Goal: Task Accomplishment & Management: Manage account settings

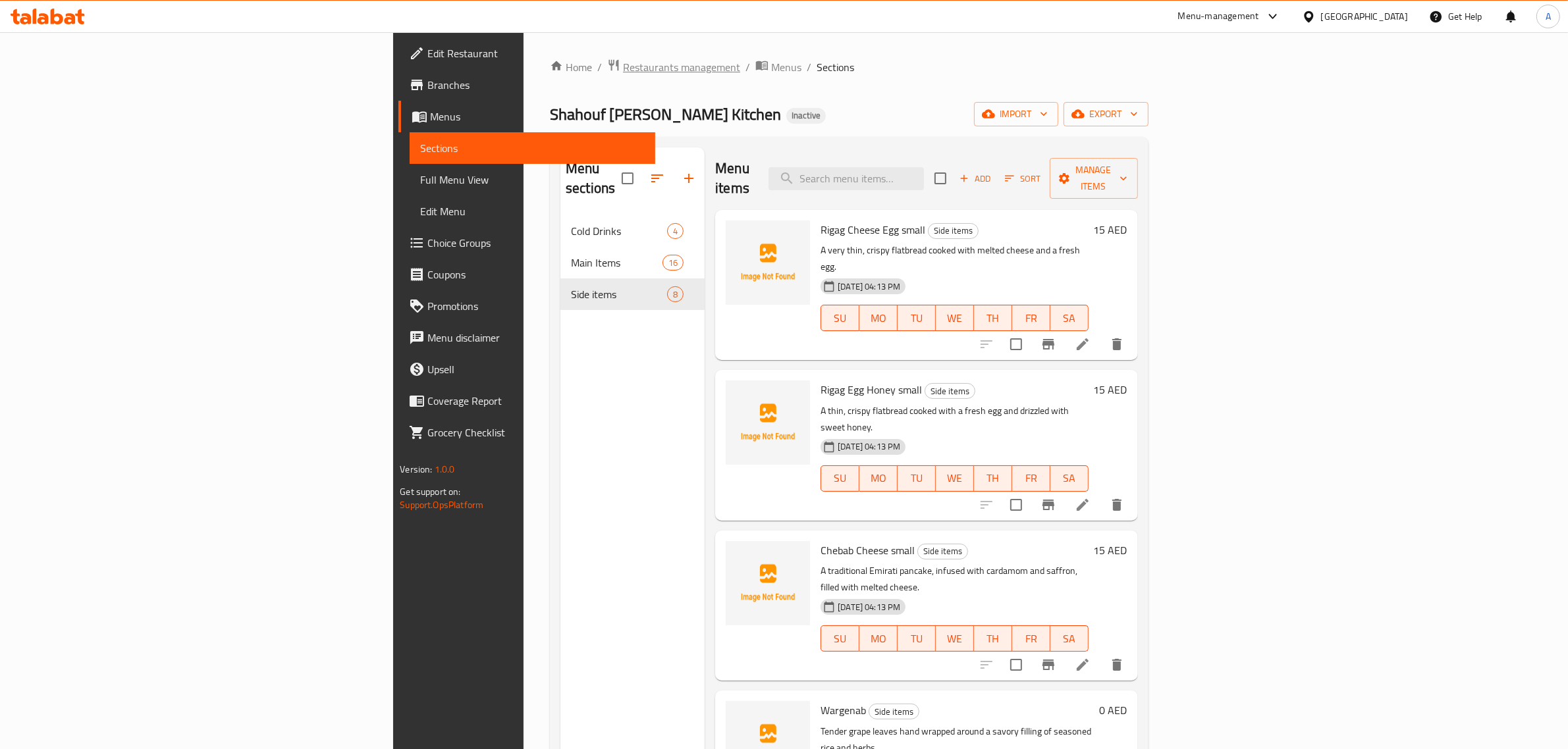
click at [623, 59] on span "Restaurants management" at bounding box center [682, 67] width 117 height 16
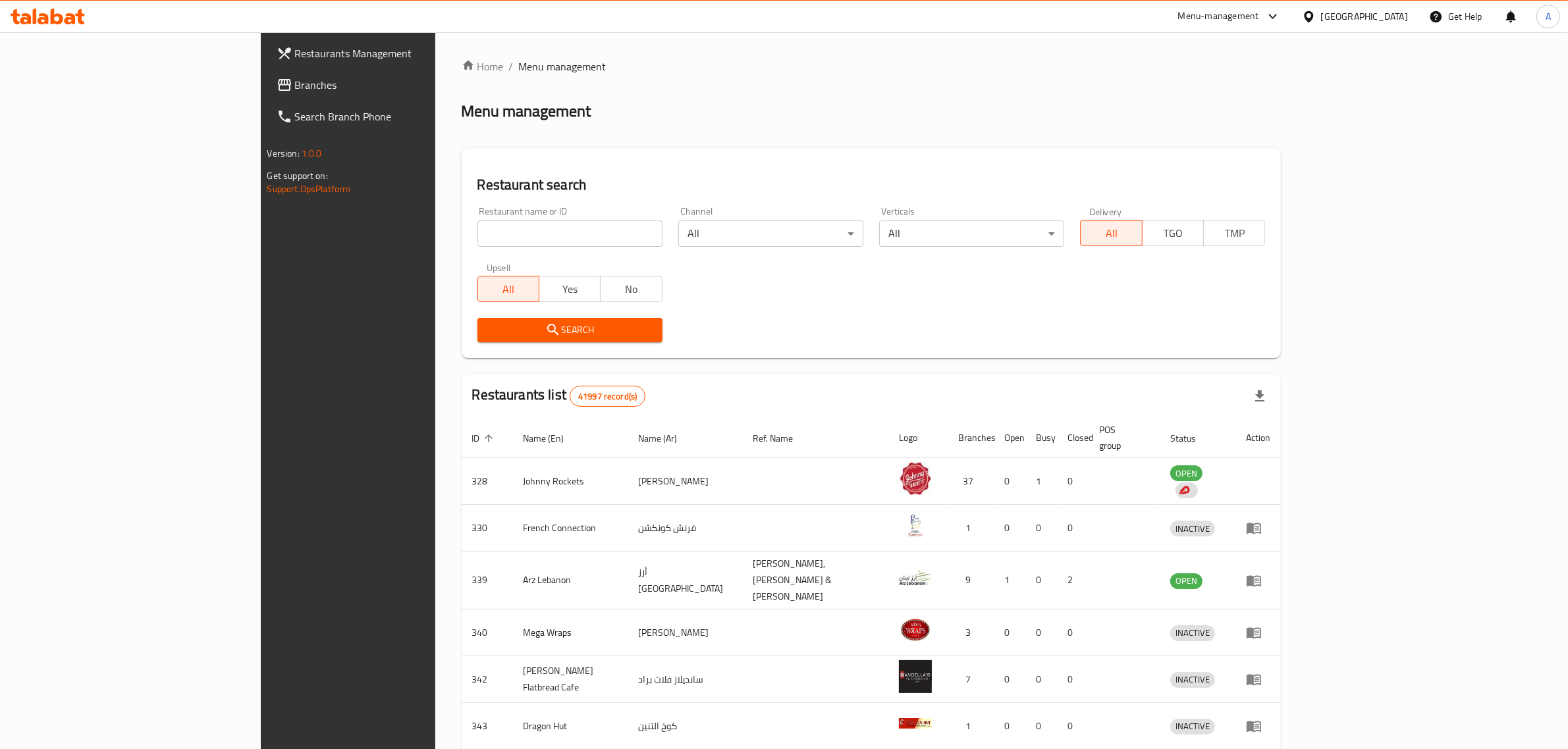
click at [478, 242] on input "search" at bounding box center [570, 233] width 185 height 26
paste input "Three Cuts Eats"
type input "Three Cuts Eats"
click at [470, 342] on div "Search" at bounding box center [570, 330] width 201 height 40
click at [488, 330] on span "Search" at bounding box center [569, 330] width 164 height 16
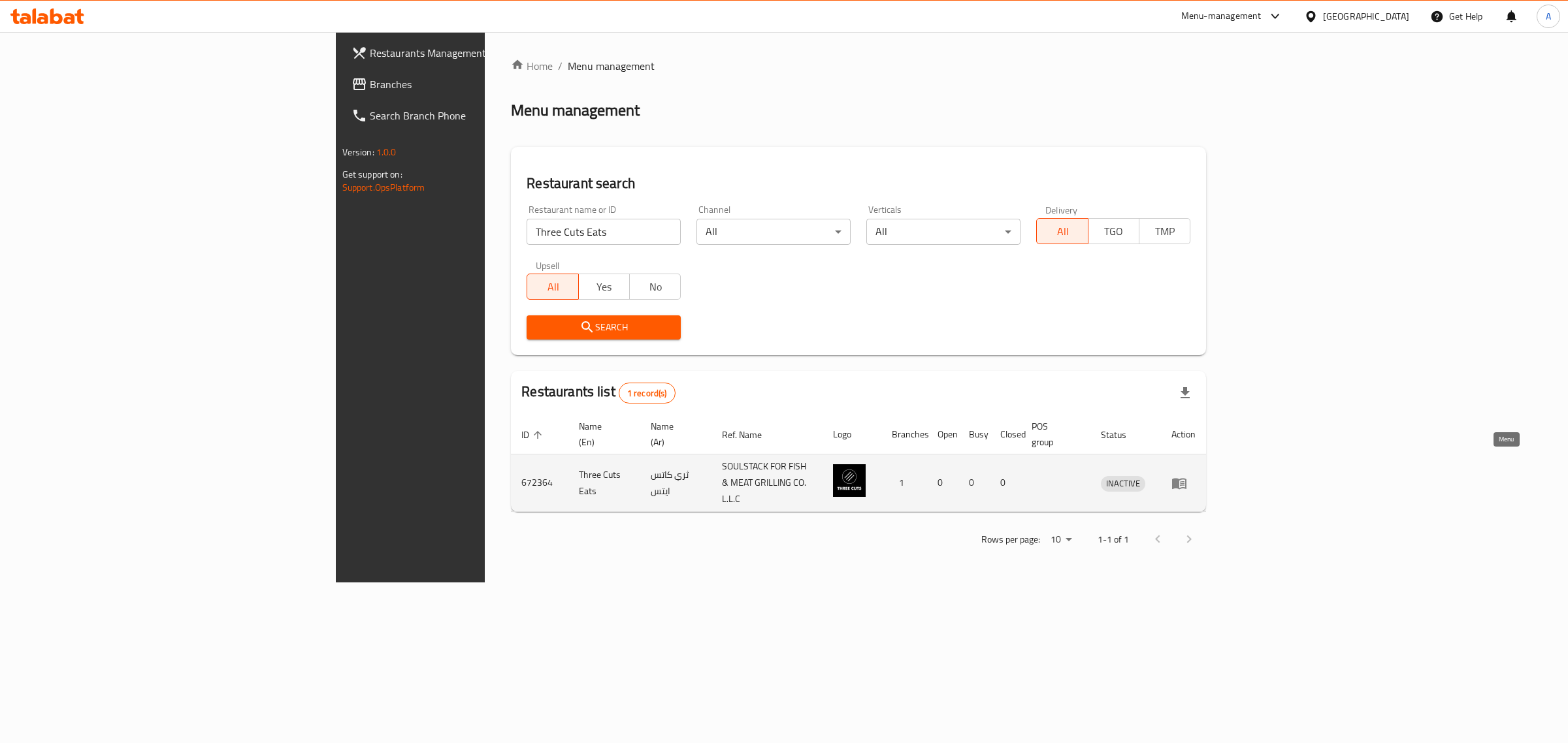
click at [1187, 475] on icon "enhanced table" at bounding box center [1179, 483] width 16 height 16
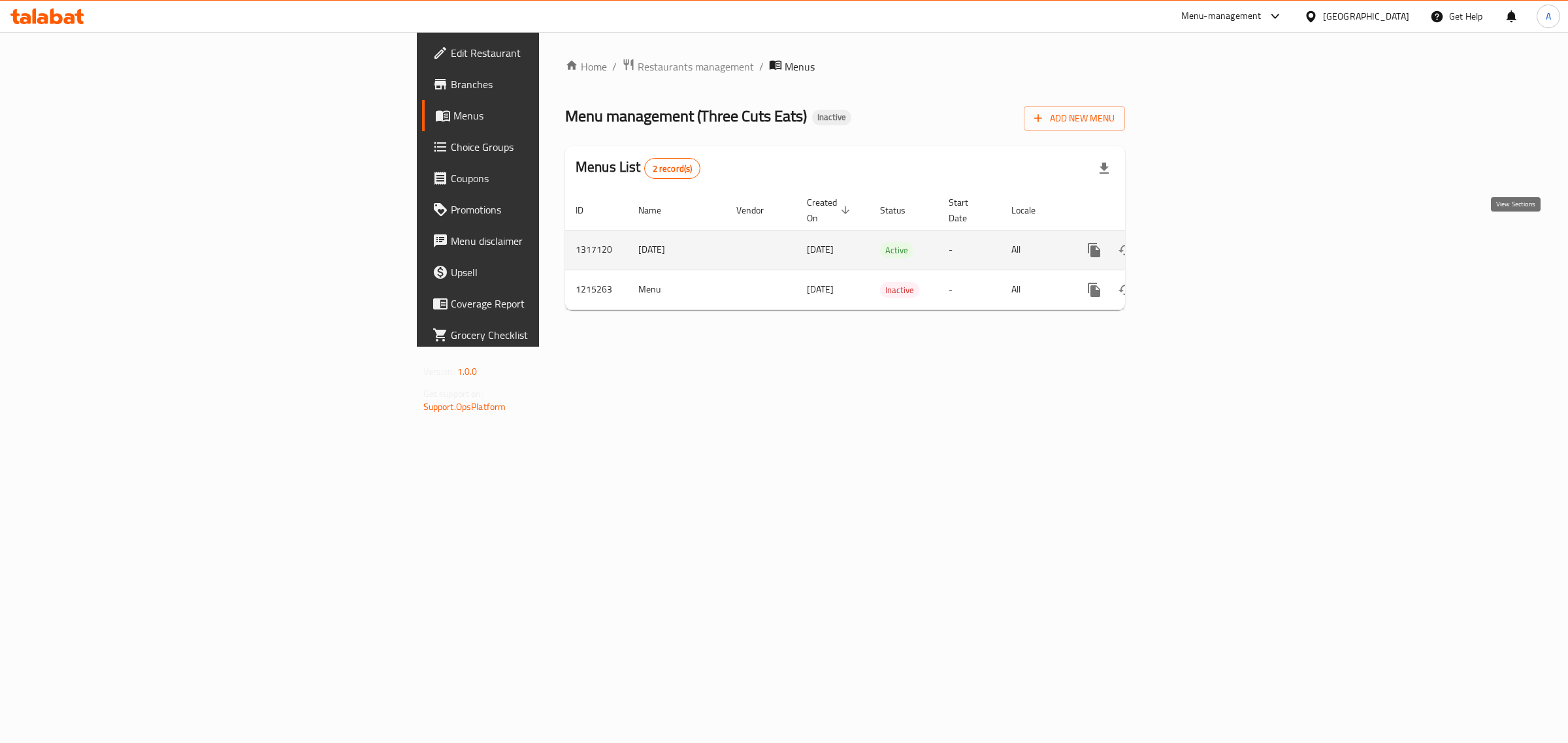
click at [1204, 240] on link "enhanced table" at bounding box center [1189, 250] width 31 height 31
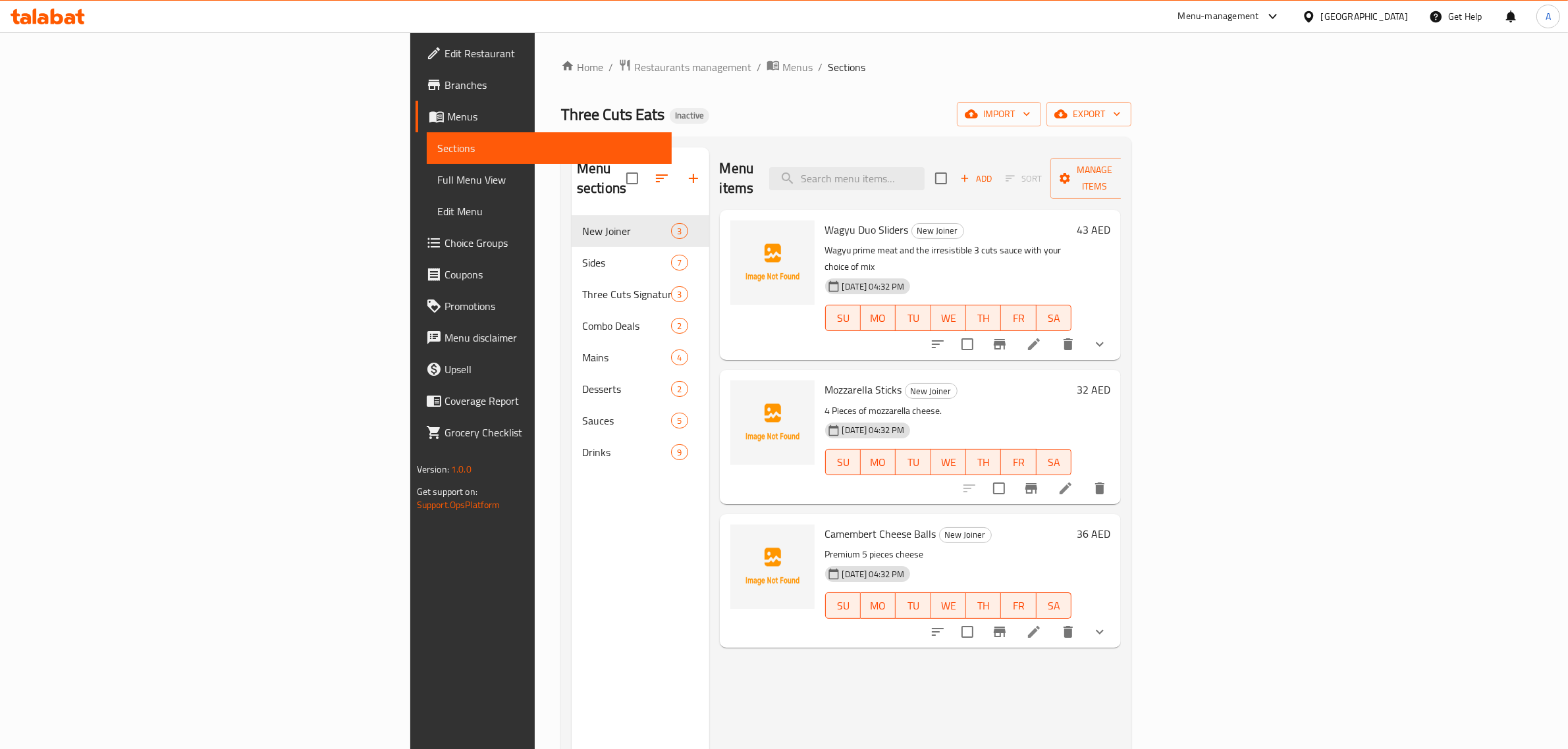
click at [438, 176] on span "Full Menu View" at bounding box center [550, 180] width 225 height 16
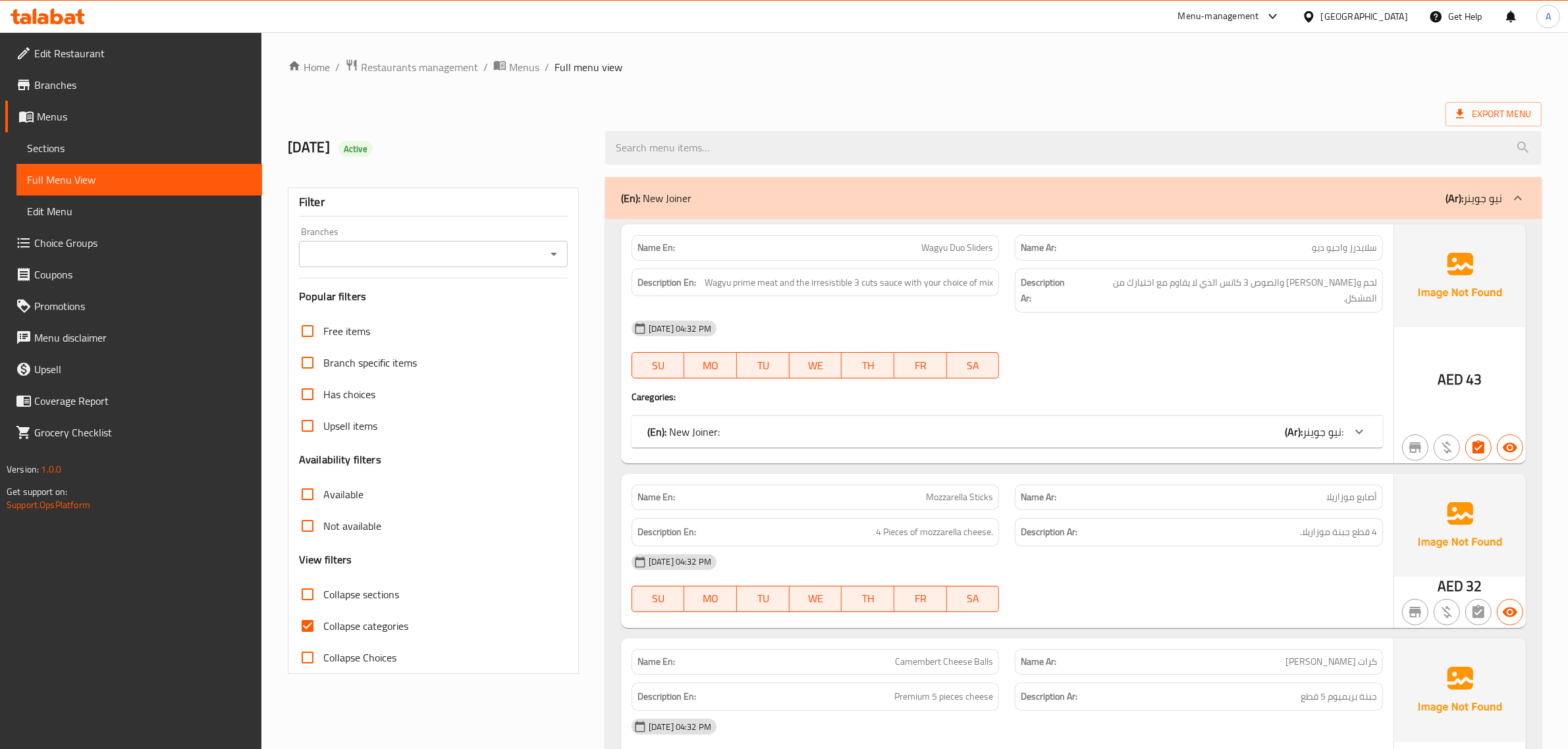
click at [360, 636] on label "Collapse categories" at bounding box center [350, 626] width 117 height 32
click at [323, 636] on input "Collapse categories" at bounding box center [307, 626] width 32 height 32
checkbox input "false"
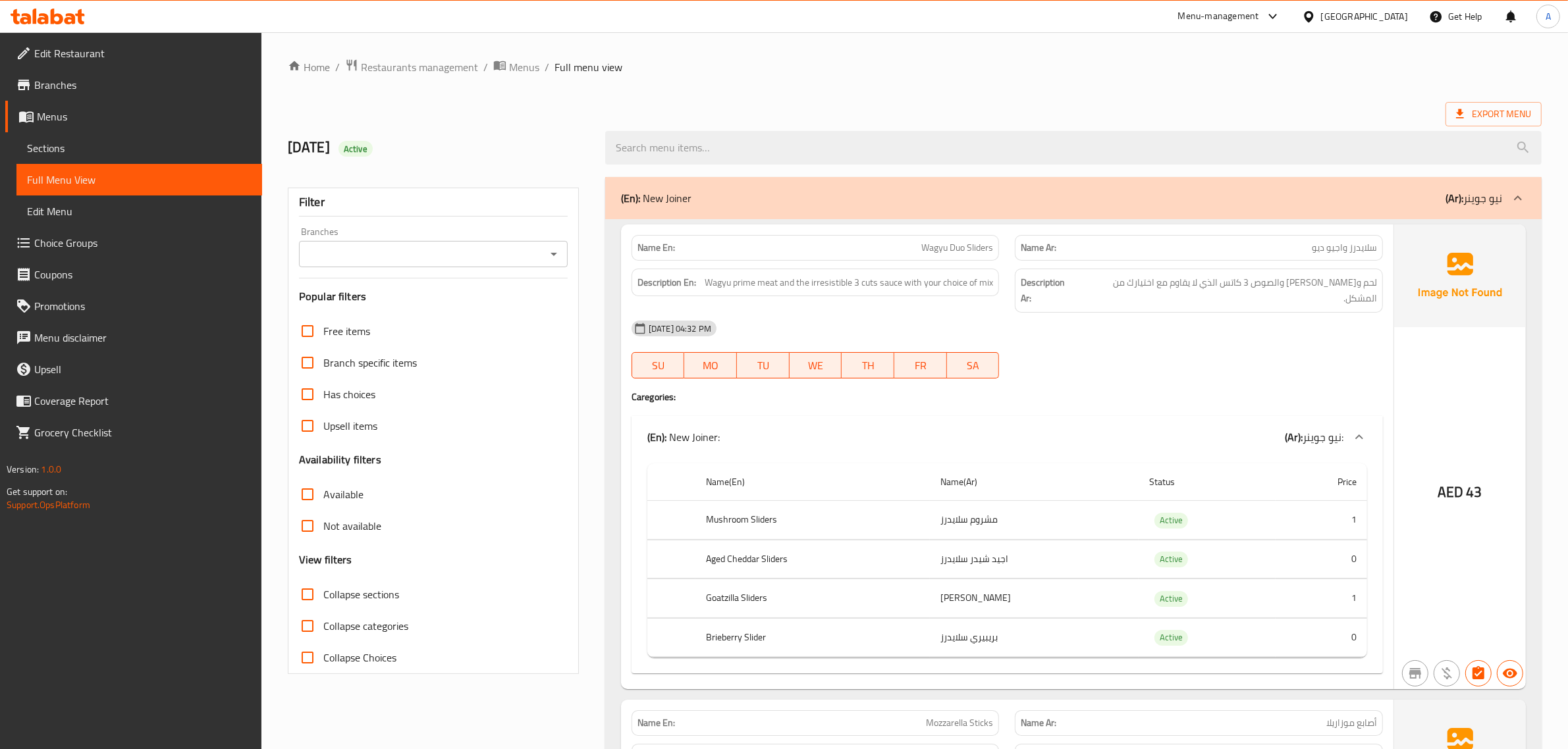
click at [1112, 518] on td "مشروم سلايدرز" at bounding box center [1034, 521] width 208 height 39
click at [1191, 507] on td "Active" at bounding box center [1207, 521] width 137 height 39
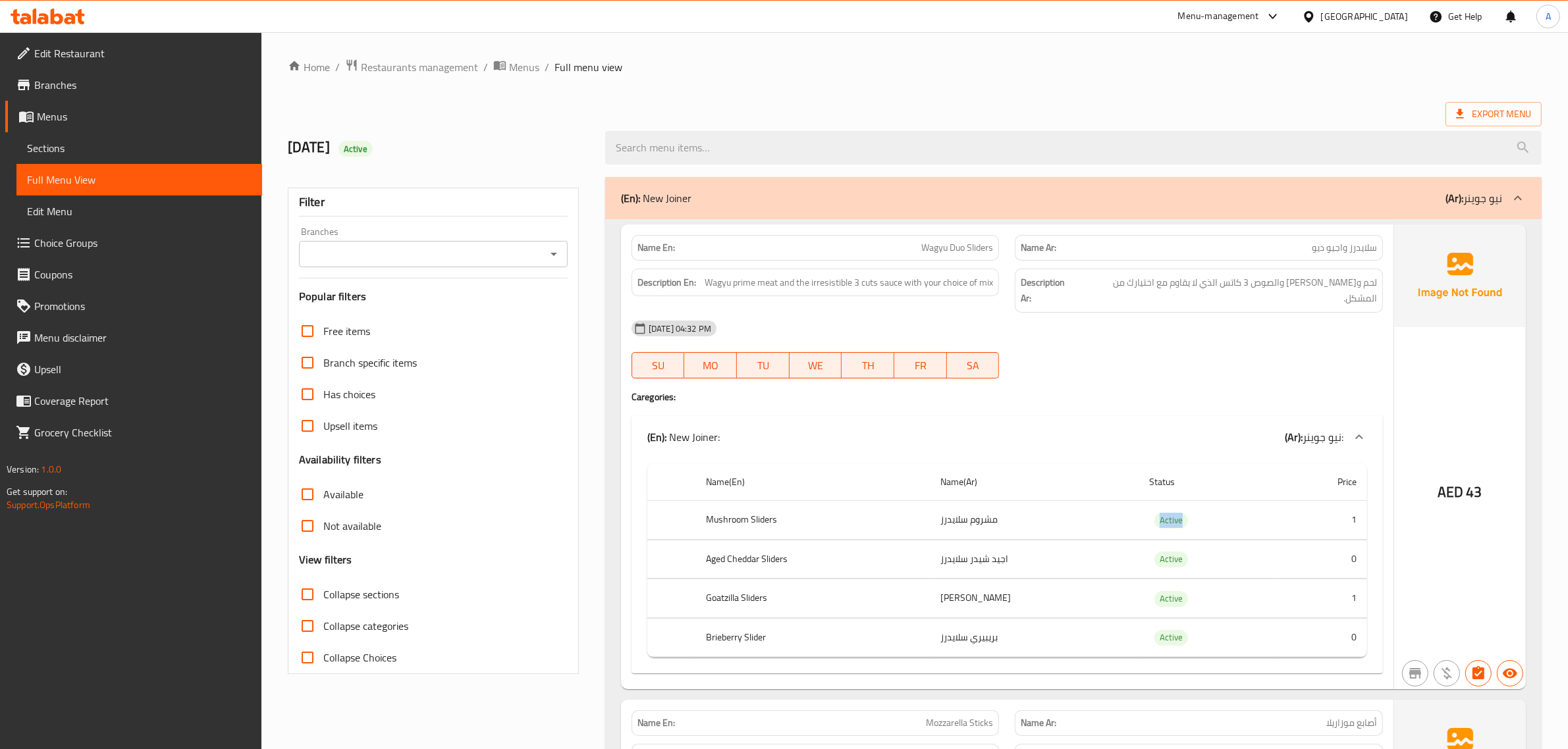
click at [1191, 507] on td "Active" at bounding box center [1207, 521] width 137 height 39
copy span "Active"
click at [337, 586] on span "Collapse sections" at bounding box center [361, 594] width 76 height 16
click at [323, 586] on input "Collapse sections" at bounding box center [307, 594] width 32 height 32
checkbox input "true"
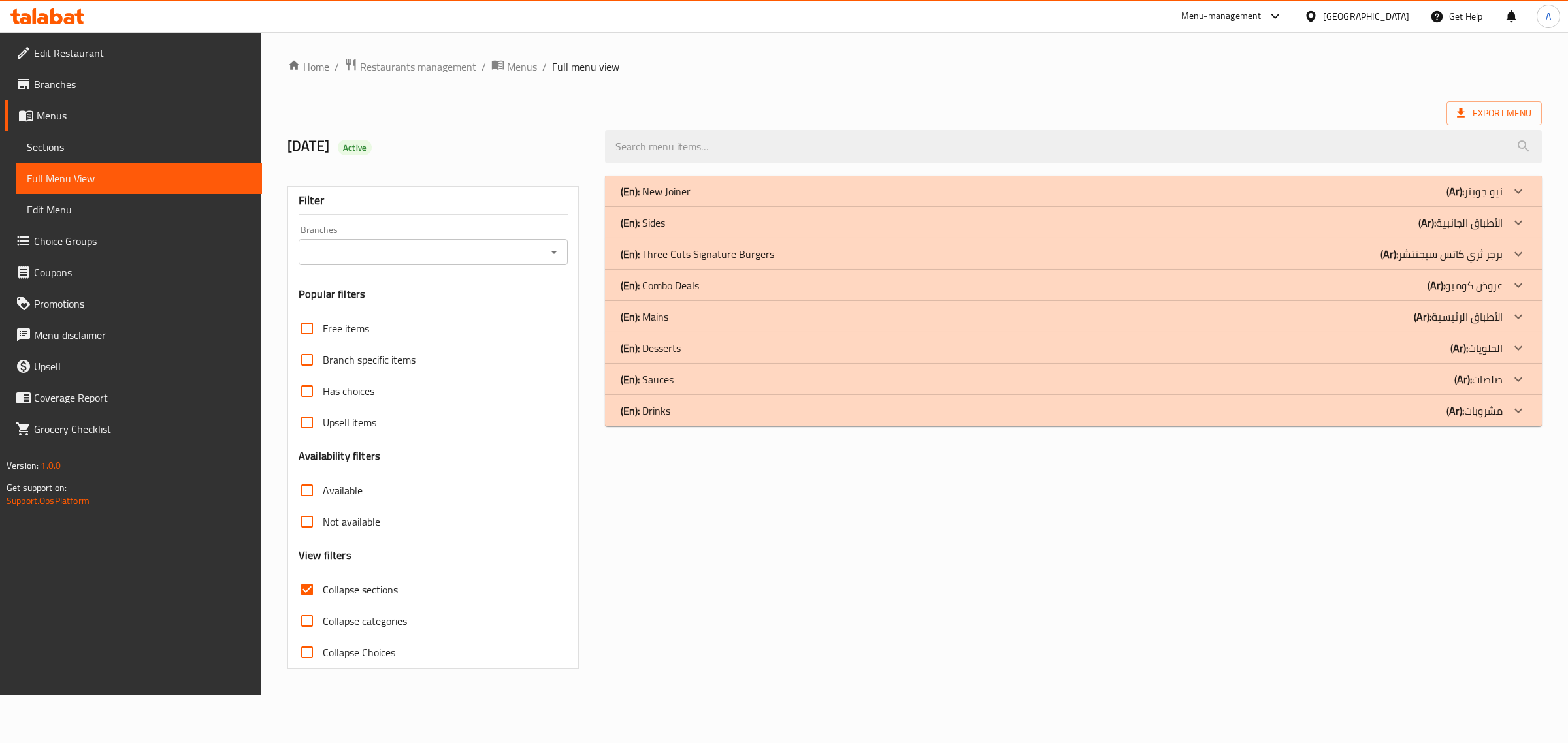
click at [1426, 191] on div "(En): New Joiner (Ar): نيو جوينر" at bounding box center [1061, 191] width 882 height 16
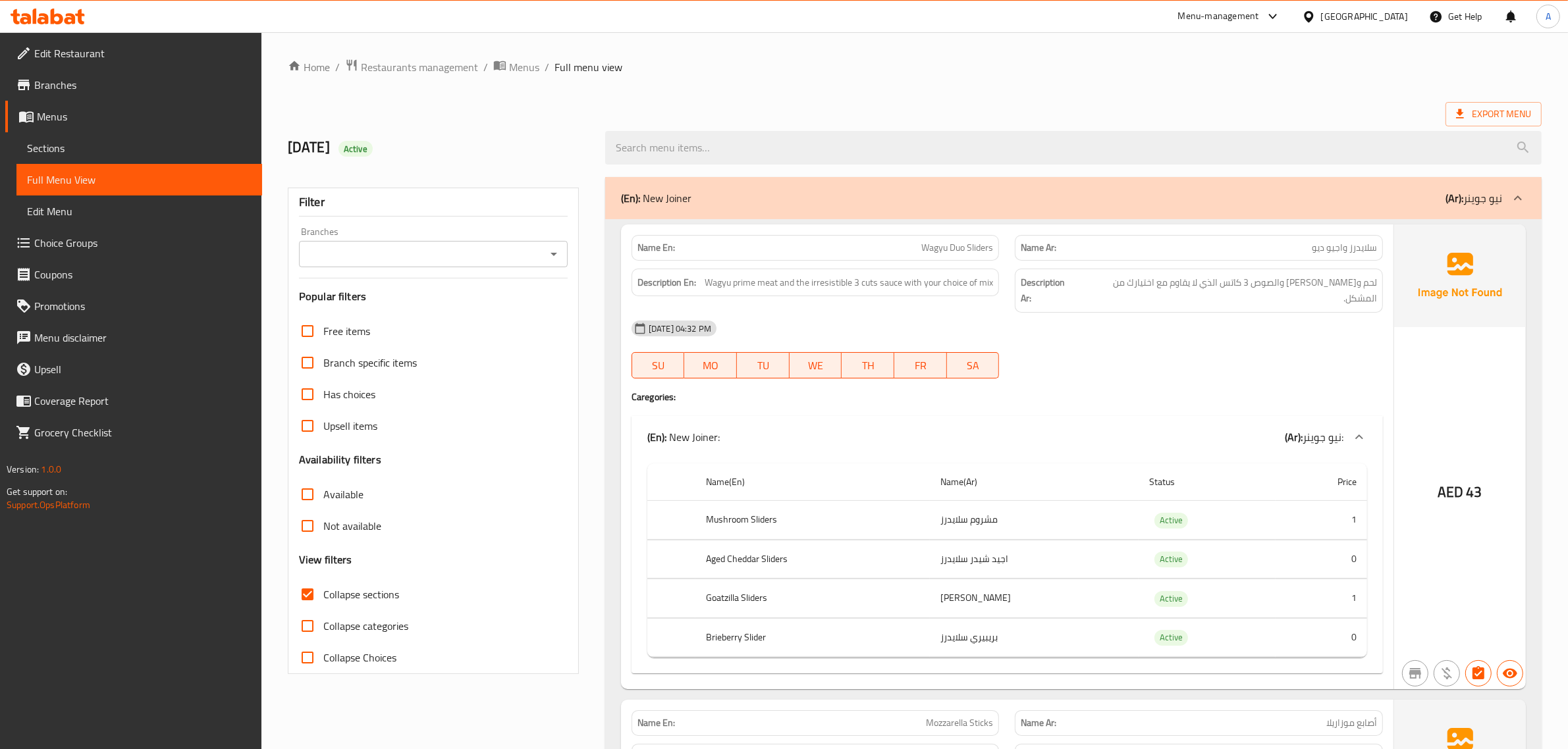
click at [1261, 248] on p "Name Ar: سلايدرز واجيو ديو" at bounding box center [1198, 248] width 356 height 14
click at [1252, 286] on span "لحم و[PERSON_NAME] والصوص 3 كاتس الذي لا يقاوم مع اختيارك من المشكل." at bounding box center [1228, 290] width 297 height 32
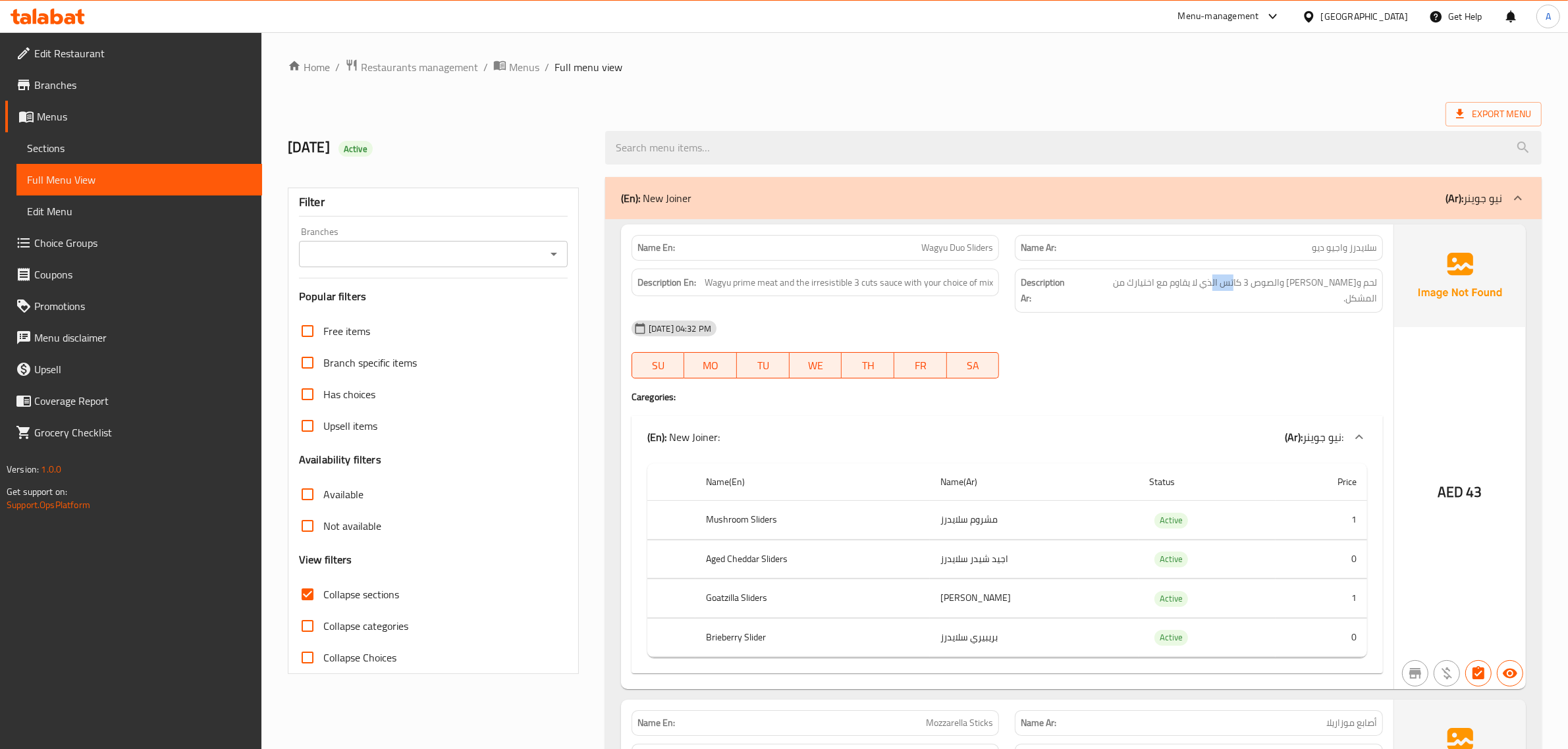
click at [1252, 286] on span "لحم و[PERSON_NAME] والصوص 3 كاتس الذي لا يقاوم مع اختيارك من المشكل." at bounding box center [1228, 290] width 297 height 32
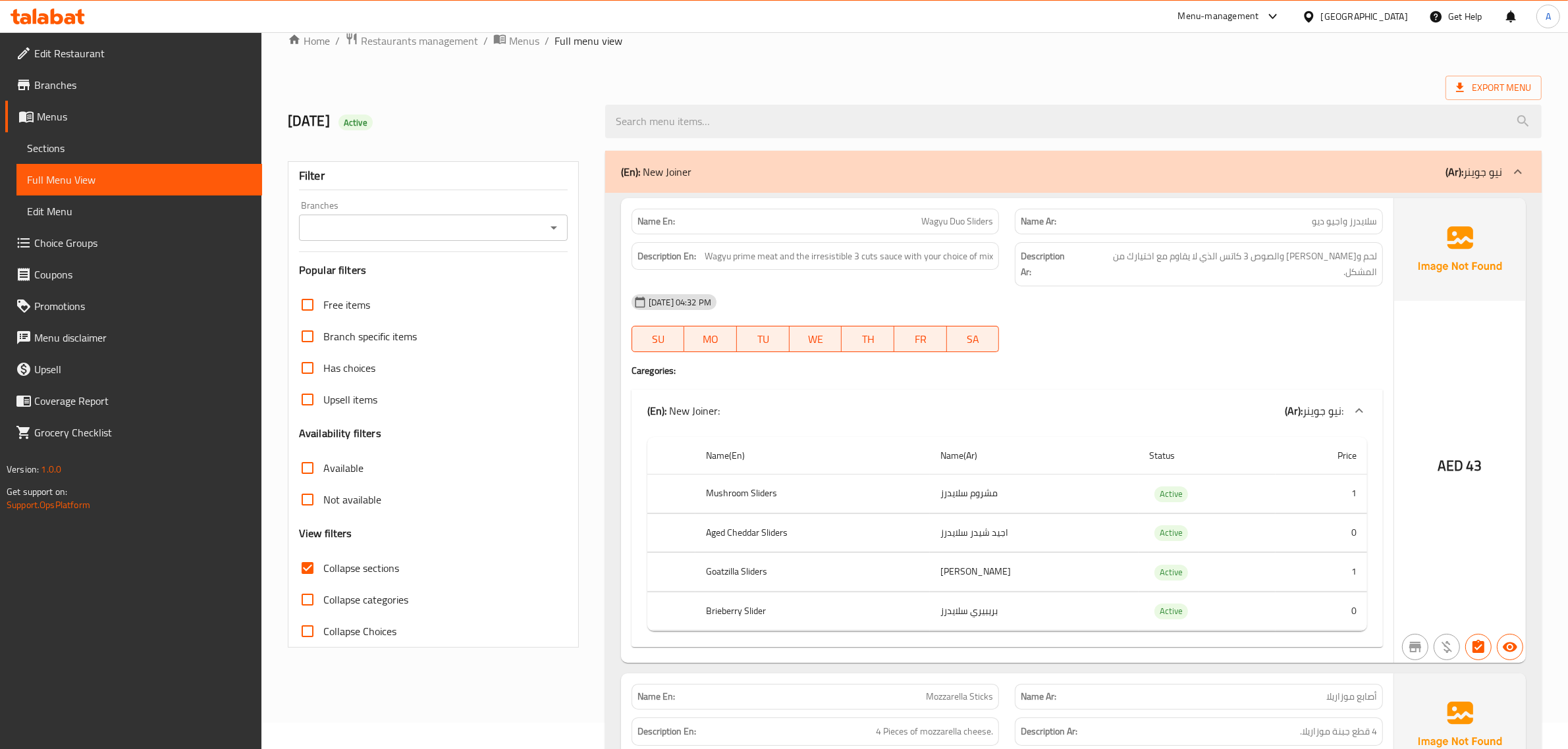
click at [934, 488] on td "مشروم سلايدرز" at bounding box center [1034, 494] width 208 height 39
click at [946, 516] on td "اجيد شيدر سلايدرز" at bounding box center [1034, 533] width 208 height 39
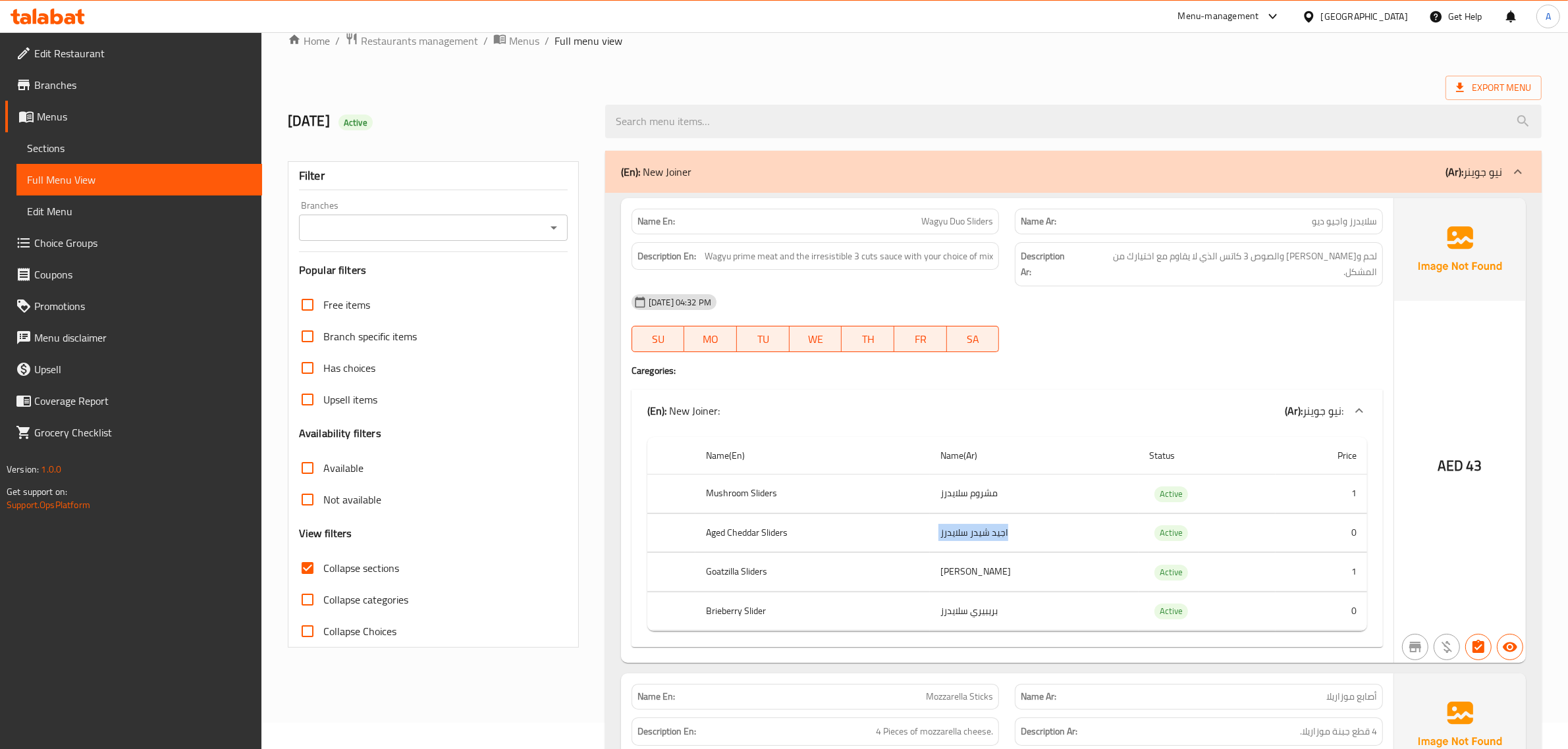
click at [946, 516] on td "اجيد شيدر سلايدرز" at bounding box center [1034, 533] width 208 height 39
click at [956, 523] on td "اجيد شيدر سلايدرز" at bounding box center [1034, 533] width 208 height 39
click at [966, 217] on span "Wagyu Duo Sliders" at bounding box center [957, 221] width 72 height 14
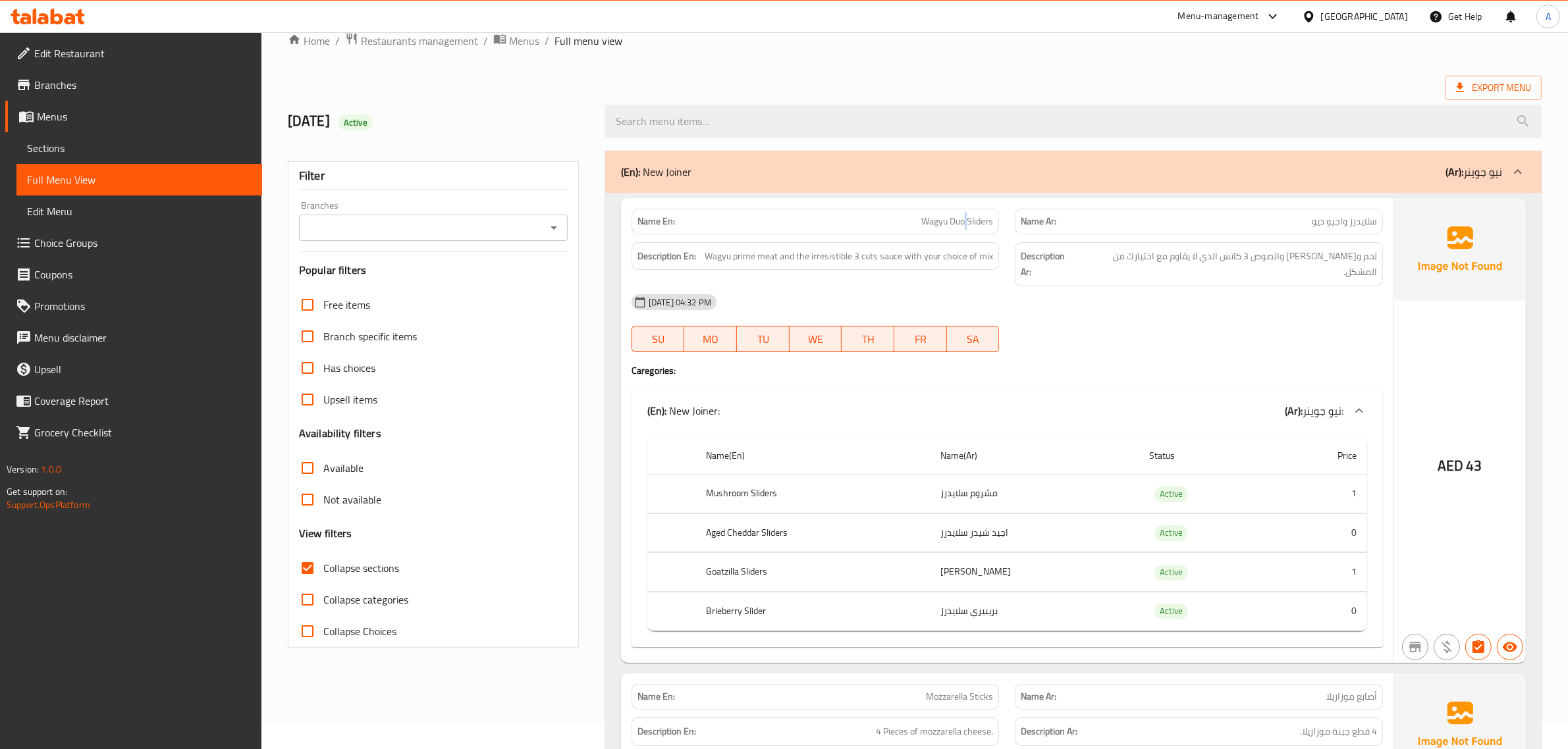
click at [966, 217] on span "Wagyu Duo Sliders" at bounding box center [957, 221] width 72 height 14
copy span "Wagyu Duo Sliders"
click at [941, 231] on div "Name En: Wagyu Duo Sliders" at bounding box center [816, 221] width 368 height 26
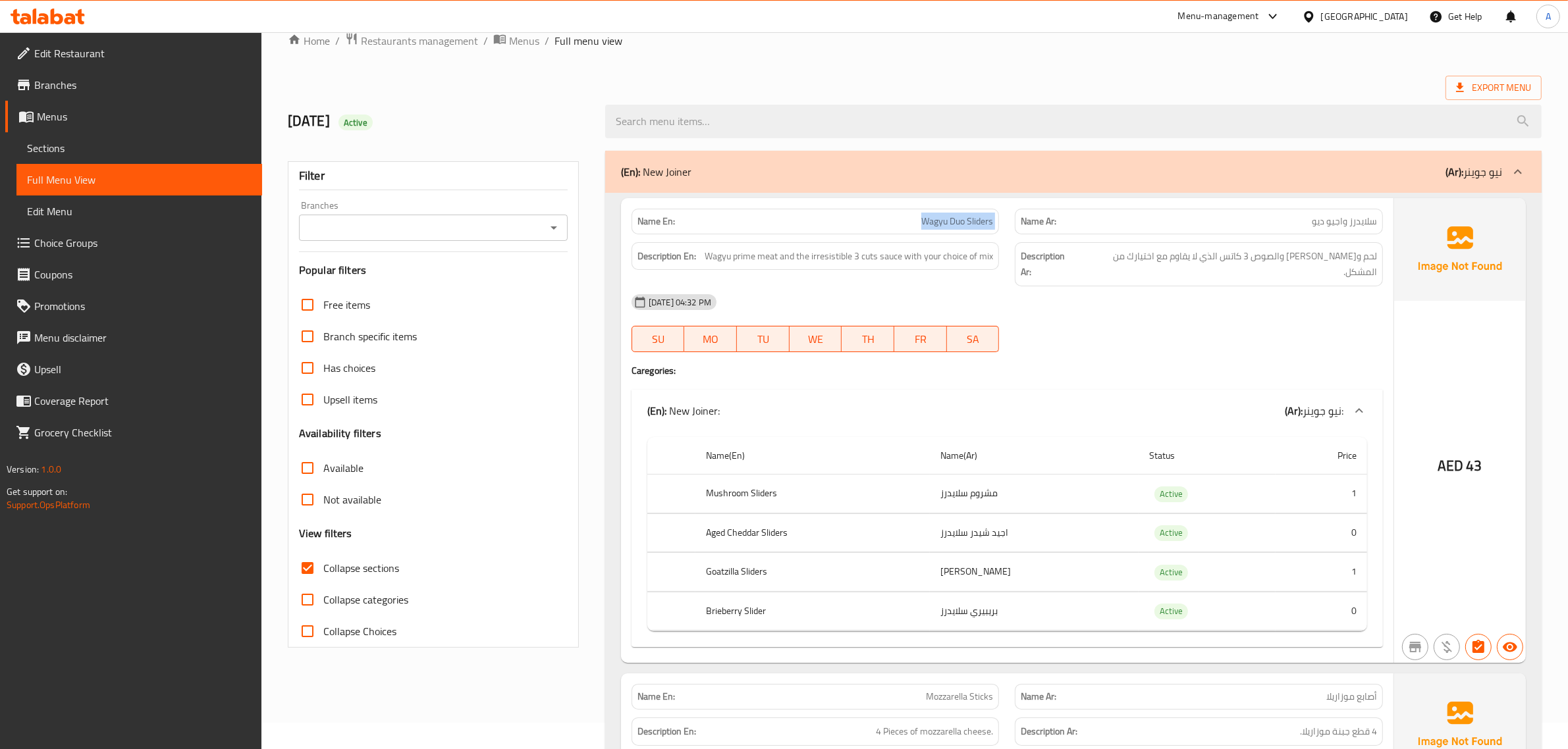
click at [941, 231] on div "Name En: Wagyu Duo Sliders" at bounding box center [816, 221] width 368 height 26
click at [982, 224] on span "Wagyu Duo Sliders" at bounding box center [957, 221] width 72 height 14
click at [980, 224] on span "Wagyu Duo Sliders" at bounding box center [957, 221] width 72 height 14
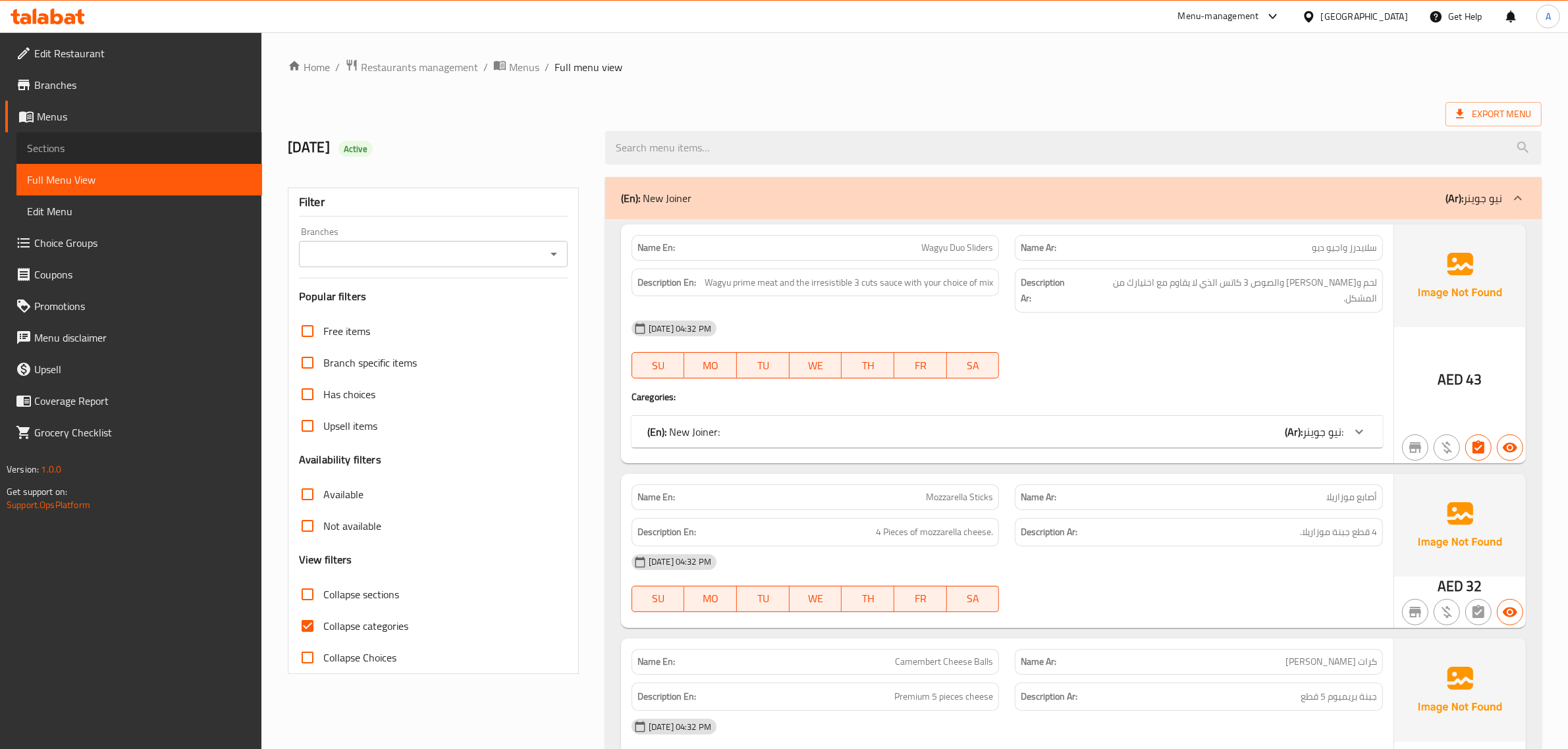
click at [122, 157] on link "Sections" at bounding box center [139, 148] width 246 height 32
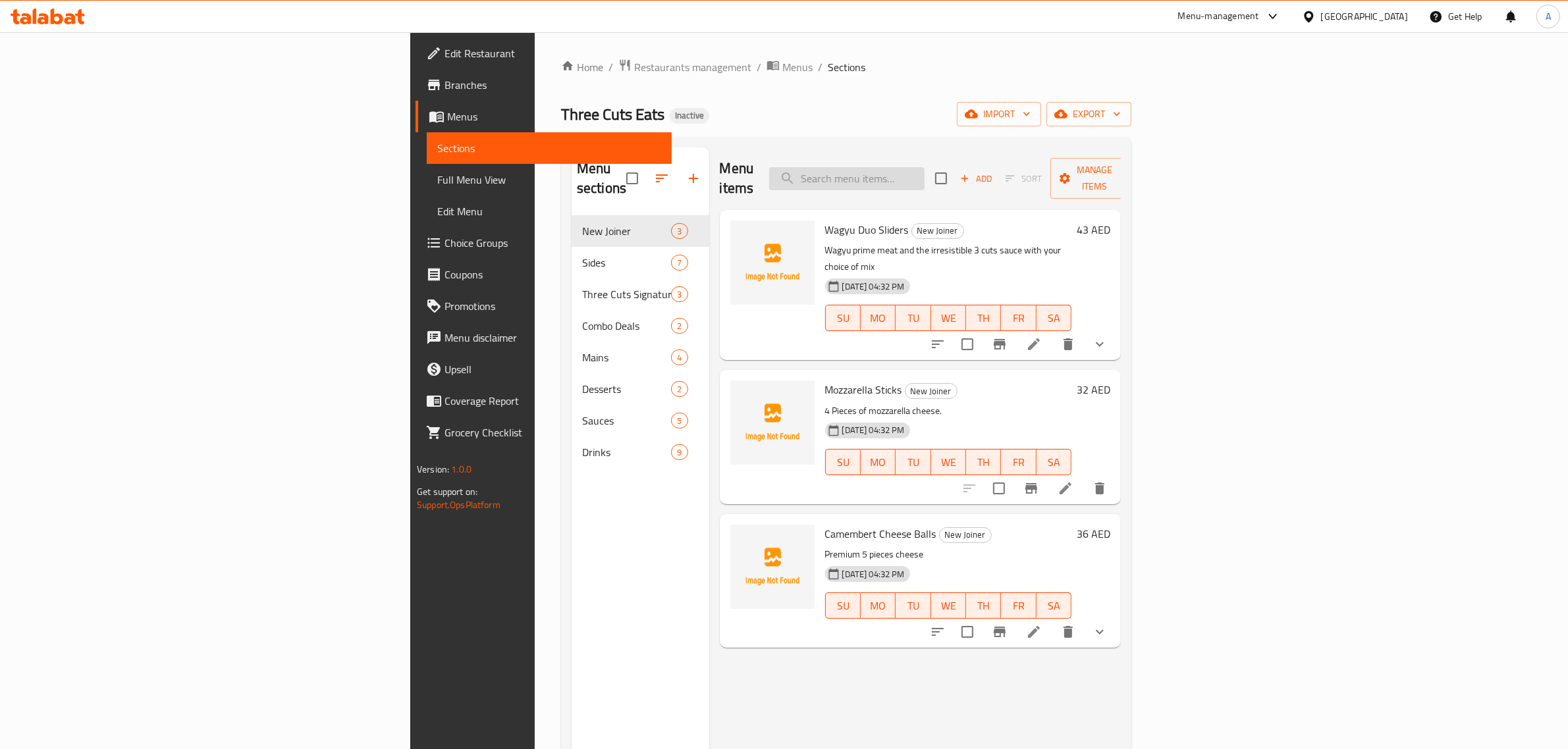
click at [925, 176] on input "search" at bounding box center [847, 179] width 155 height 23
paste input "https://portal.talabat.com/ae/p/menu-management#/restaurants/672364/menus/13171…"
type input "https://portal.talabat.com/ae/p/menu-management#/restaurants/672364/menus/13171…"
click at [925, 175] on input "search" at bounding box center [847, 179] width 155 height 23
paste input "Wagyu Duo Sliders"
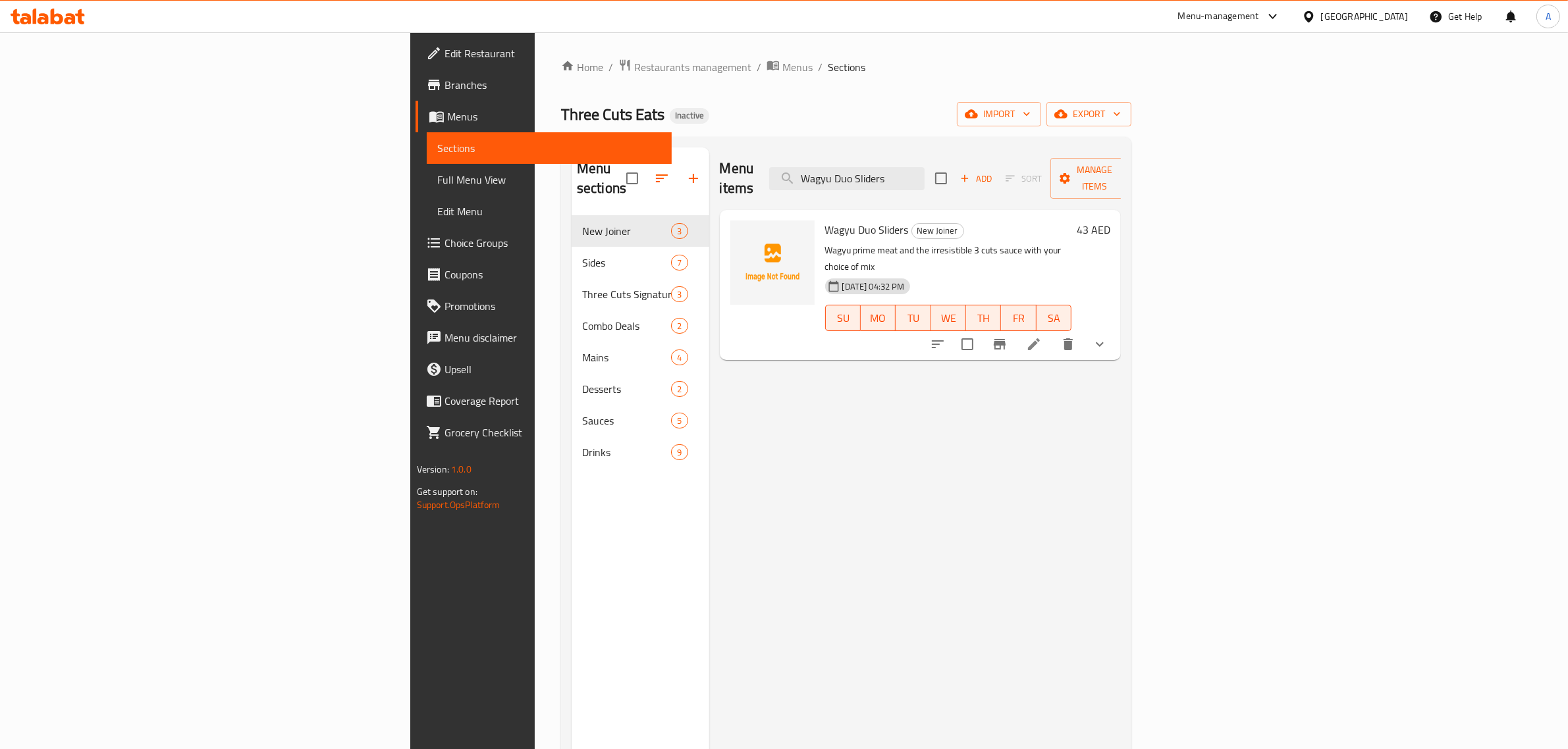
type input "Wagyu Duo Sliders"
click at [1052, 332] on li at bounding box center [1034, 344] width 37 height 24
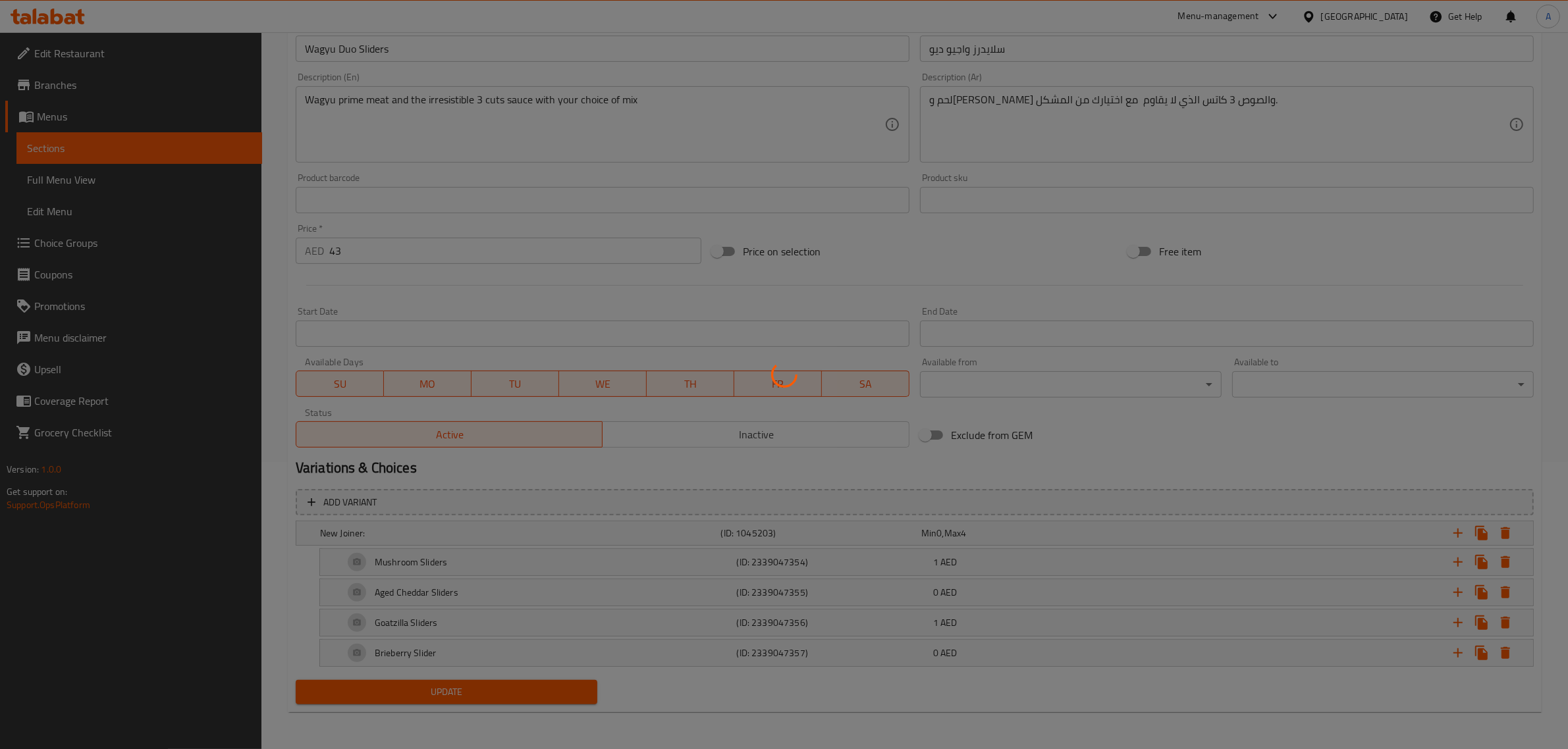
scroll to position [201, 0]
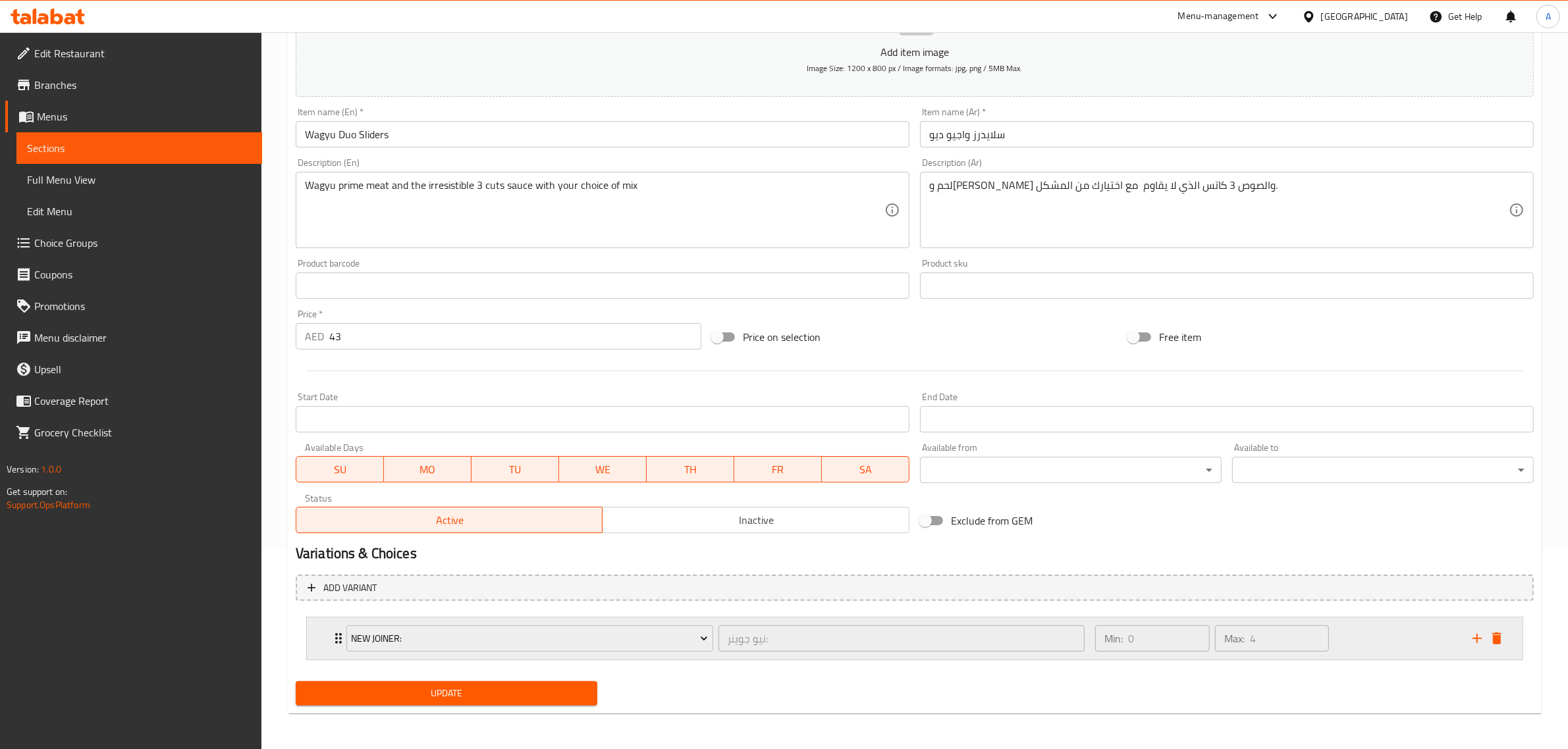
click at [1371, 647] on div "Min: 0 ​ Max: 4 ​" at bounding box center [1276, 639] width 377 height 42
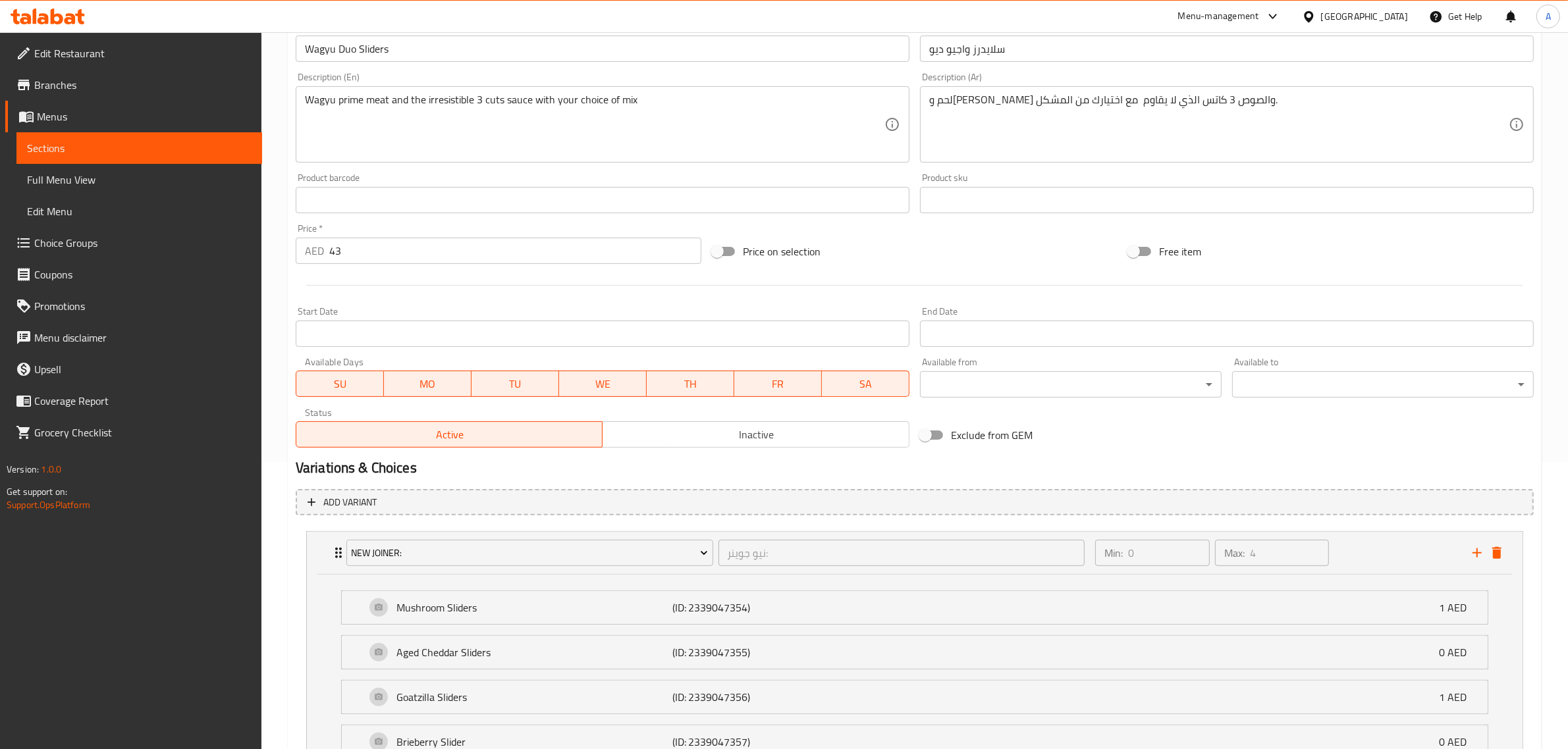
scroll to position [409, 0]
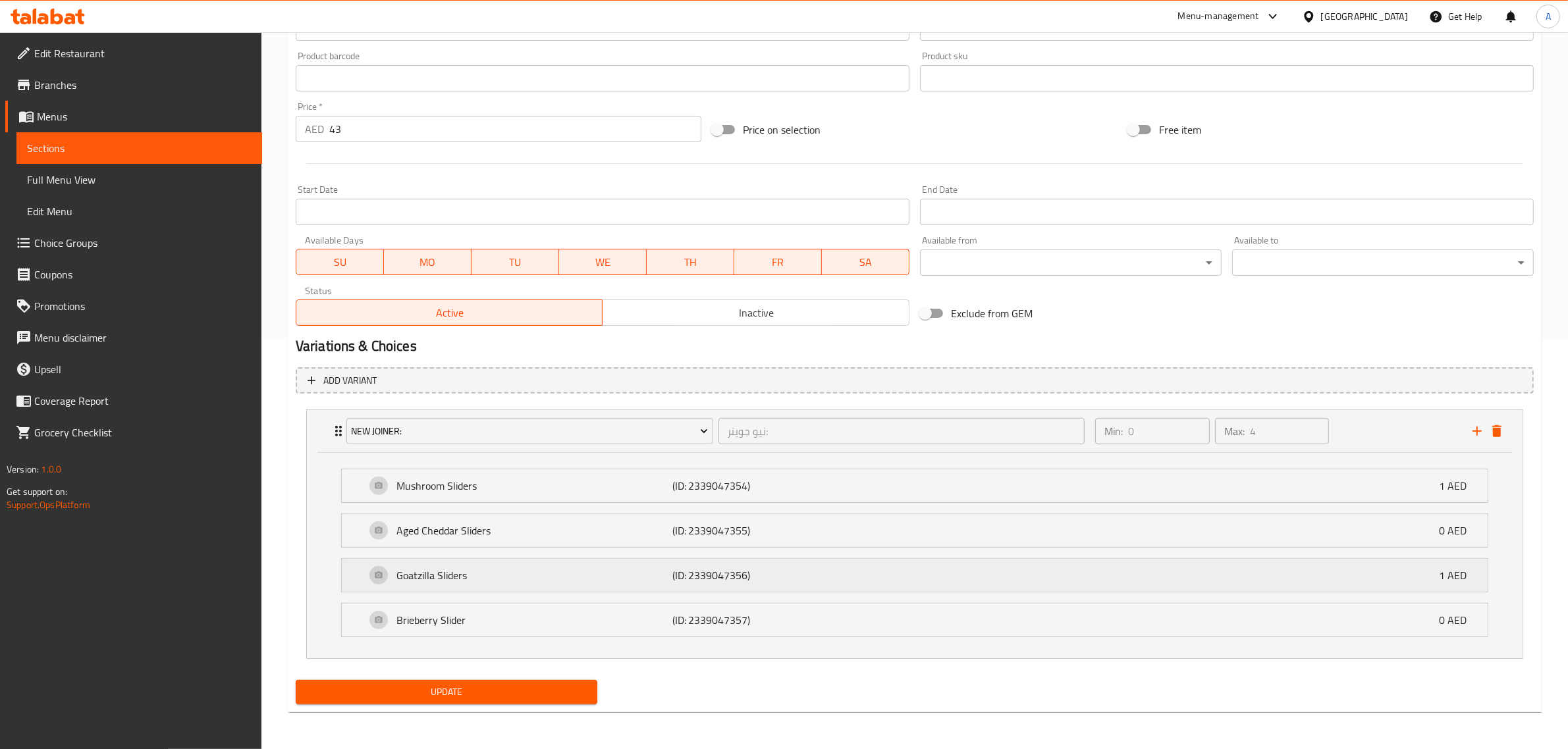
drag, startPoint x: 453, startPoint y: 583, endPoint x: 462, endPoint y: 581, distance: 9.2
click at [454, 583] on p "Goatzilla Sliders" at bounding box center [534, 576] width 276 height 16
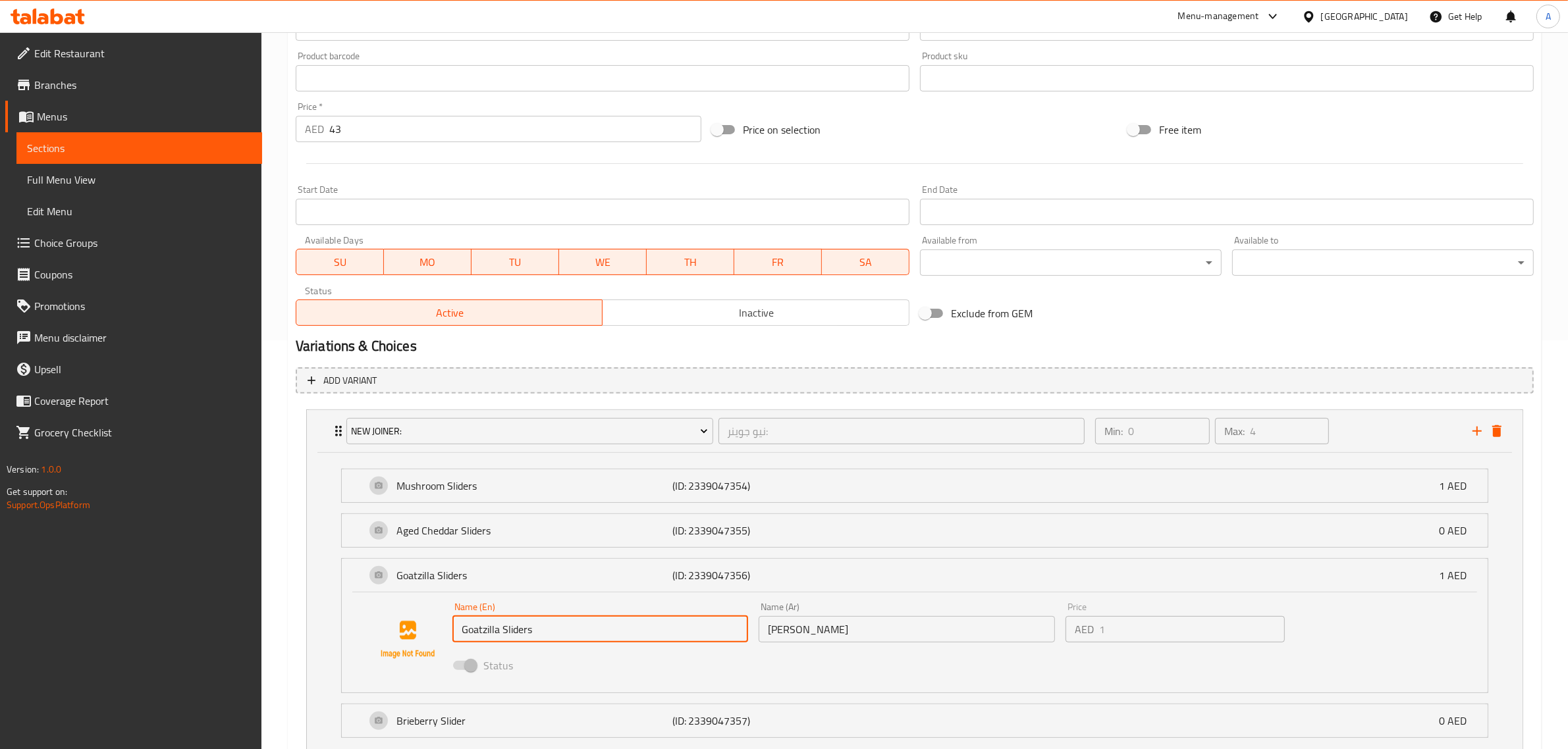
click at [551, 624] on input "Goatzilla Sliders" at bounding box center [601, 629] width 297 height 26
click at [101, 241] on span "Choice Groups" at bounding box center [143, 243] width 217 height 16
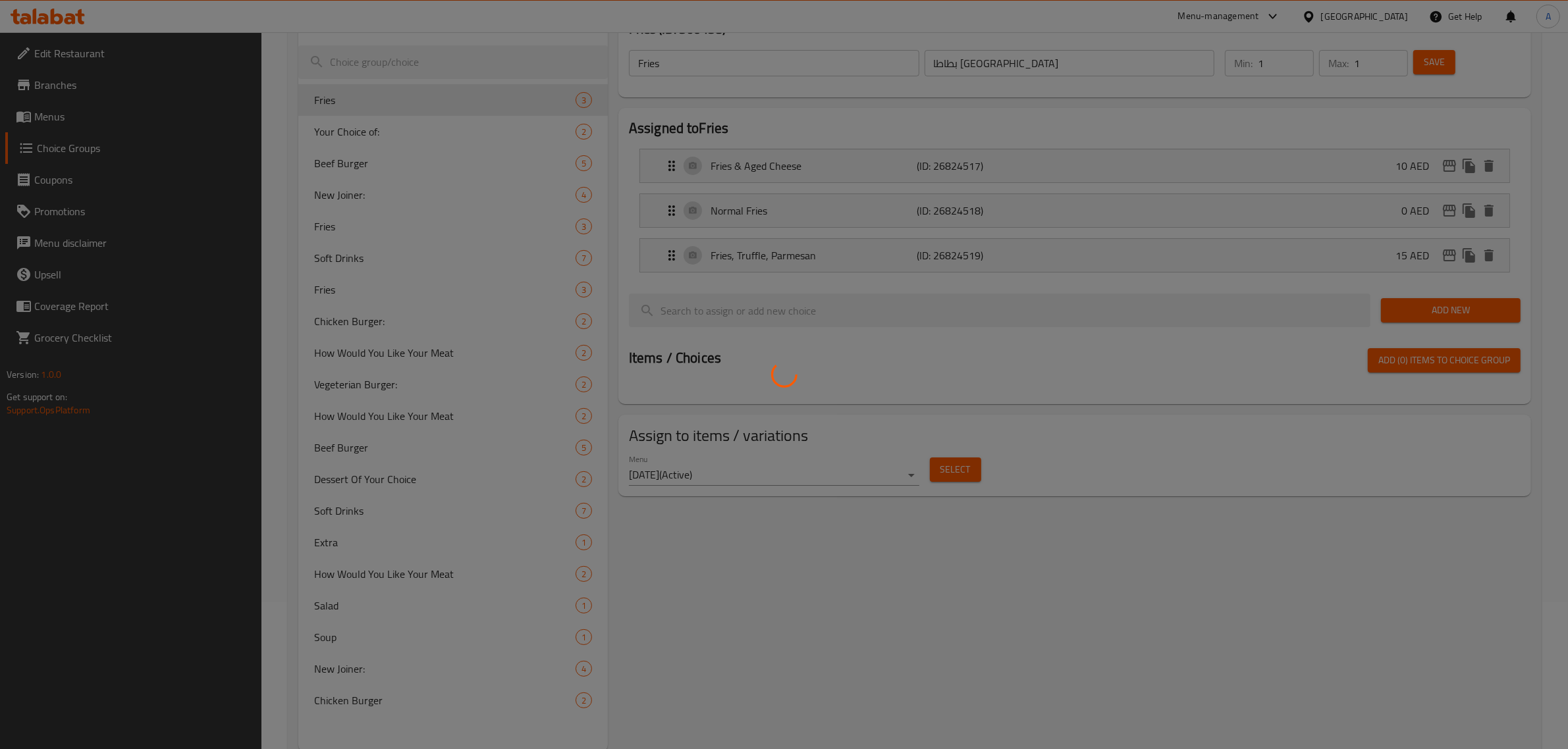
scroll to position [107, 0]
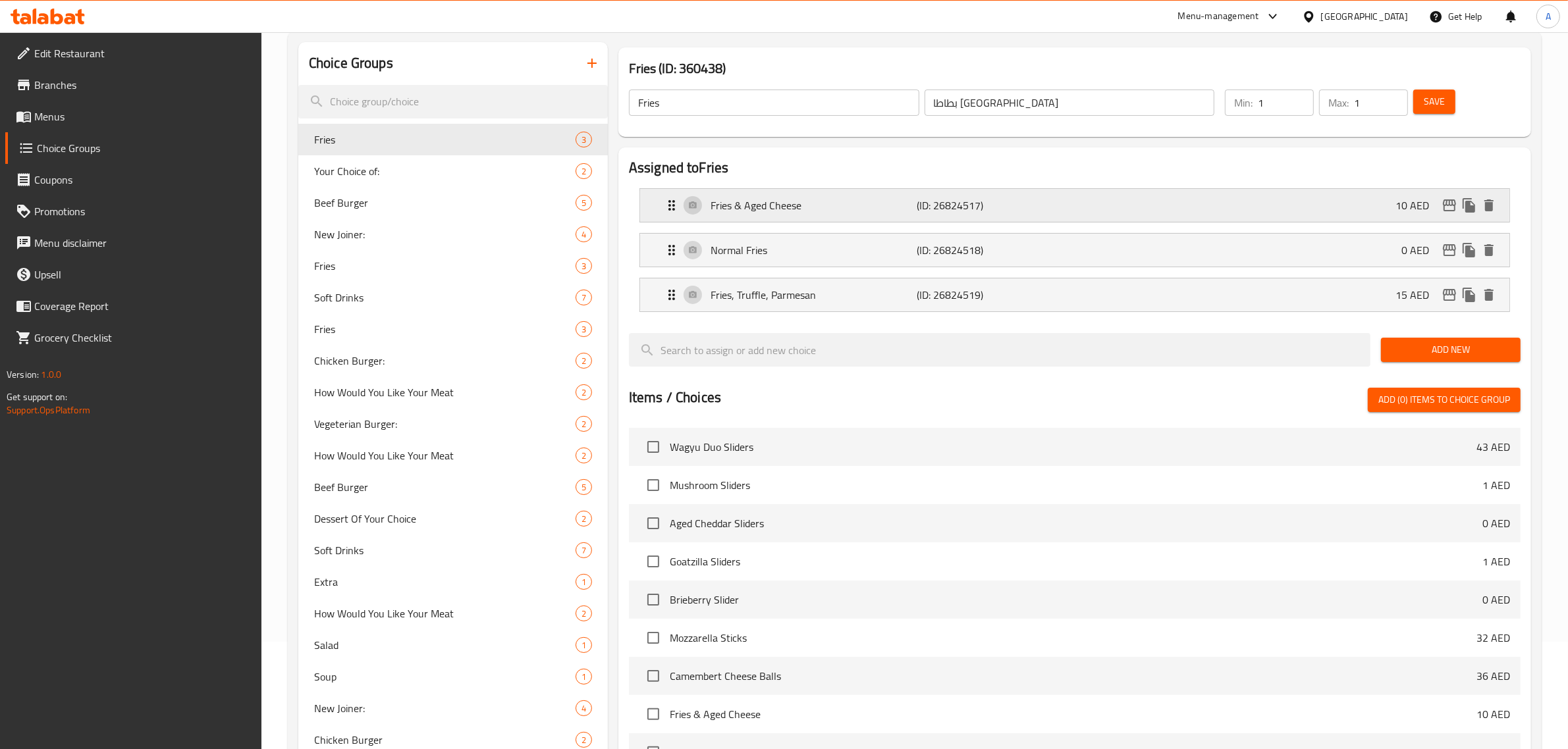
click at [877, 198] on p "Fries & Aged Cheese" at bounding box center [814, 206] width 207 height 16
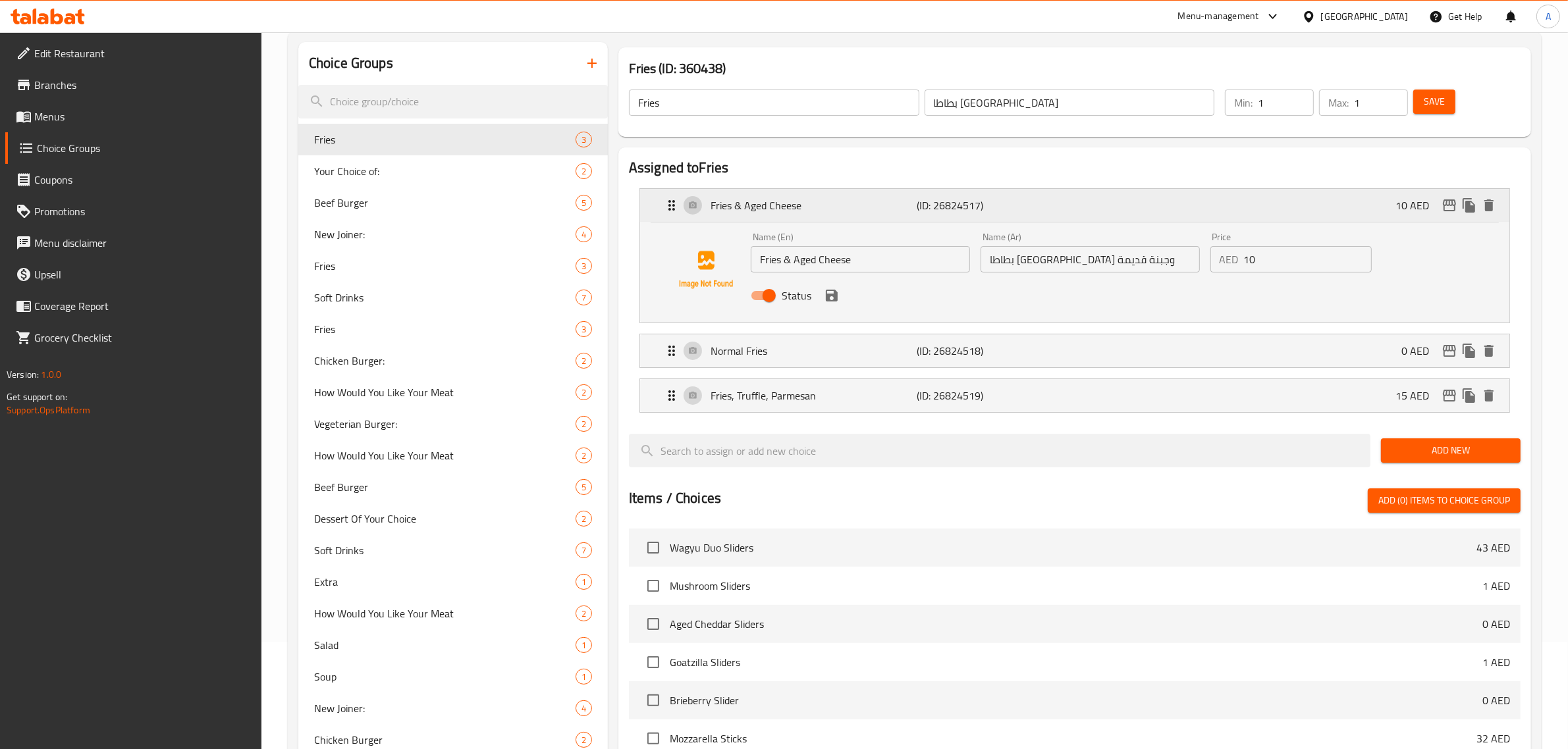
click at [904, 196] on div "Fries & Aged Cheese (ID: 26824517) 10 AED" at bounding box center [1079, 206] width 830 height 33
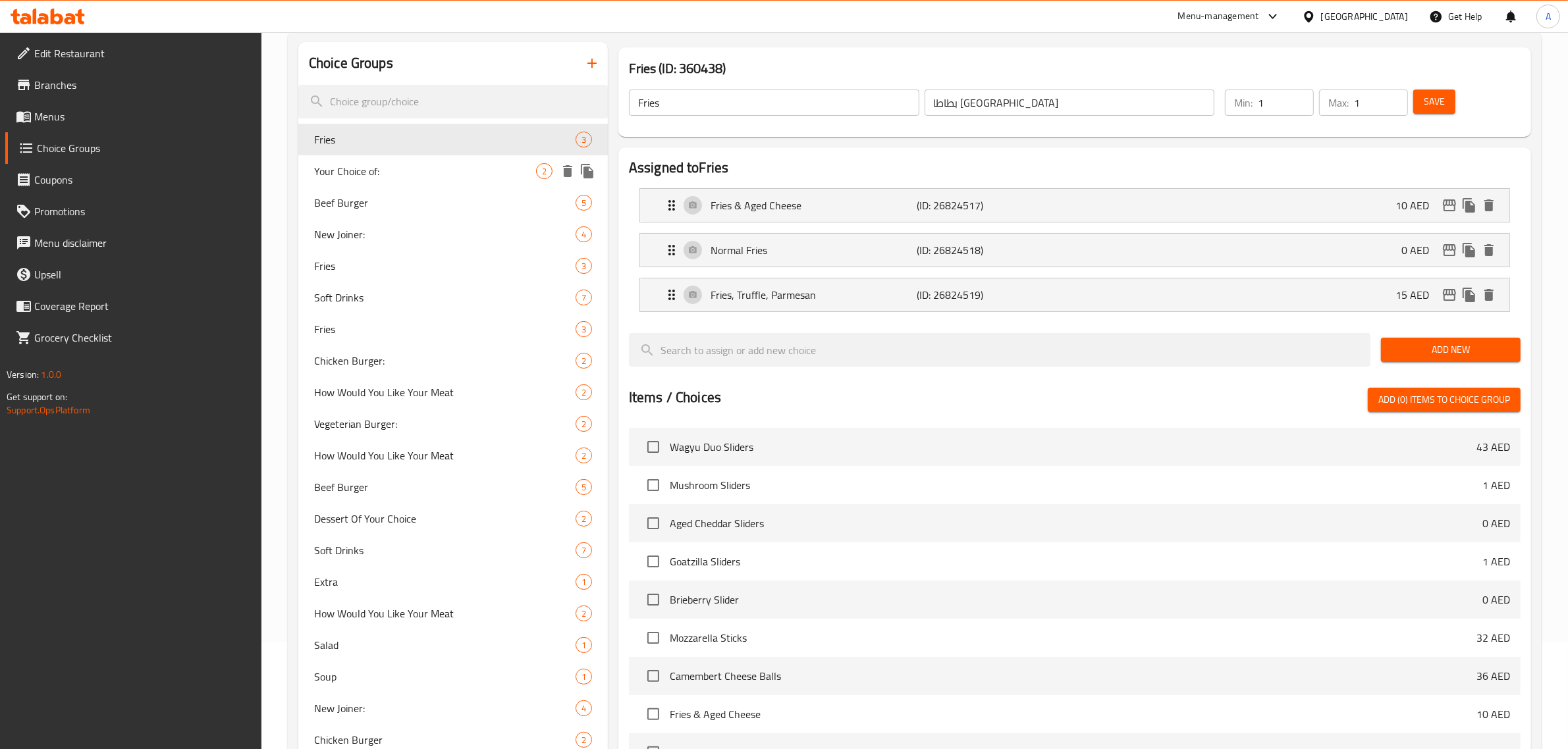
click at [420, 163] on span "Your Choice of:" at bounding box center [425, 171] width 222 height 16
type input "Your Choice of:"
type input "أختيارك من:"
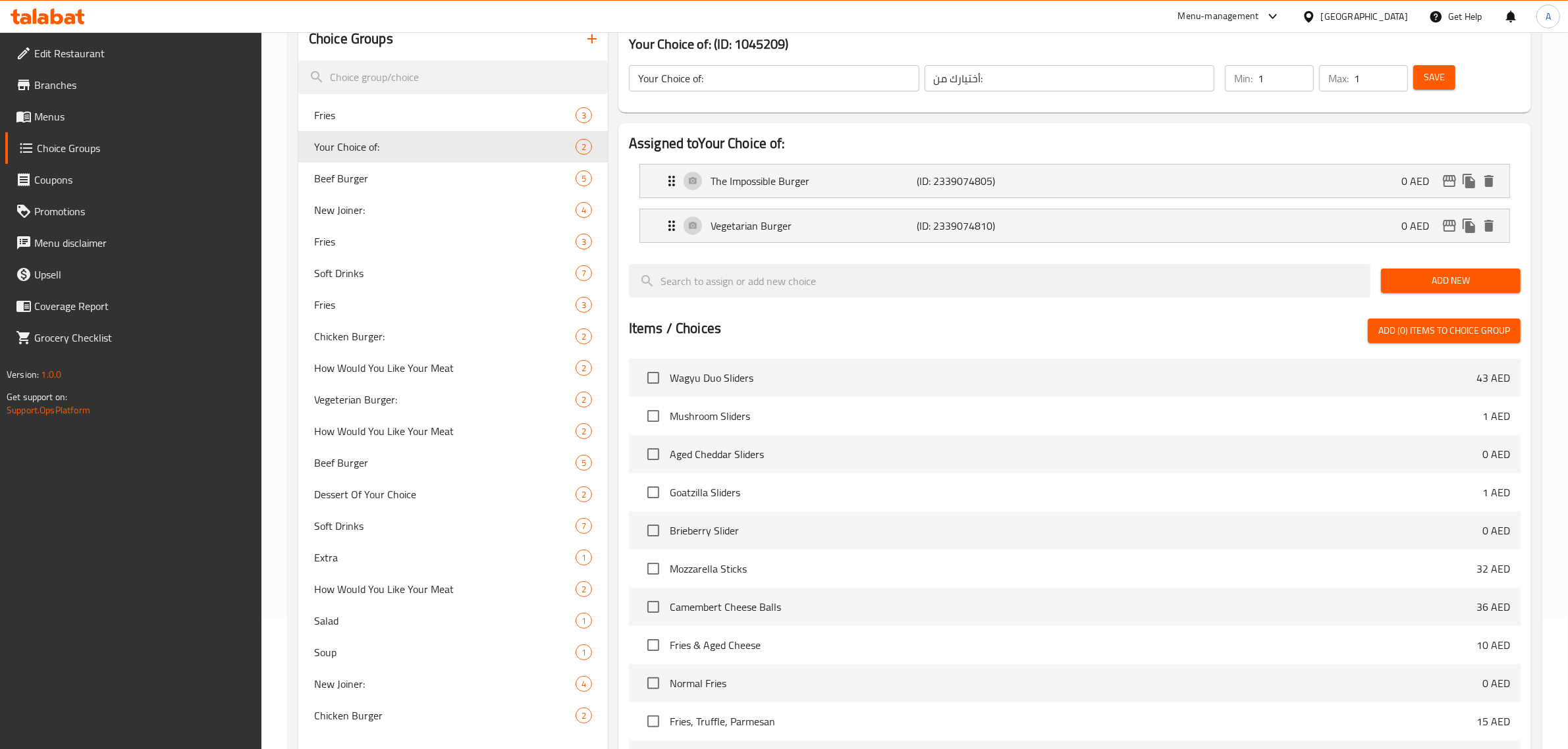
scroll to position [171, 0]
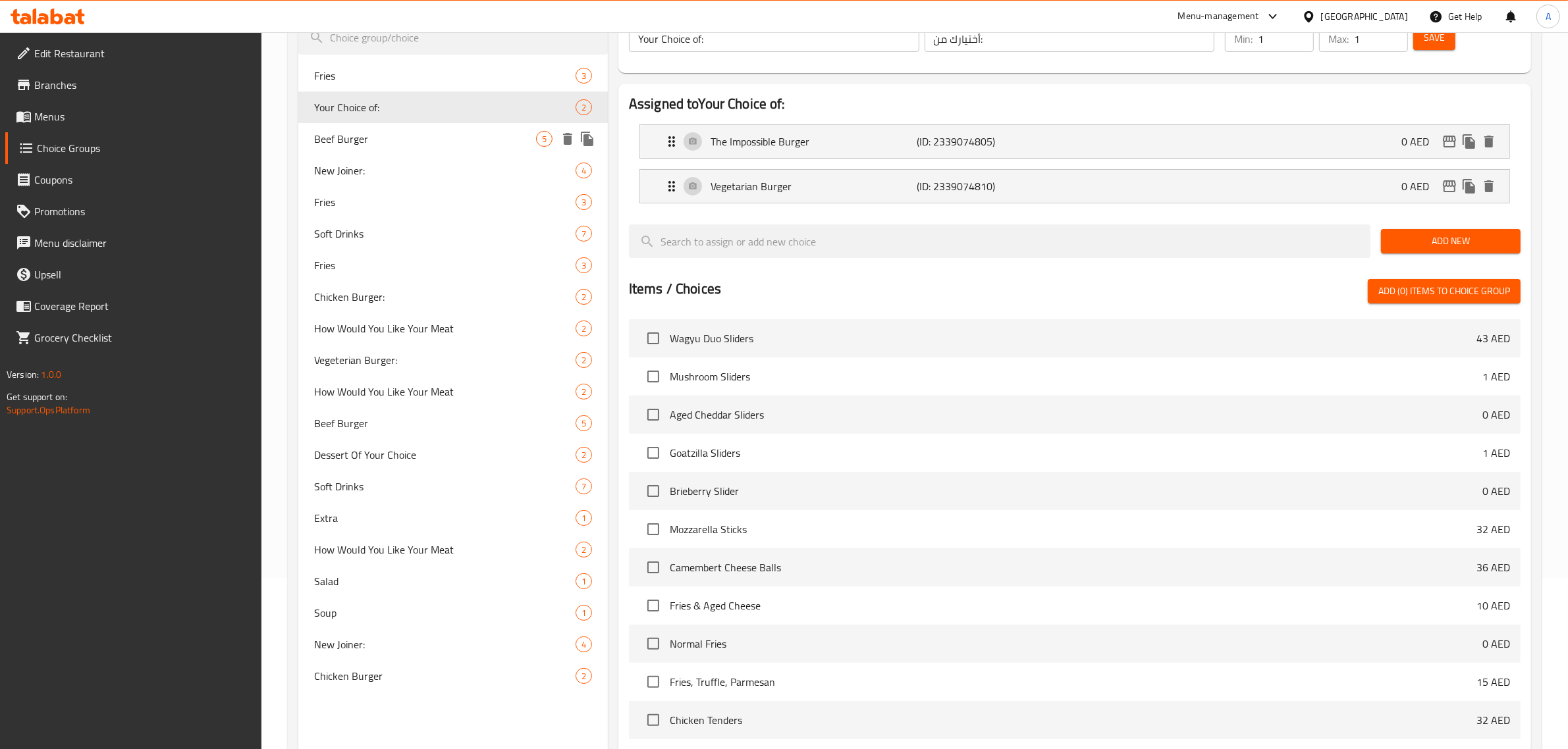
click at [403, 125] on div "Beef Burger 5" at bounding box center [453, 139] width 309 height 32
type input "Beef Burger"
type input "برجر لحم بقري"
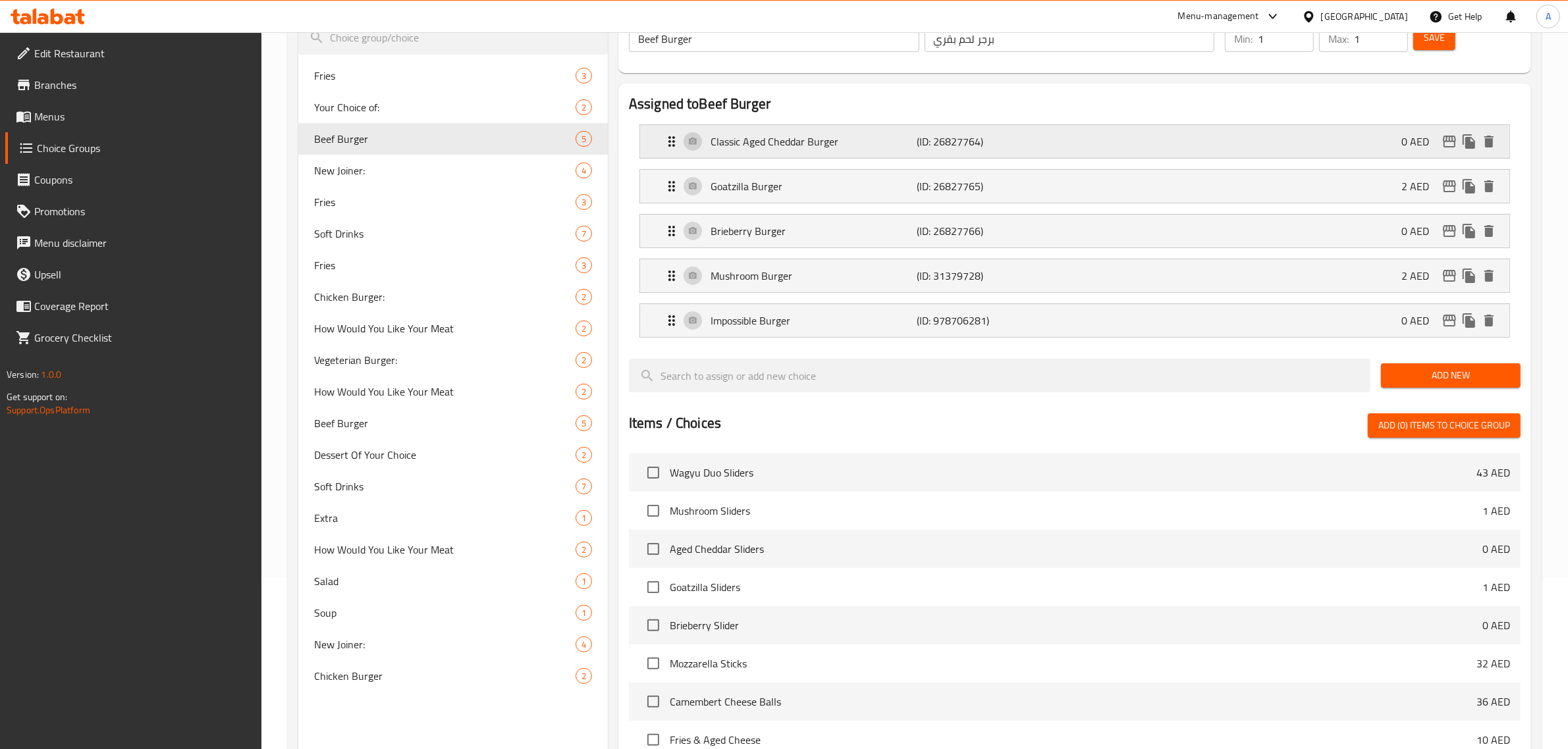
click at [861, 135] on p "Classic Aged Cheddar Burger" at bounding box center [814, 142] width 207 height 16
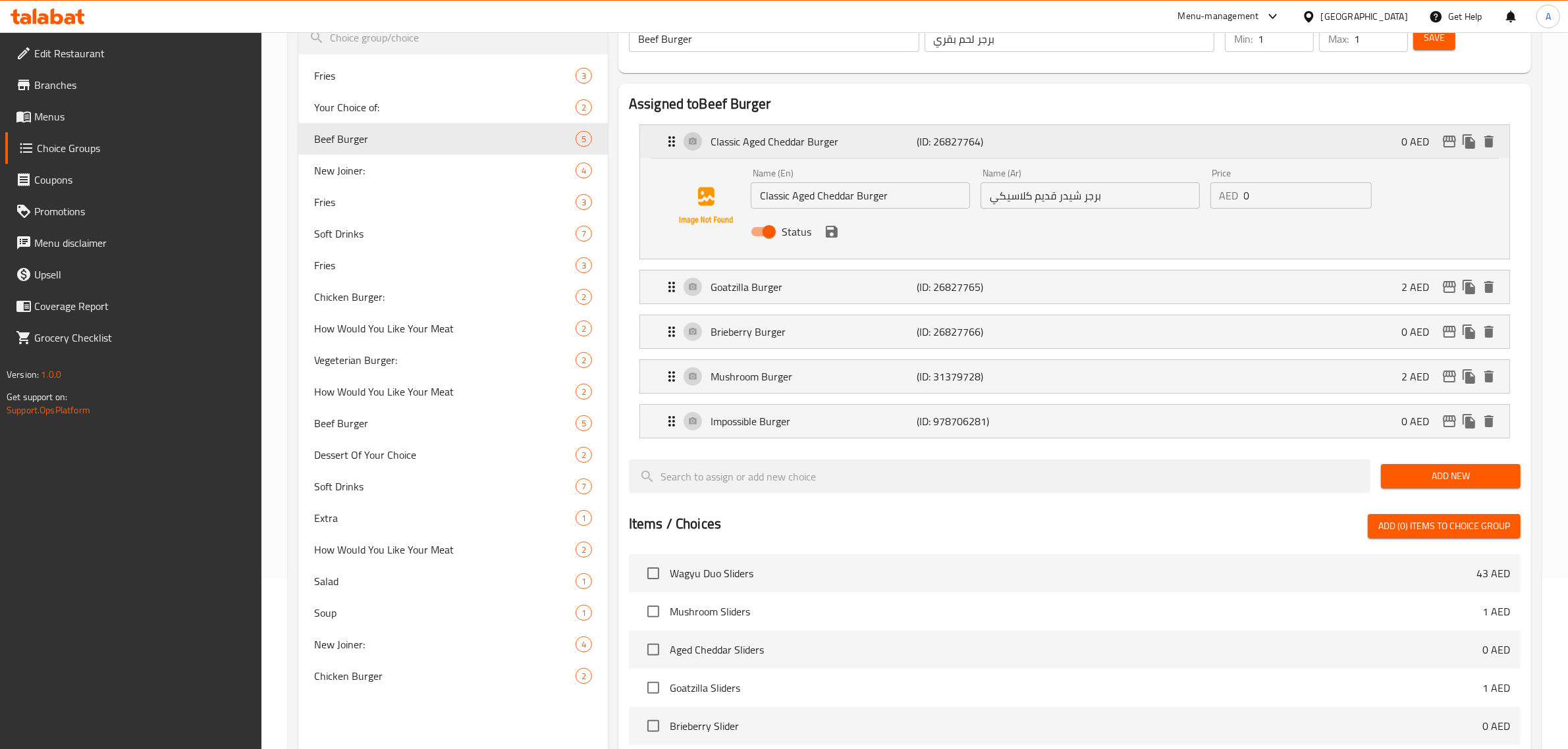
click at [1076, 146] on div "Classic Aged Cheddar Burger (ID: 26827764) 0 AED" at bounding box center [1079, 142] width 830 height 33
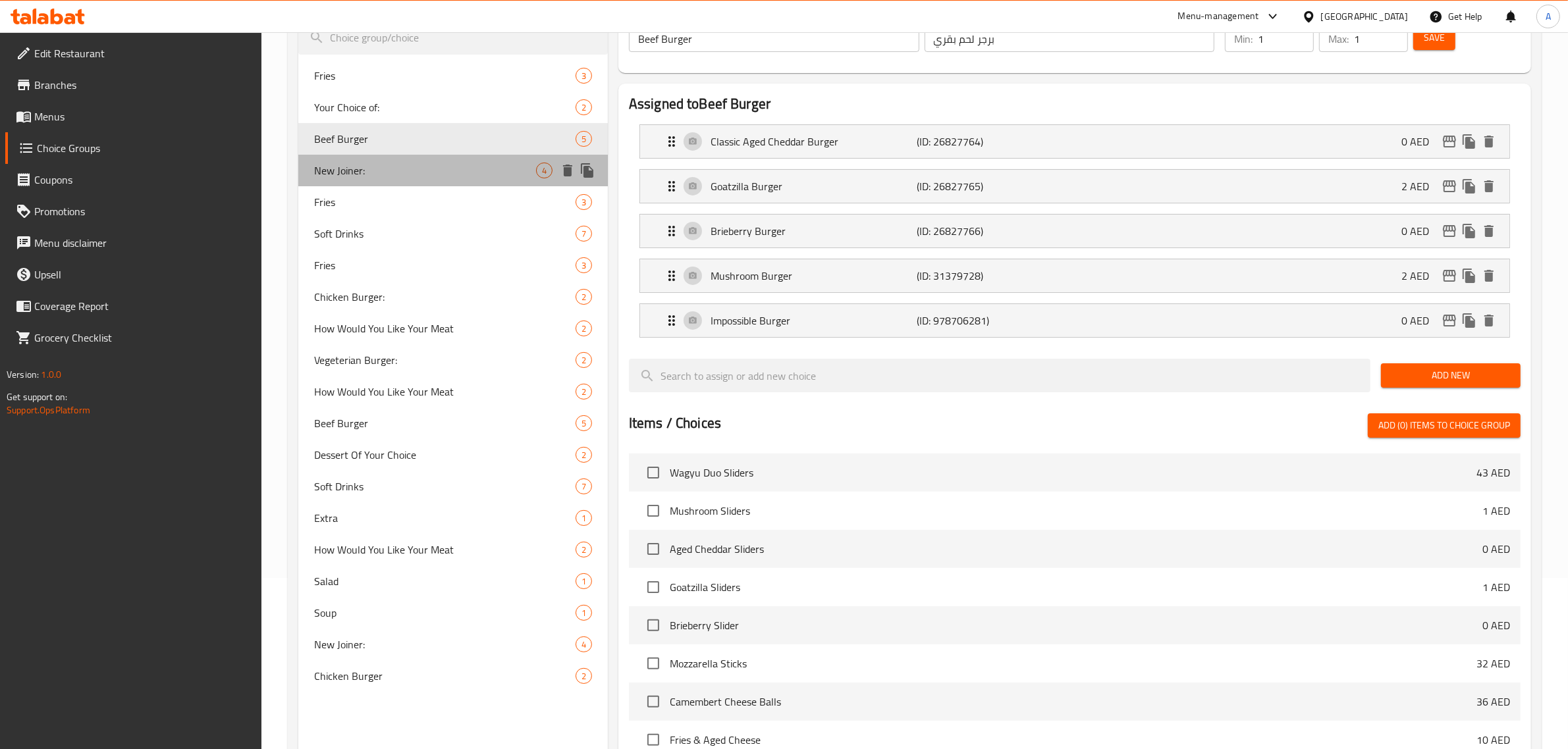
click at [380, 166] on span "New Joiner:" at bounding box center [425, 170] width 222 height 16
type input "New Joiner:"
type input "نيو جوينر:"
type input "0"
type input "4"
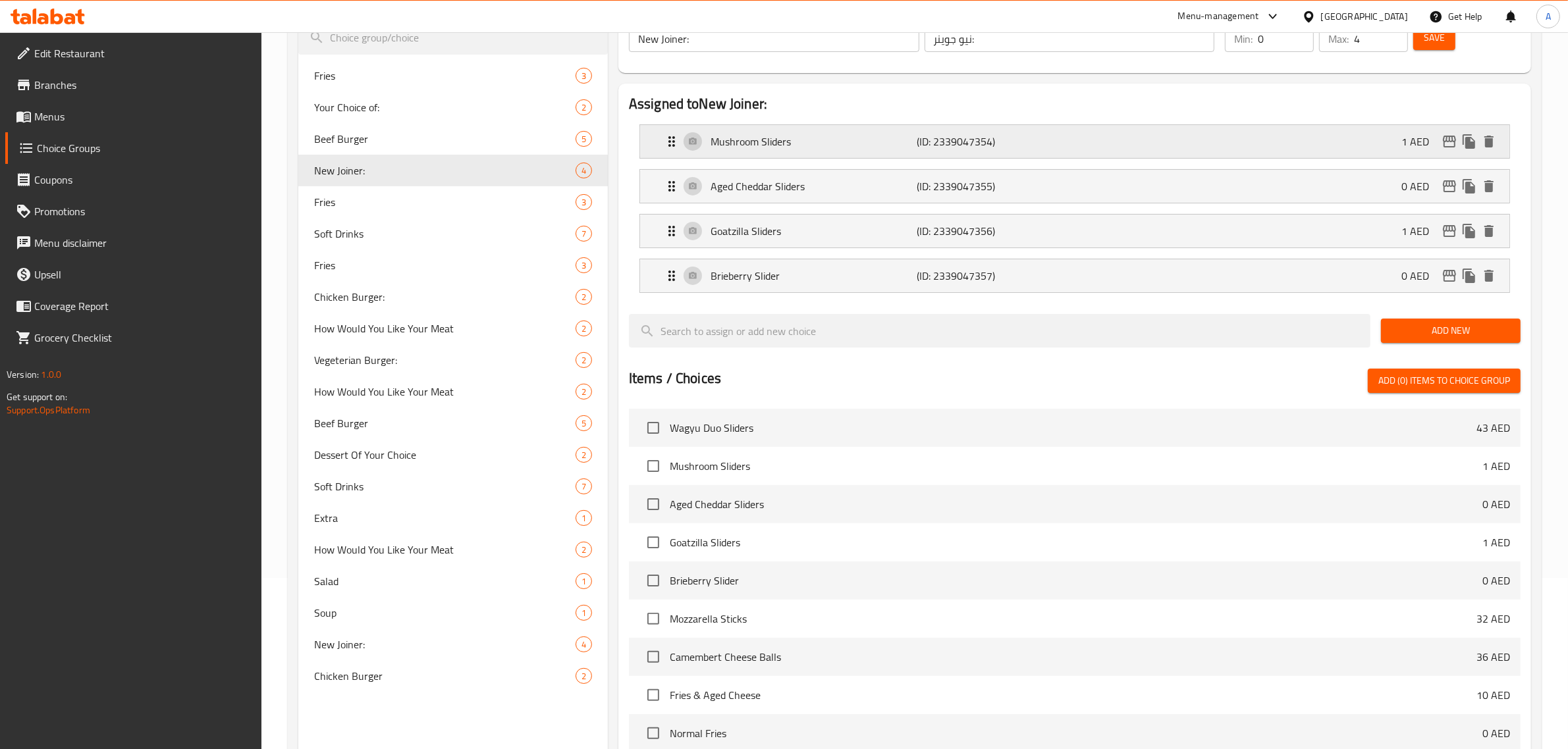
click at [913, 132] on div "Mushroom Sliders (ID: 2339047354) 1 AED" at bounding box center [1079, 142] width 830 height 33
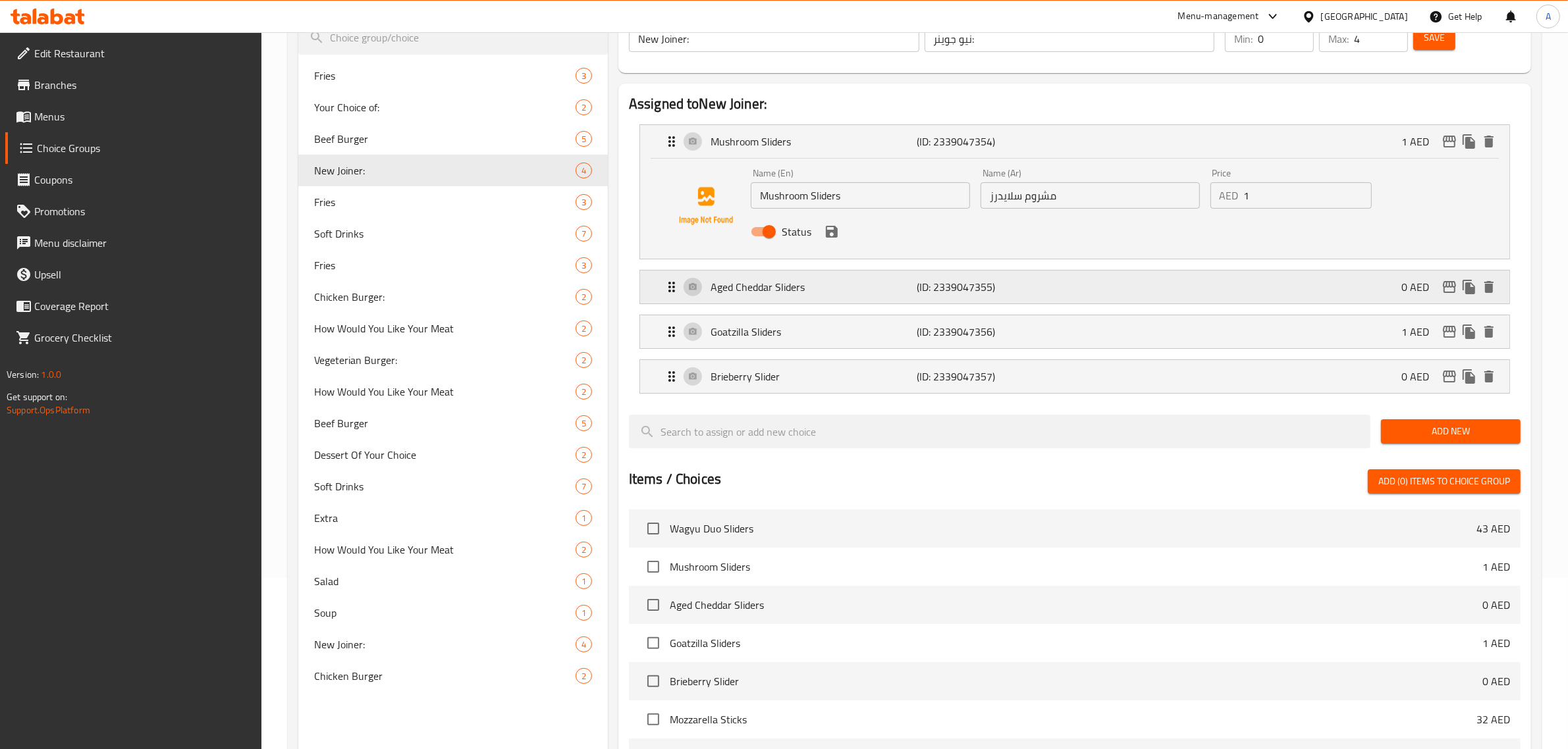
click at [1032, 278] on div "Aged Cheddar Sliders (ID: 2339047355) 0 AED" at bounding box center [1079, 287] width 830 height 33
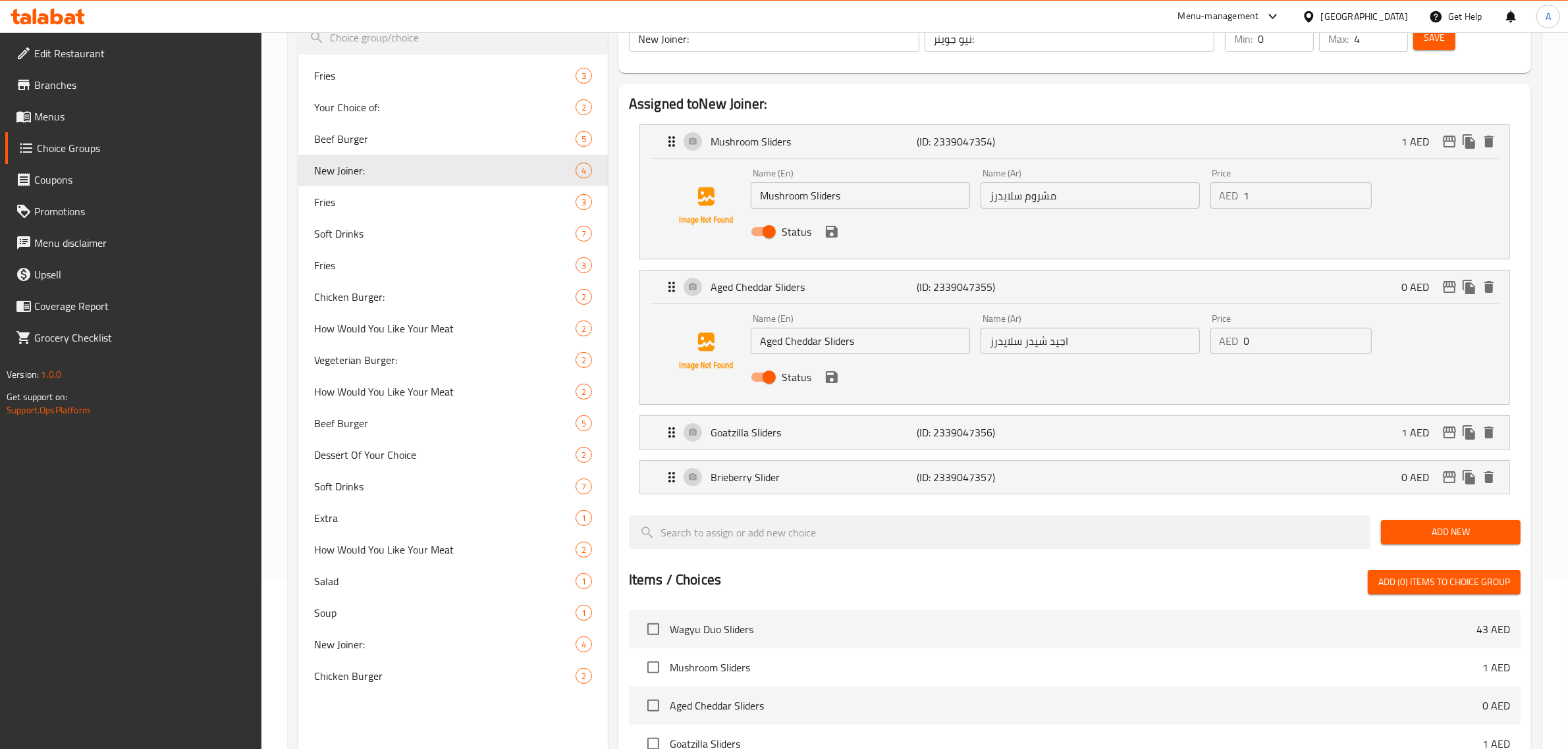
click at [890, 347] on input "Aged Cheddar Sliders" at bounding box center [860, 341] width 219 height 26
click at [1054, 347] on input "اجيد شيدر سلايدرز" at bounding box center [1090, 341] width 219 height 26
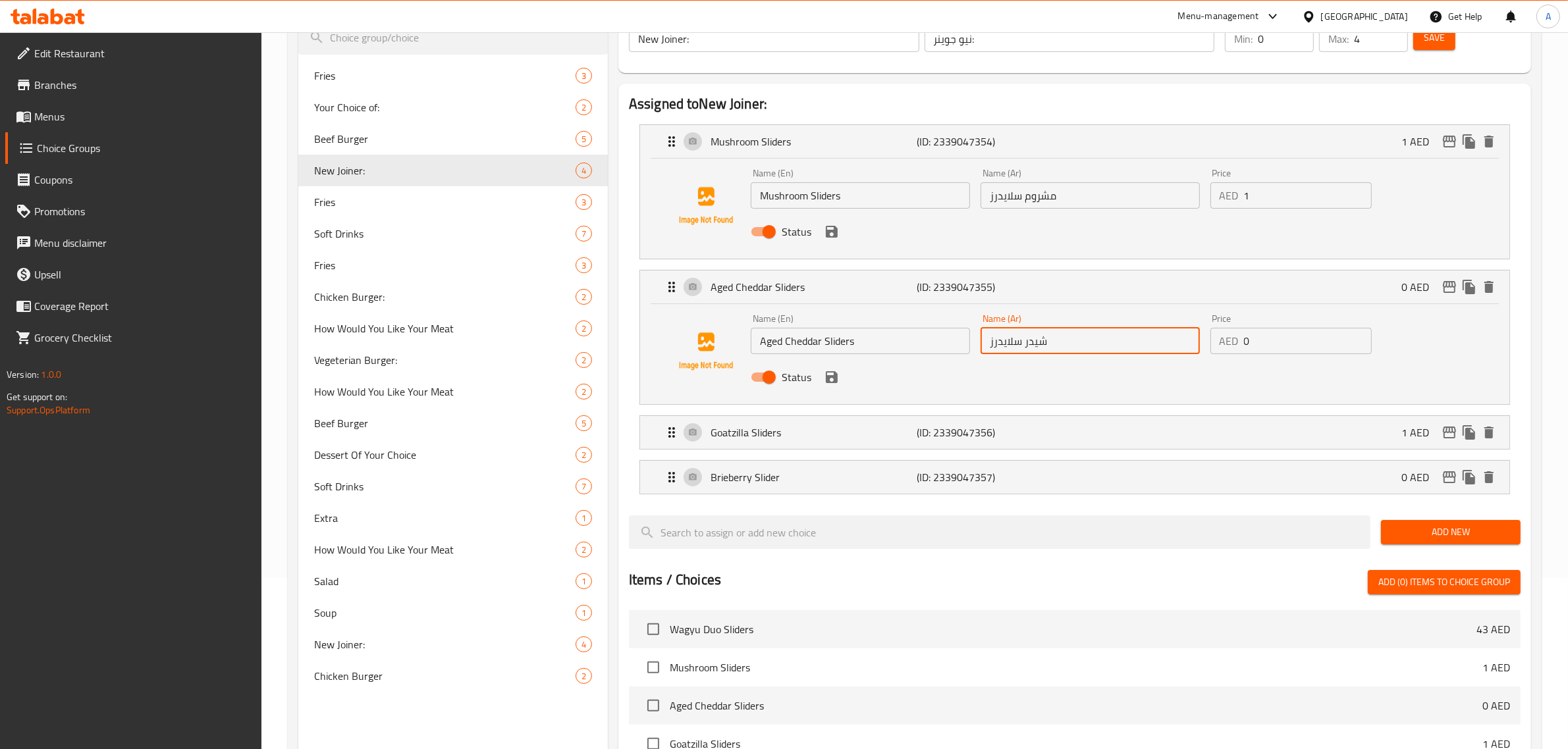
click at [1065, 341] on input "شيدر سلايدرز" at bounding box center [1090, 341] width 219 height 26
paste input "قديمة"
click at [1037, 343] on input "شيدر سلايدرز قديمة" at bounding box center [1090, 341] width 219 height 26
click at [989, 338] on input "شيدر قديمة" at bounding box center [1090, 341] width 219 height 26
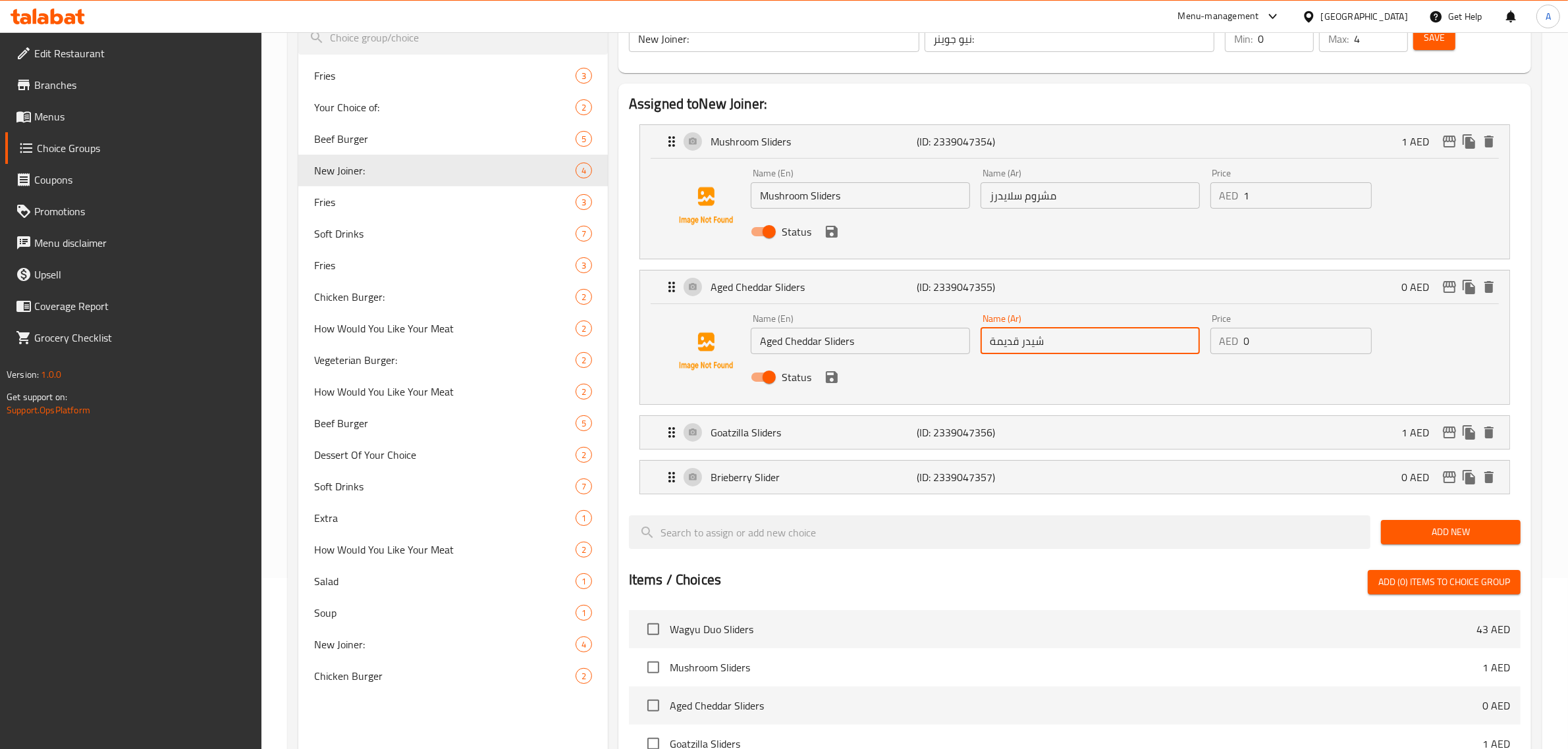
paste input "سلايدرز"
click at [830, 376] on icon "save" at bounding box center [832, 377] width 12 height 12
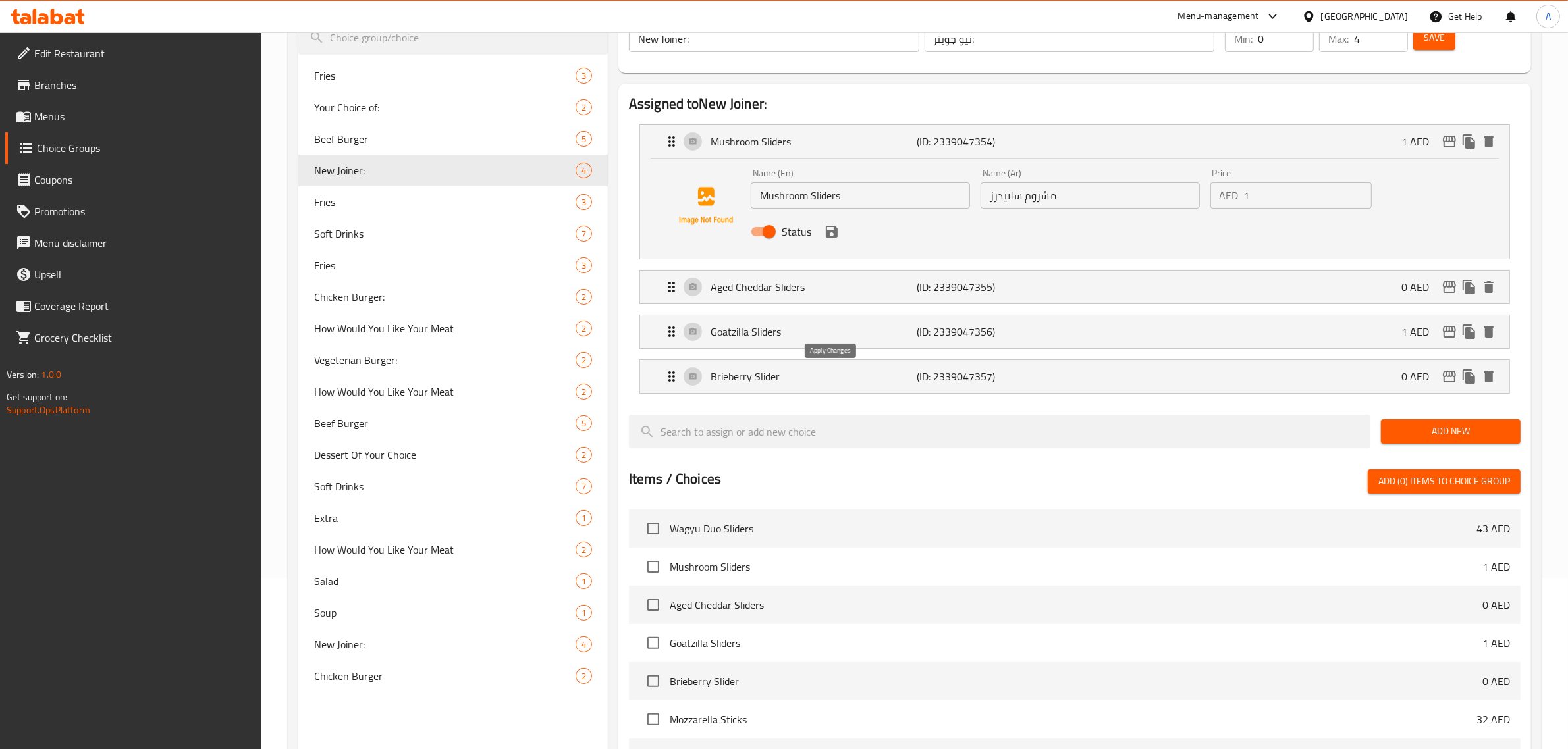
type input "سلايدرز شيدر قديمة"
click at [834, 238] on icon "save" at bounding box center [832, 232] width 16 height 16
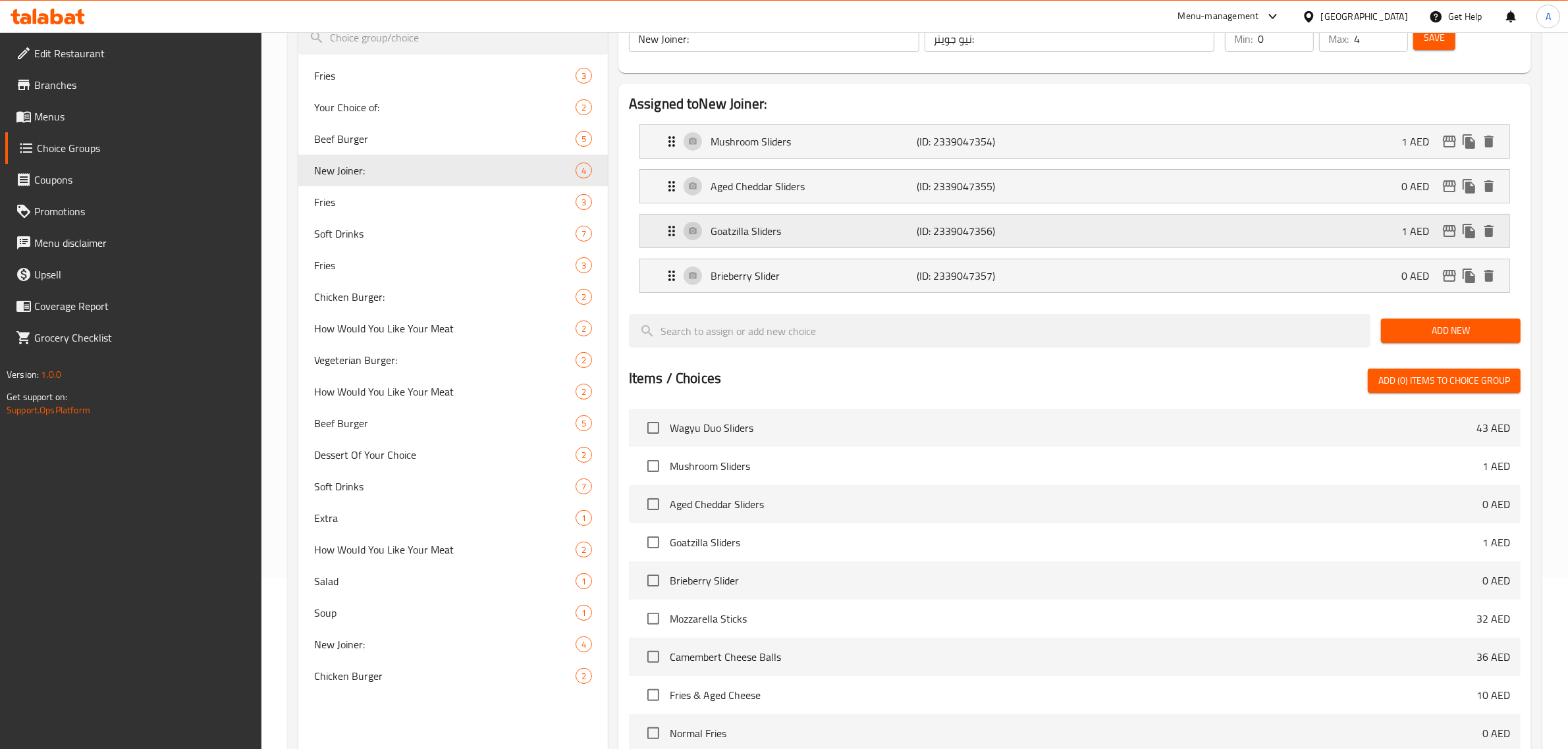
click at [834, 233] on p "Goatzilla Sliders" at bounding box center [814, 231] width 207 height 16
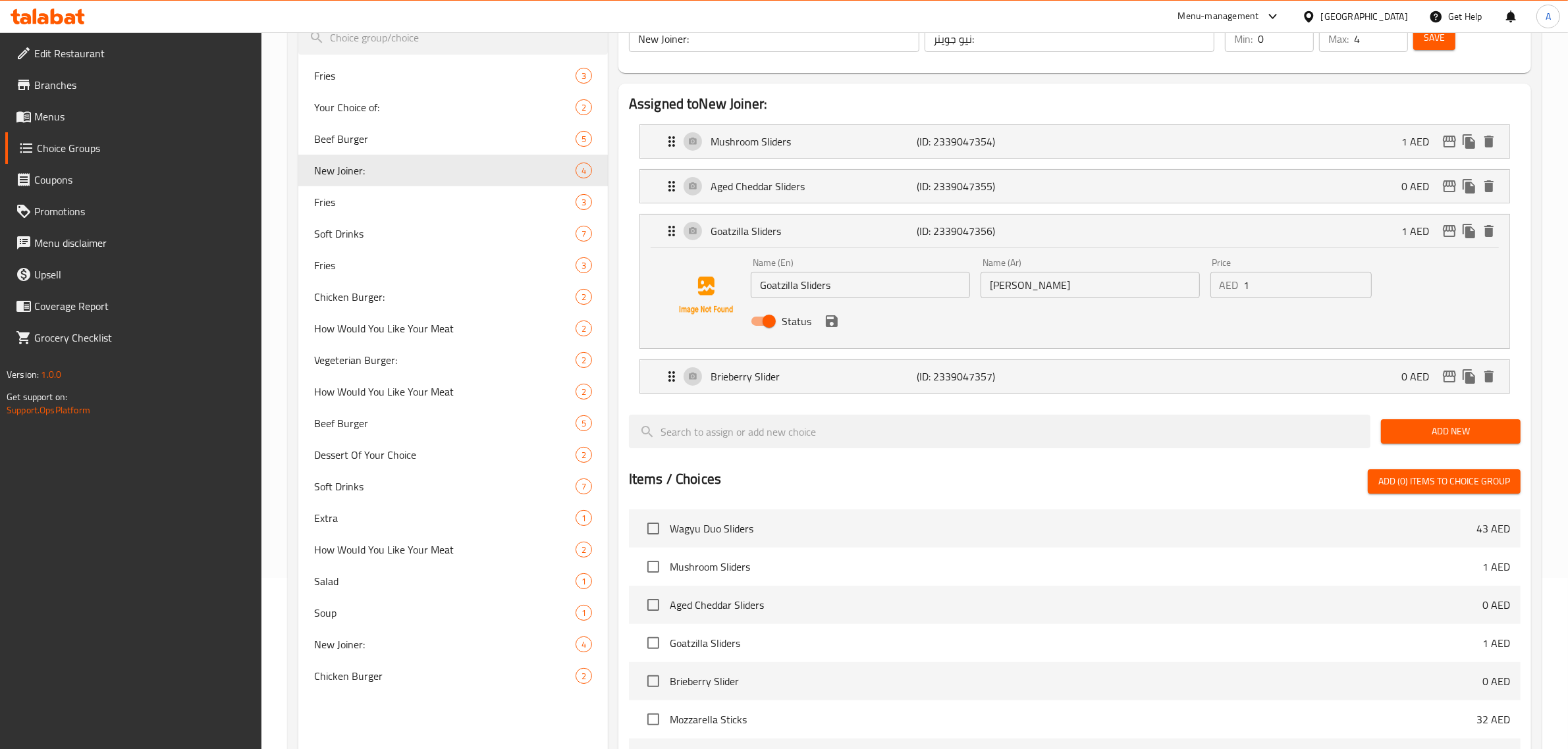
click at [867, 251] on div "Name (En) Goatzilla Sliders Name (En) Name (Ar) جوتزيلا سلايدرز Name (Ar) Price…" at bounding box center [1075, 299] width 870 height 100
click at [878, 241] on div "Goatzilla Sliders (ID: 2339047356) 1 AED" at bounding box center [1079, 231] width 830 height 33
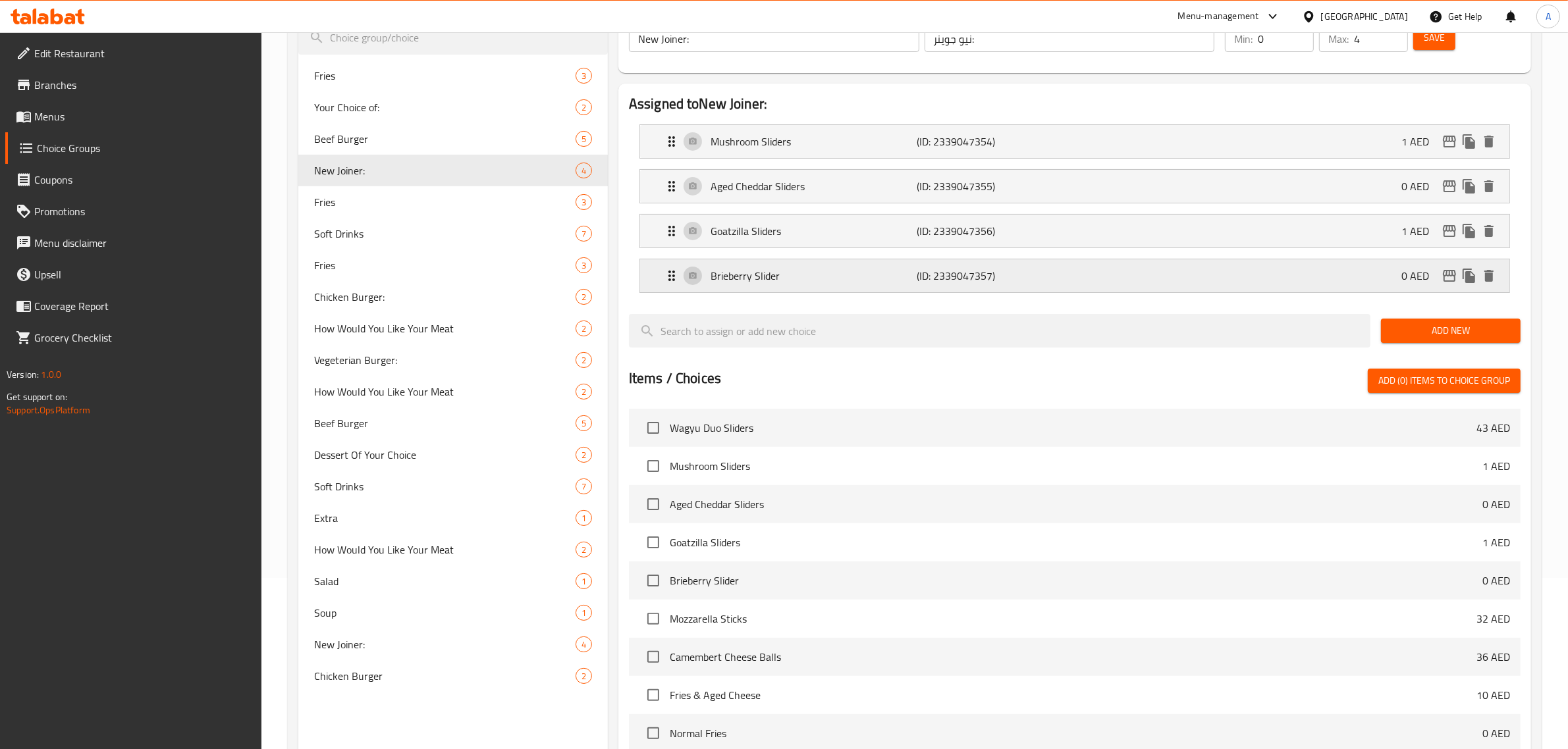
click at [855, 270] on p "Brieberry Slider" at bounding box center [814, 276] width 207 height 16
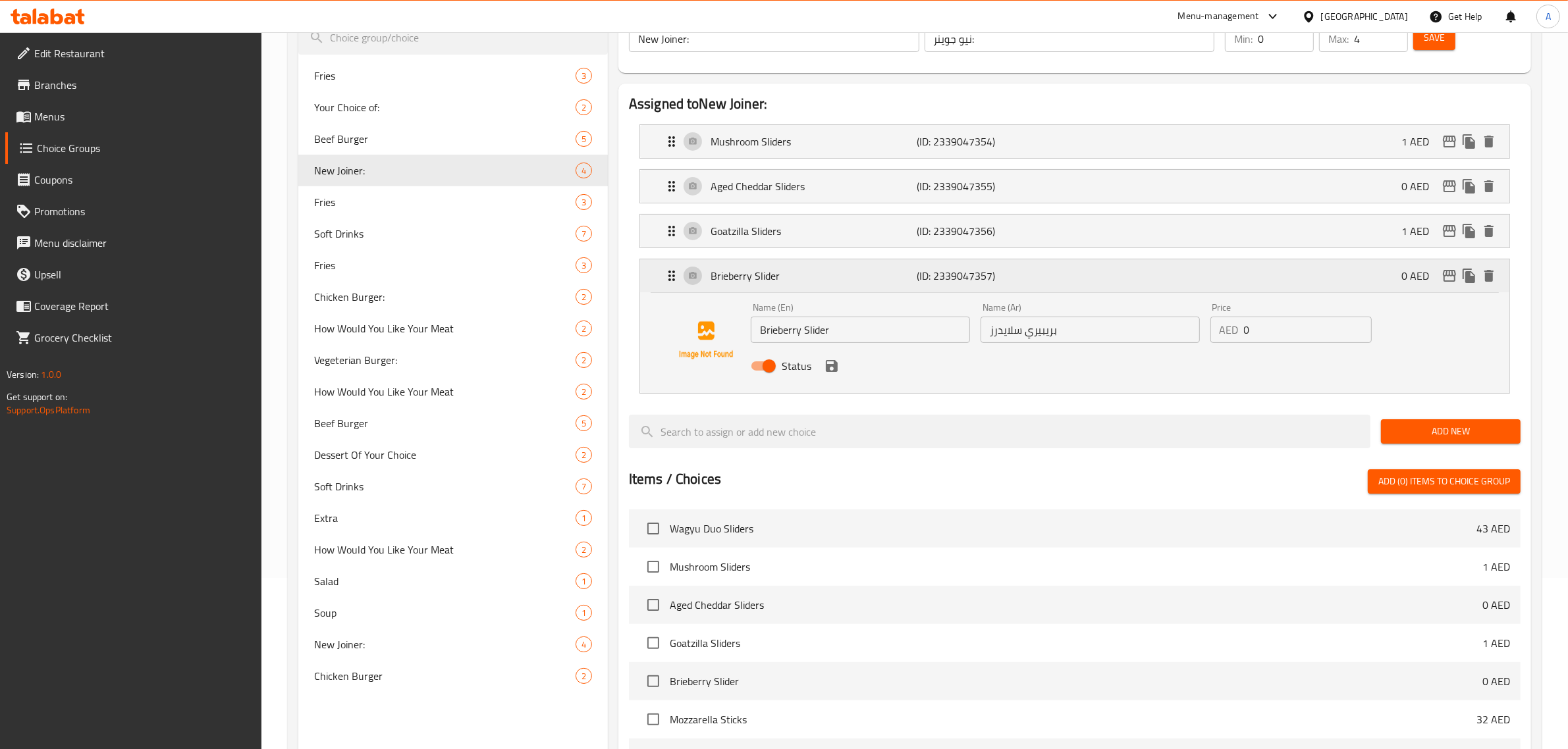
click at [855, 270] on p "Brieberry Slider" at bounding box center [814, 276] width 207 height 16
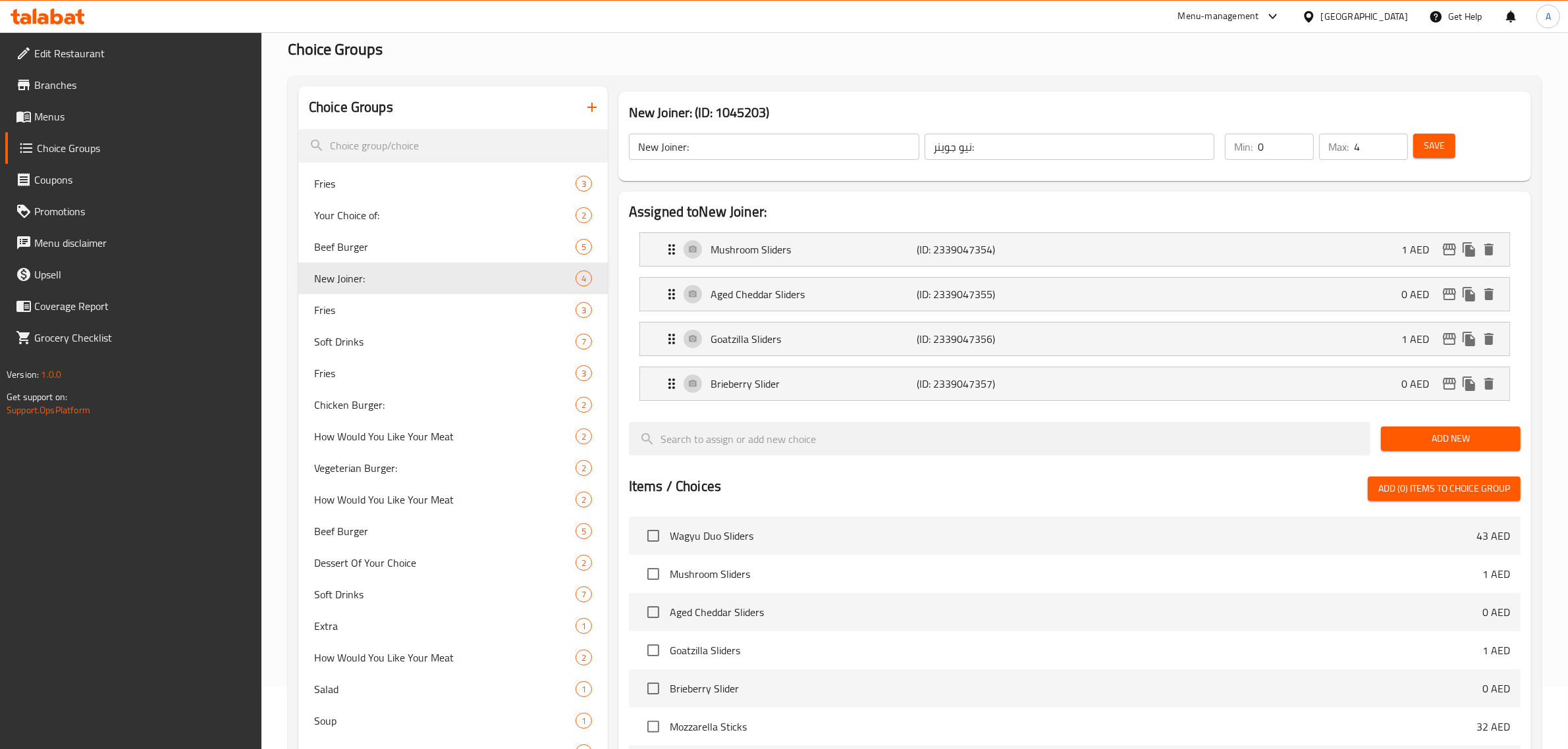
scroll to position [35, 0]
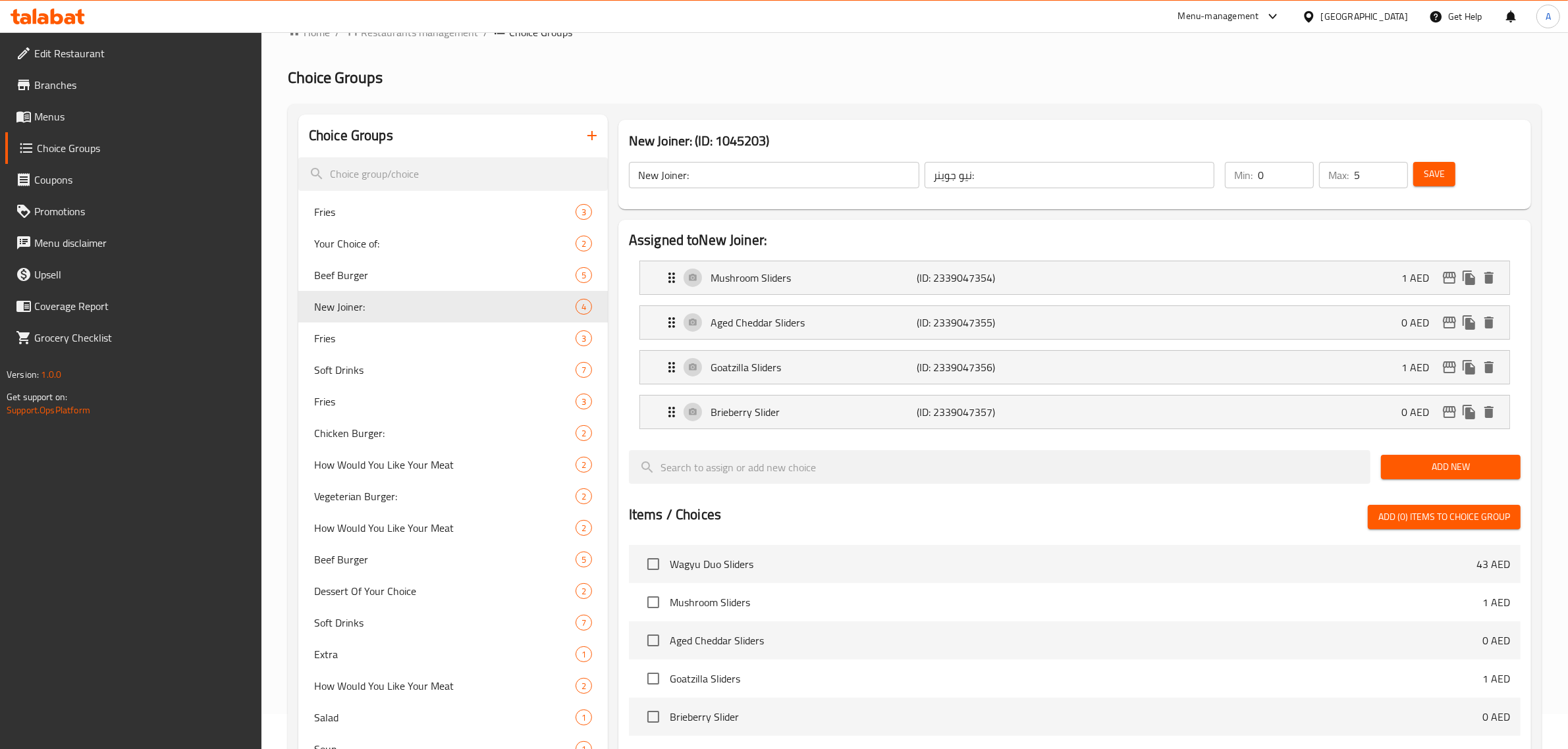
click at [1396, 167] on input "5" at bounding box center [1381, 175] width 54 height 26
click at [1396, 167] on input "6" at bounding box center [1381, 175] width 54 height 26
click at [1396, 167] on input "7" at bounding box center [1381, 175] width 54 height 26
click at [1396, 167] on input "8" at bounding box center [1381, 175] width 54 height 26
click at [1394, 178] on input "7" at bounding box center [1381, 175] width 54 height 26
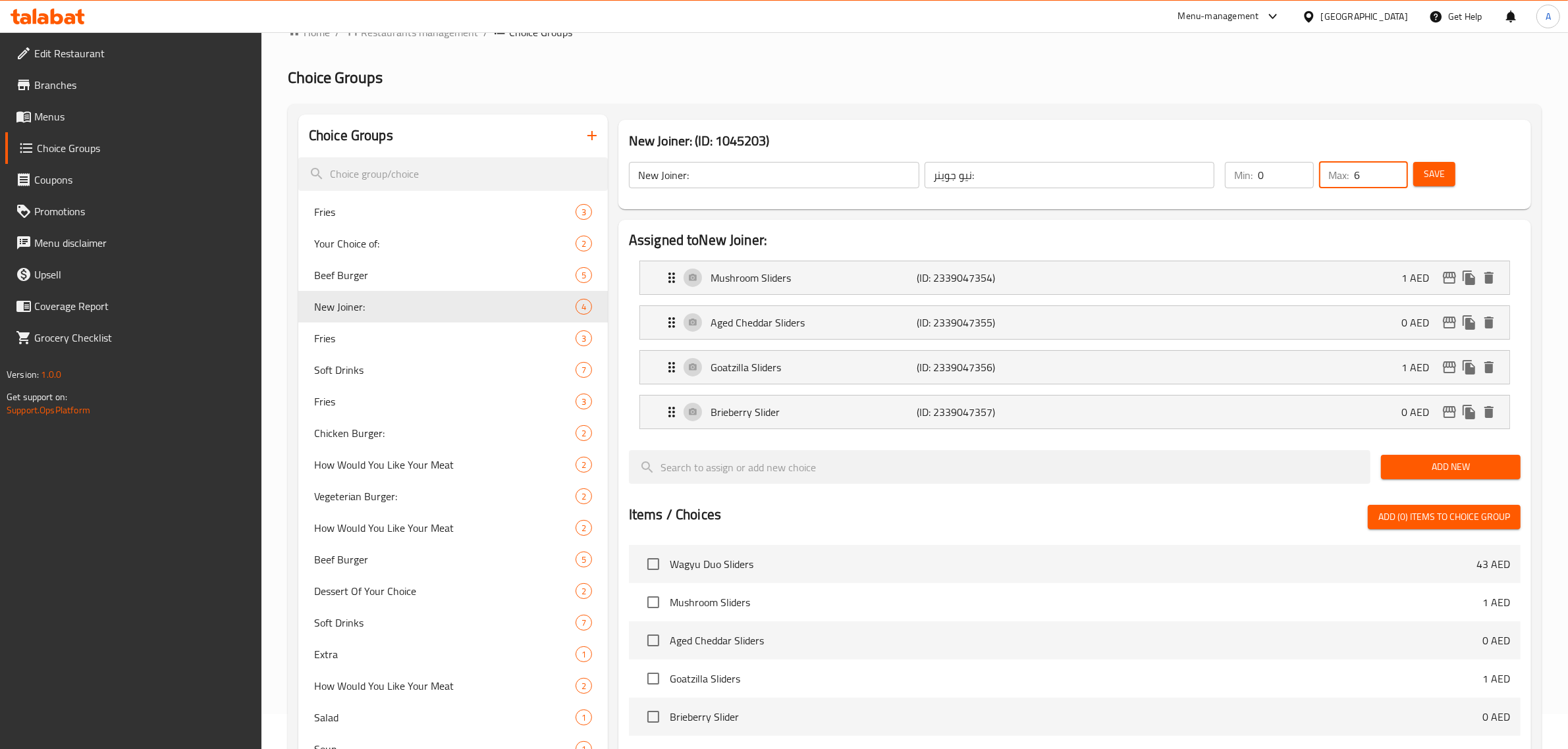
click at [1394, 178] on input "6" at bounding box center [1381, 175] width 54 height 26
click at [1394, 178] on input "5" at bounding box center [1381, 175] width 54 height 26
click at [1394, 178] on input "4" at bounding box center [1381, 175] width 54 height 26
click at [1394, 178] on input "3" at bounding box center [1381, 175] width 54 height 26
type input "2"
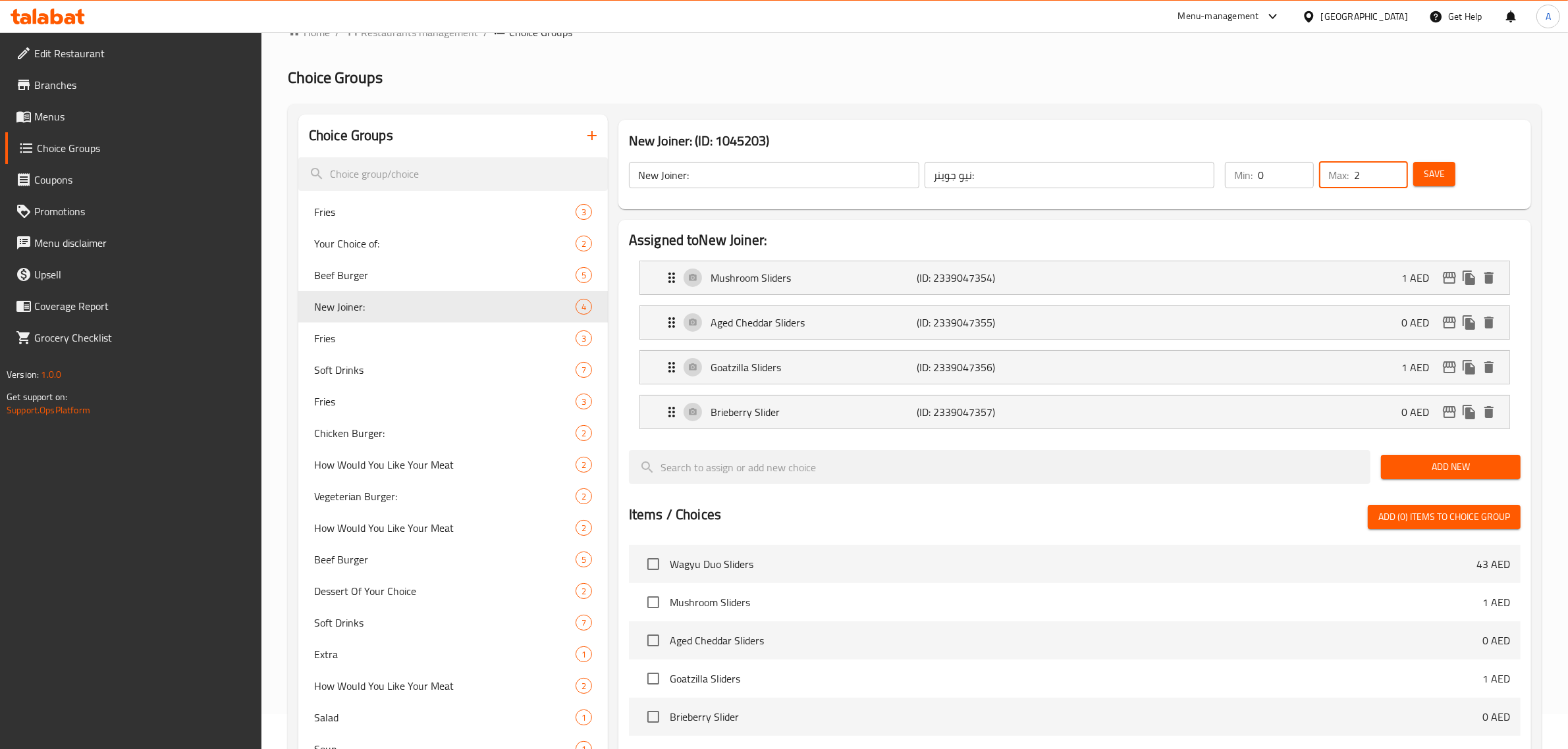
click at [1394, 178] on input "2" at bounding box center [1381, 175] width 54 height 26
click at [1302, 169] on input "1" at bounding box center [1286, 175] width 56 height 26
type input "2"
click at [1302, 169] on input "2" at bounding box center [1286, 175] width 56 height 26
click at [1433, 169] on span "Save" at bounding box center [1434, 174] width 21 height 16
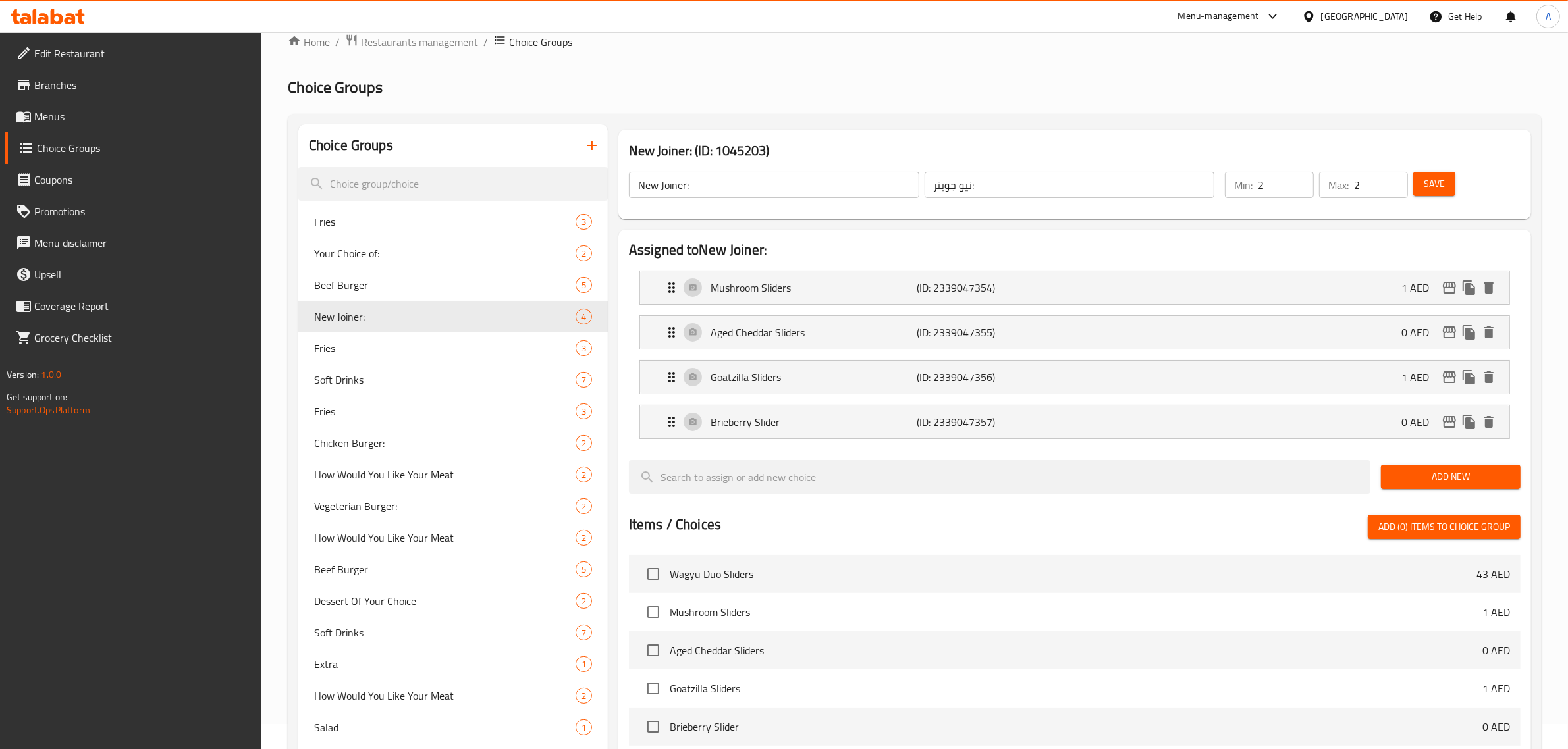
scroll to position [24, 0]
click at [380, 347] on span "Fries" at bounding box center [425, 349] width 222 height 16
type input "Fries"
type input "بطاطس مقلية"
type input "1"
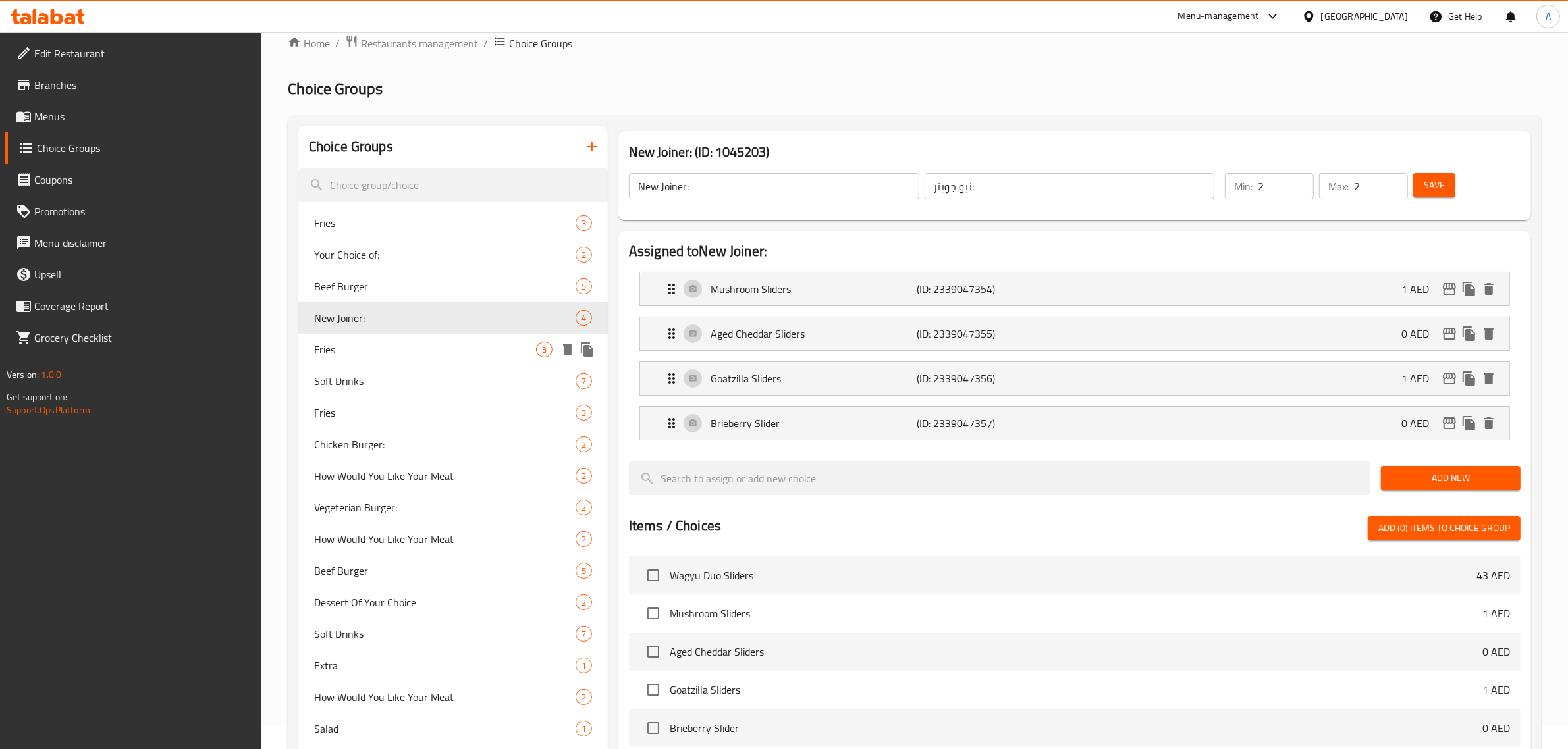
type input "1"
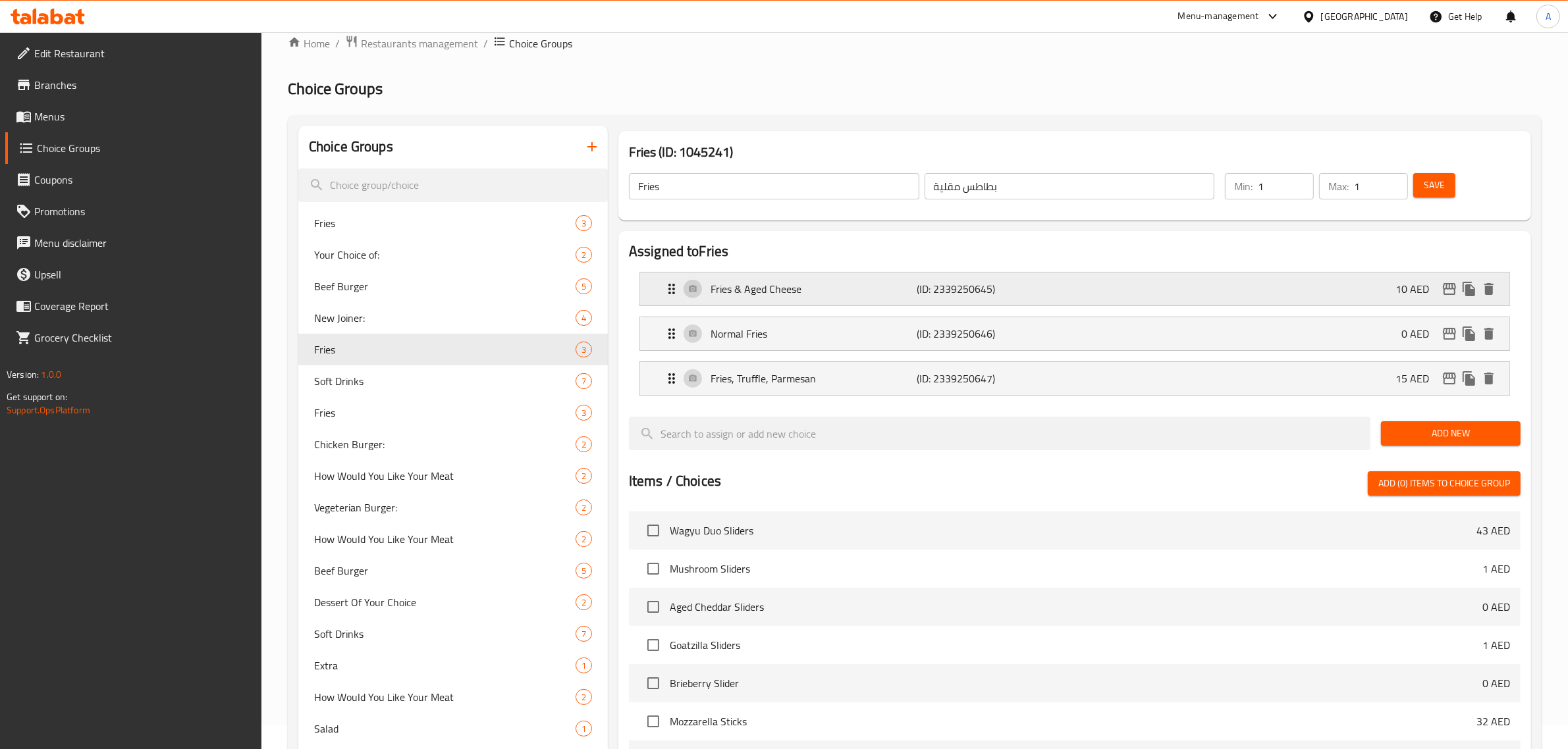
click at [820, 288] on p "Fries & Aged Cheese" at bounding box center [814, 289] width 207 height 16
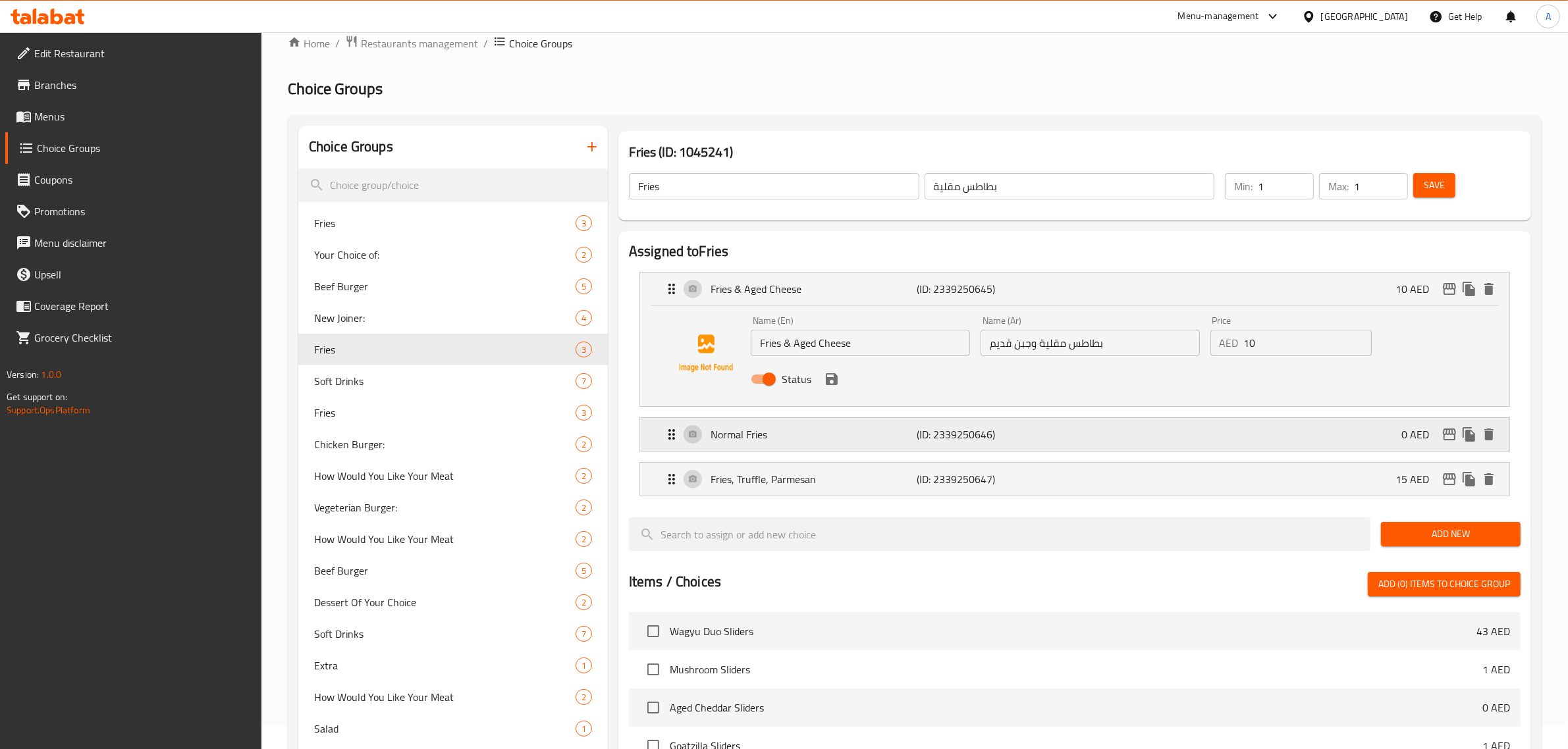
click at [873, 448] on div "Normal Fries (ID: 2339250646) 0 AED" at bounding box center [1079, 435] width 830 height 33
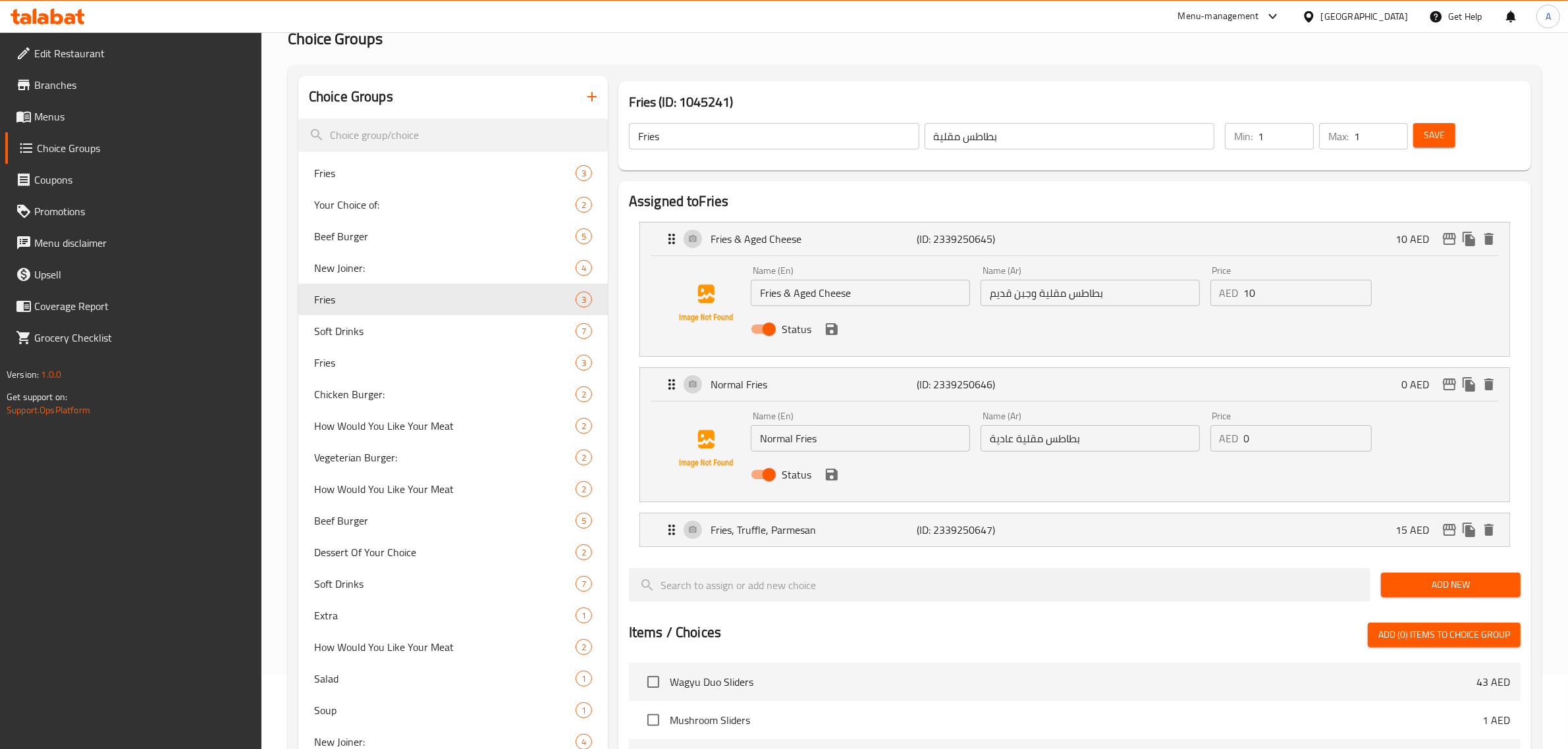
scroll to position [70, 0]
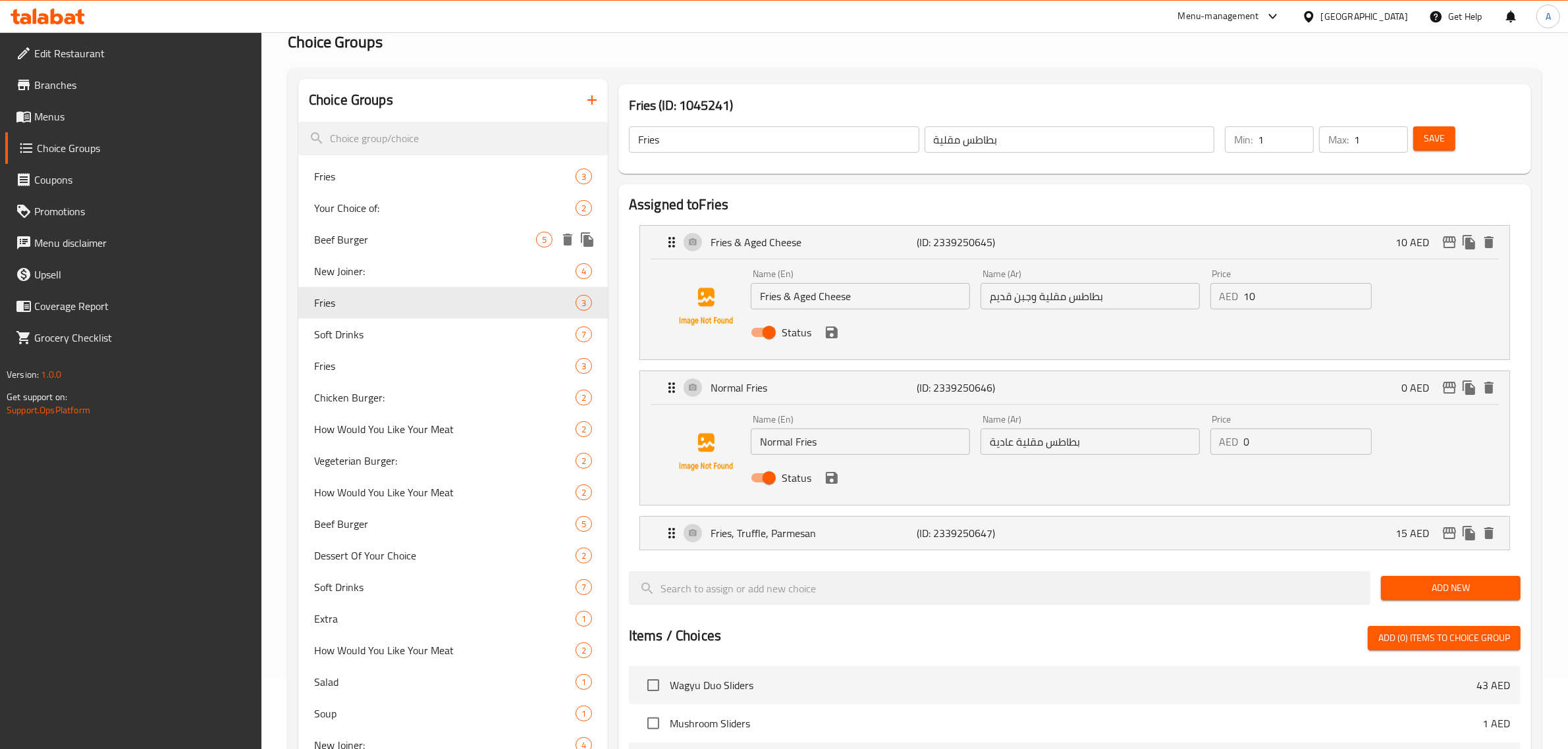
click at [448, 218] on div "Your Choice of: 2" at bounding box center [453, 208] width 309 height 32
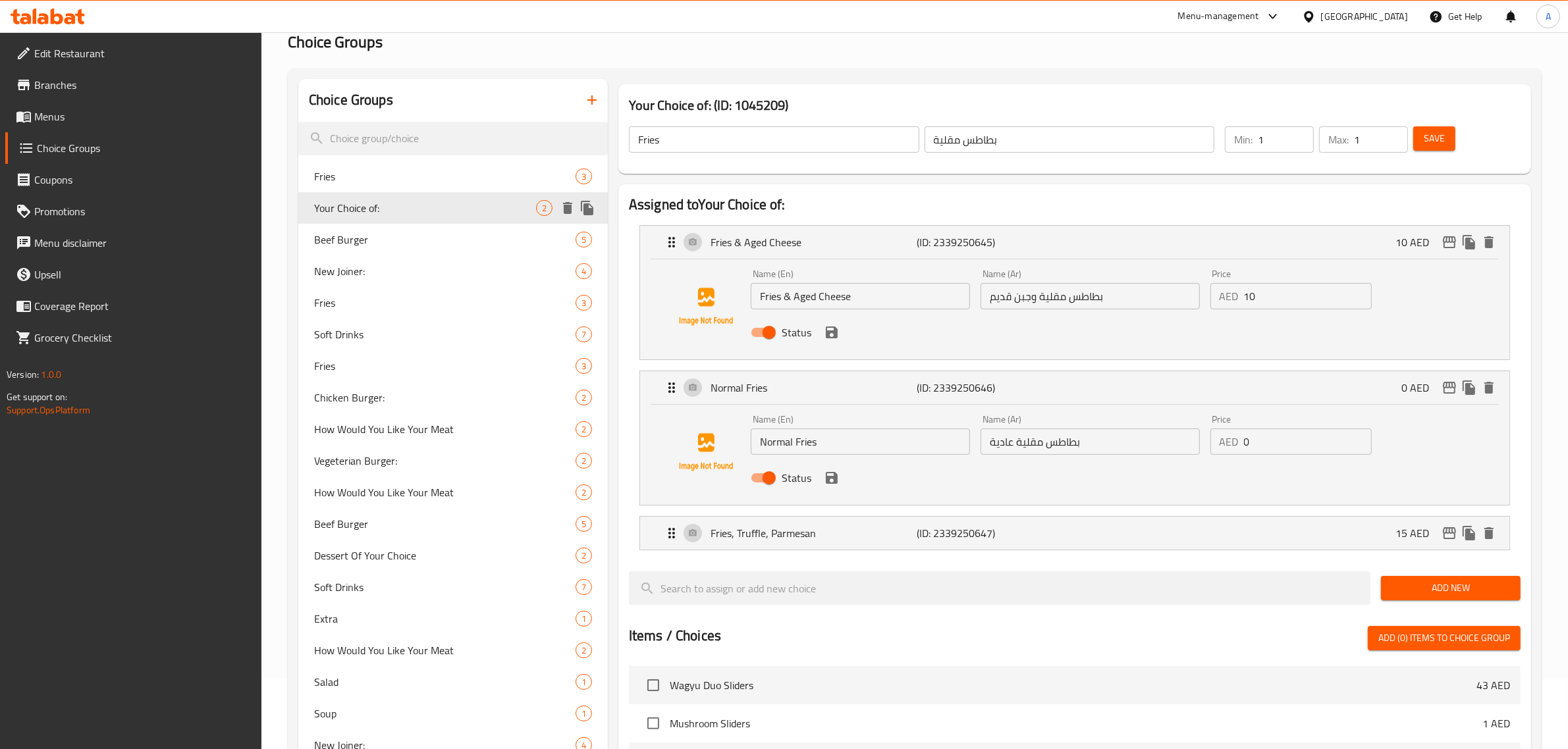
type input "Your Choice of:"
type input "أختيارك من:"
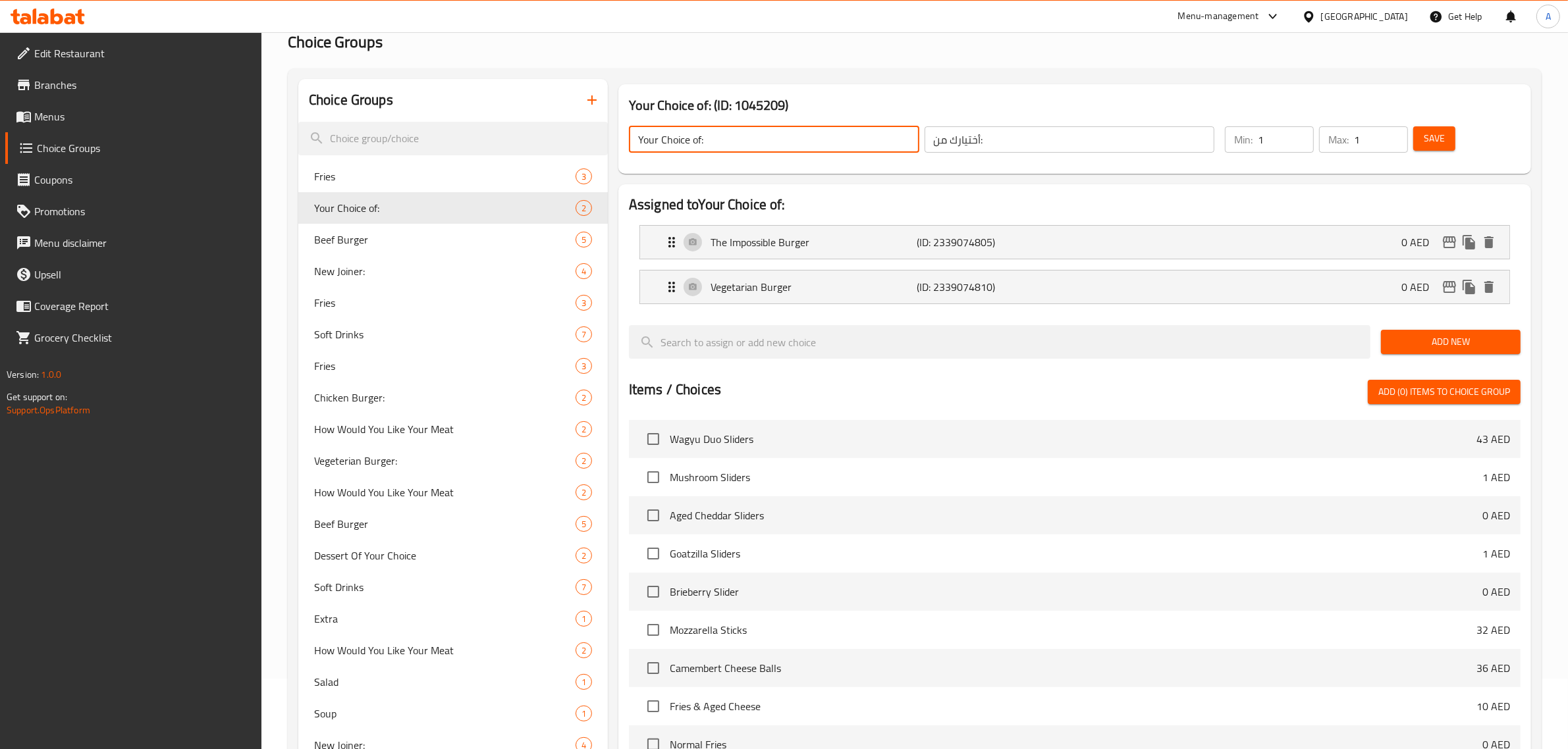
click at [718, 142] on input "Your Choice of:" at bounding box center [774, 140] width 291 height 26
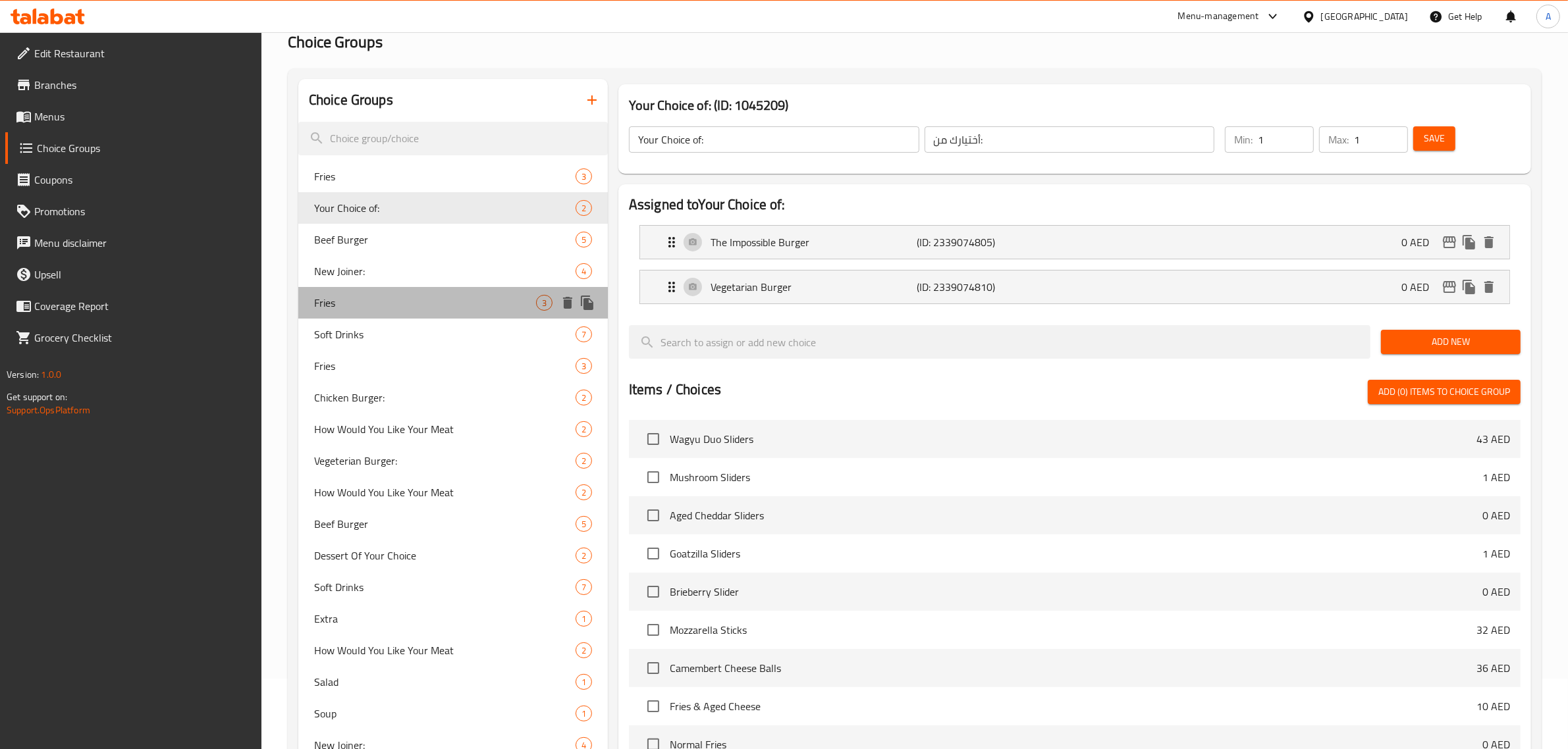
click at [352, 293] on div "Fries 3" at bounding box center [453, 303] width 309 height 32
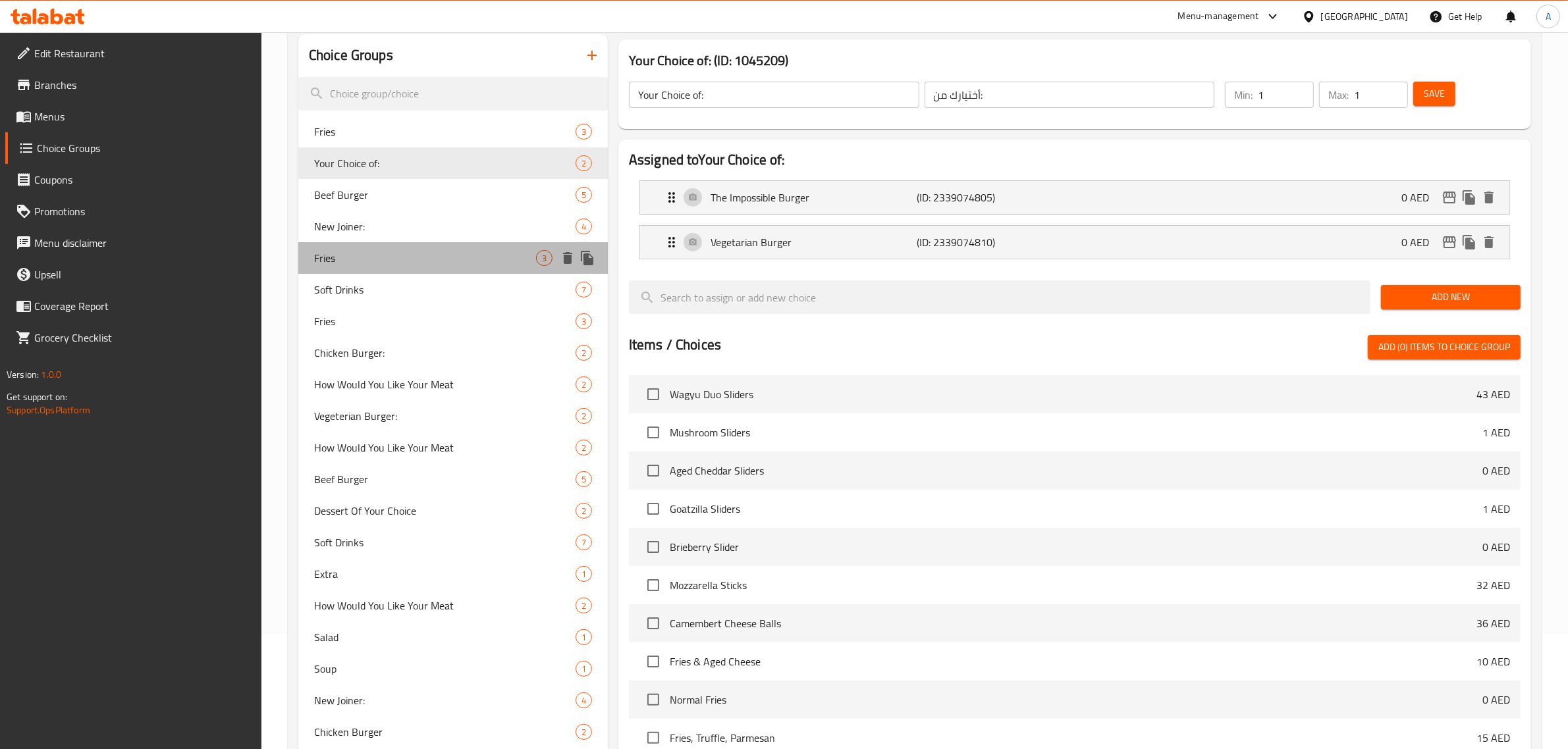
type input "Fries"
type input "بطاطس مقلية"
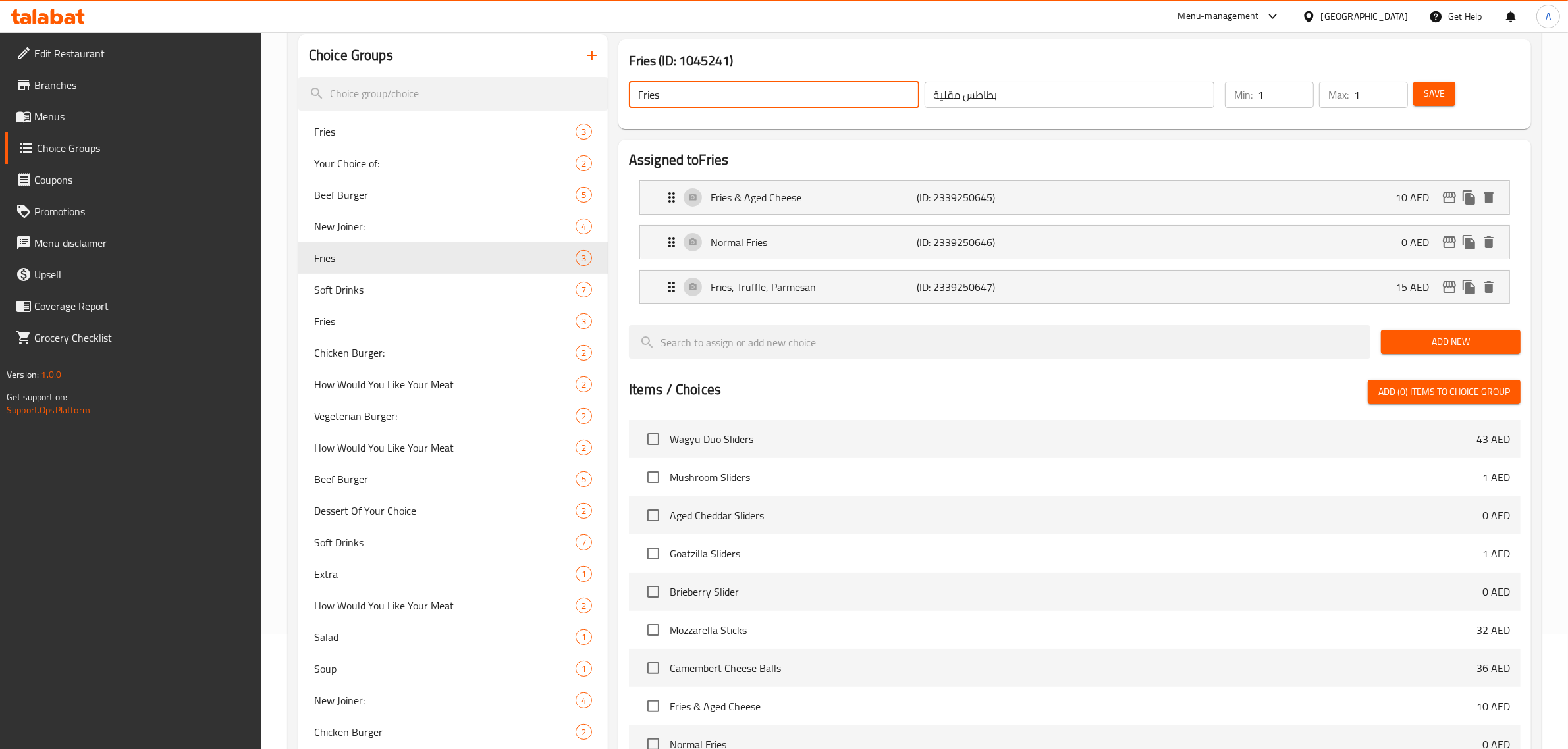
click at [631, 95] on input "Fries" at bounding box center [774, 95] width 291 height 26
click at [635, 94] on input "Fries" at bounding box center [774, 95] width 291 height 26
click at [637, 100] on input "Fries" at bounding box center [774, 95] width 291 height 26
click at [641, 96] on input "Fries" at bounding box center [774, 95] width 291 height 26
click at [641, 94] on input "Fries" at bounding box center [774, 95] width 291 height 26
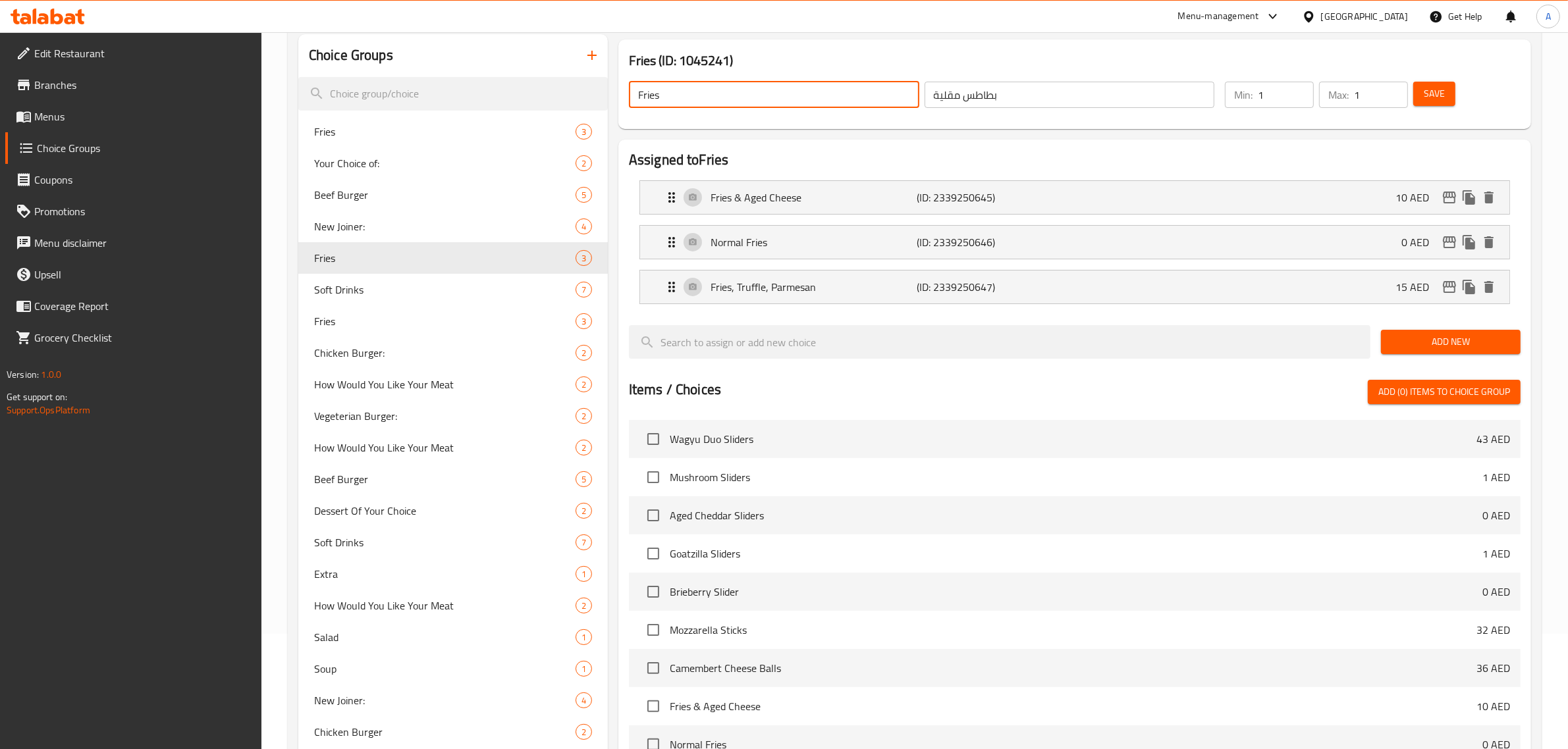
click at [639, 87] on input "Fries" at bounding box center [774, 95] width 291 height 26
paste input "Your Choice of:"
drag, startPoint x: 702, startPoint y: 90, endPoint x: 697, endPoint y: 95, distance: 7.1
click at [697, 95] on input "Your Choice of: Fries" at bounding box center [774, 95] width 291 height 26
click at [733, 93] on input "Your Choice of Fries" at bounding box center [774, 95] width 291 height 26
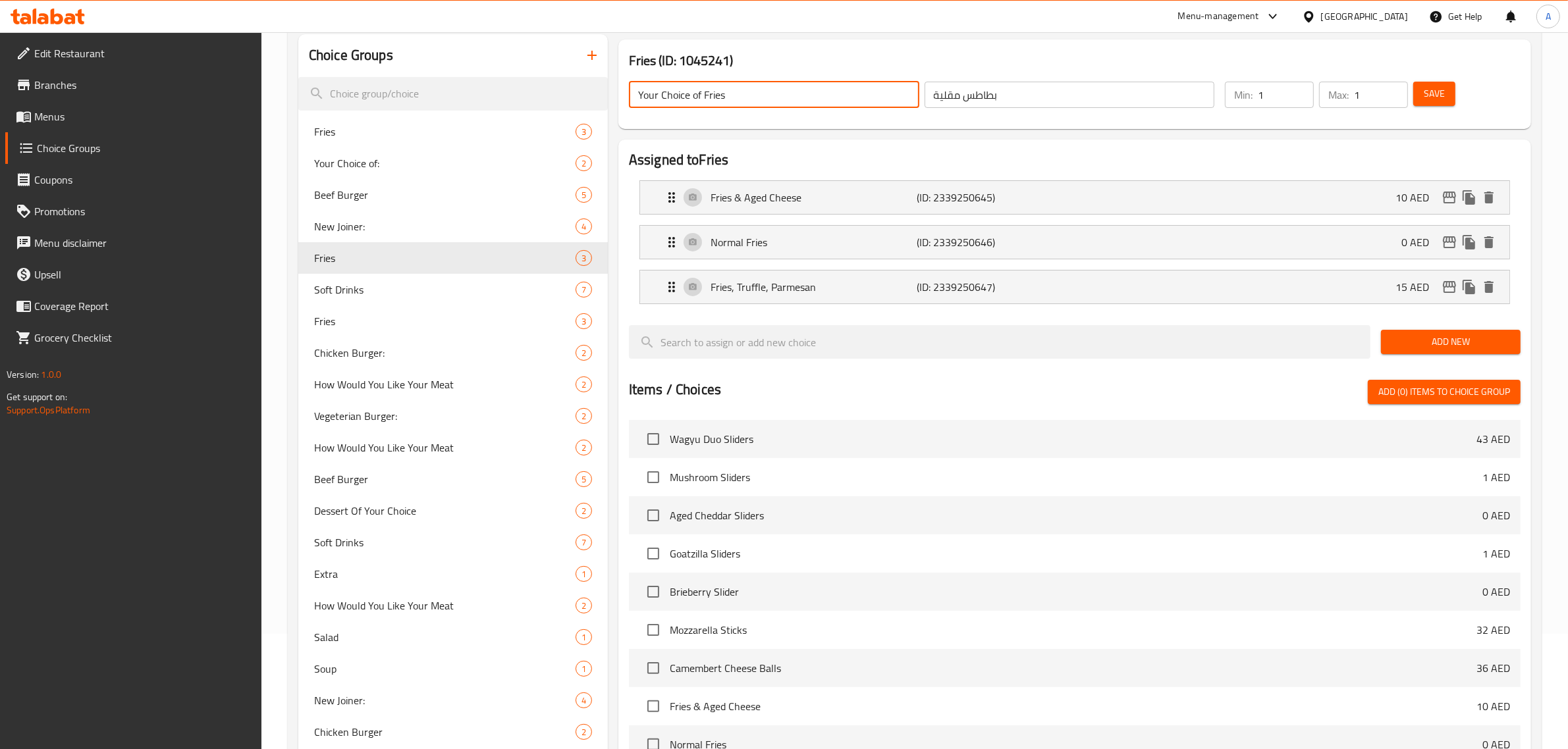
paste input "f:"
click at [728, 94] on input "Your Choice of Friesf:" at bounding box center [774, 95] width 291 height 26
click at [744, 102] on input "Your Choice of Fries:" at bounding box center [774, 95] width 291 height 26
click at [1420, 84] on button "Save" at bounding box center [1434, 94] width 42 height 24
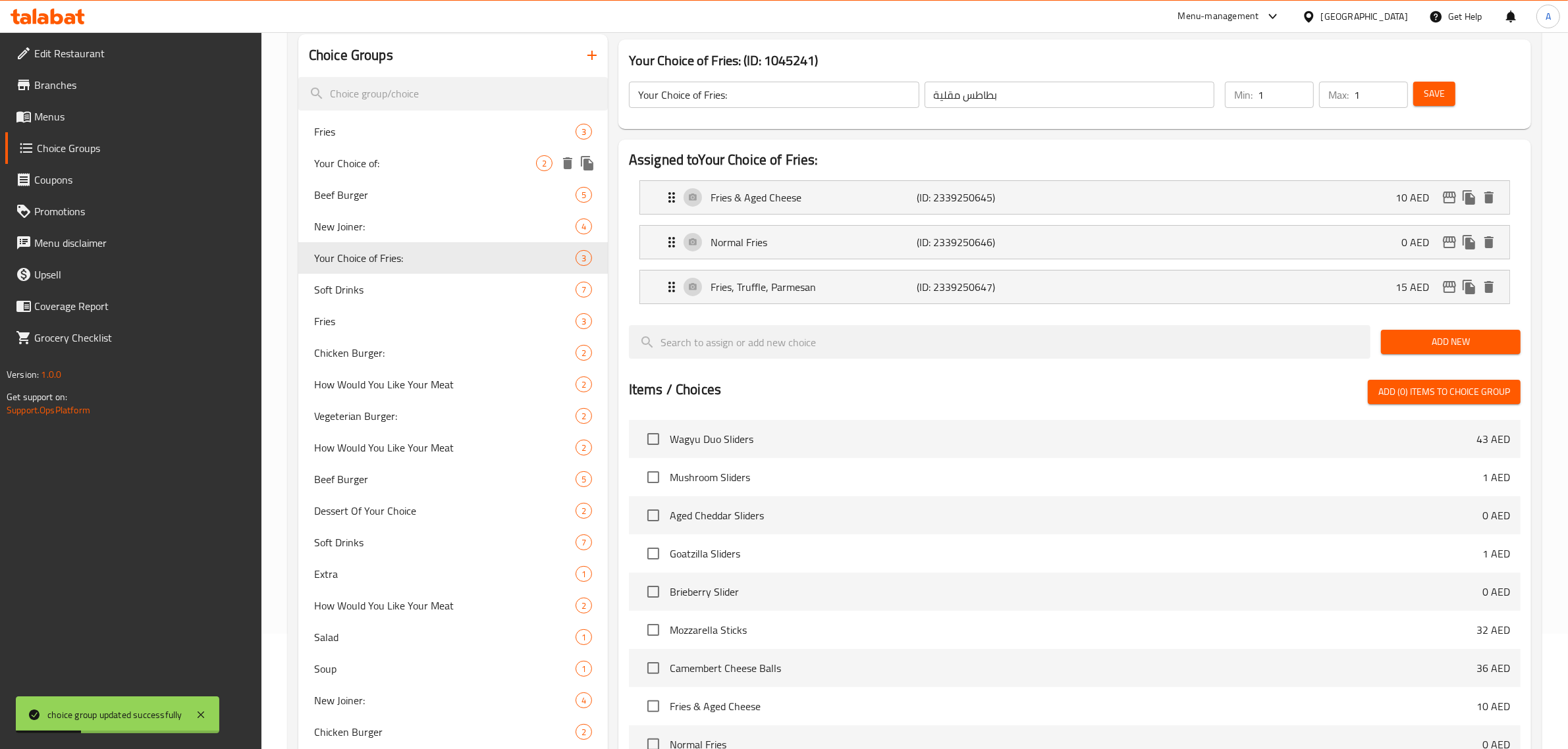
click at [389, 167] on span "Your Choice of:" at bounding box center [425, 163] width 222 height 16
type input "Your Choice of:"
type input "أختيارك من:"
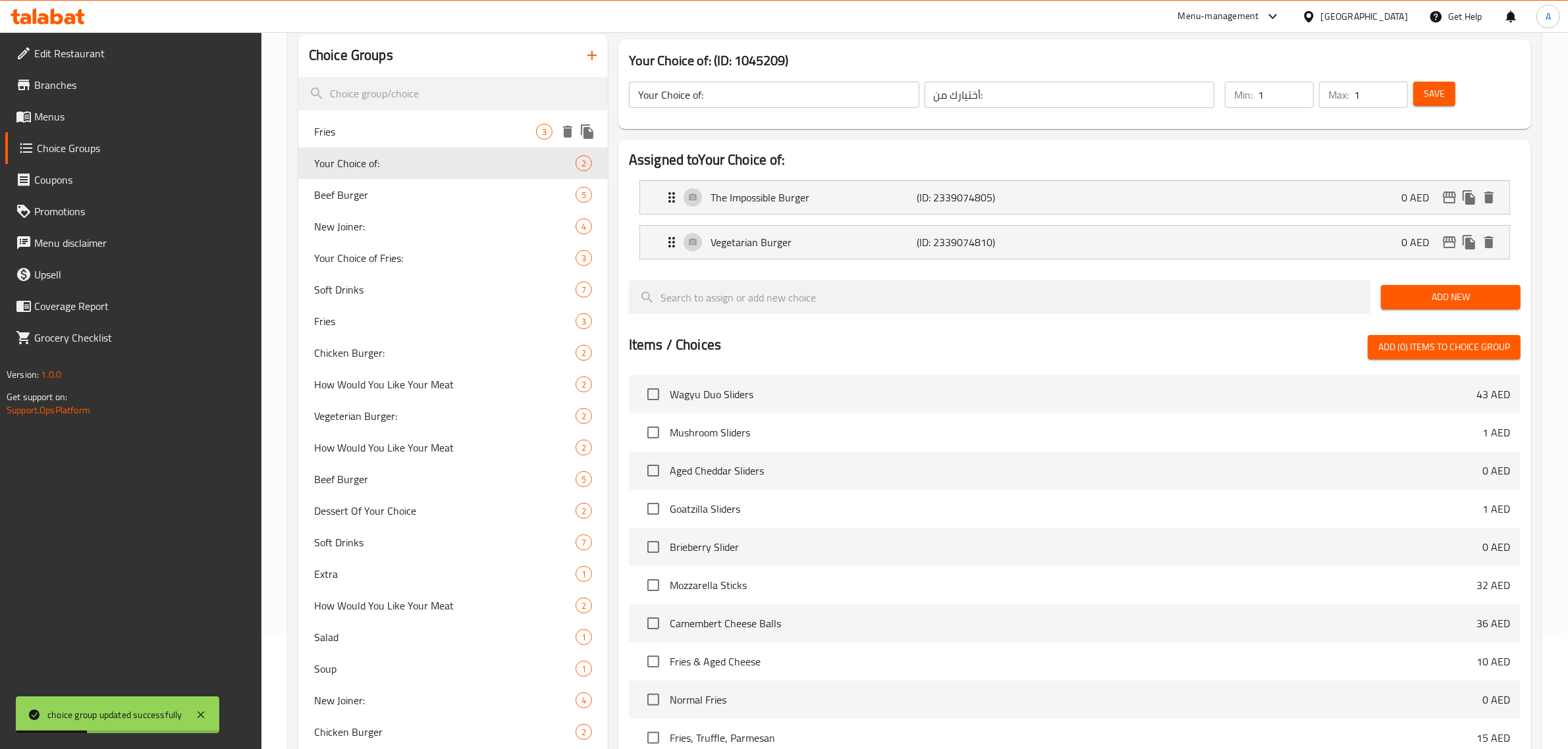
scroll to position [70, 0]
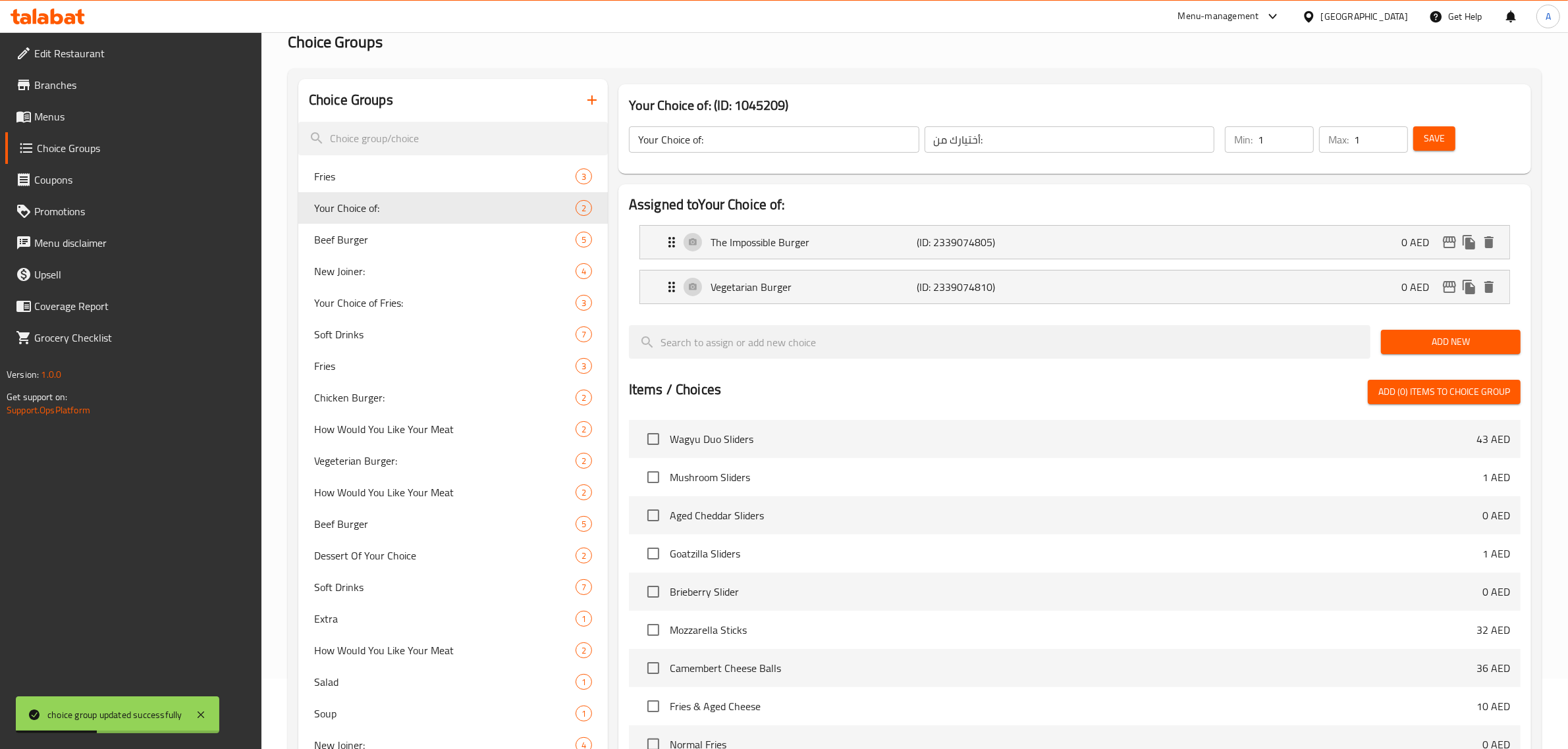
click at [1009, 132] on input "أختيارك من:" at bounding box center [1070, 140] width 291 height 26
click at [402, 295] on span "Your Choice of Fries:" at bounding box center [425, 303] width 222 height 16
type input "Your Choice of Fries:"
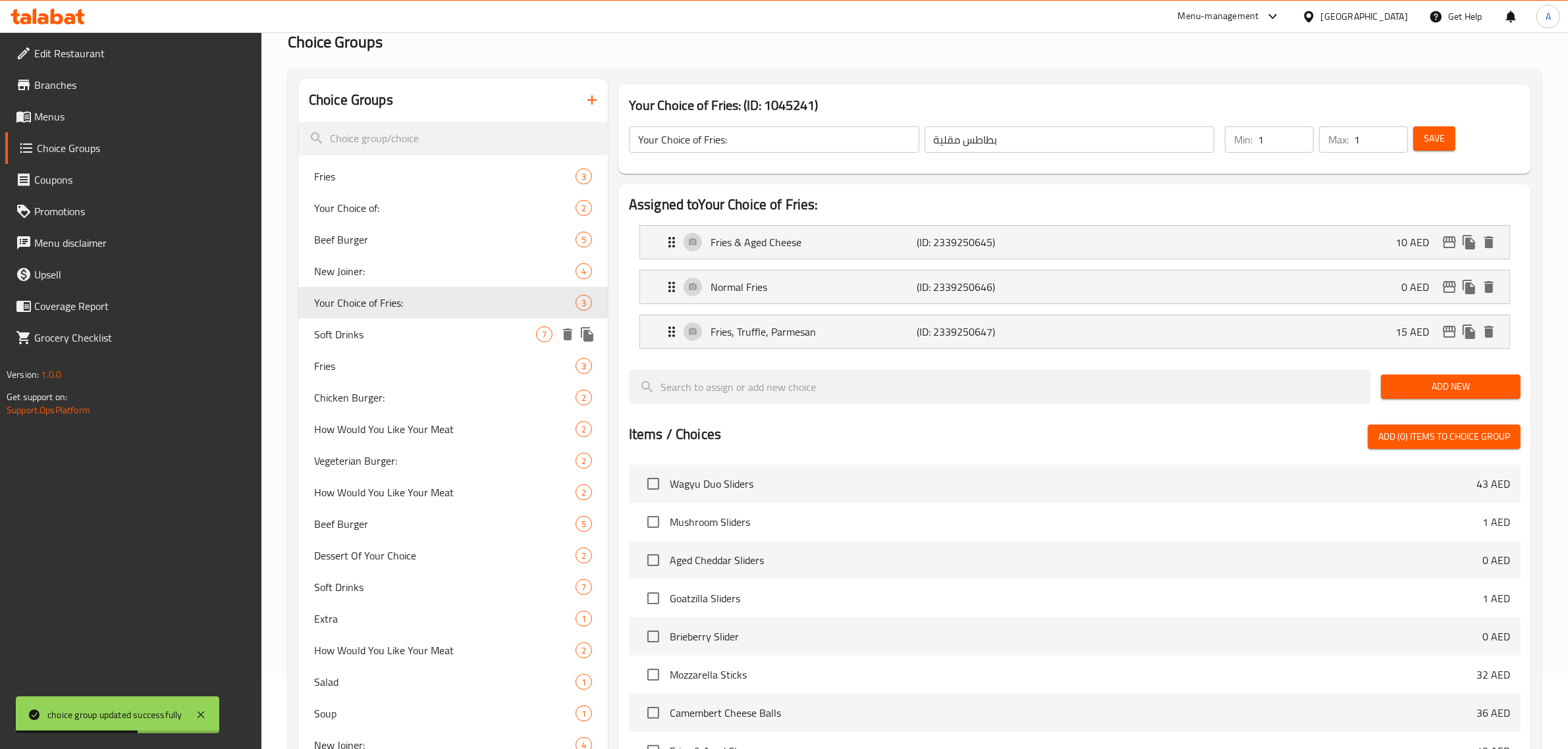
scroll to position [115, 0]
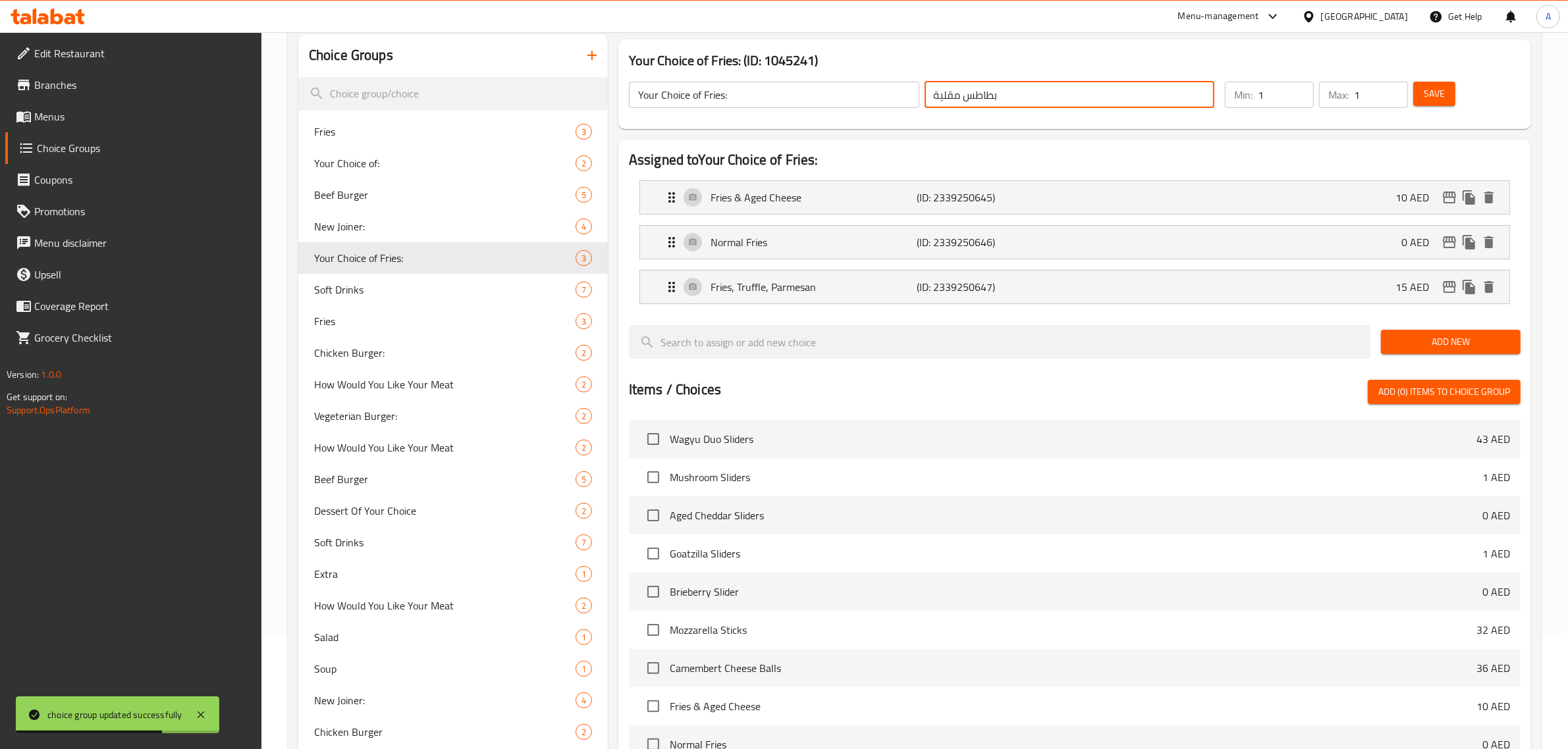
click at [933, 93] on input "بطاطس مقلية" at bounding box center [1070, 95] width 291 height 26
paste input "أختيارك من:"
click at [1002, 99] on input "أختيارك من: بطاطس مقلية" at bounding box center [1070, 95] width 291 height 26
click at [1085, 91] on input "أختيارك من بطاطس مقلية" at bounding box center [1070, 95] width 291 height 26
paste input ":"
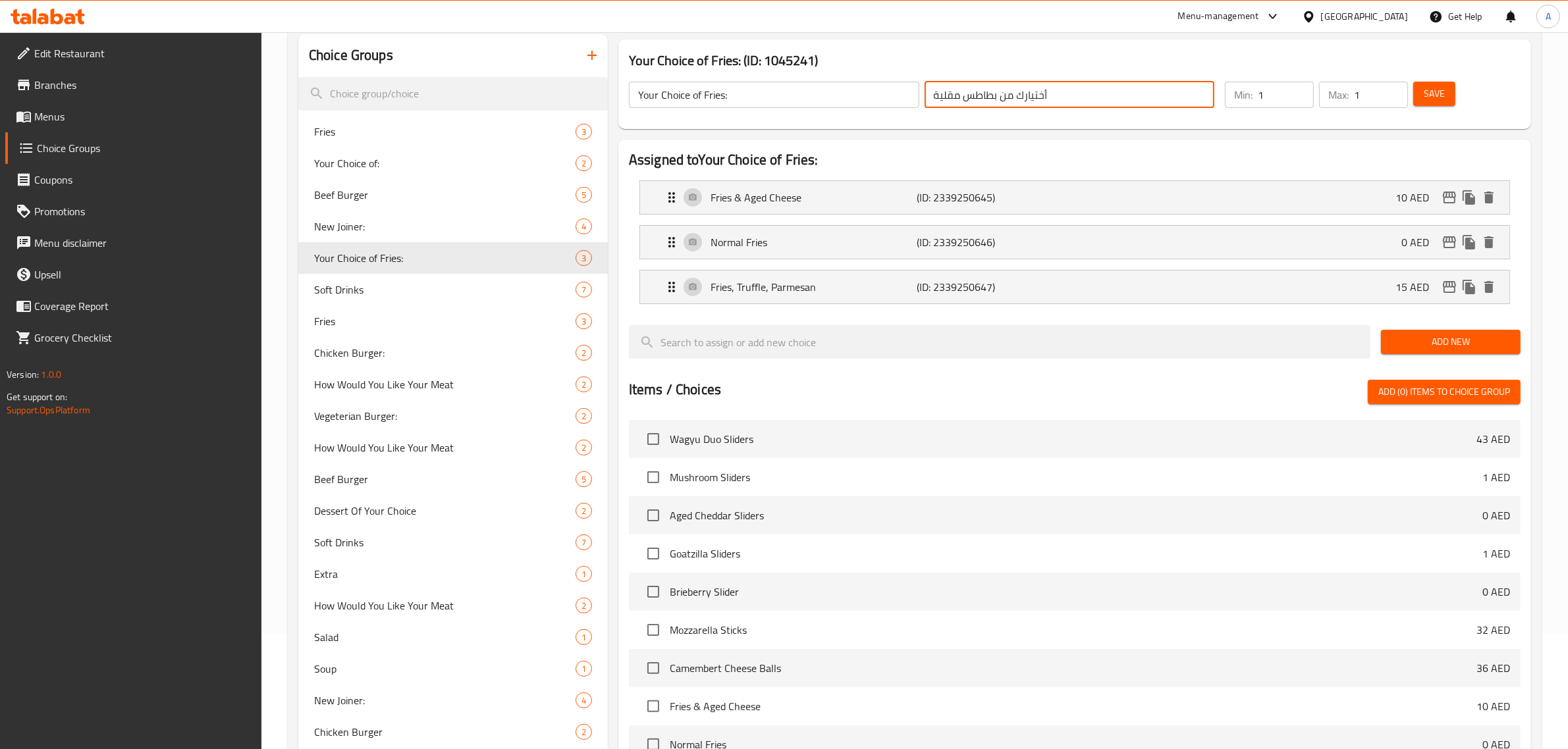
click at [937, 86] on input "أختيارك من بطاطس مقلية" at bounding box center [1070, 95] width 291 height 26
paste input ":"
type input ": أختيارك من بطاطس مقلية"
click at [1440, 102] on button "Save" at bounding box center [1434, 94] width 42 height 24
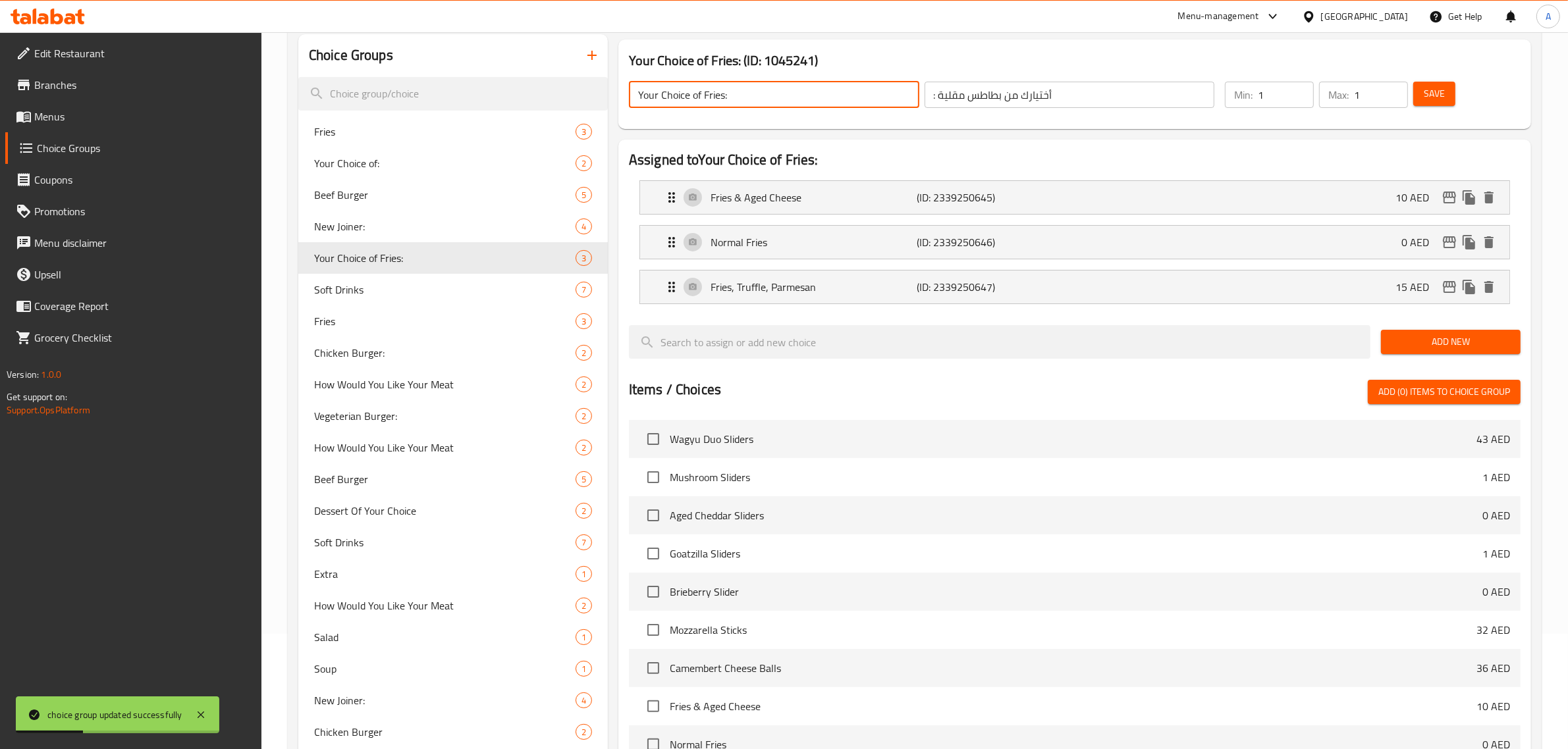
click at [759, 87] on input "Your Choice of Fries:" at bounding box center [774, 95] width 291 height 26
click at [759, 89] on input "Your Choice of Fries:" at bounding box center [774, 95] width 291 height 26
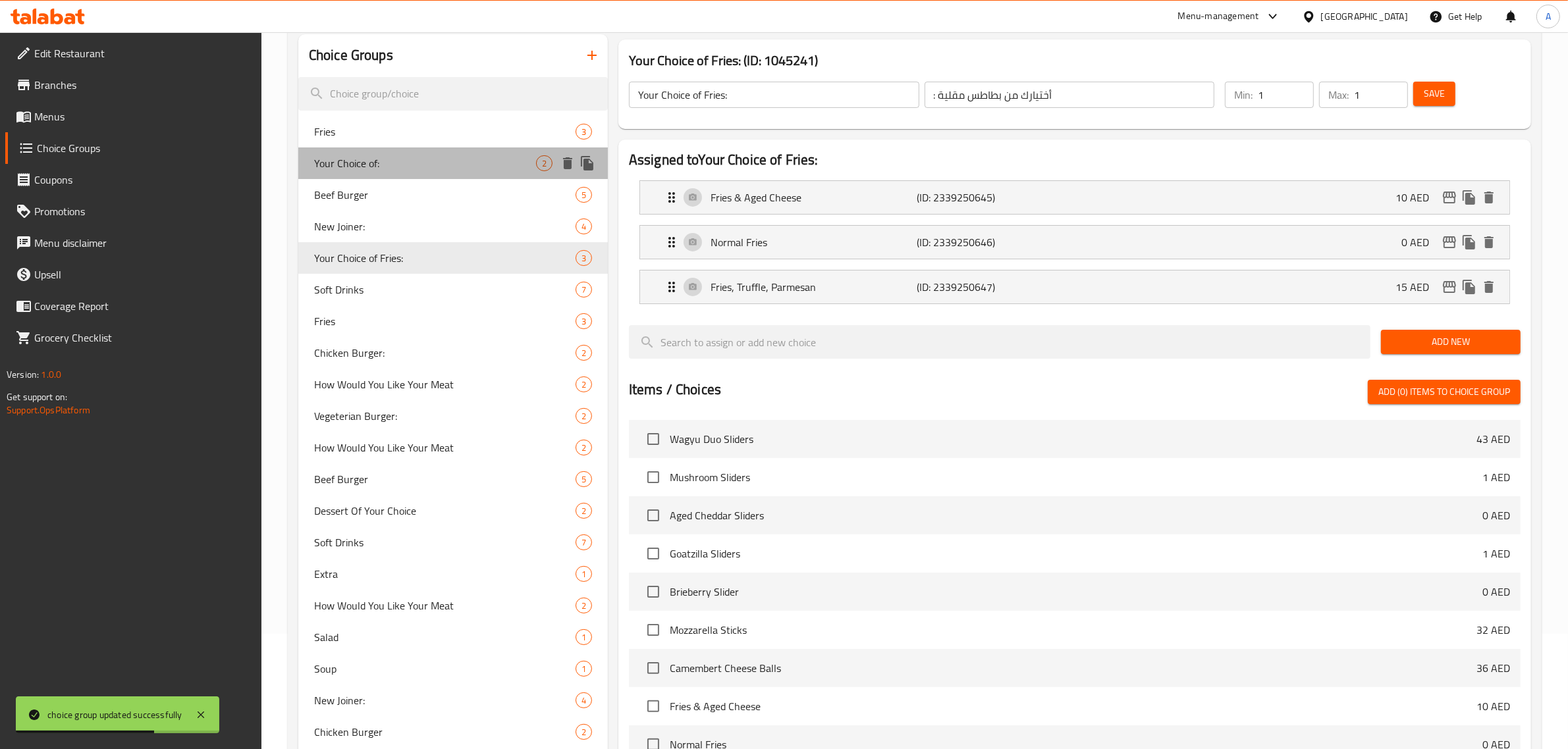
click at [432, 176] on div "Your Choice of: 2" at bounding box center [453, 163] width 309 height 32
type input "Your Choice of:"
type input "أختيارك من:"
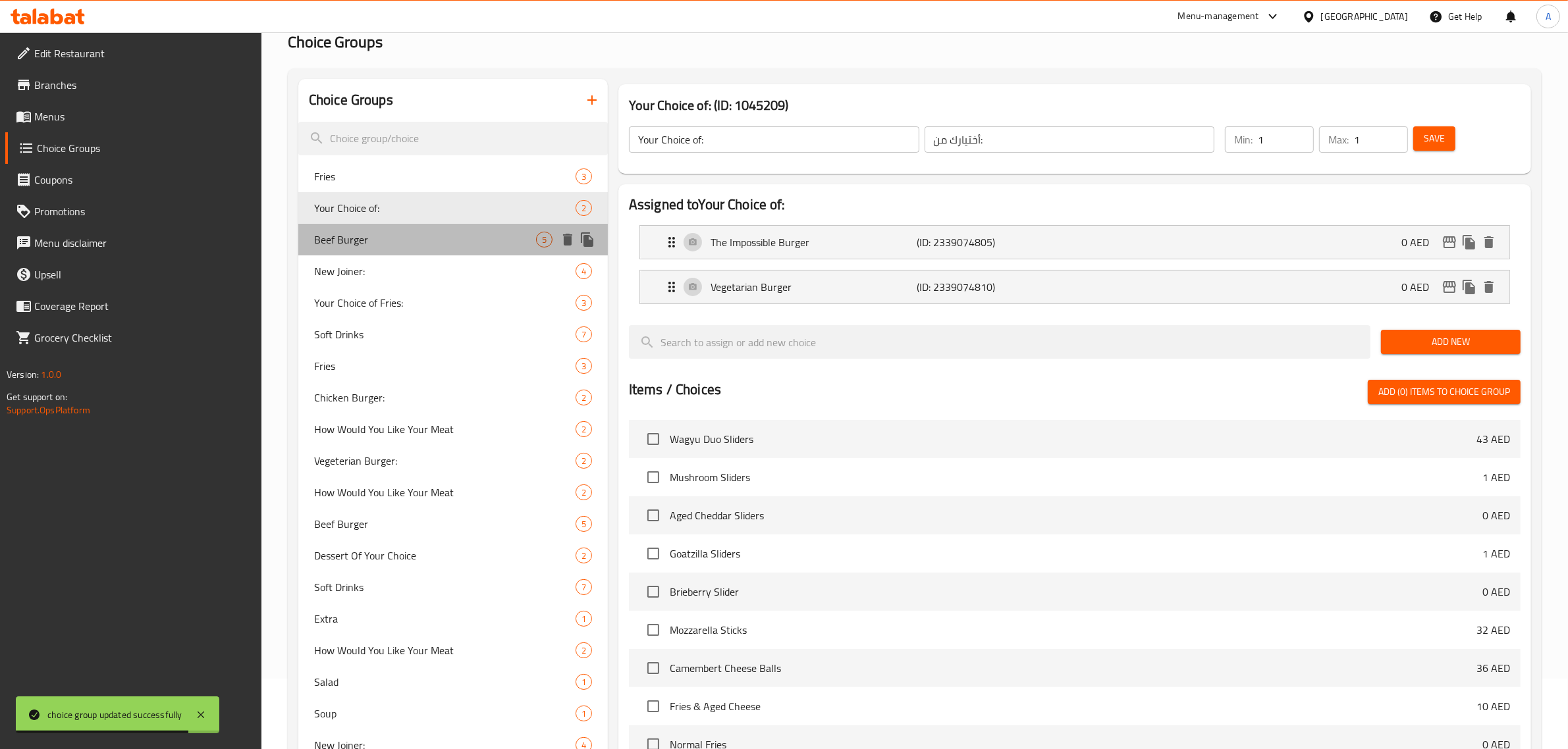
click at [388, 241] on span "Beef Burger" at bounding box center [425, 240] width 222 height 16
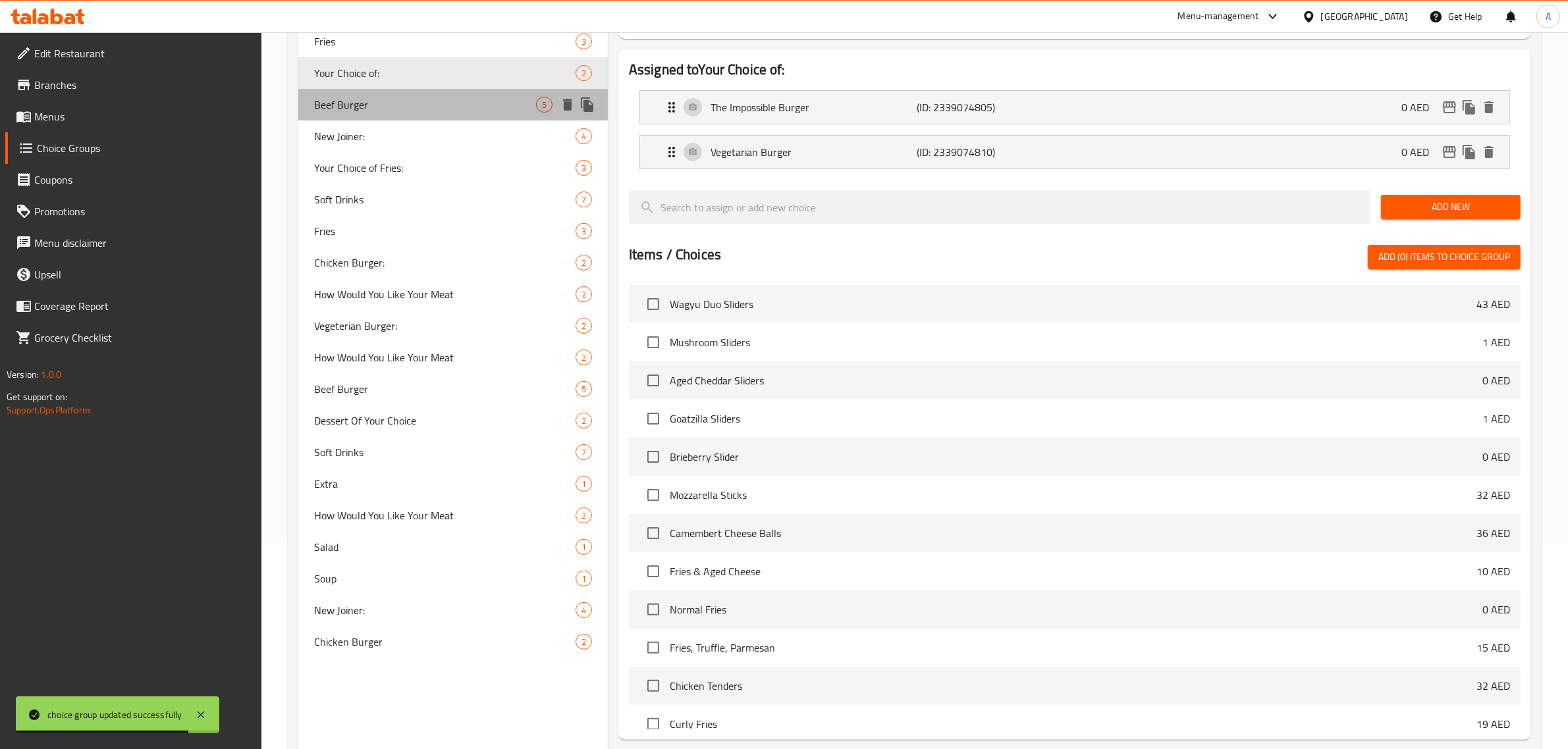
type input "Beef Burger"
type input "برجر لحم بقري"
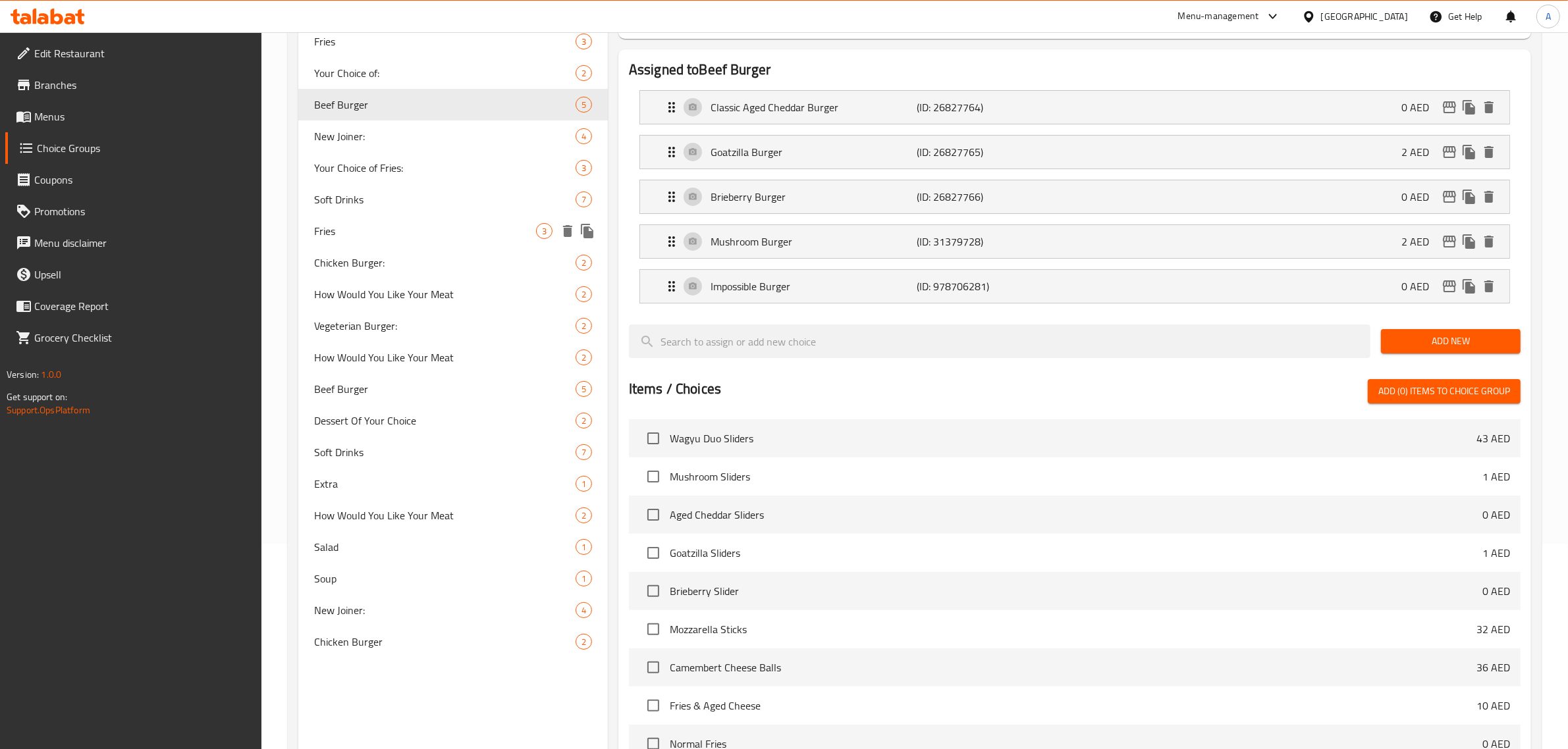
click at [397, 231] on span "Fries" at bounding box center [425, 231] width 222 height 16
type input "Fries"
type input "بطاطس مقلية"
type input "0"
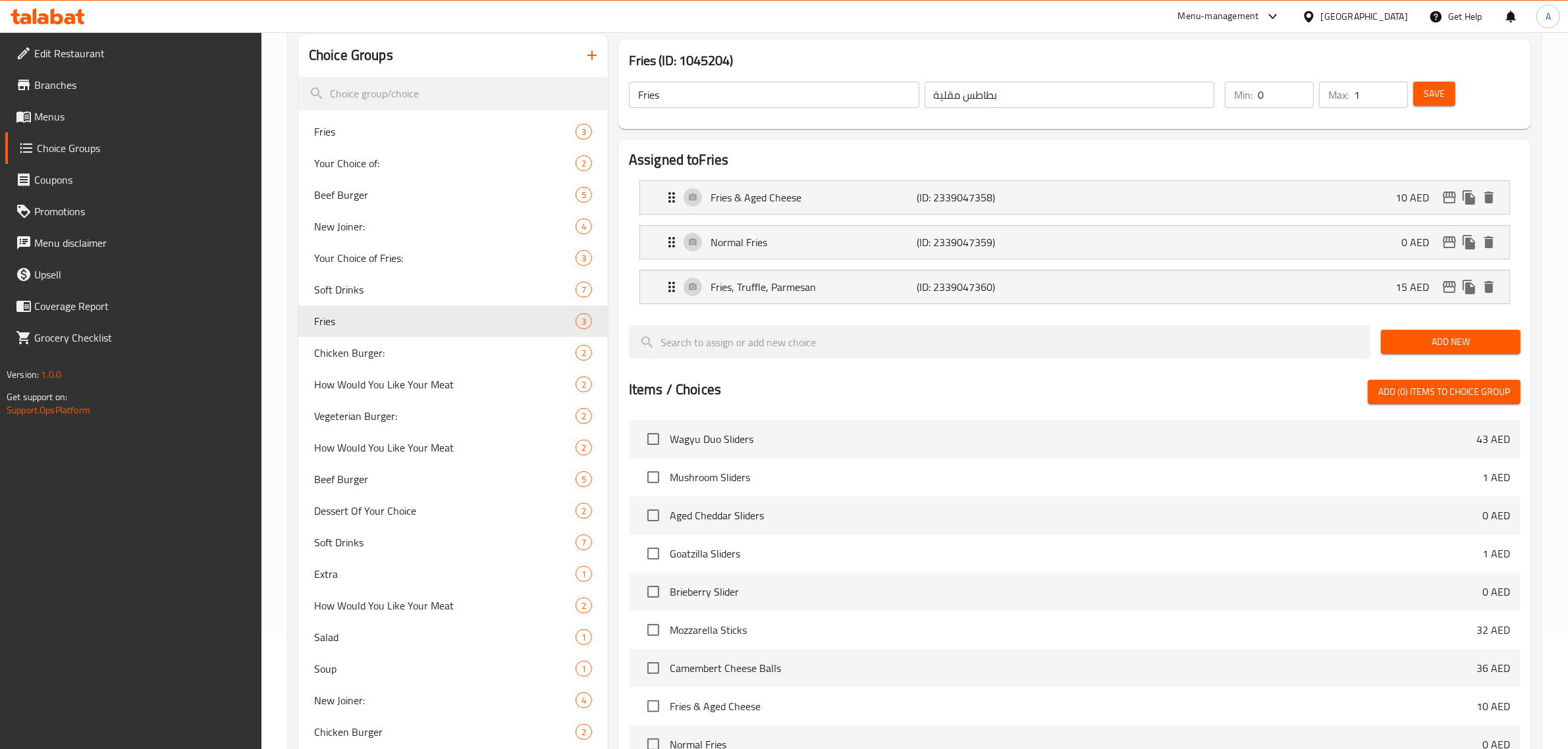
click at [683, 95] on input "Fries" at bounding box center [774, 95] width 291 height 26
paste input "Your Choice of Fries:"
type input "Your Choice of Fries:"
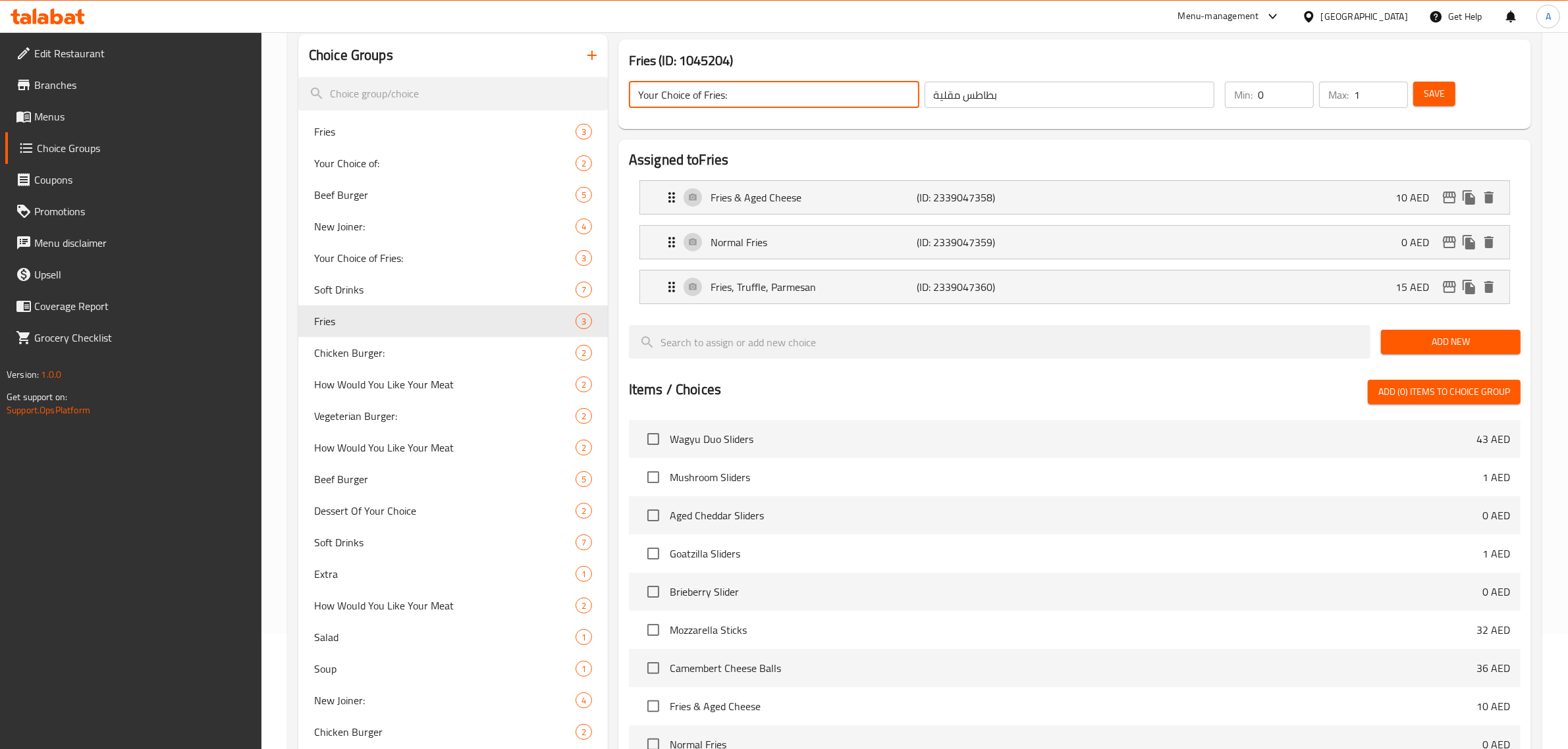
click at [1421, 87] on button "Save" at bounding box center [1434, 94] width 42 height 24
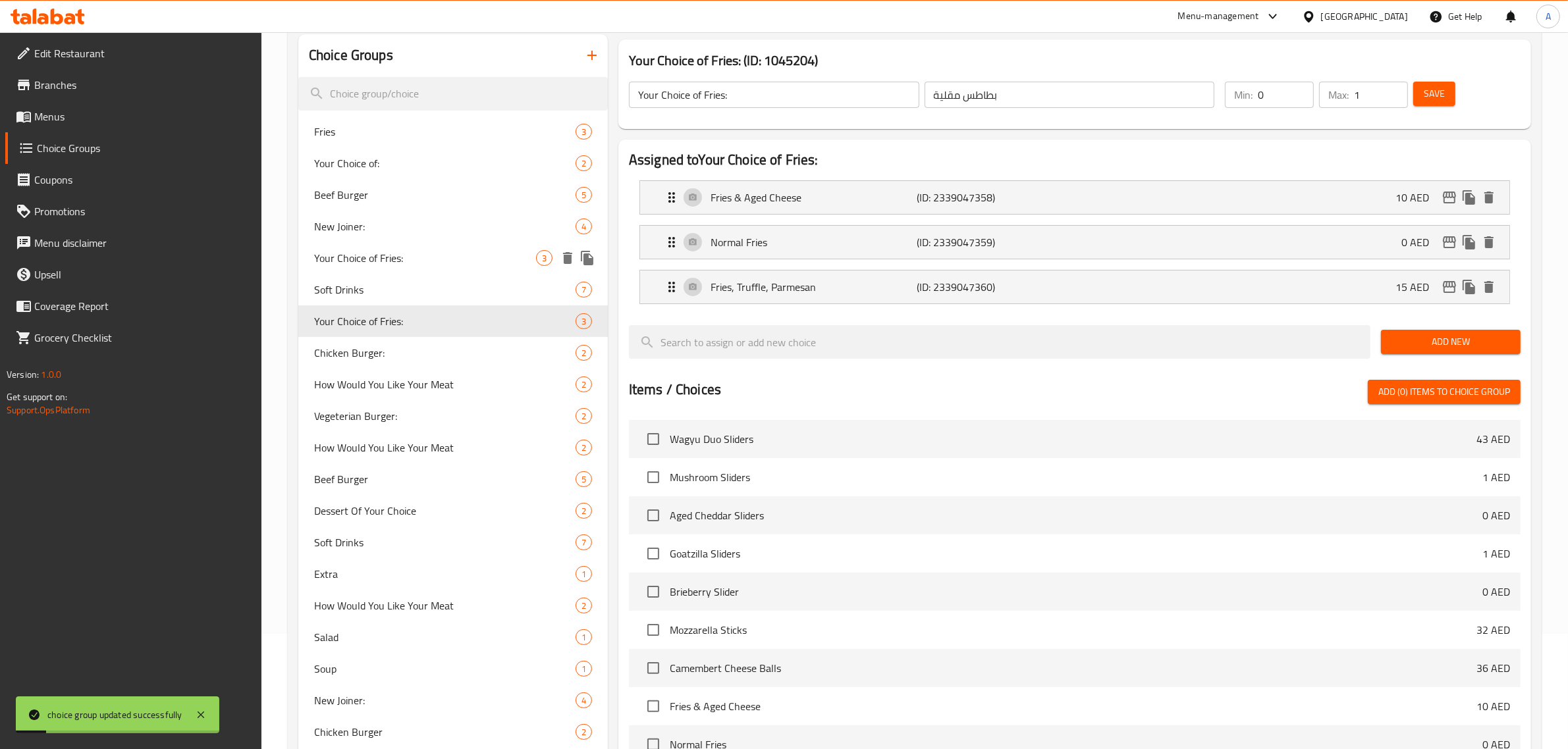
click at [406, 261] on span "Your Choice of Fries:" at bounding box center [425, 258] width 222 height 16
type input ": أختيارك من بطاطس مقلية"
type input "1"
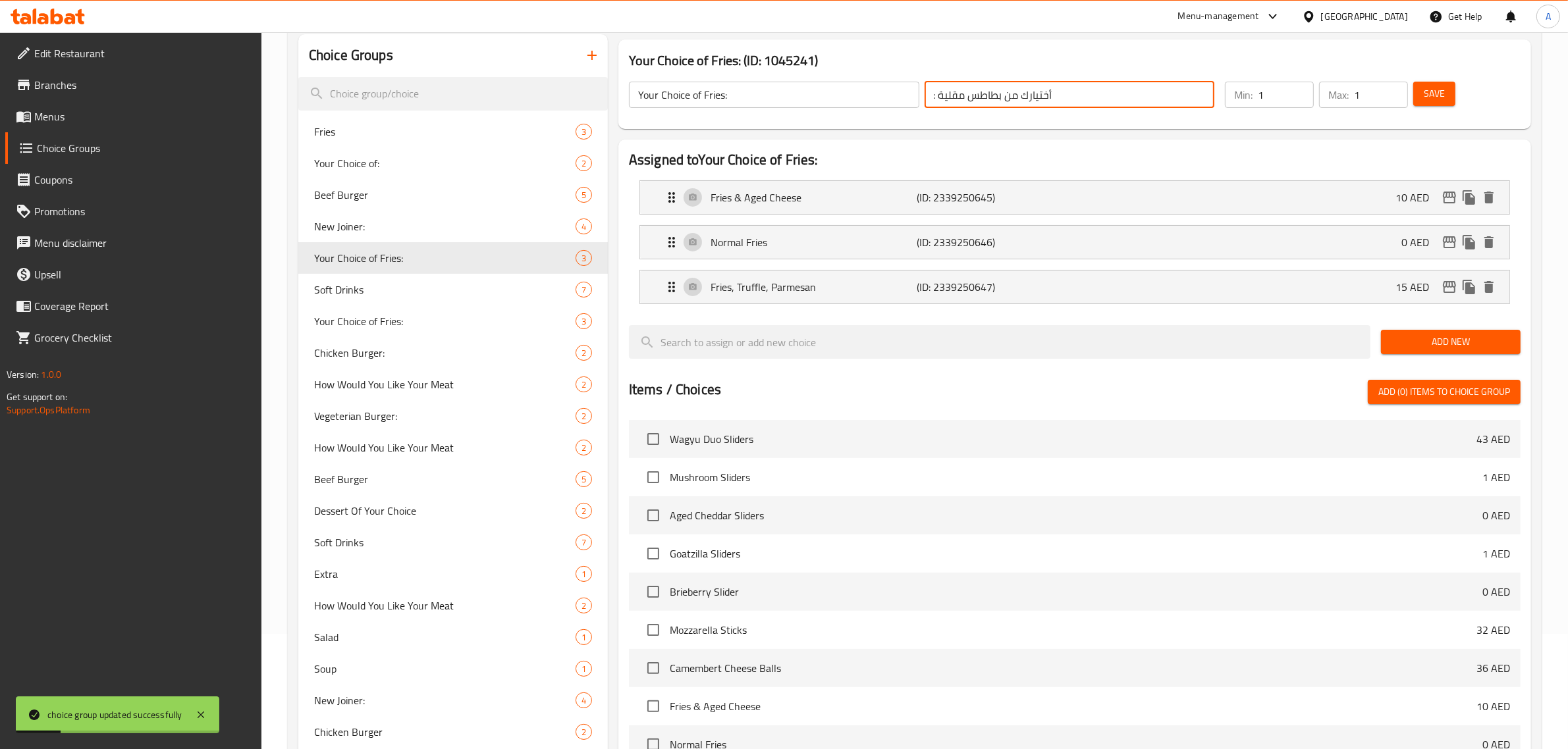
click at [1011, 91] on input ": أختيارك من بطاطس مقلية" at bounding box center [1070, 95] width 291 height 26
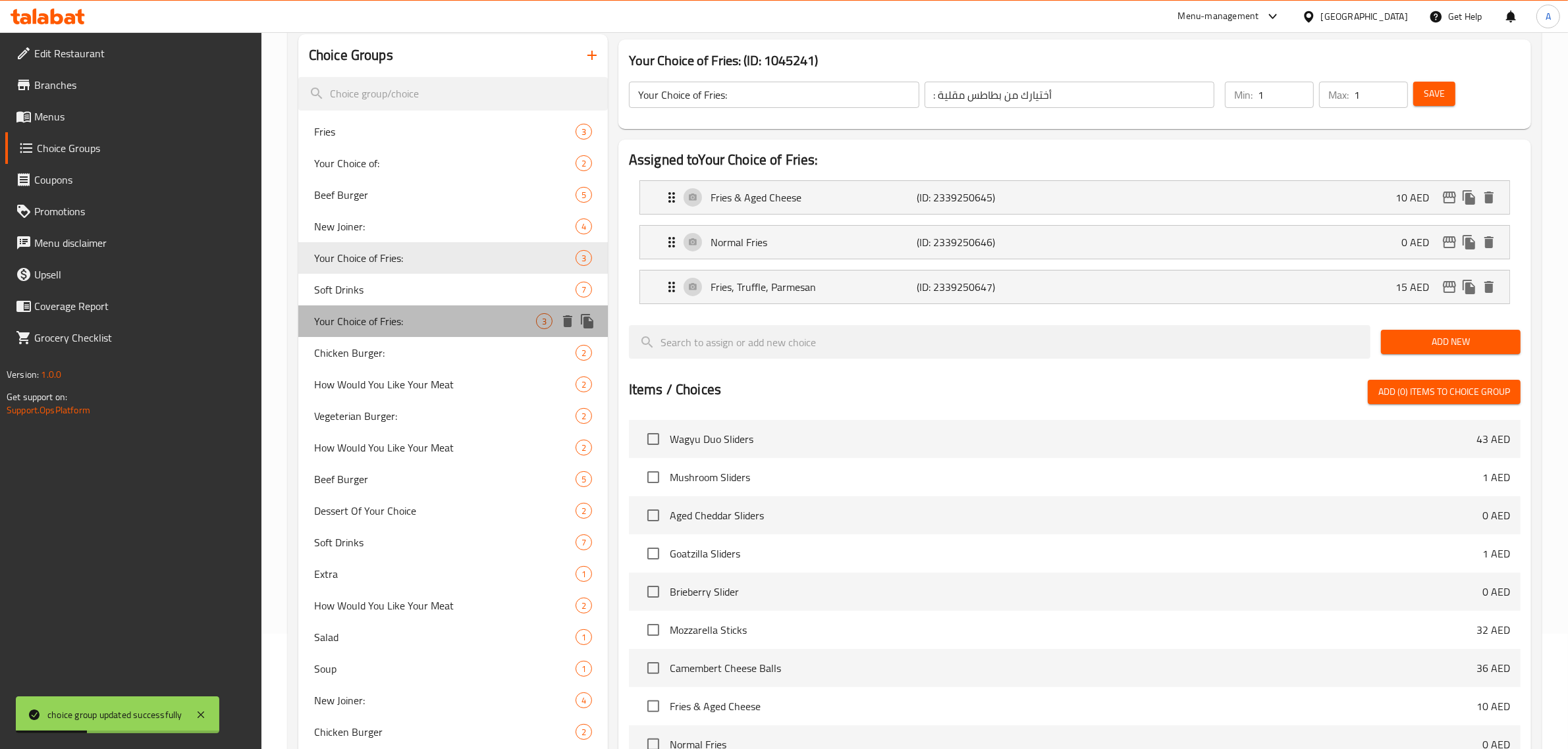
click at [390, 323] on span "Your Choice of Fries:" at bounding box center [425, 322] width 222 height 16
type input "بطاطس مقلية"
type input "0"
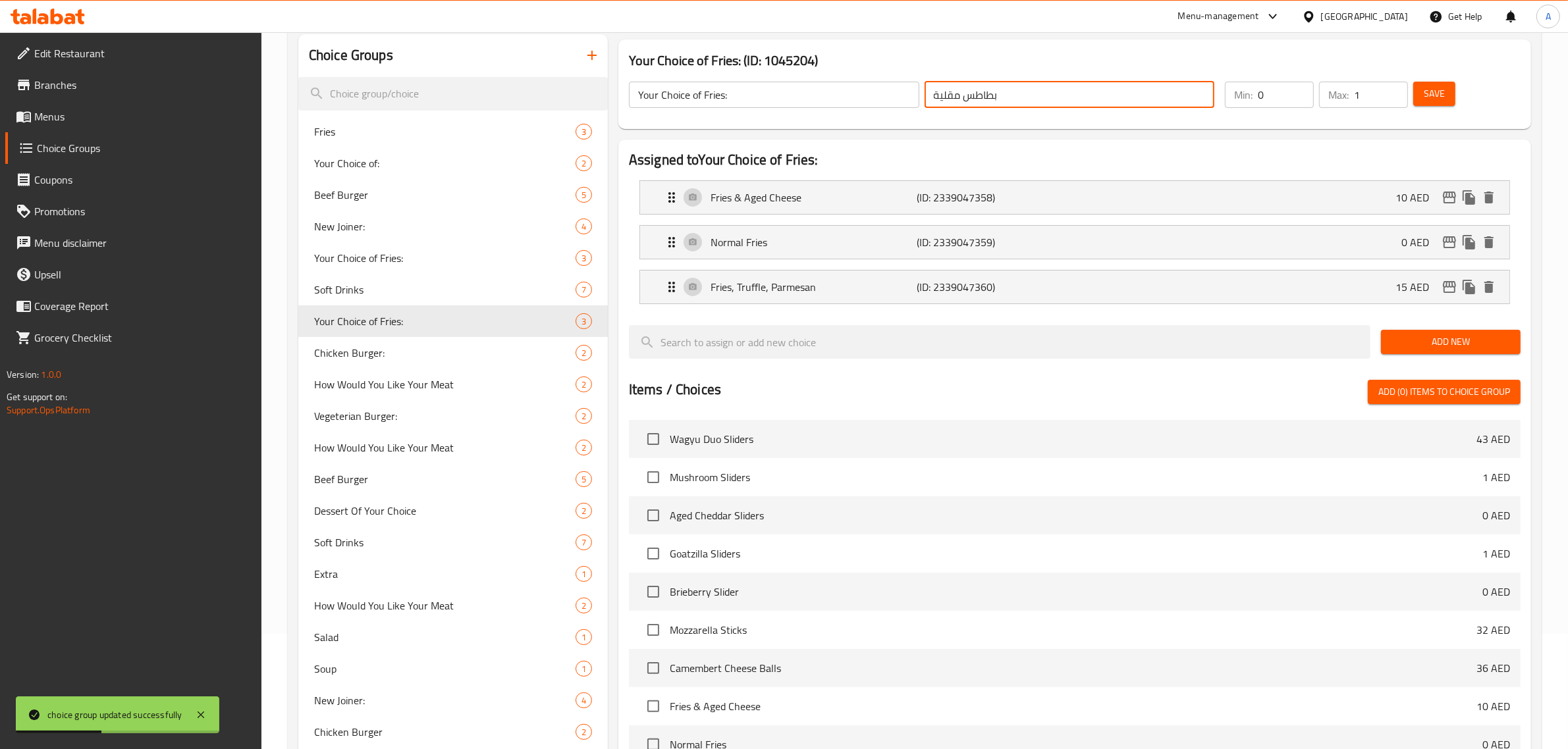
click at [1076, 86] on input "بطاطس مقلية" at bounding box center [1070, 95] width 291 height 26
paste input "بطاطس : أختيارك من"
click at [1150, 84] on input "بطاطس : أختيارك من بطاطس مقلية" at bounding box center [1070, 95] width 291 height 26
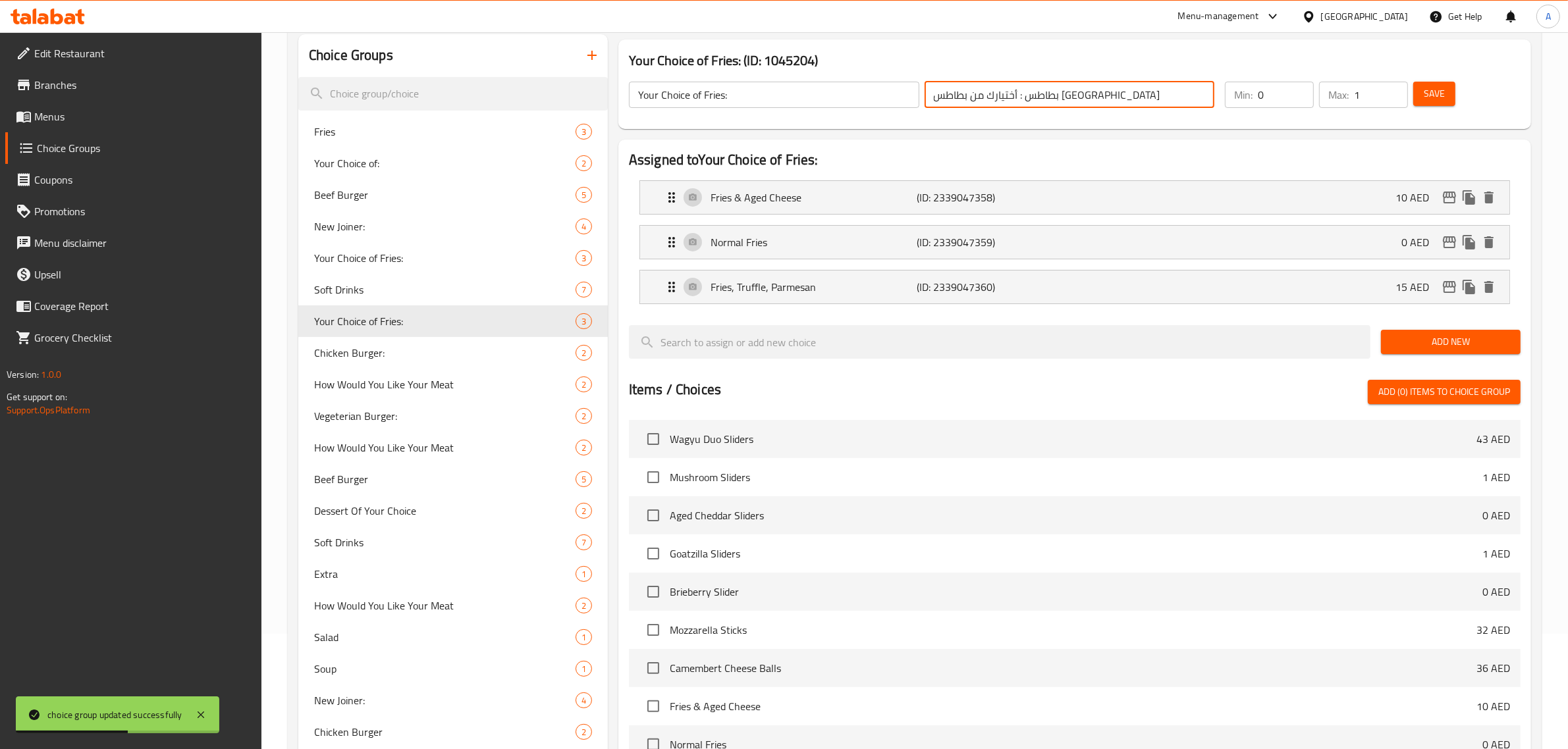
click at [1150, 84] on input "بطاطس : أختيارك من بطاطس مقلية" at bounding box center [1070, 95] width 291 height 26
paste input "text"
type input ": أختيارك من بطاطس مقلية"
type input "1"
click at [1302, 90] on input "1" at bounding box center [1286, 95] width 56 height 26
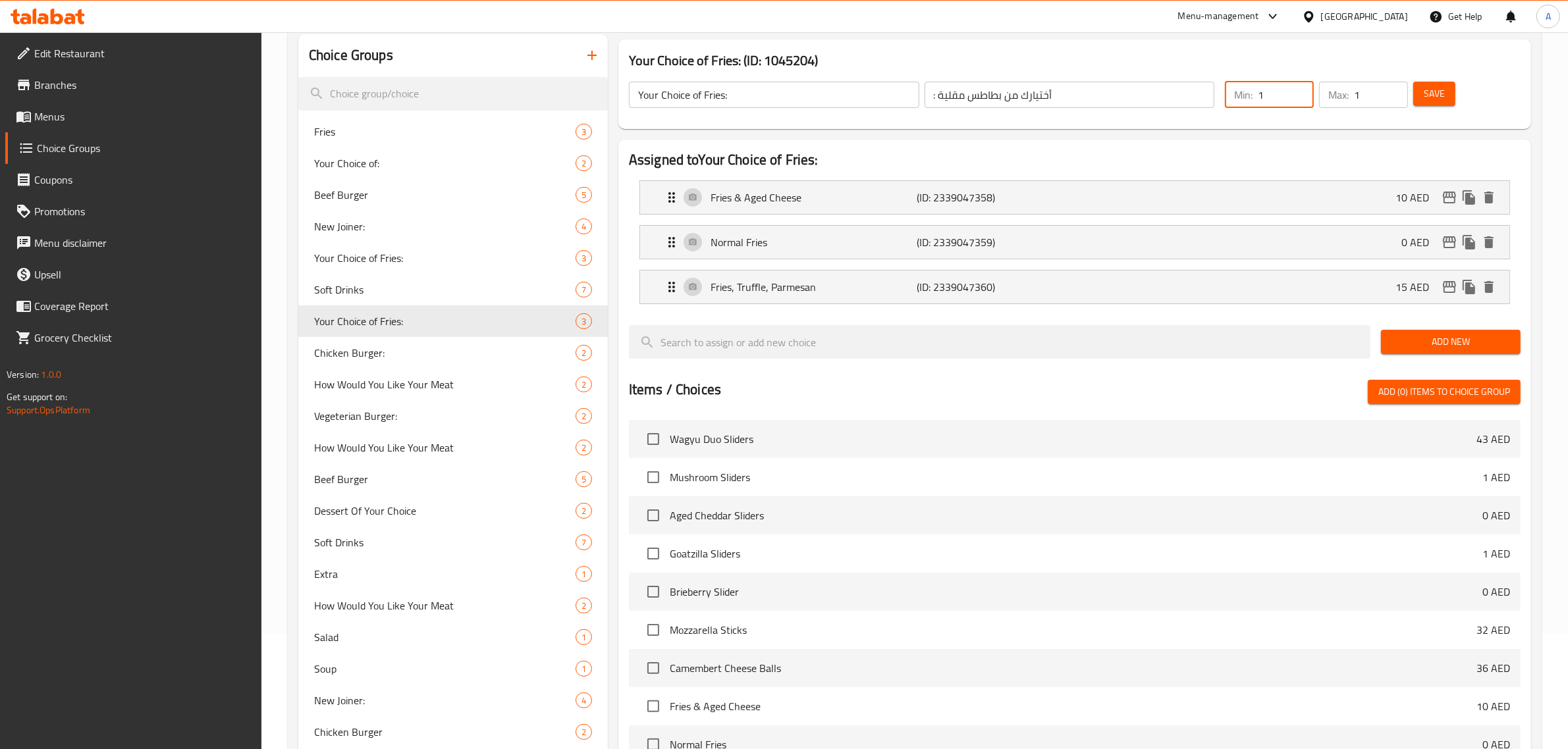
click at [1437, 97] on span "Save" at bounding box center [1434, 94] width 21 height 16
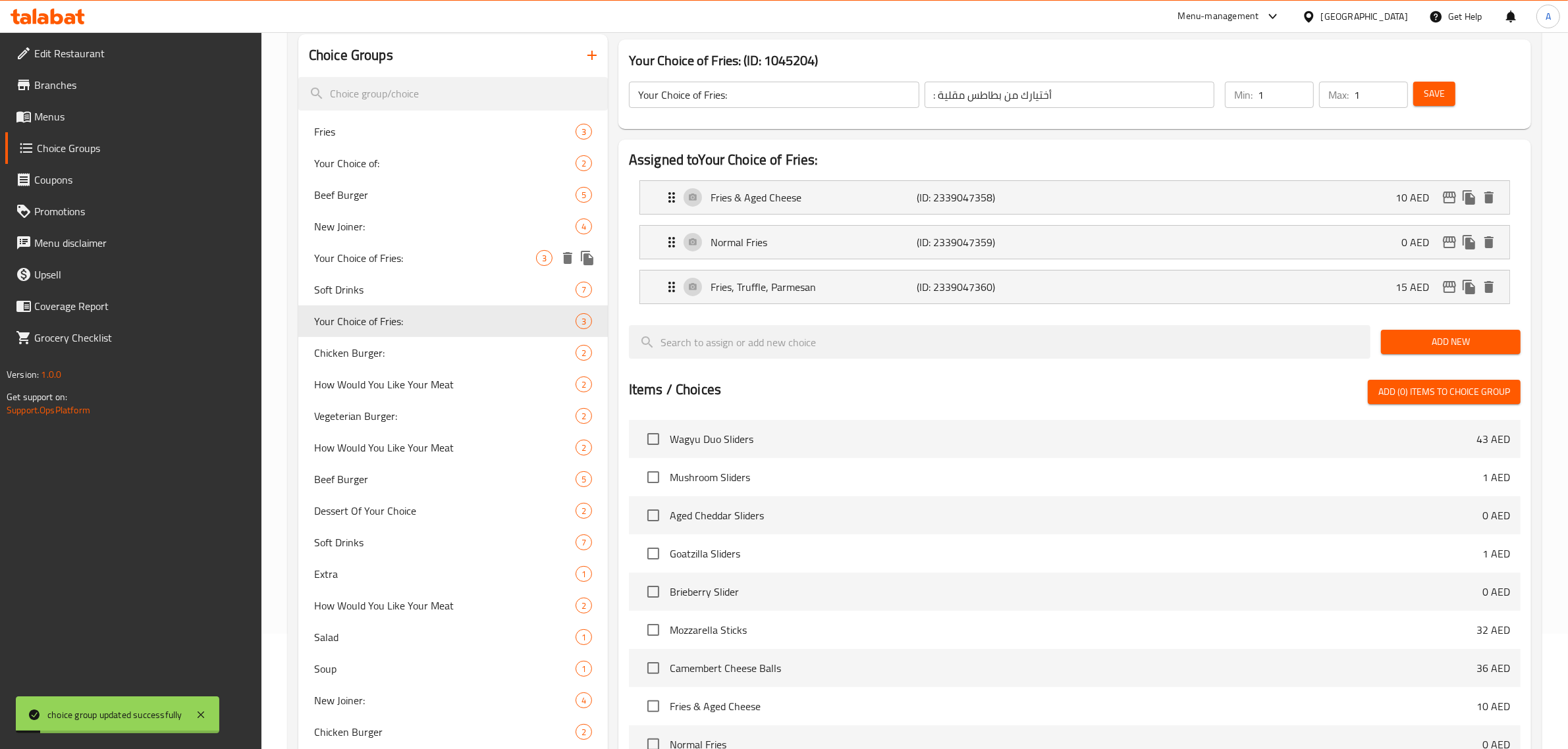
click at [416, 252] on span "Your Choice of Fries:" at bounding box center [425, 258] width 222 height 16
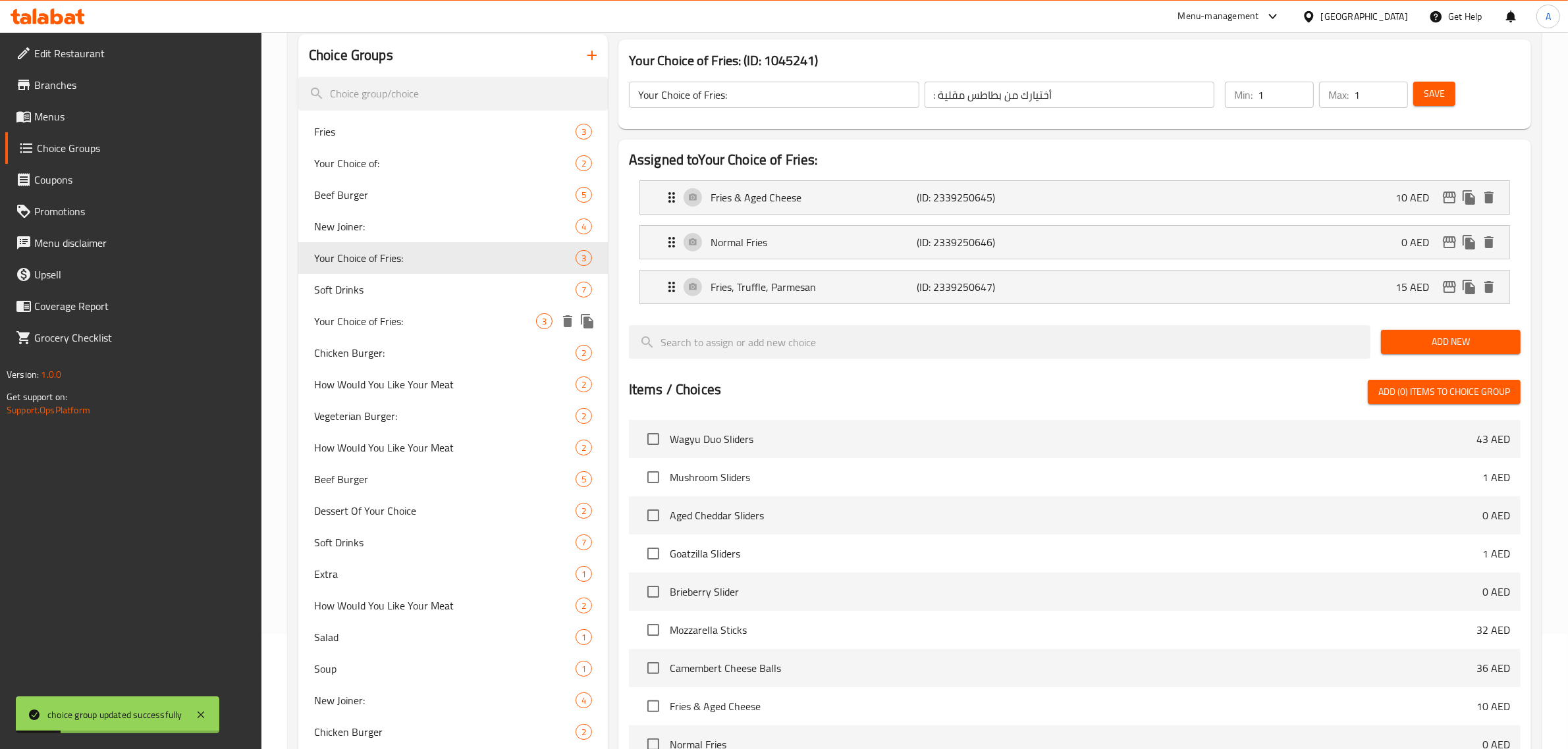
click at [393, 314] on span "Your Choice of Fries:" at bounding box center [425, 322] width 222 height 16
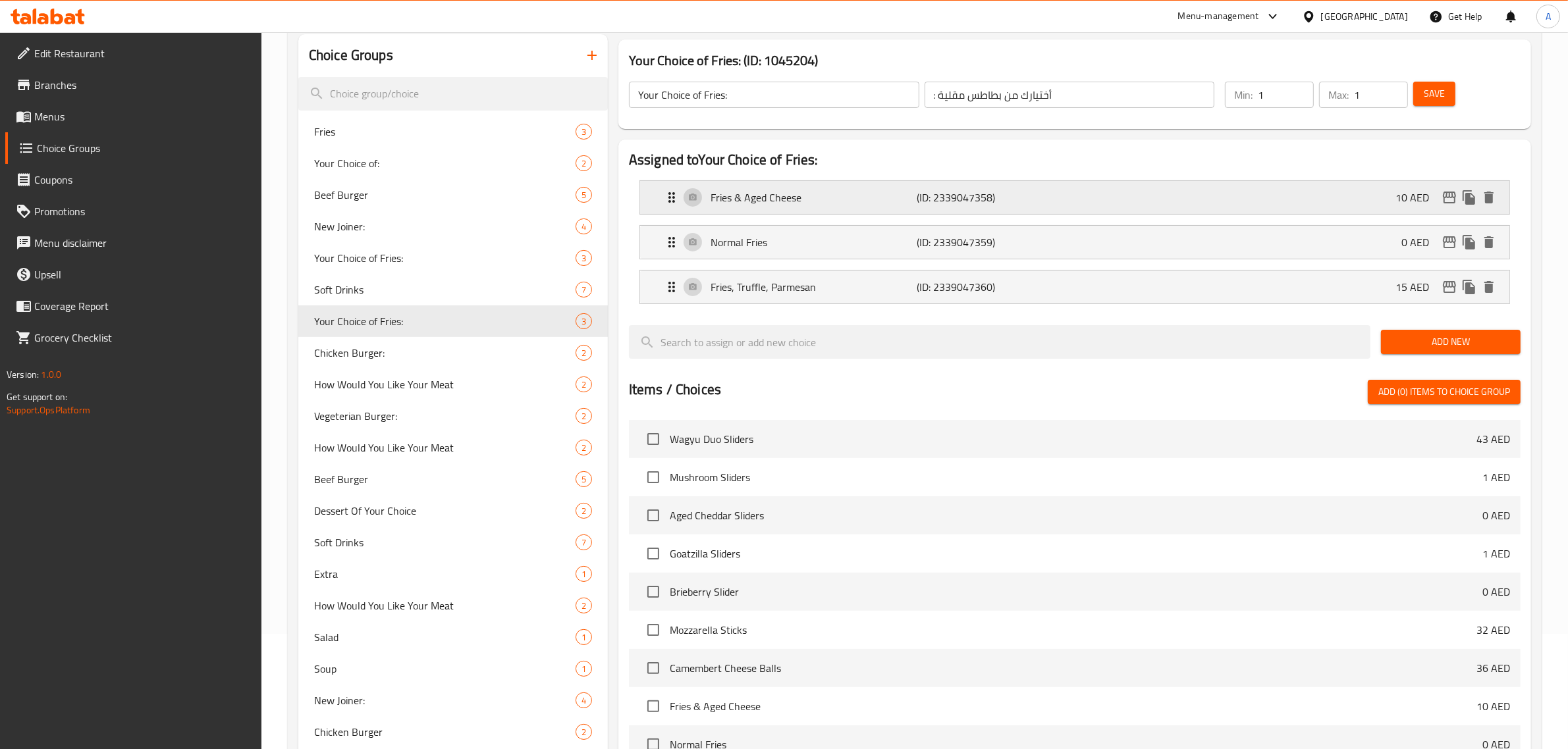
click at [823, 196] on p "Fries & Aged Cheese" at bounding box center [814, 198] width 207 height 16
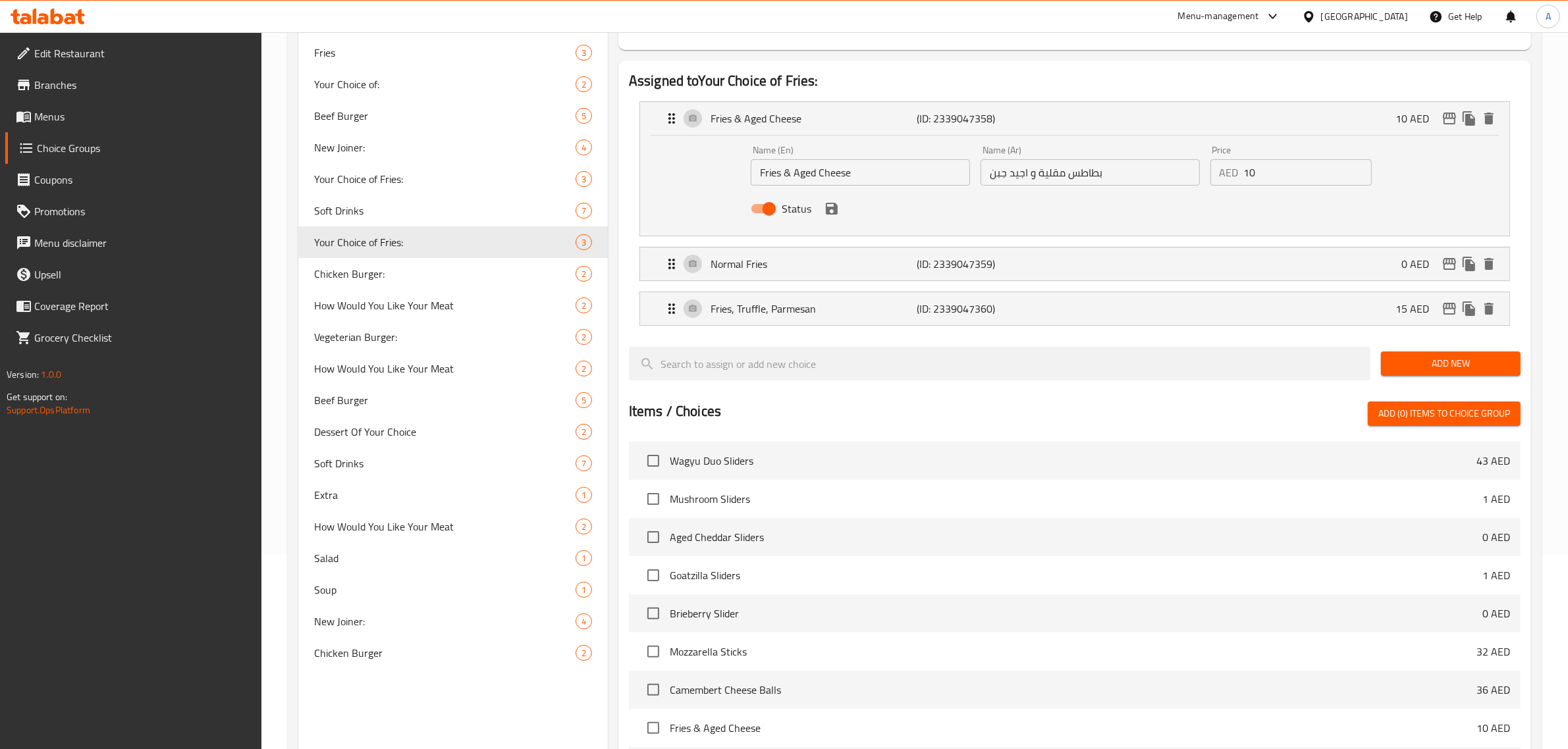
scroll to position [216, 0]
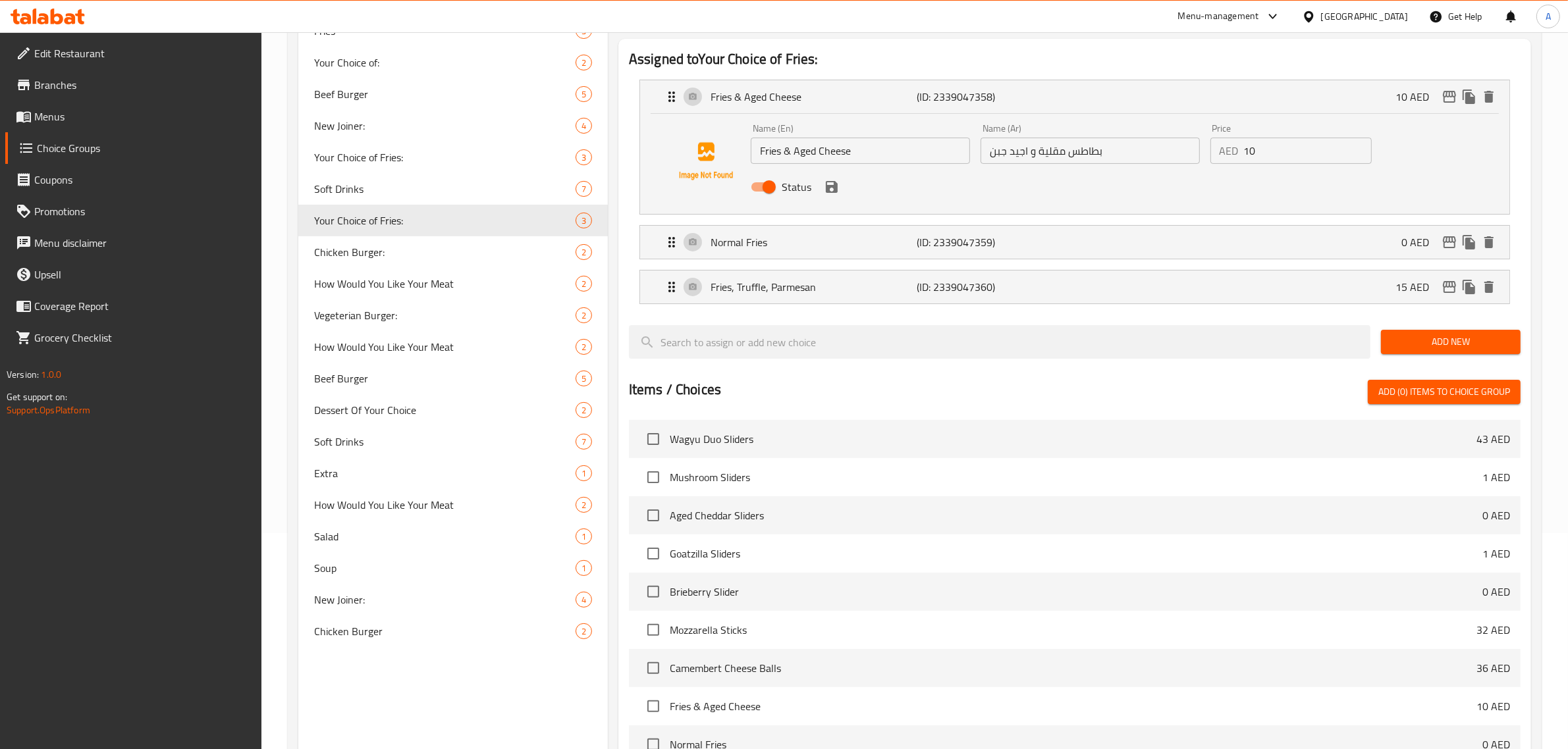
click at [877, 153] on input "Fries & Aged Cheese" at bounding box center [860, 150] width 219 height 26
click at [995, 150] on input "بطاطس مقلية و اجيد جبن" at bounding box center [1090, 150] width 219 height 26
click at [1022, 153] on input "بطاطس مقلية و اجيد جبن" at bounding box center [1090, 150] width 219 height 26
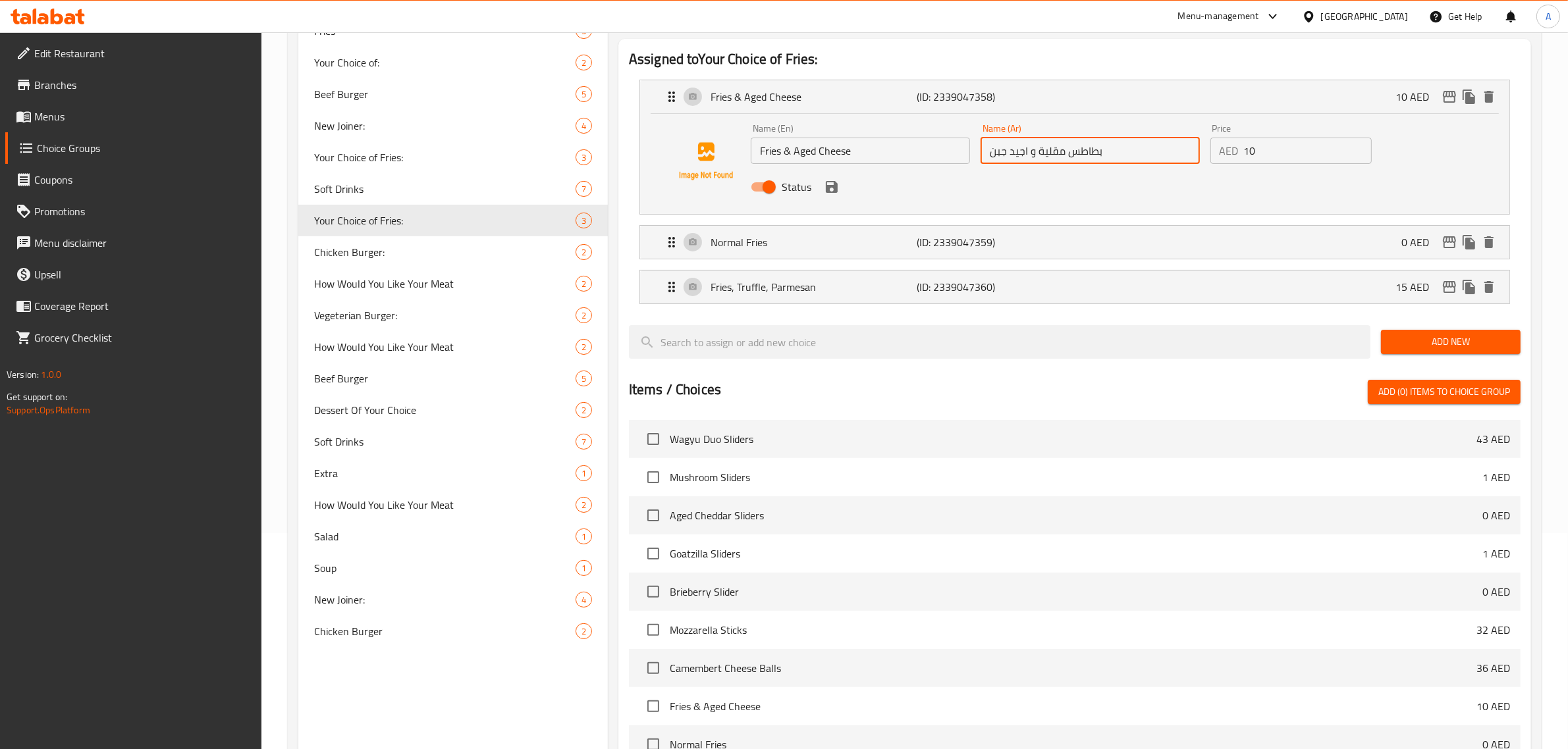
click at [1022, 153] on input "بطاطس مقلية و اجيد جبن" at bounding box center [1090, 150] width 219 height 26
click at [1167, 140] on input "بطاطس مقلية و جبن" at bounding box center [1090, 150] width 219 height 26
paste input "قديم"
click at [829, 185] on icon "save" at bounding box center [832, 187] width 12 height 12
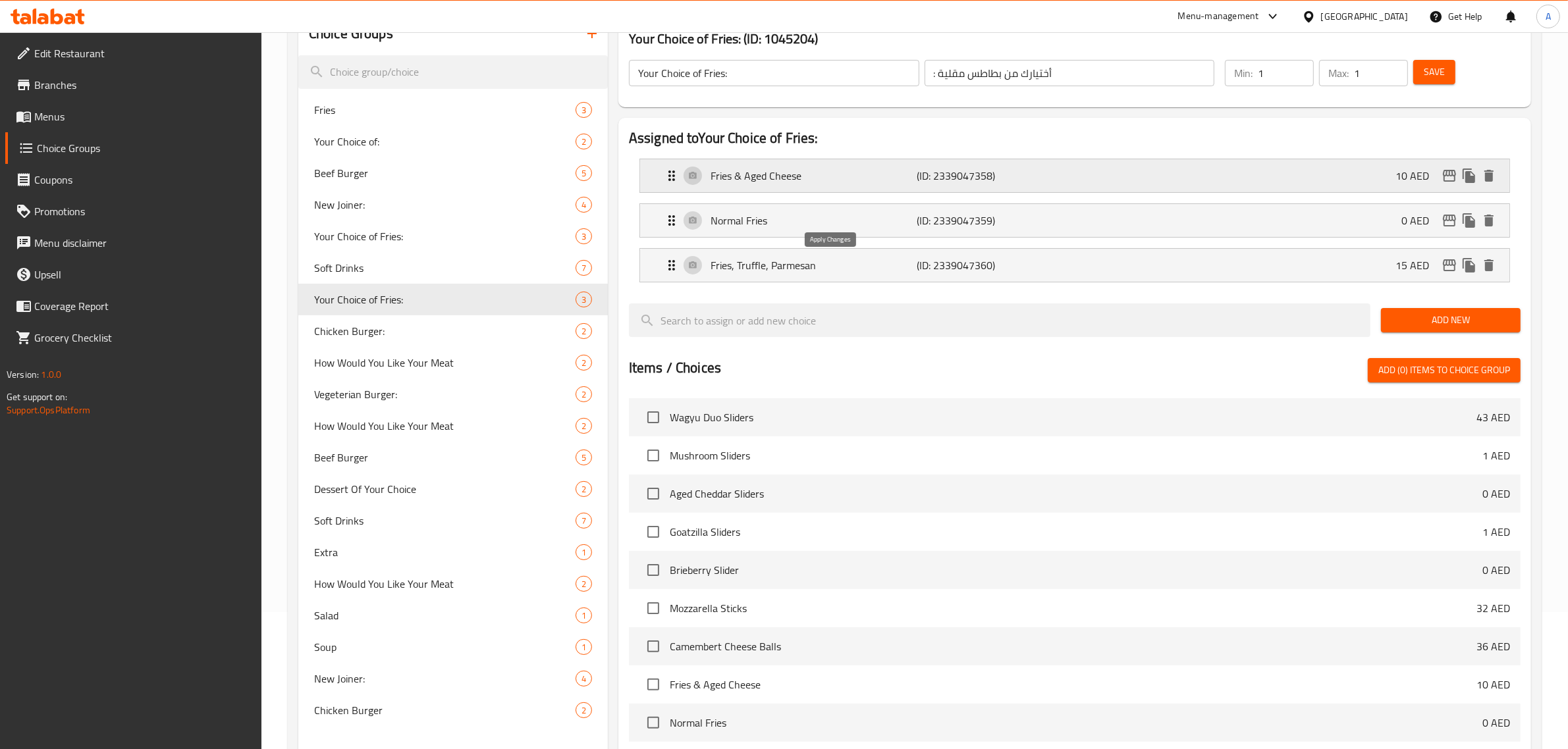
type input "بطاطس مقلية و جبن قديم"
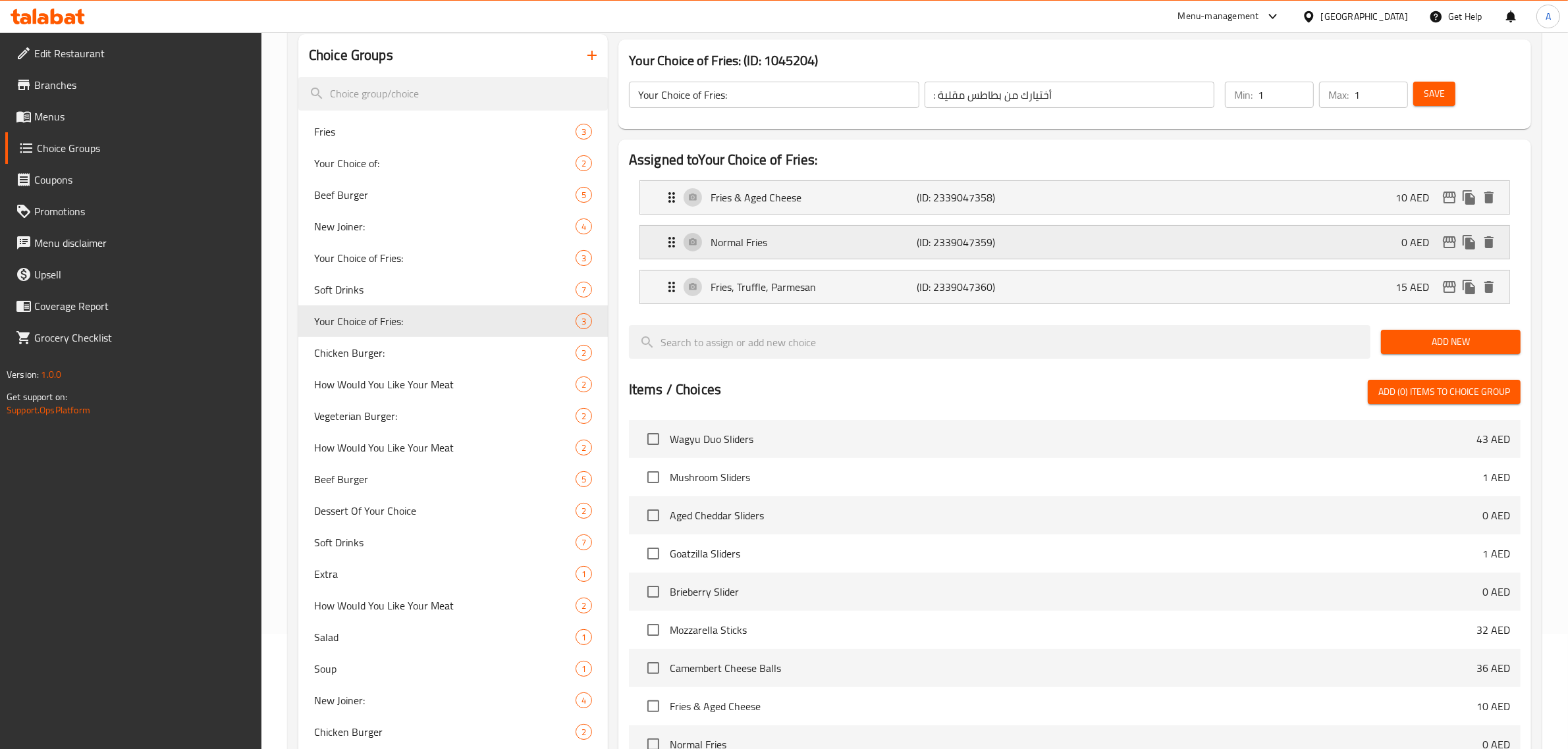
click at [848, 238] on p "Normal Fries" at bounding box center [814, 242] width 207 height 16
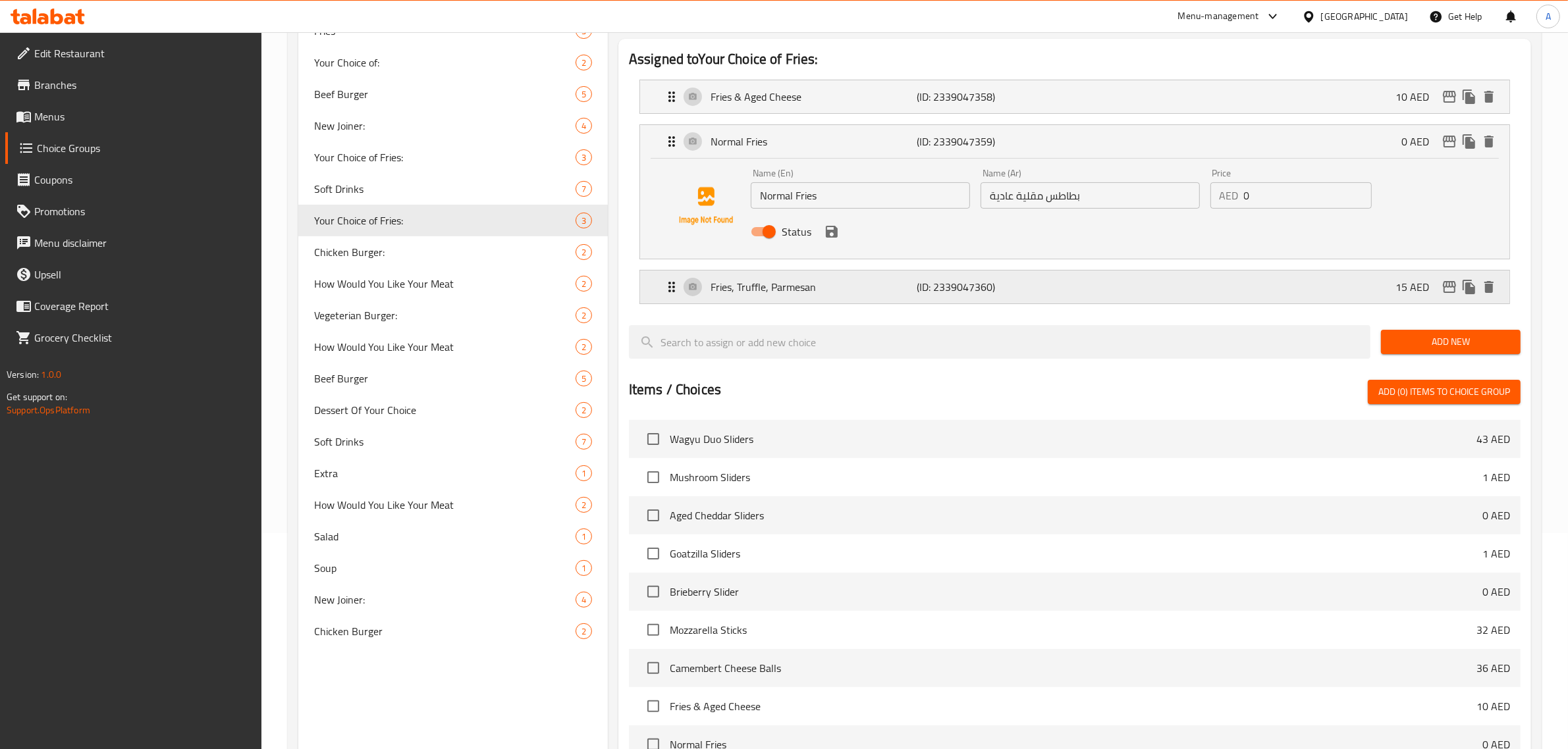
click at [1026, 291] on p "(ID: 2339047360)" at bounding box center [986, 287] width 138 height 16
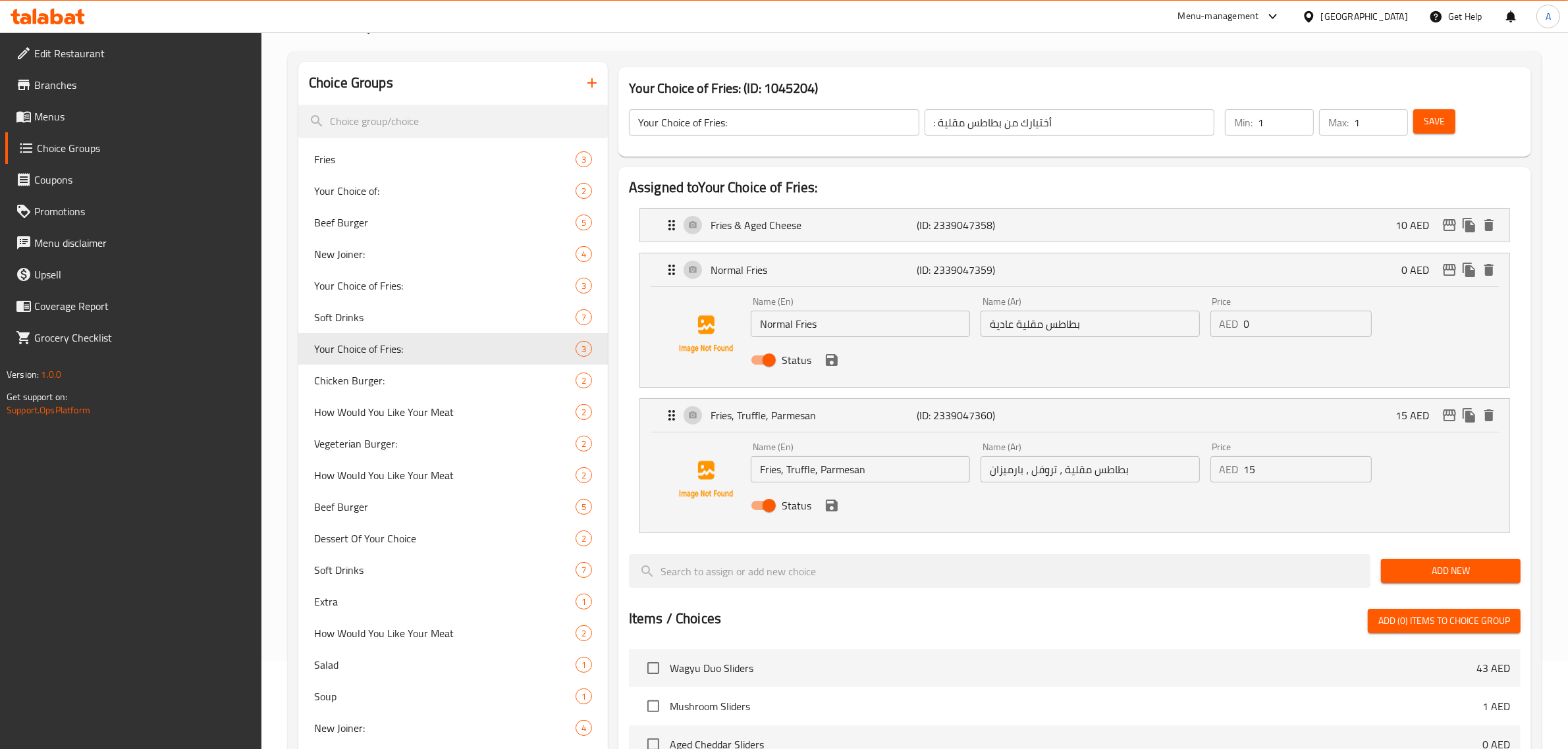
scroll to position [126, 0]
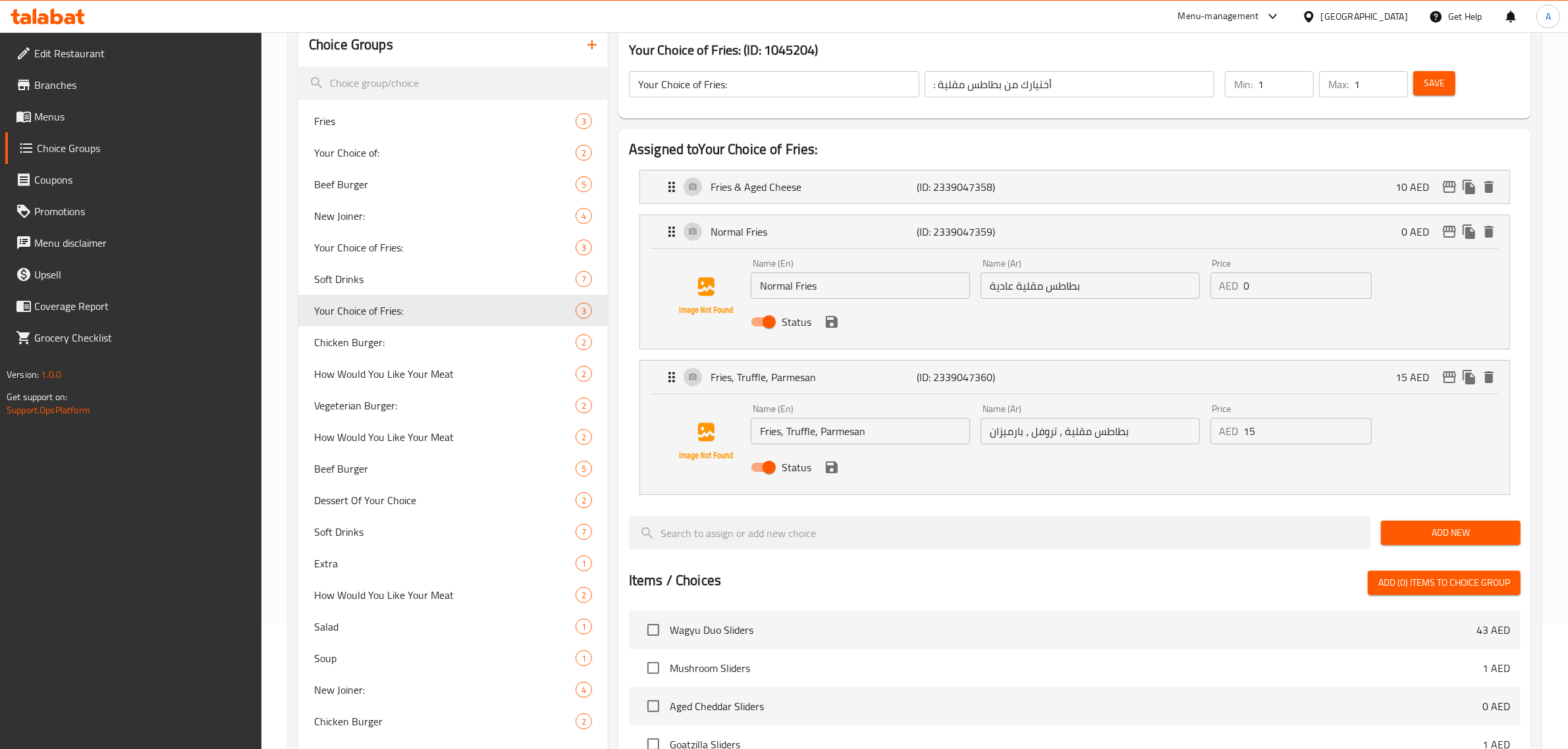
click at [1435, 82] on span "Save" at bounding box center [1434, 83] width 21 height 16
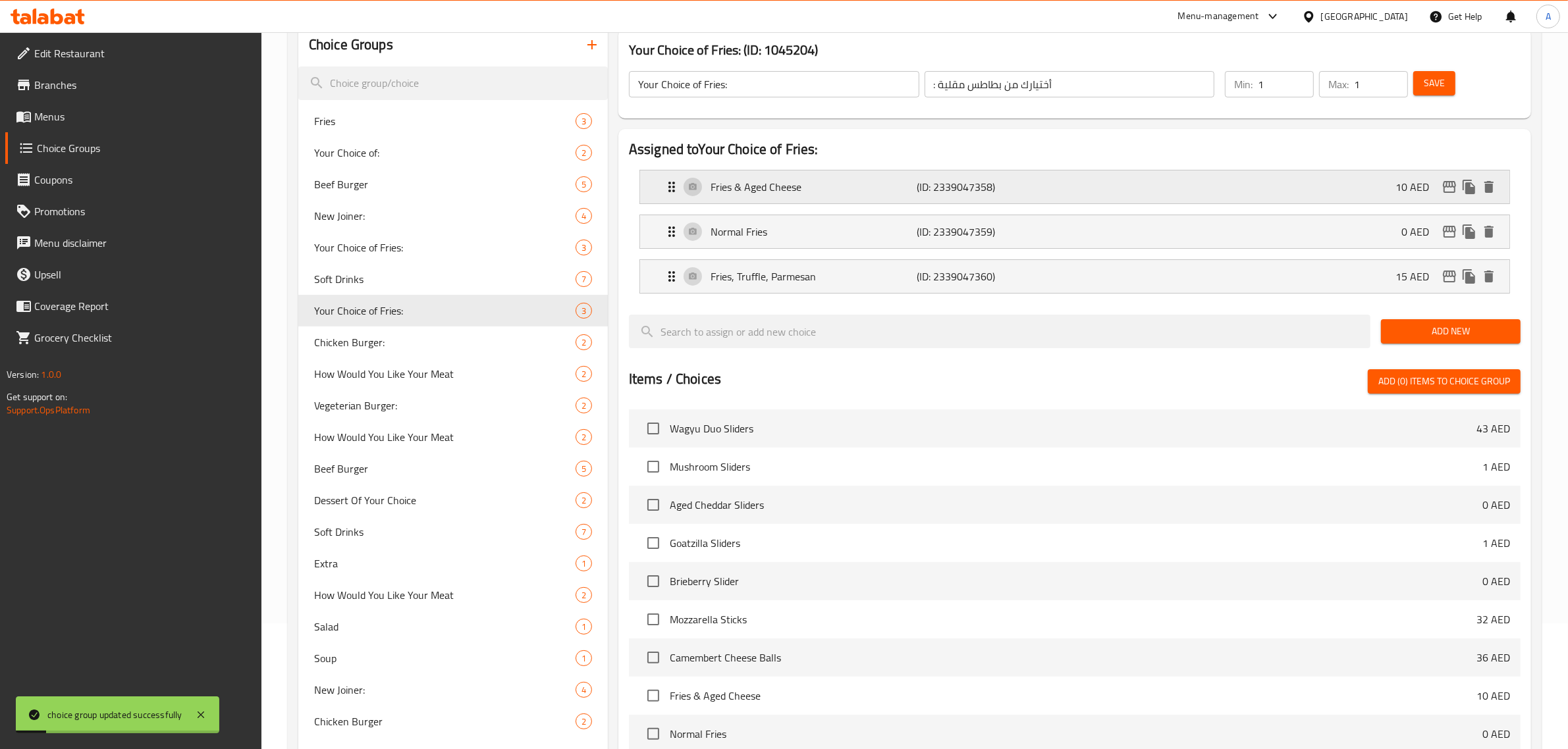
click at [796, 182] on p "Fries & Aged Cheese" at bounding box center [814, 187] width 207 height 16
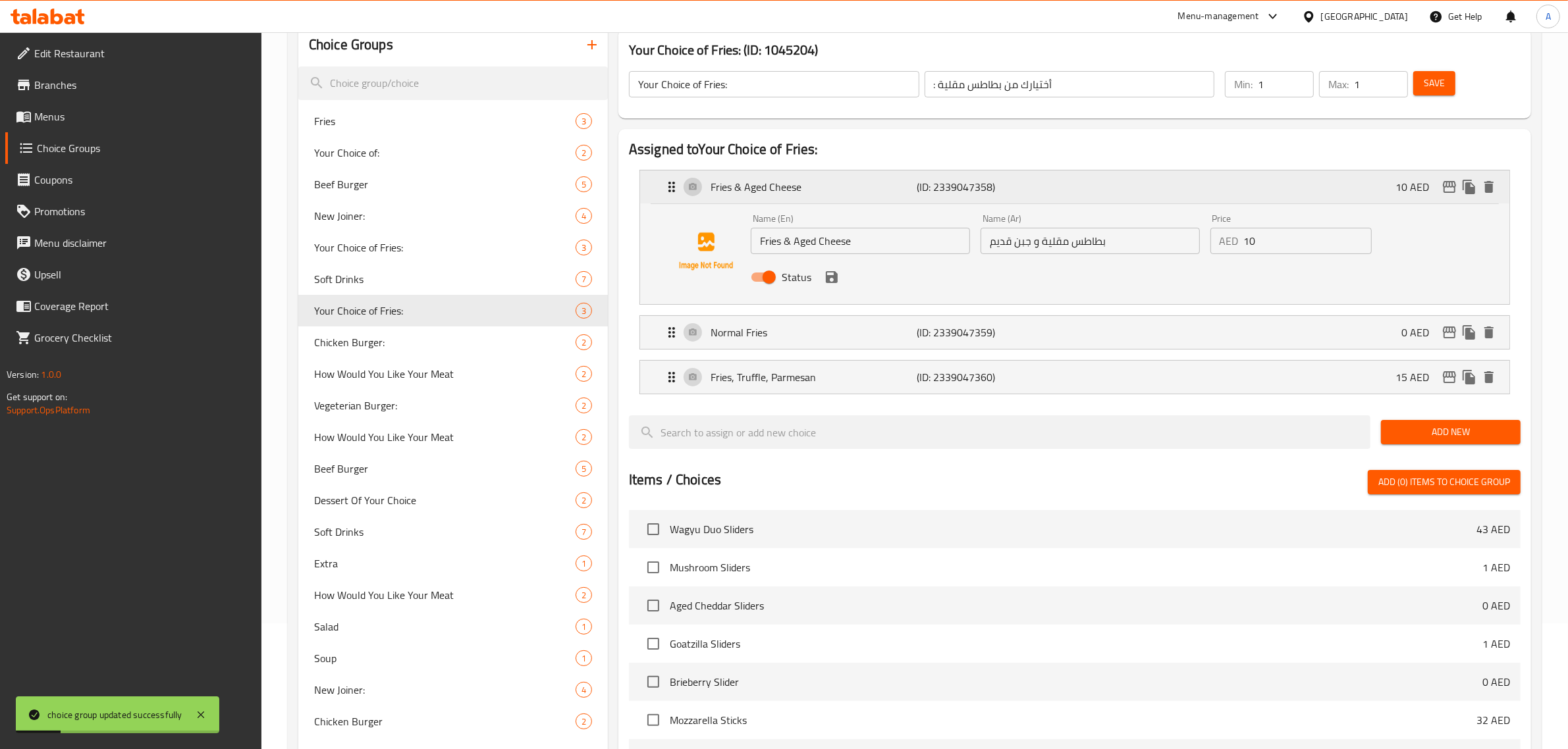
click at [796, 182] on p "Fries & Aged Cheese" at bounding box center [814, 187] width 207 height 16
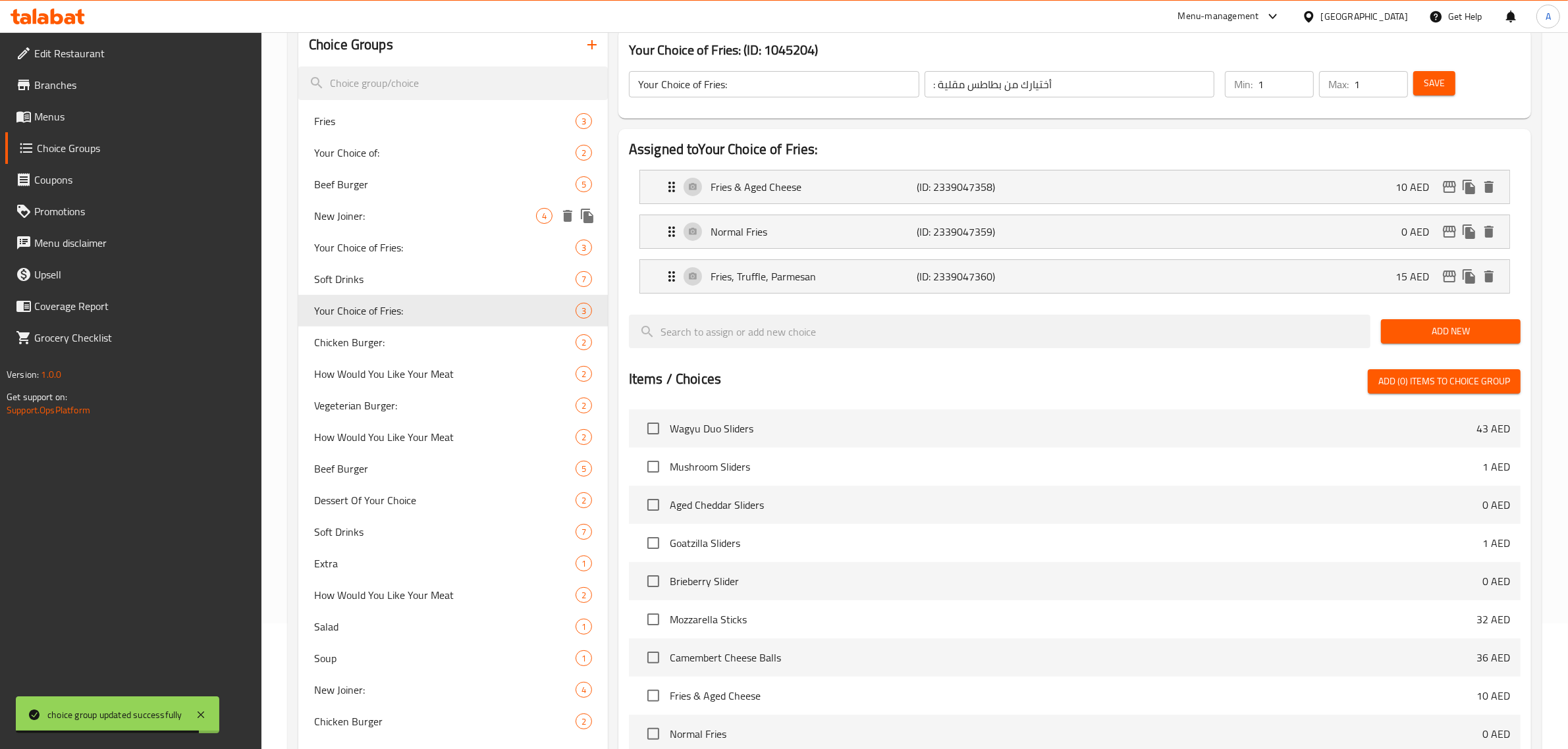
click at [387, 221] on span "New Joiner:" at bounding box center [425, 216] width 222 height 16
type input "New Joiner:"
type input "نيو جوينر:"
type input "2"
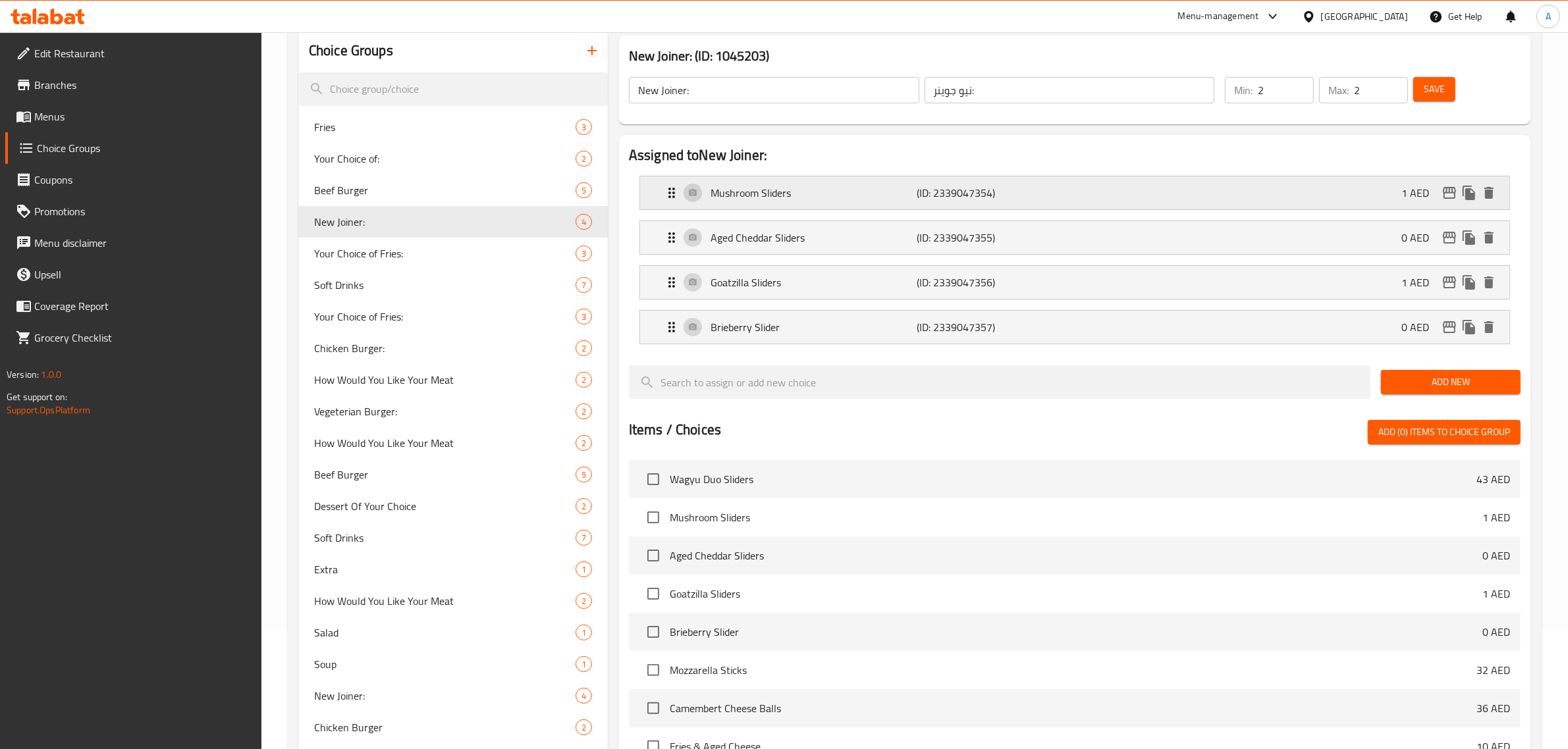
scroll to position [117, 0]
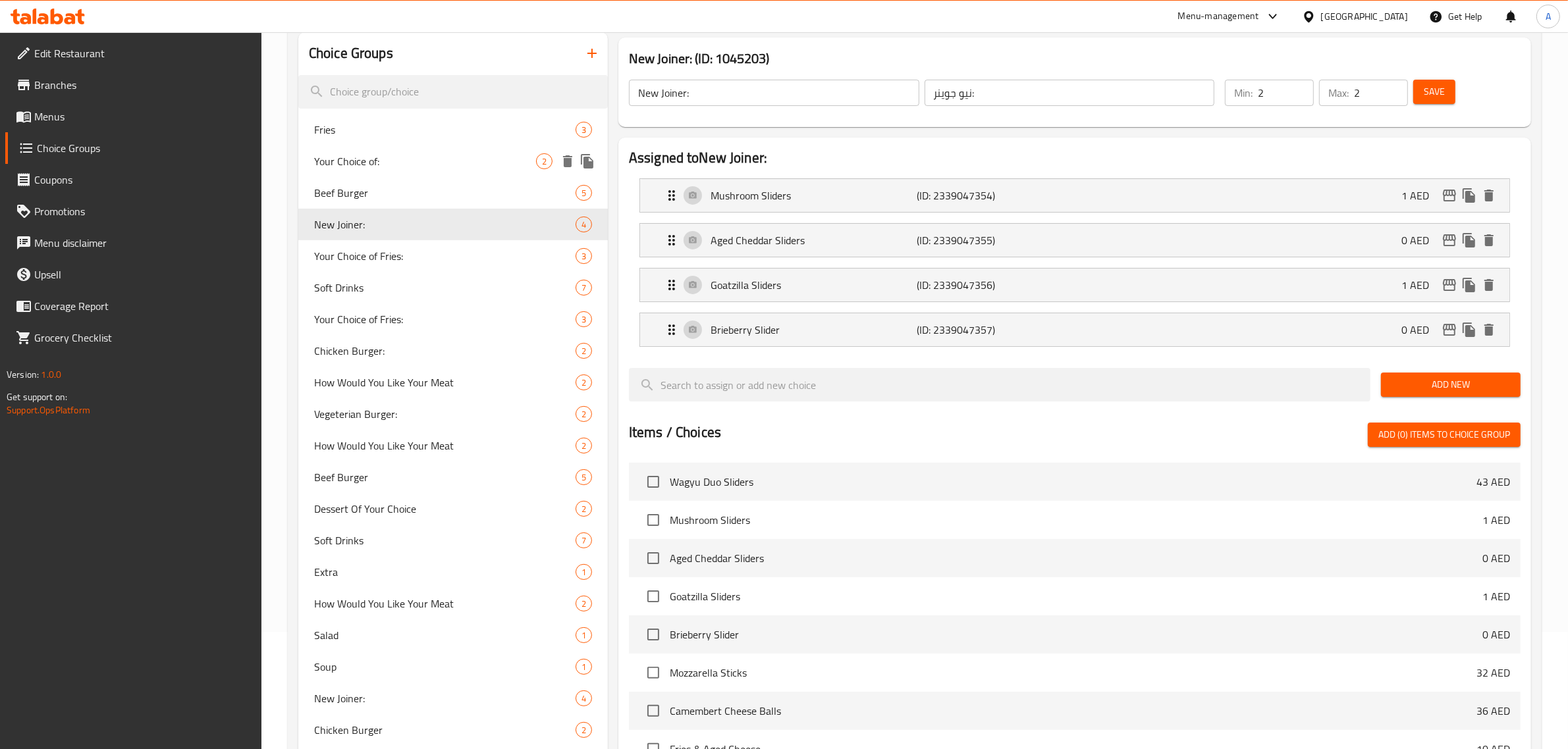
click at [410, 161] on span "Your Choice of:" at bounding box center [425, 161] width 222 height 16
type input "Your Choice of:"
type input "أختيارك من:"
type input "1"
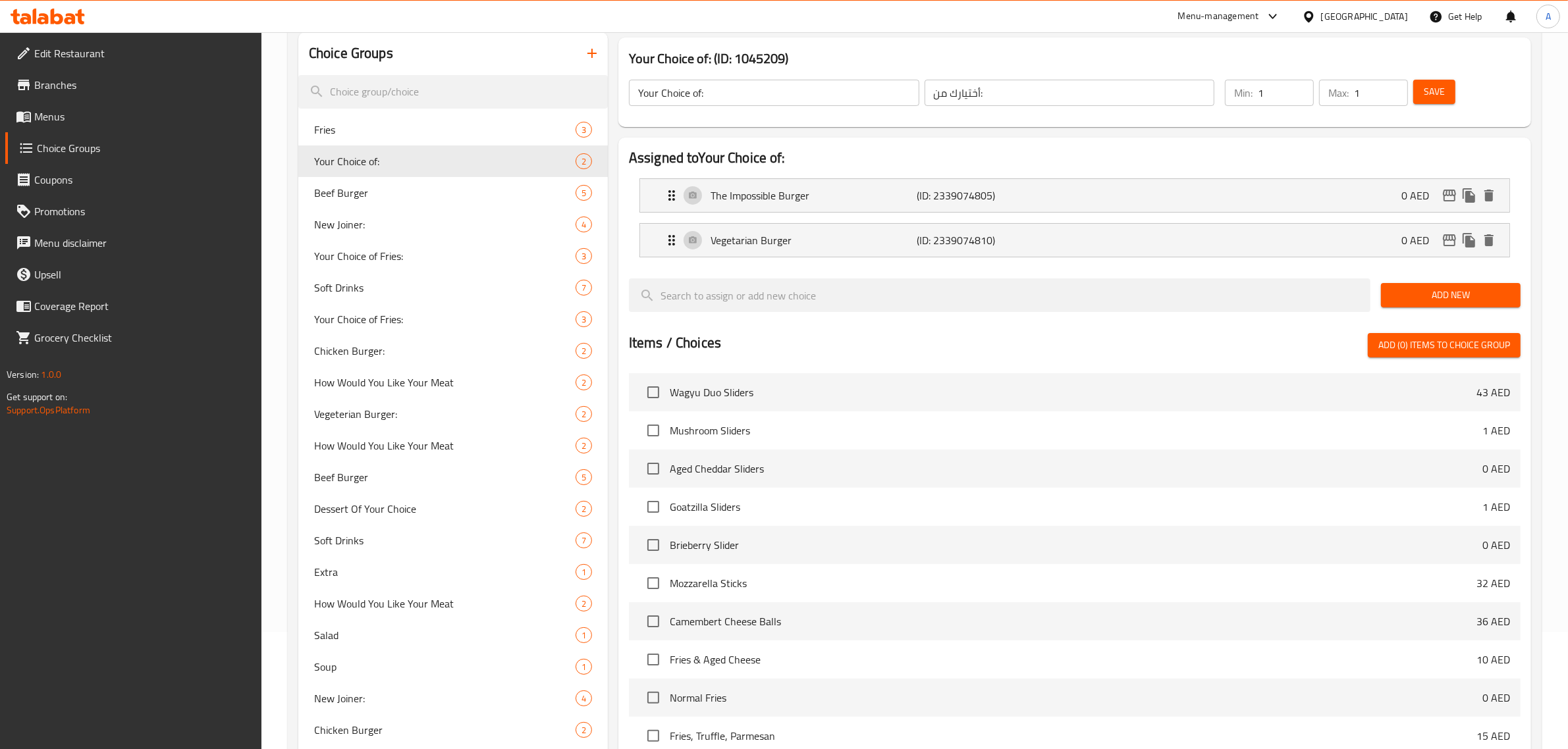
scroll to position [28, 0]
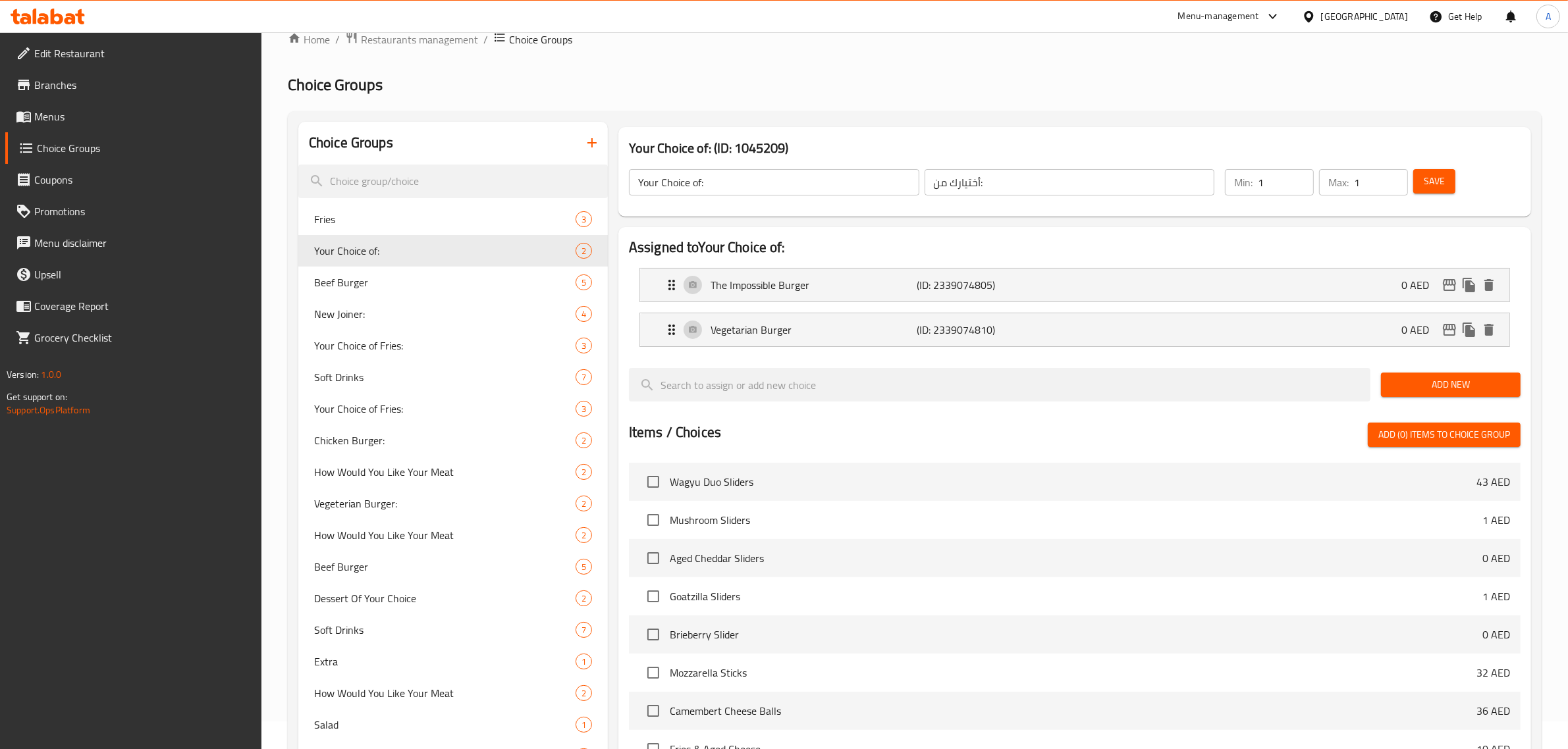
click at [725, 180] on input "Your Choice of:" at bounding box center [774, 182] width 291 height 26
drag, startPoint x: 397, startPoint y: 311, endPoint x: 495, endPoint y: 267, distance: 107.4
click at [397, 311] on span "New Joiner:" at bounding box center [425, 314] width 222 height 16
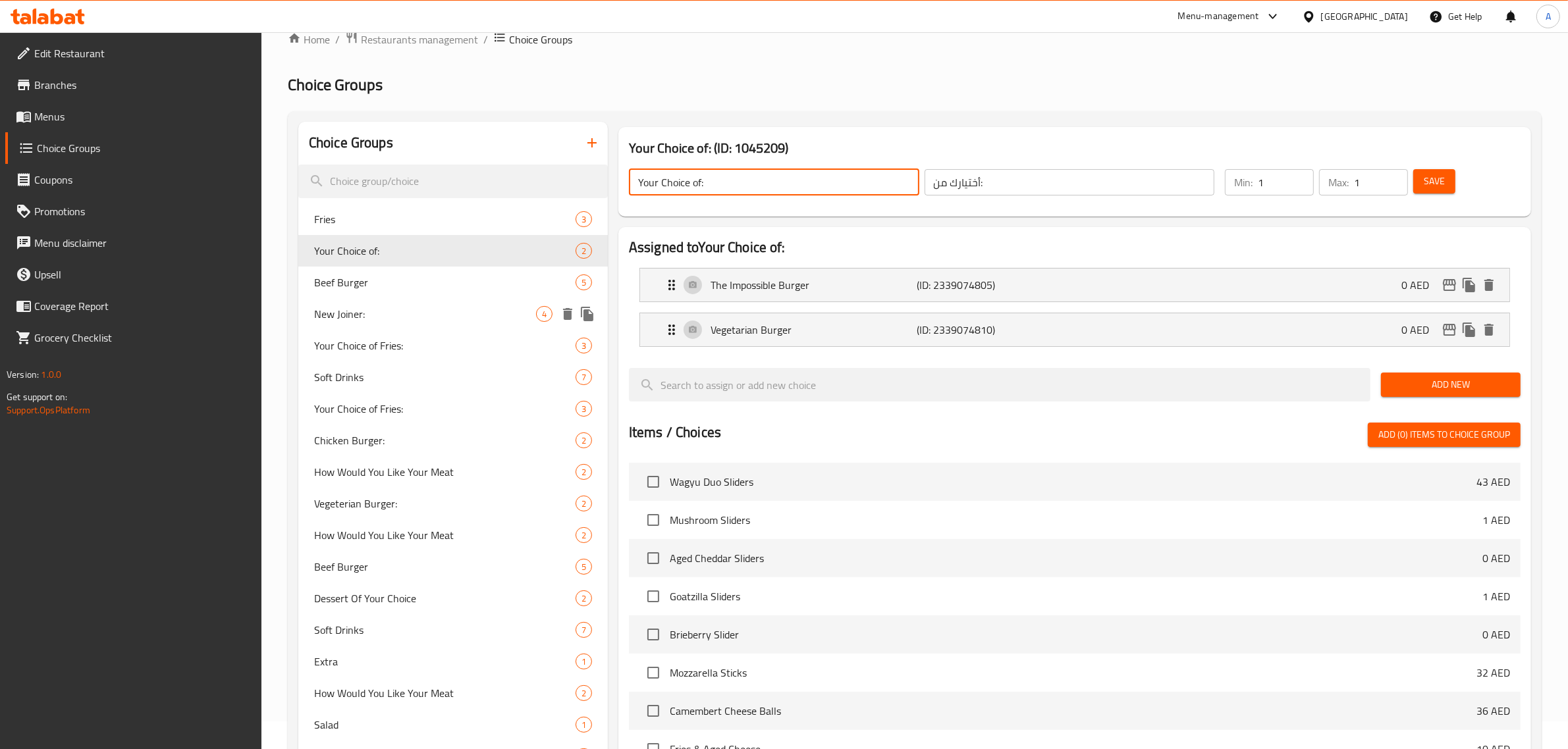
type input "New Joiner:"
type input "نيو جوينر:"
type input "2"
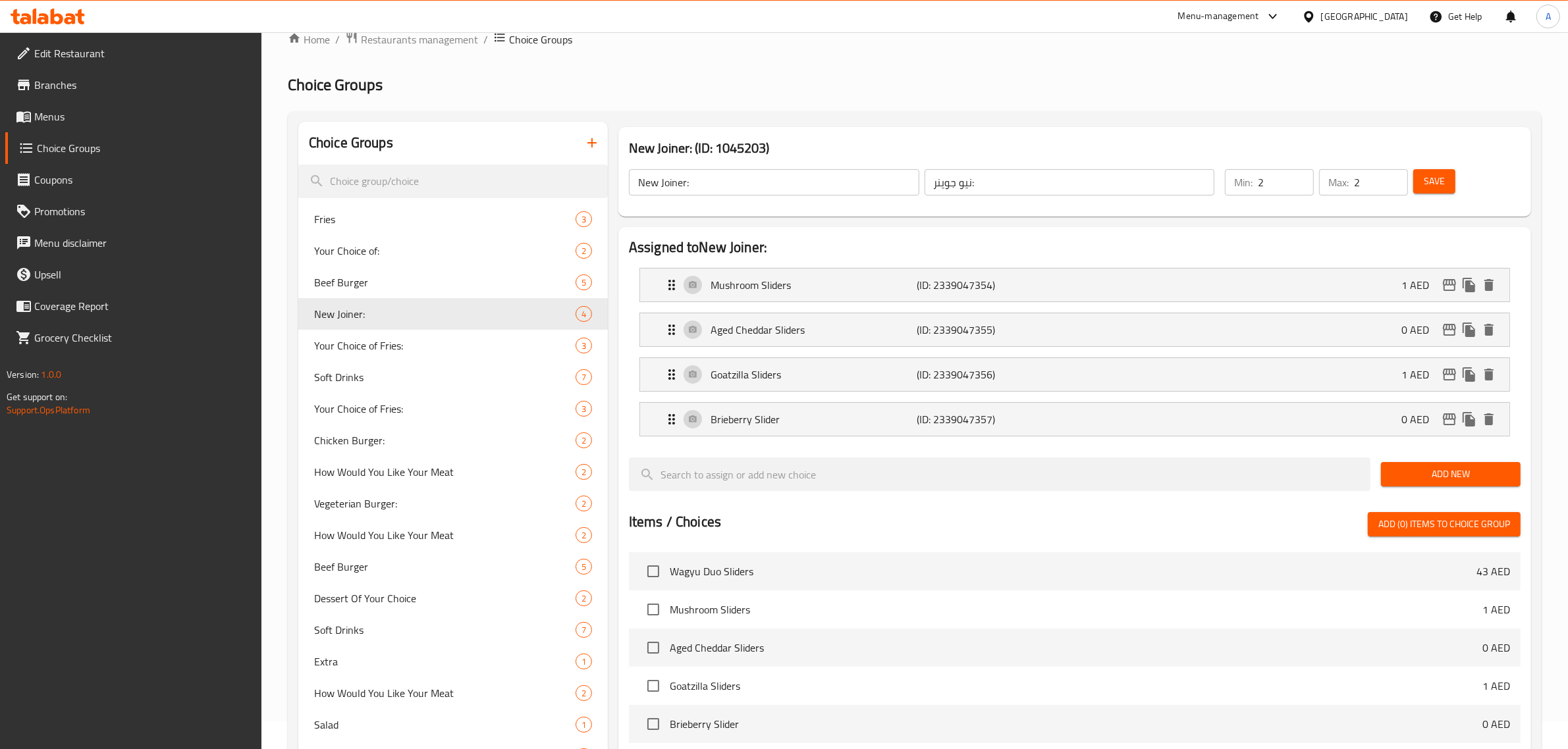
scroll to position [117, 0]
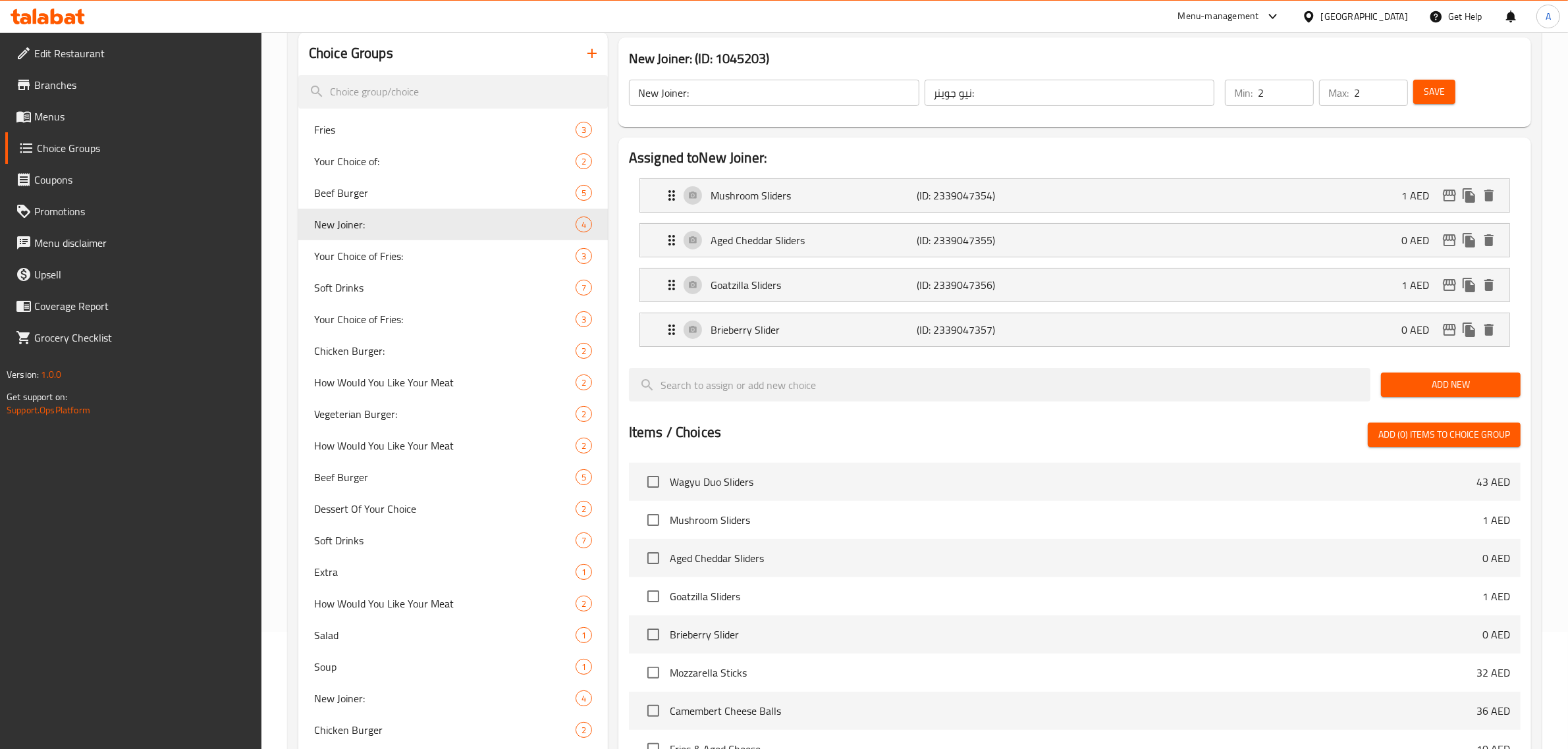
click at [683, 90] on input "New Joiner:" at bounding box center [774, 92] width 291 height 26
paste input "Your Choice of"
click at [698, 86] on input "Your Choice of:" at bounding box center [774, 92] width 291 height 26
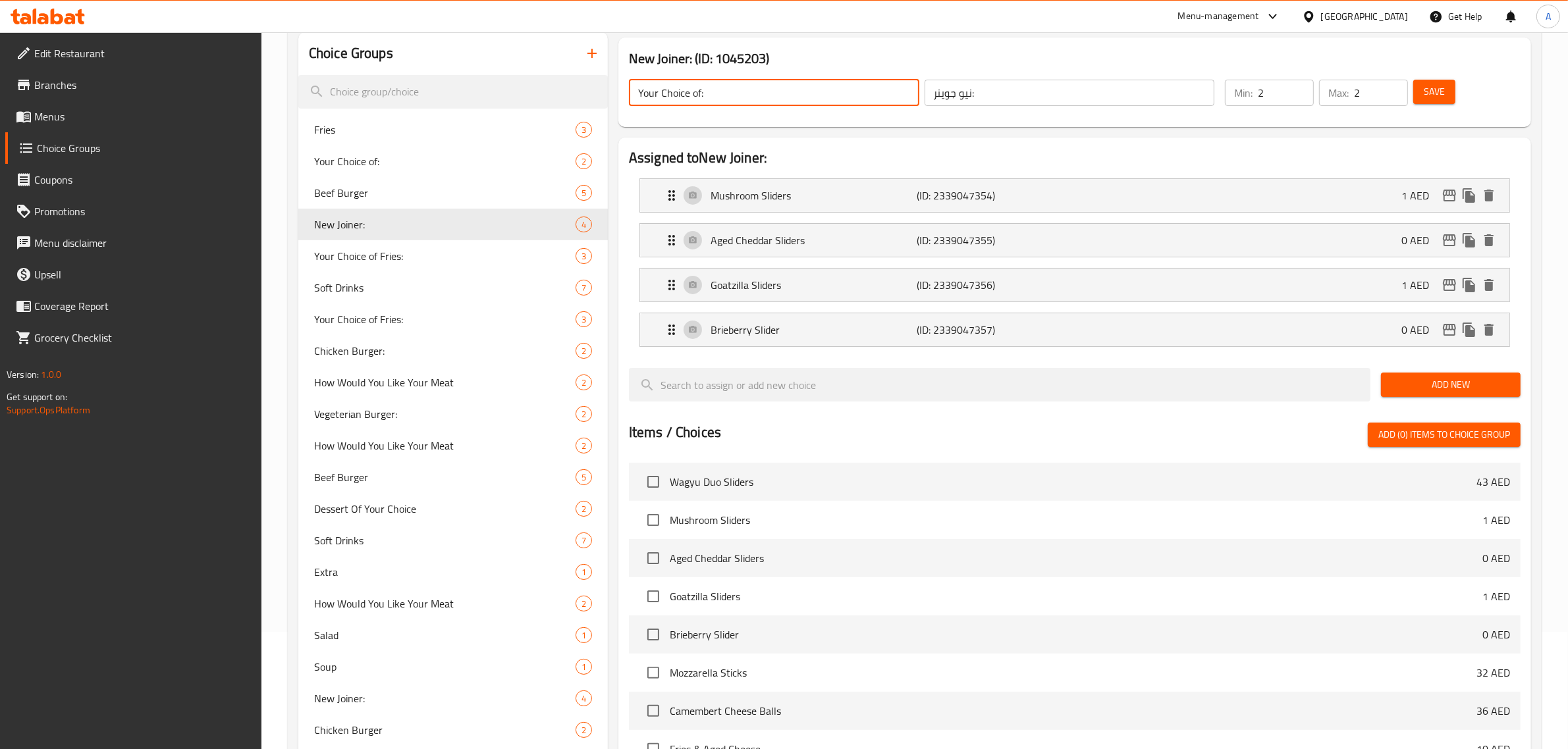
click at [701, 92] on input "Your Choice of:" at bounding box center [774, 92] width 291 height 26
click at [733, 84] on input "Your Choice of Sliders:" at bounding box center [774, 92] width 291 height 26
type input "Your Choice of Sliders:"
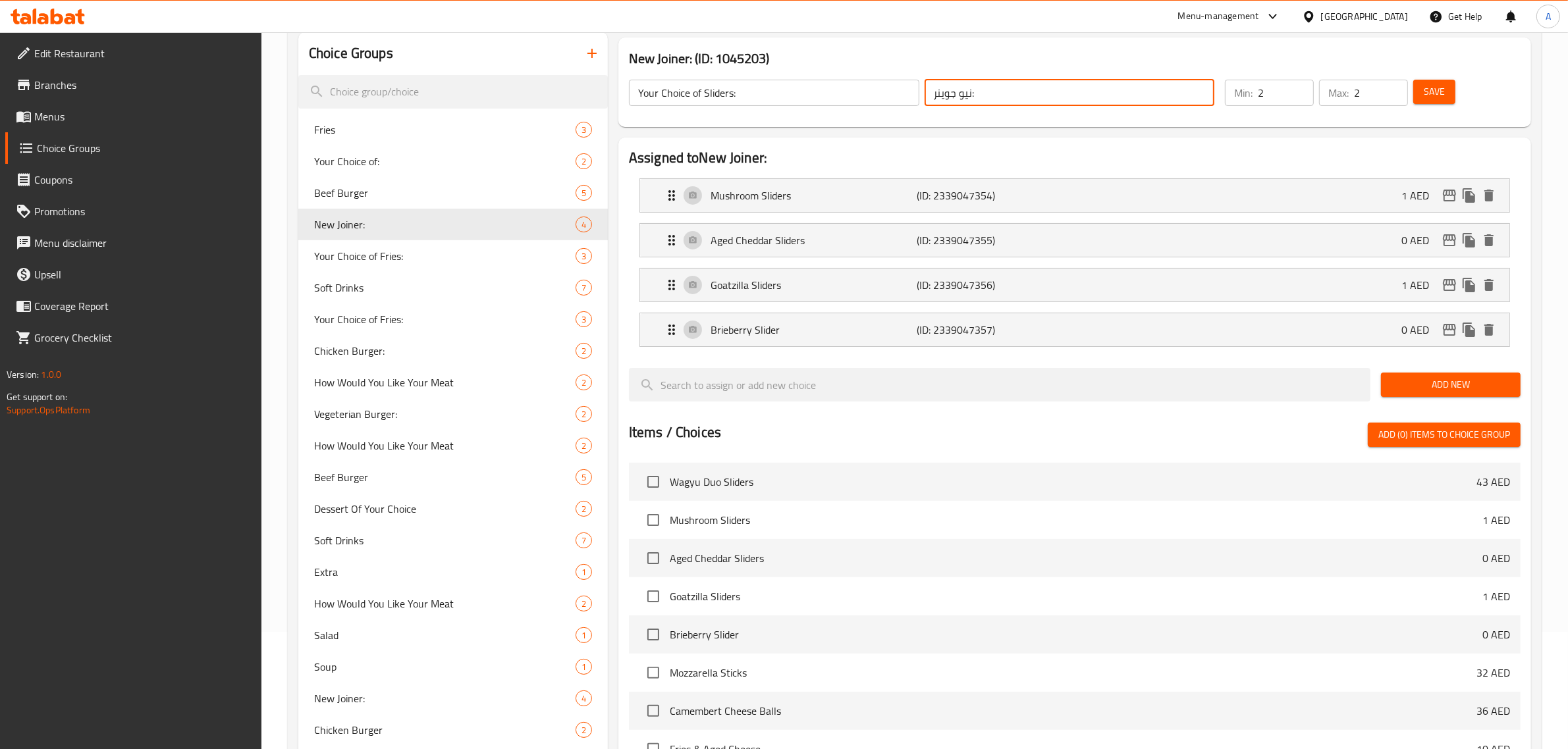
click at [981, 103] on input "نيو جوينر:" at bounding box center [1070, 92] width 291 height 26
paste input "اختيارك من الشرائح"
click at [944, 192] on p "(ID: 2339047354)" at bounding box center [986, 195] width 138 height 16
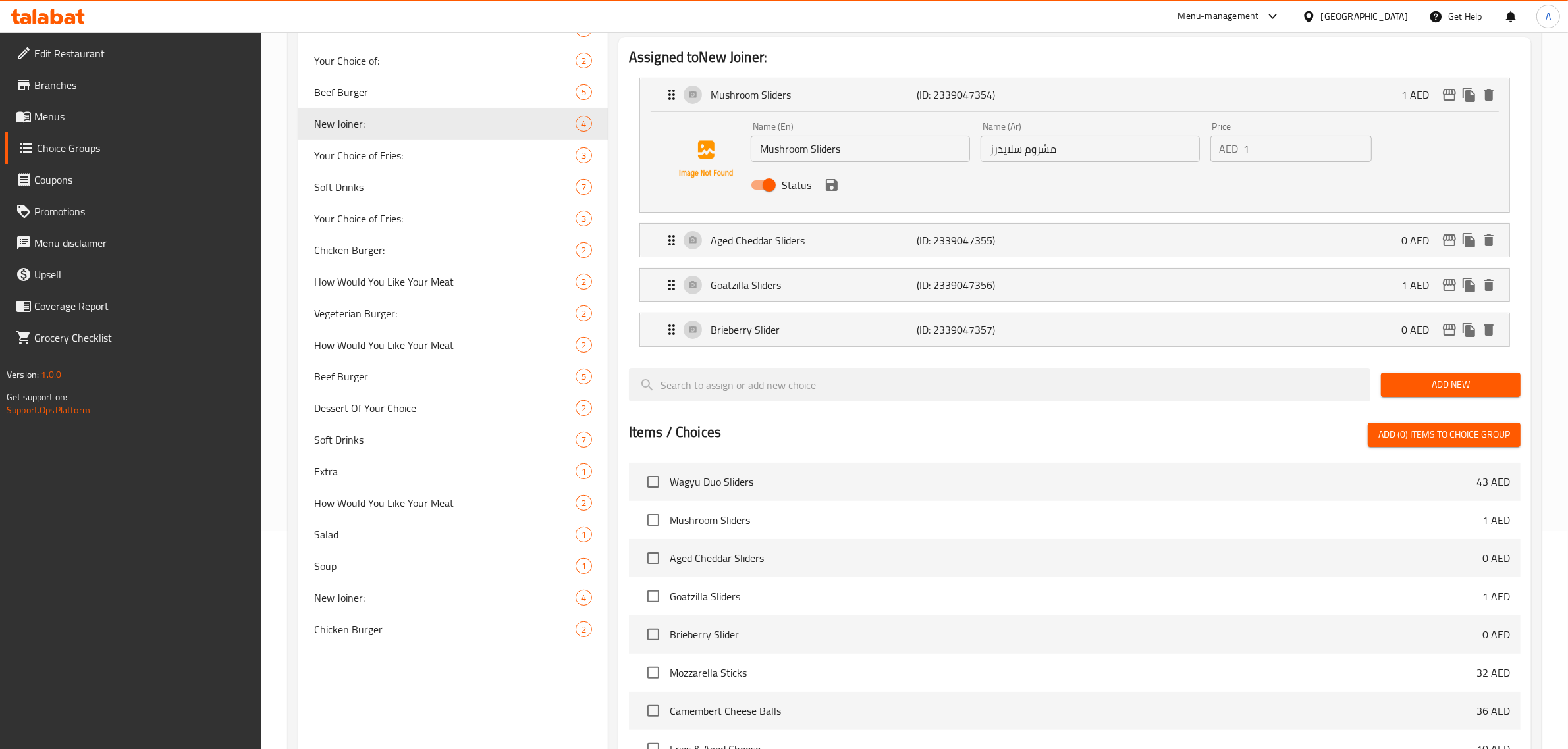
scroll to position [218, 0]
click at [1005, 160] on input "مشروم سلايدرز" at bounding box center [1090, 148] width 219 height 26
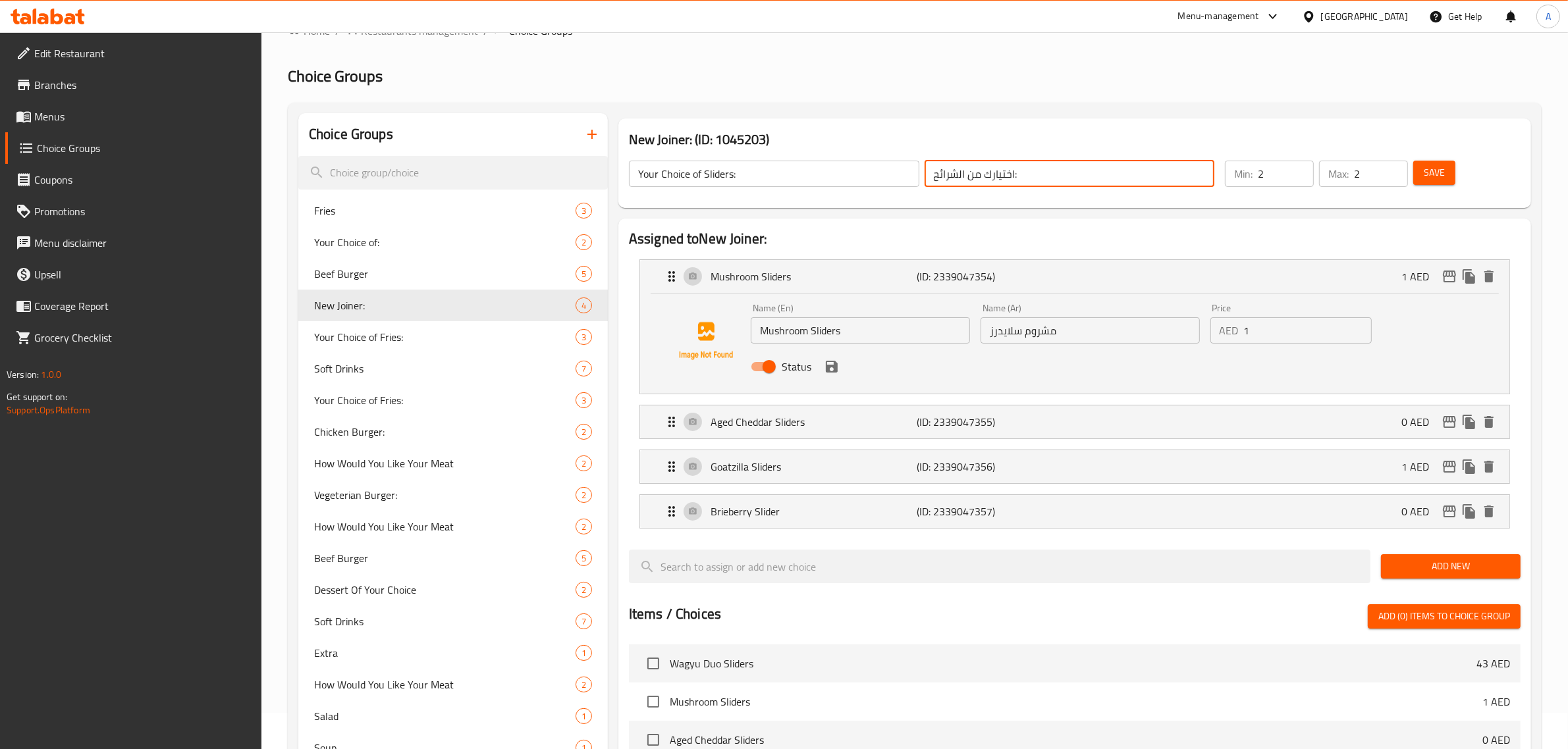
drag, startPoint x: 958, startPoint y: 175, endPoint x: 899, endPoint y: 165, distance: 59.8
click at [899, 165] on div "Your Choice of Sliders: ​ اختيارك من الشرائح: ​" at bounding box center [922, 173] width 602 height 42
paste input "لايدرز"
type input "اختيارك من السلايدرز:"
click at [1421, 178] on button "Save" at bounding box center [1434, 173] width 42 height 24
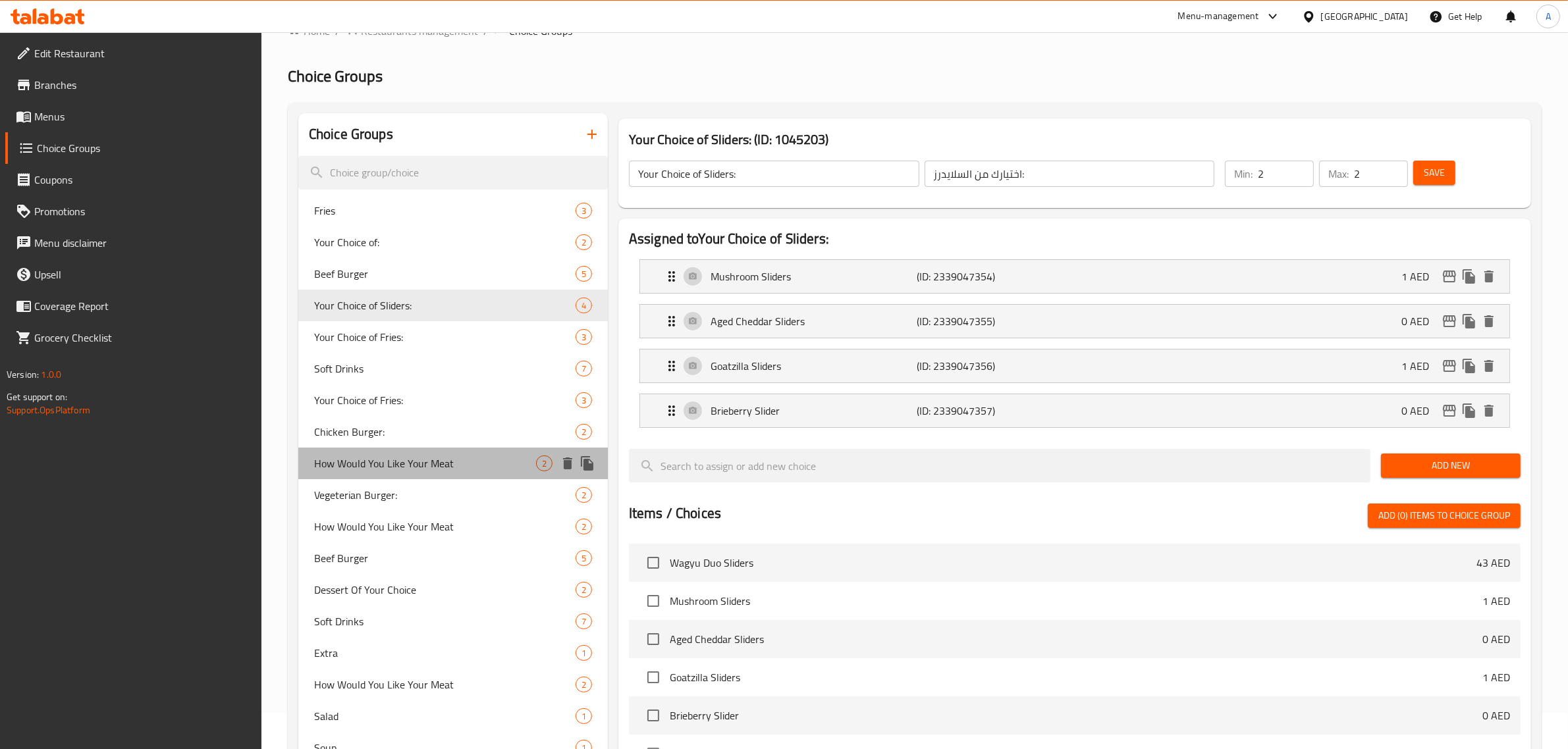
click at [430, 455] on span "How Would You Like Your Meat" at bounding box center [425, 463] width 222 height 16
type input "How Would You Like Your Meat"
type input "كيف تحب اللحوم الخاصة بك"
type input "1"
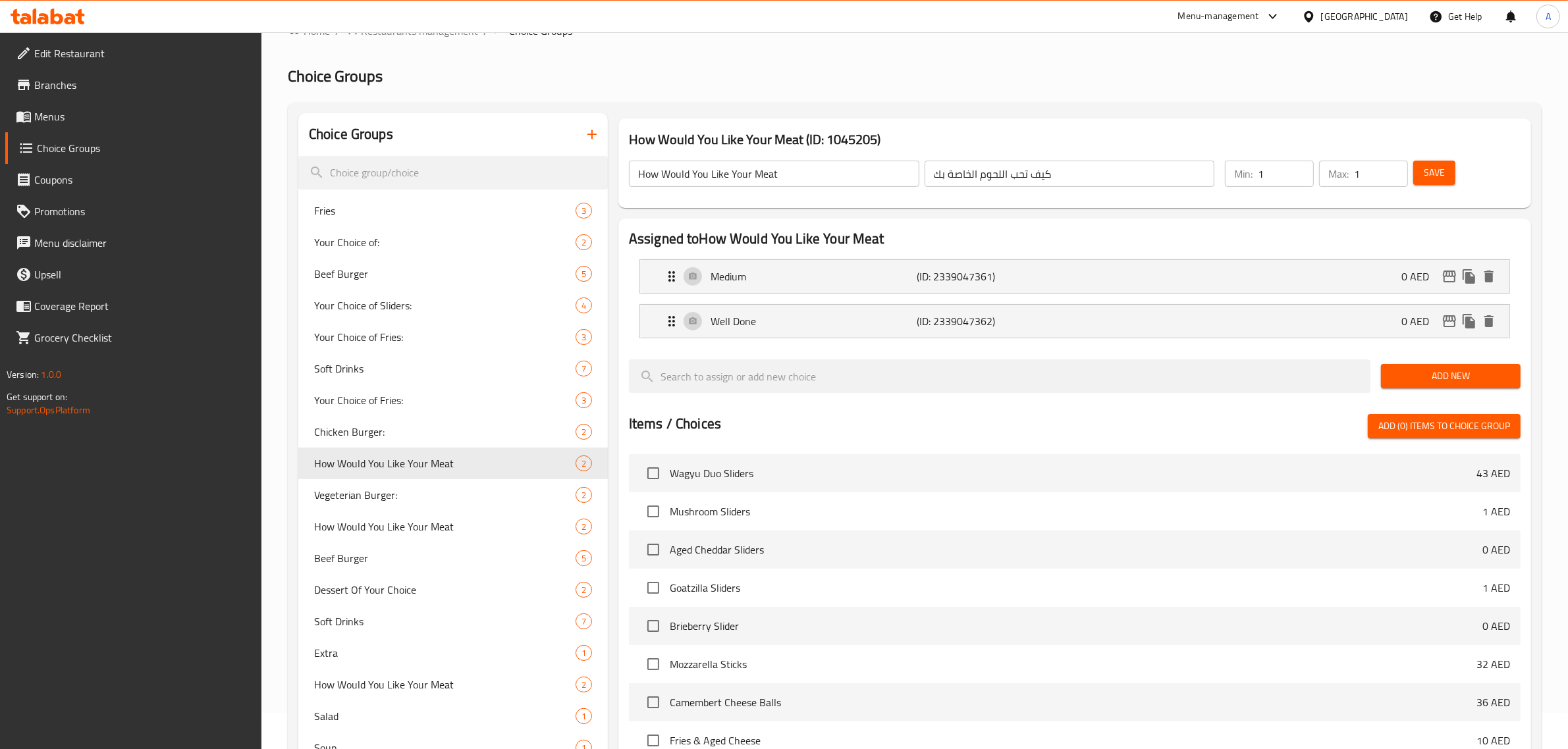
click at [774, 173] on input "How Would You Like Your Meat" at bounding box center [774, 173] width 291 height 26
click at [751, 176] on input "How Would You Like Your Meat" at bounding box center [774, 173] width 291 height 26
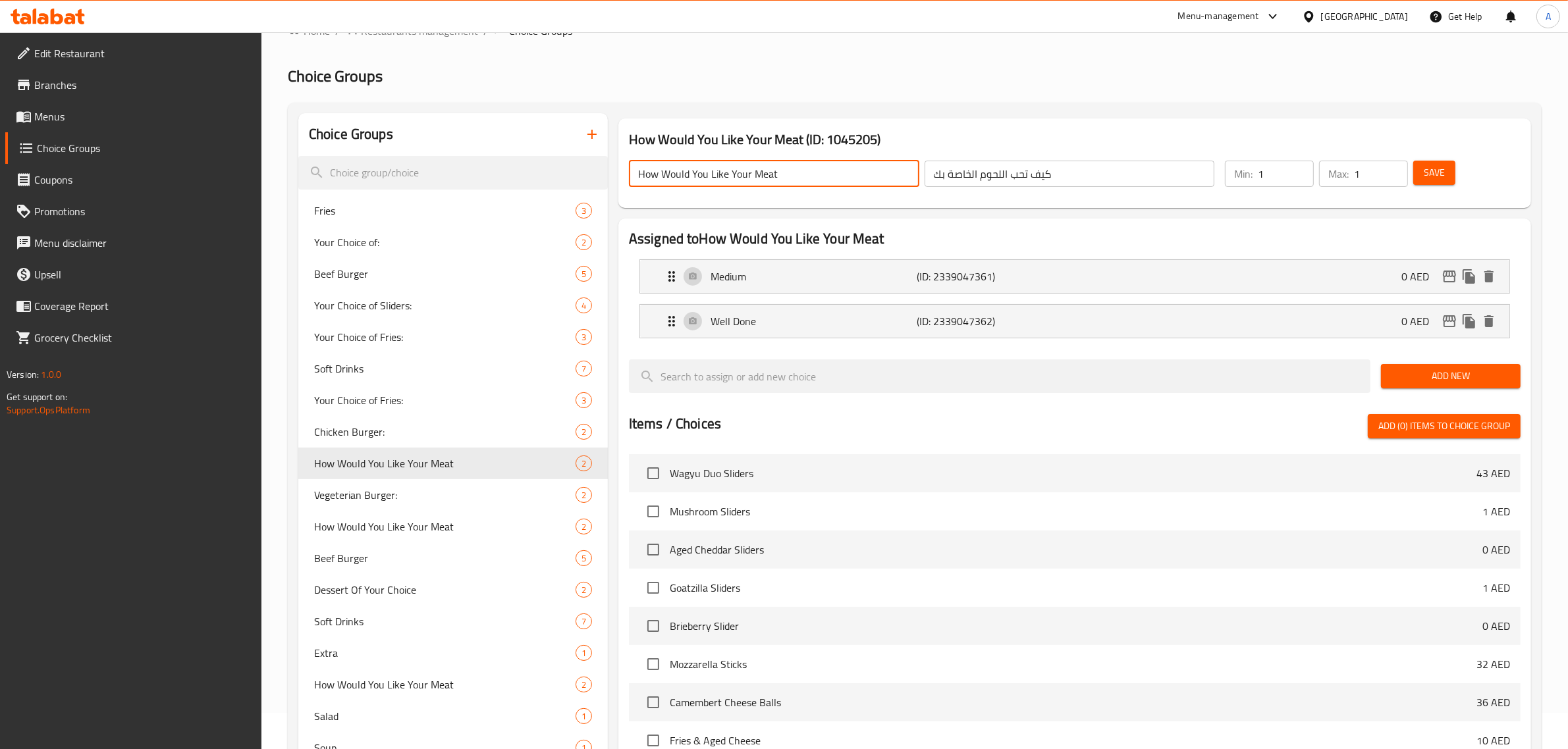
click at [751, 176] on input "How Would You Like Your Meat" at bounding box center [774, 173] width 291 height 26
click at [767, 176] on input "How Would You Like Your Meat" at bounding box center [774, 173] width 291 height 26
click at [753, 176] on input "How Would You Like Your Meat" at bounding box center [774, 173] width 291 height 26
click at [761, 173] on input "How Would You Like Your Meat" at bounding box center [774, 173] width 291 height 26
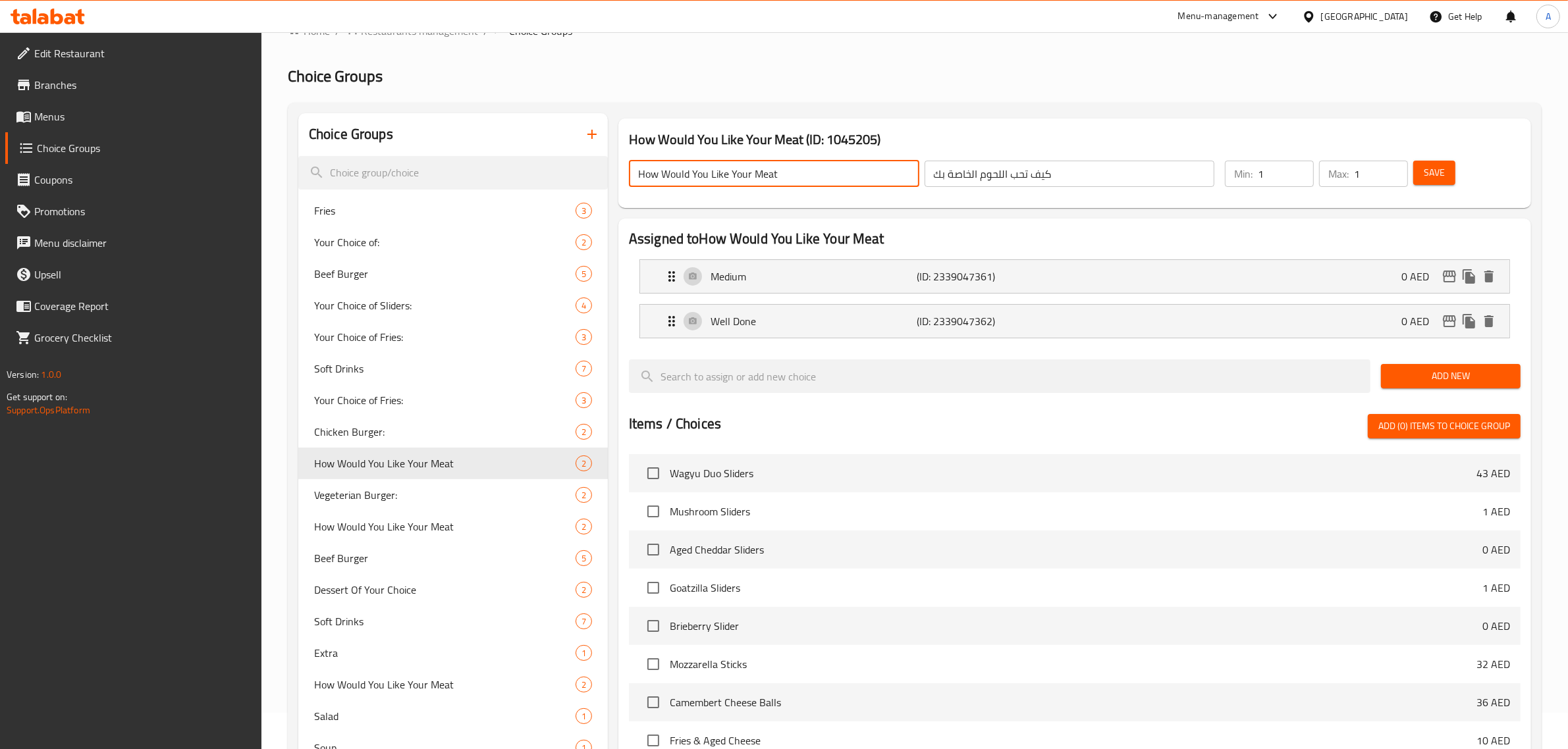
click at [761, 173] on input "How Would You Like Your Meat" at bounding box center [774, 173] width 291 height 26
click at [794, 171] on input "How Would You Like Your Meat" at bounding box center [774, 173] width 291 height 26
click at [784, 168] on input "How Would You Like Your Meat" at bounding box center [774, 173] width 291 height 26
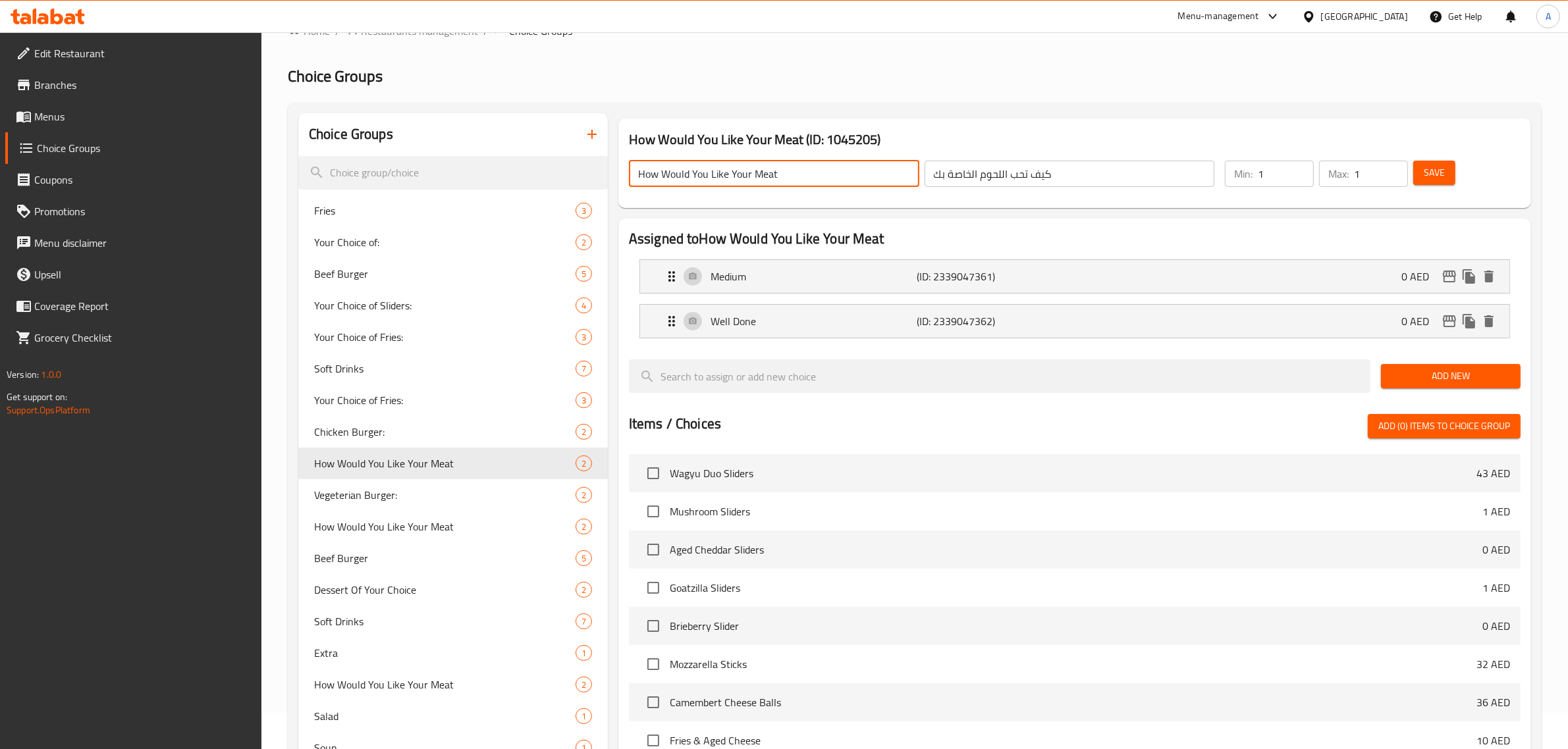
click at [784, 168] on input "How Would You Like Your Meat" at bounding box center [774, 173] width 291 height 26
click at [996, 169] on input "كيف تحب اللحوم الخاصة بك" at bounding box center [1070, 173] width 291 height 26
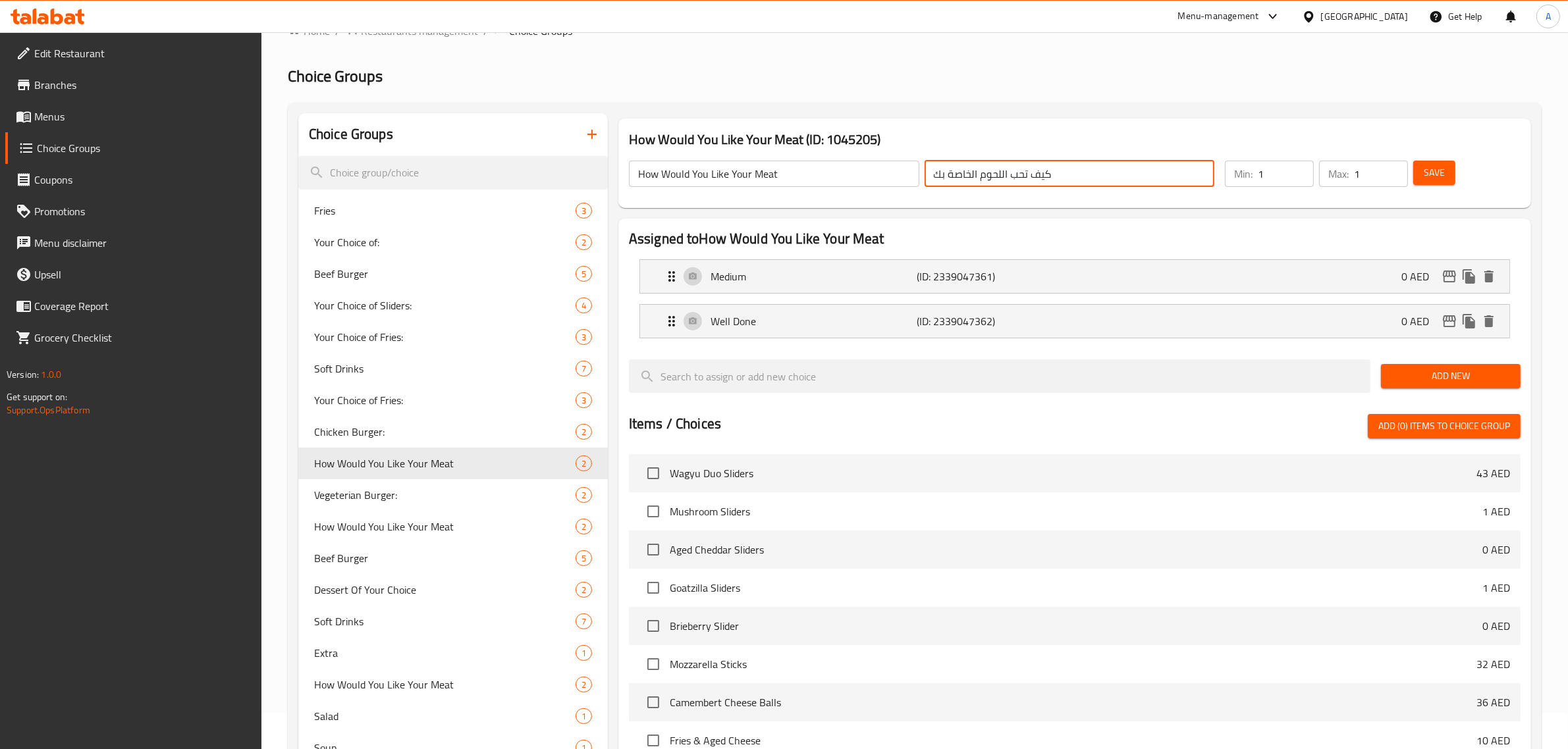
drag, startPoint x: 1001, startPoint y: 171, endPoint x: 1006, endPoint y: 181, distance: 11.2
click at [1006, 181] on input "كيف تحب اللحوم الخاصة بك" at bounding box center [1070, 173] width 291 height 26
drag, startPoint x: 951, startPoint y: 173, endPoint x: 958, endPoint y: 173, distance: 7.0
click at [958, 173] on input "كيف تحب لحوم الخاصة بك" at bounding box center [1070, 173] width 291 height 26
click at [985, 178] on input "كيف تحب لحوم الخاص بك" at bounding box center [1070, 173] width 291 height 26
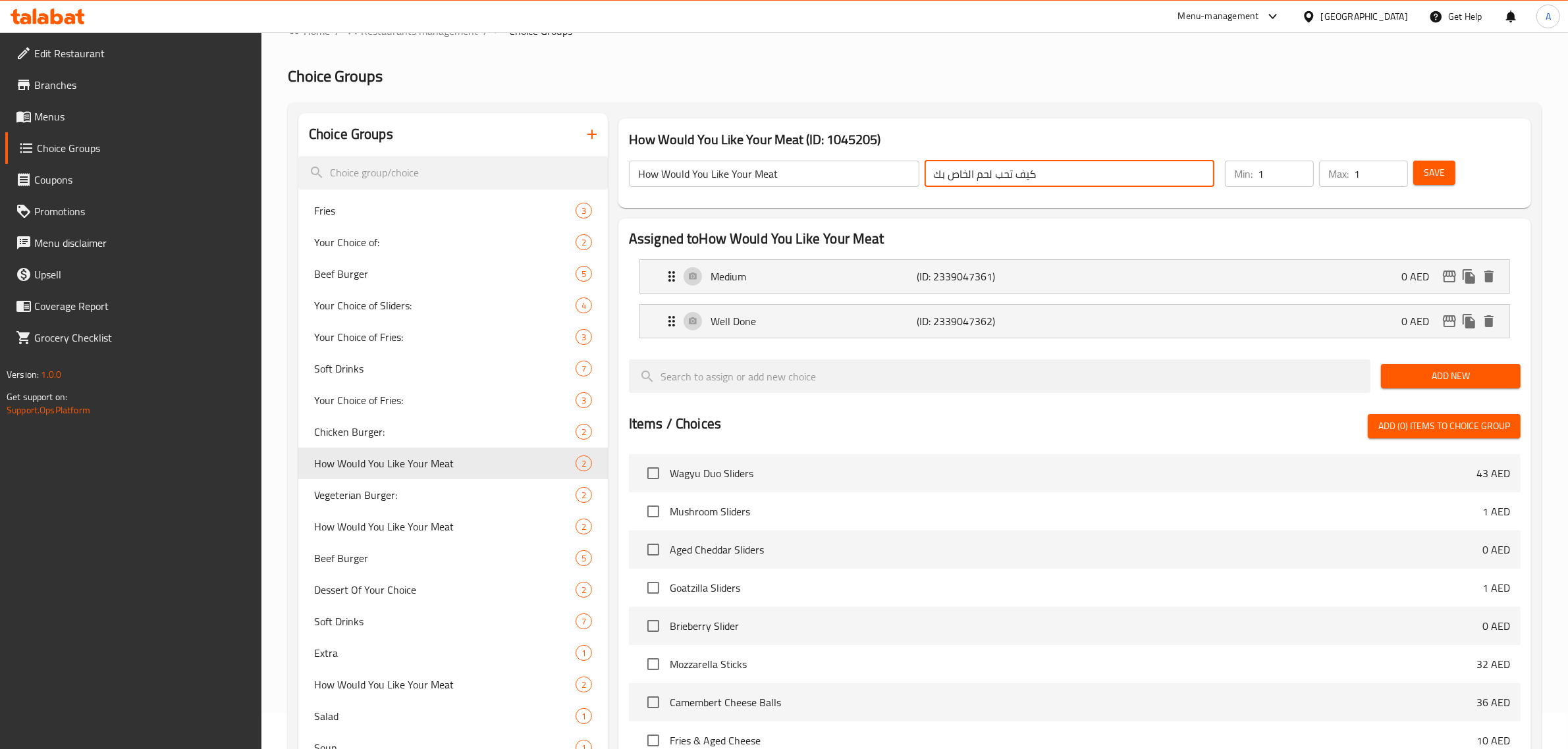
drag, startPoint x: 968, startPoint y: 173, endPoint x: 976, endPoint y: 178, distance: 9.4
click at [976, 178] on input "كيف تحب لحم الخاص بك" at bounding box center [1070, 173] width 291 height 26
click at [992, 175] on input "كيف تحب لحم الخاص بك" at bounding box center [1070, 173] width 291 height 26
paste input "ال"
click at [1430, 165] on span "Save" at bounding box center [1434, 173] width 21 height 16
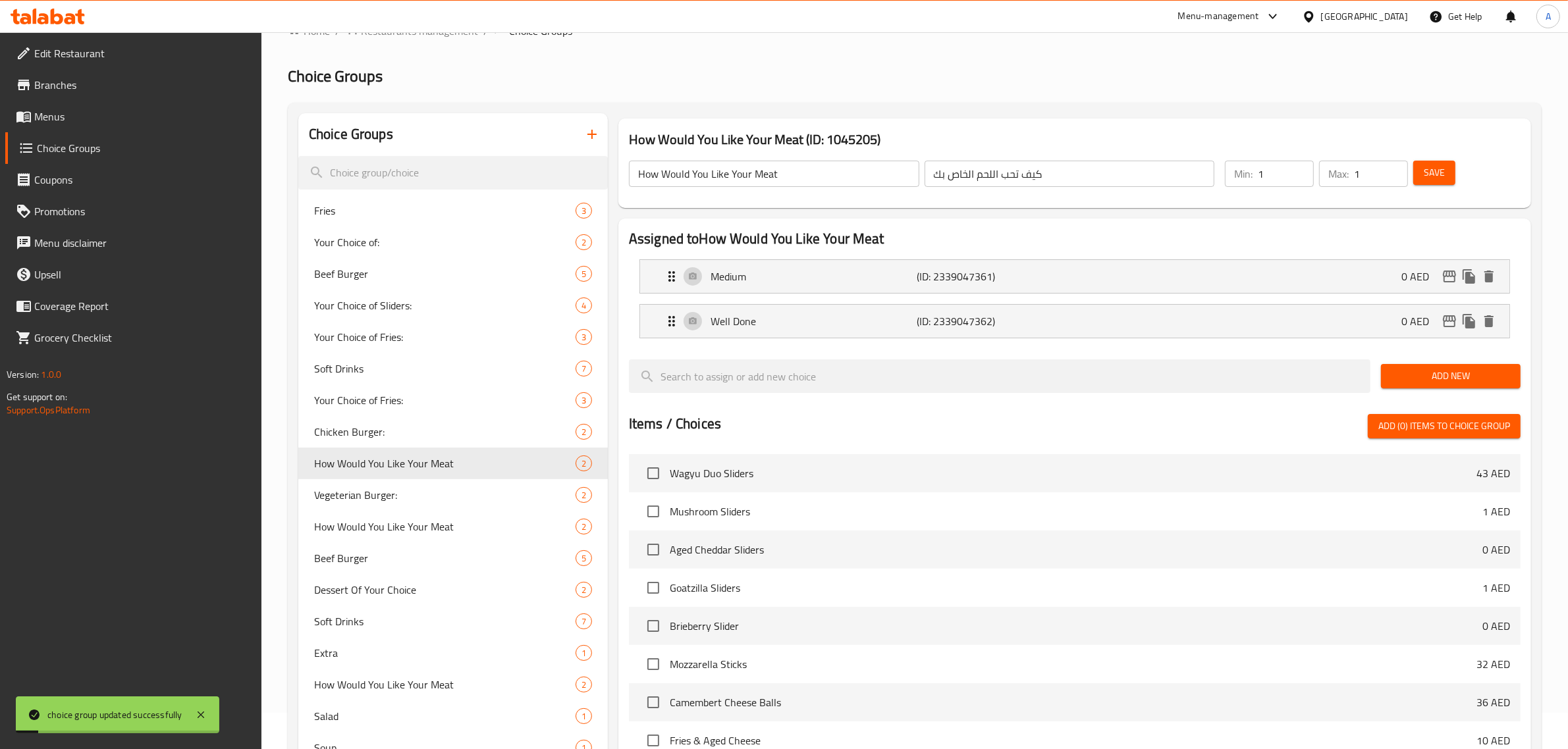
click at [1039, 170] on input "كيف تحب اللحم الخاص بك" at bounding box center [1070, 173] width 291 height 26
click at [403, 520] on span "How Would You Like Your Meat" at bounding box center [425, 527] width 222 height 16
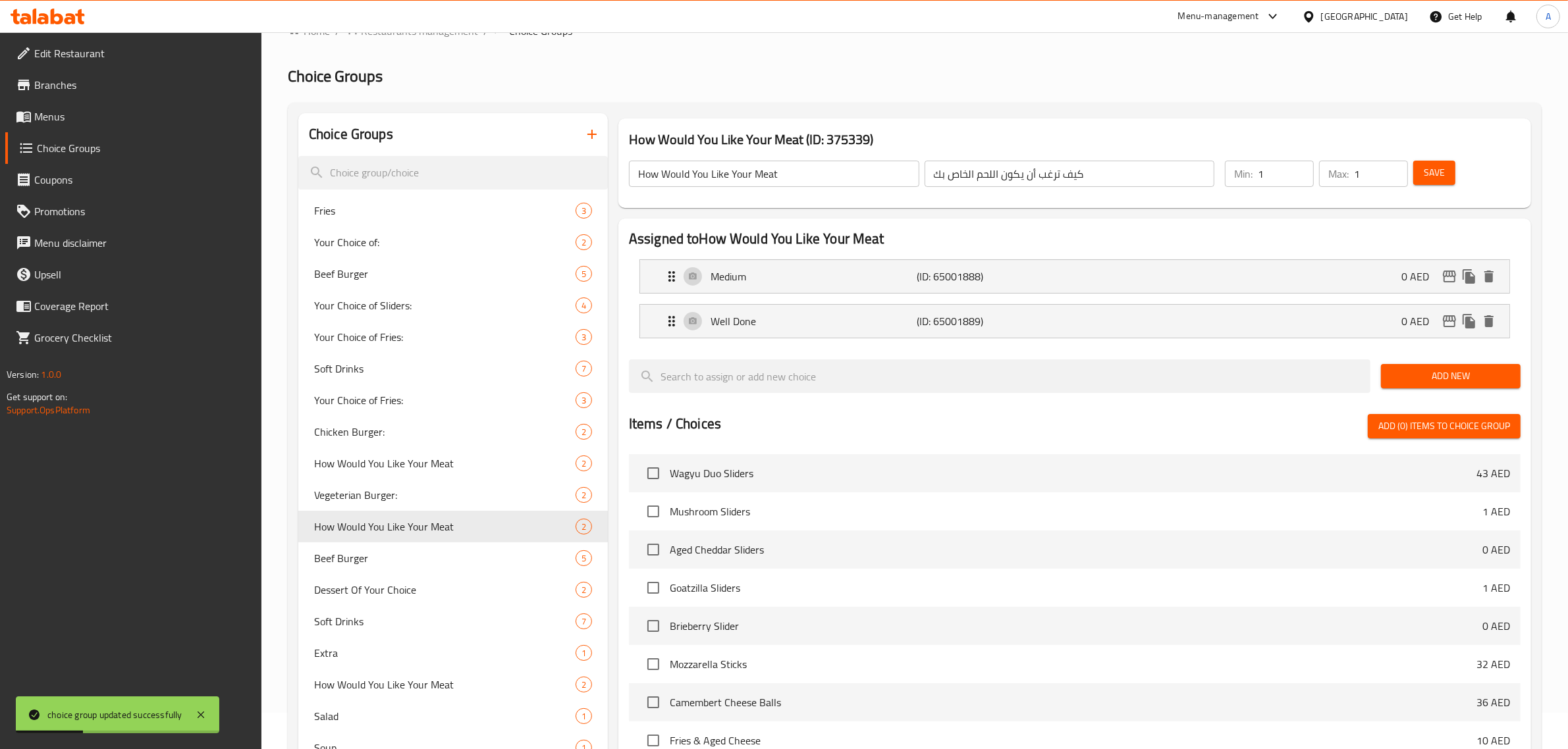
click at [1077, 170] on input "كيف ترغب أن يكون اللحم الخاص بك" at bounding box center [1070, 173] width 291 height 26
paste input "ب"
click at [1446, 168] on button "Save" at bounding box center [1434, 173] width 42 height 24
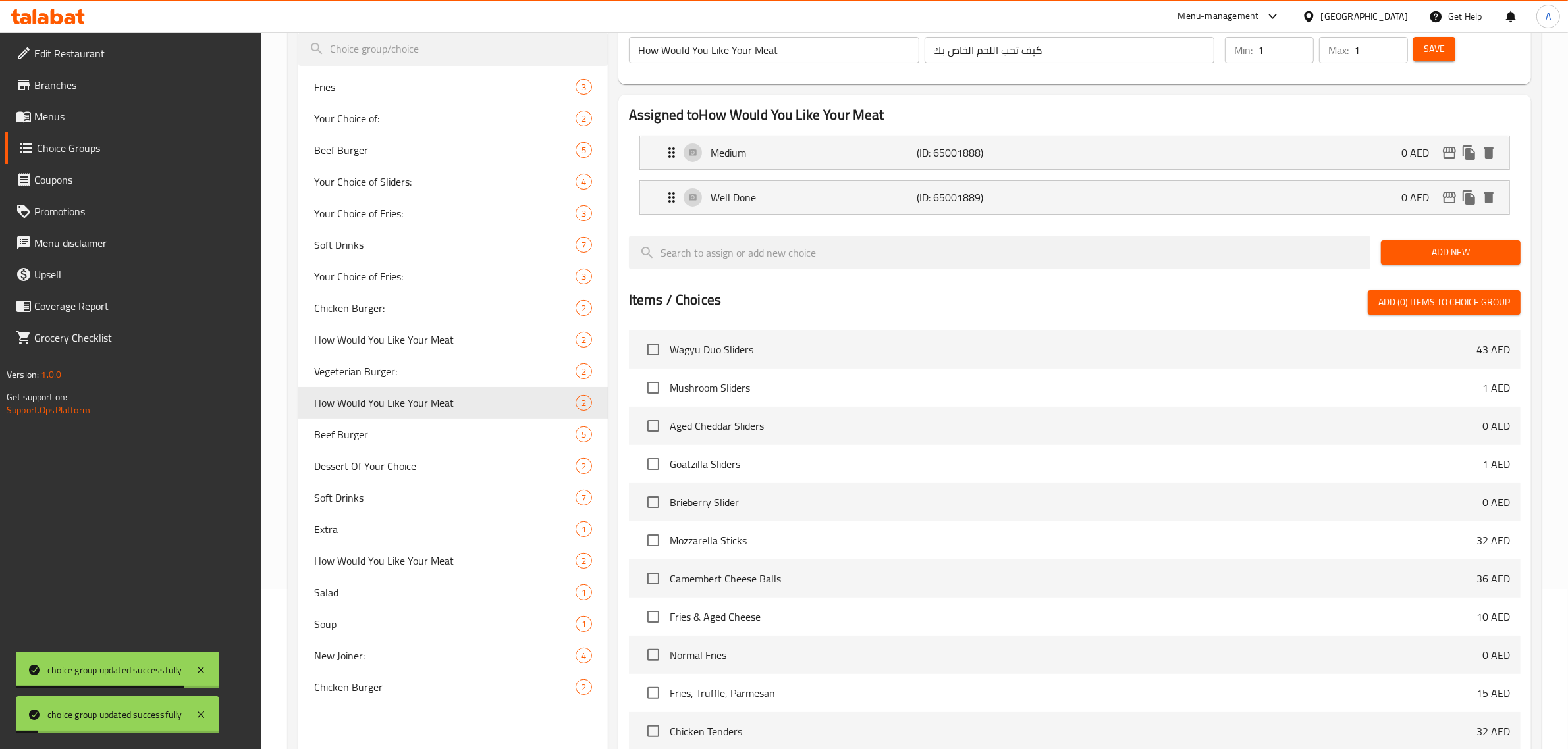
scroll to position [162, 0]
click at [458, 563] on span "How Would You Like Your Meat" at bounding box center [425, 559] width 222 height 16
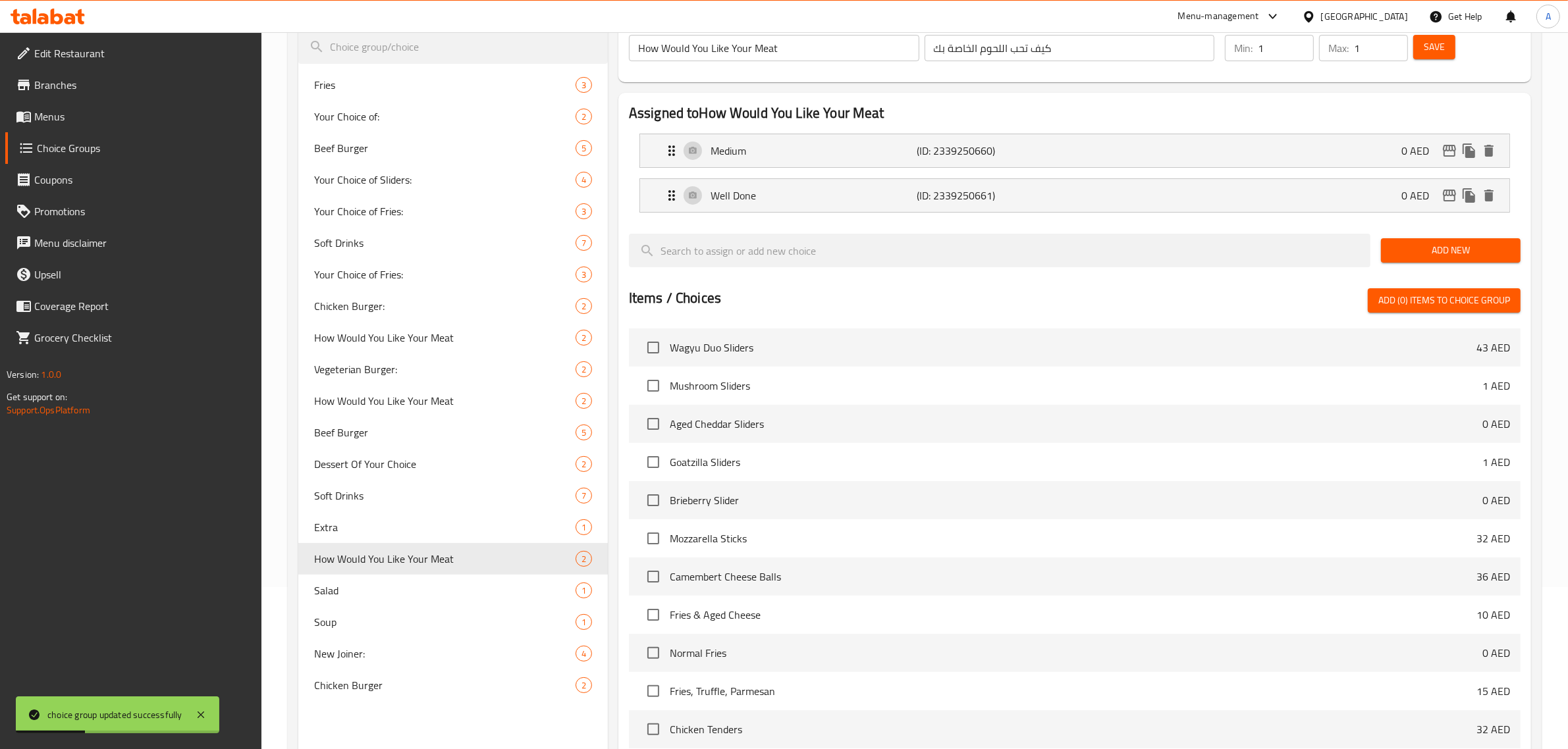
click at [1043, 57] on input "كيف تحب اللحوم الخاصة بك" at bounding box center [1070, 48] width 291 height 26
paste input "الخاص"
type input "كيف تحب اللحم الخاص بك"
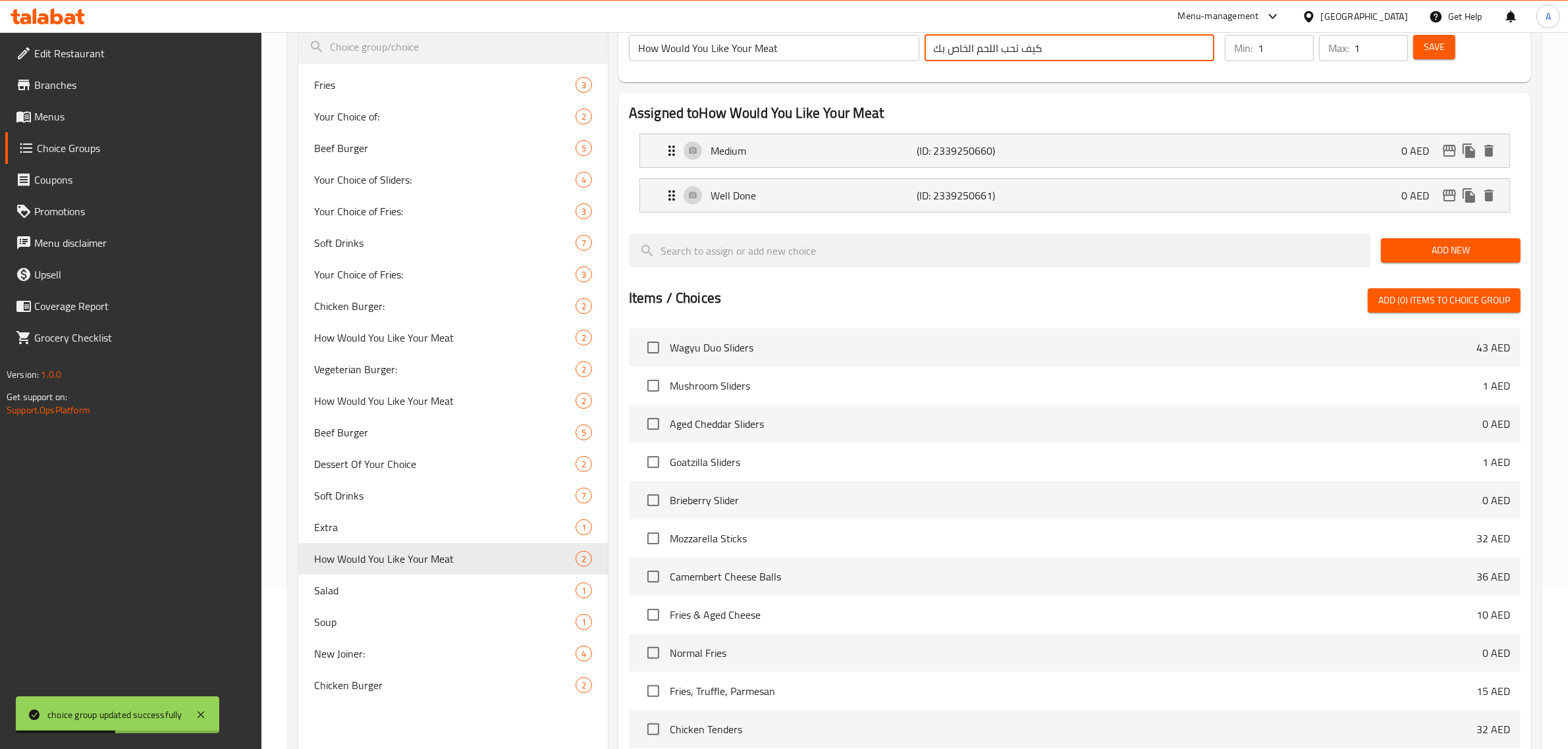
click at [1451, 45] on button "Save" at bounding box center [1434, 47] width 42 height 24
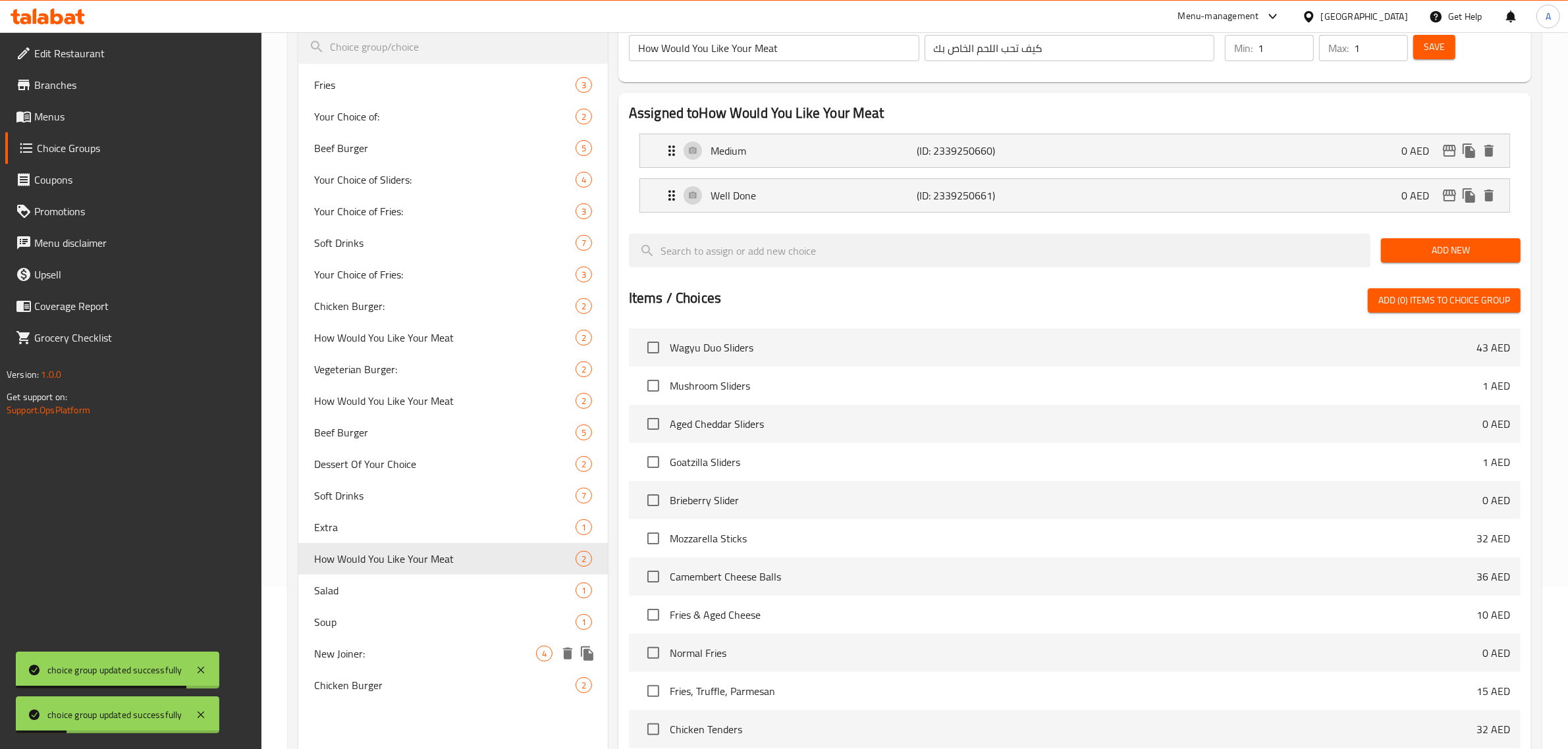
click at [402, 659] on span "New Joiner:" at bounding box center [425, 654] width 222 height 16
type input "New Joiner:"
type input "نيو جوينر:"
type input "2"
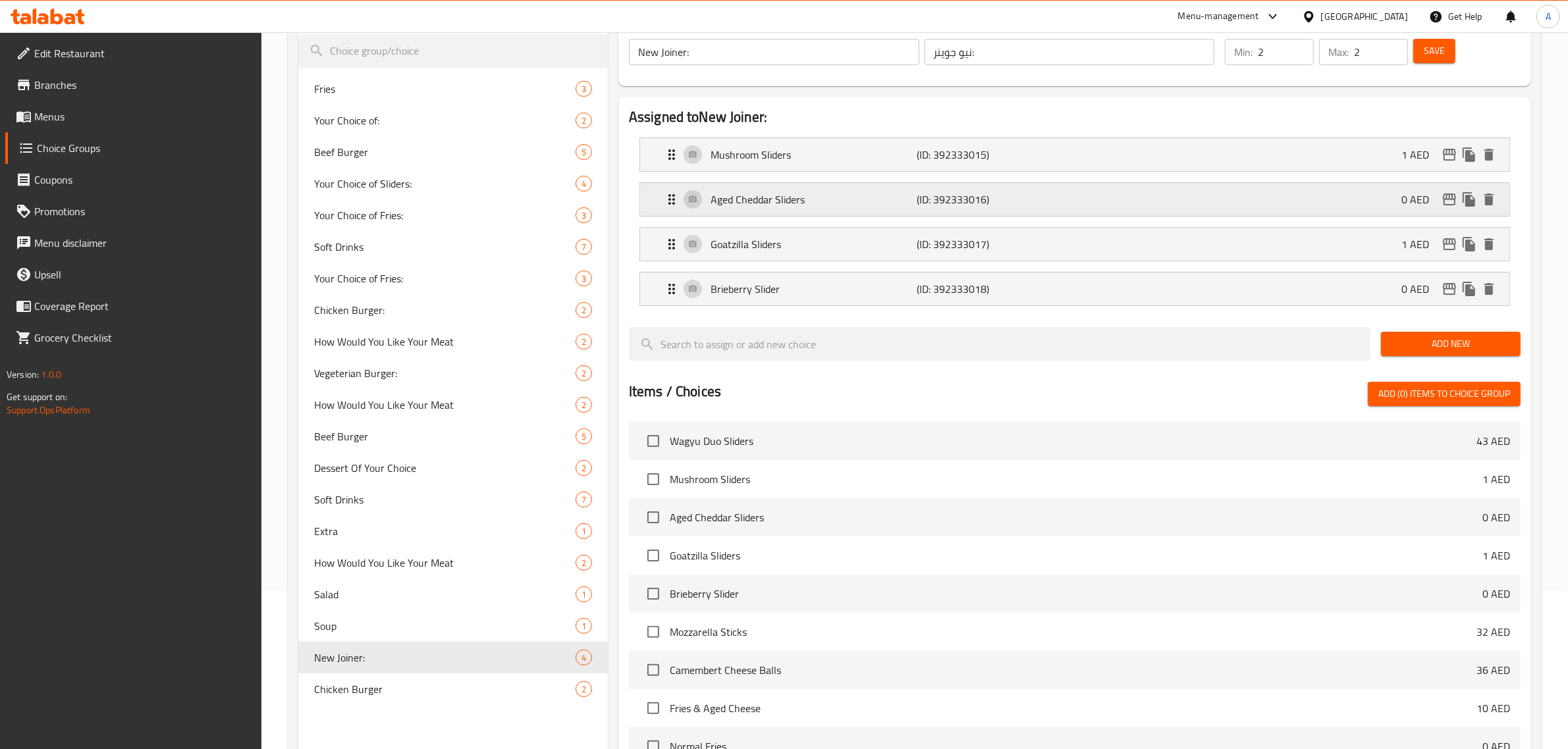
scroll to position [156, 0]
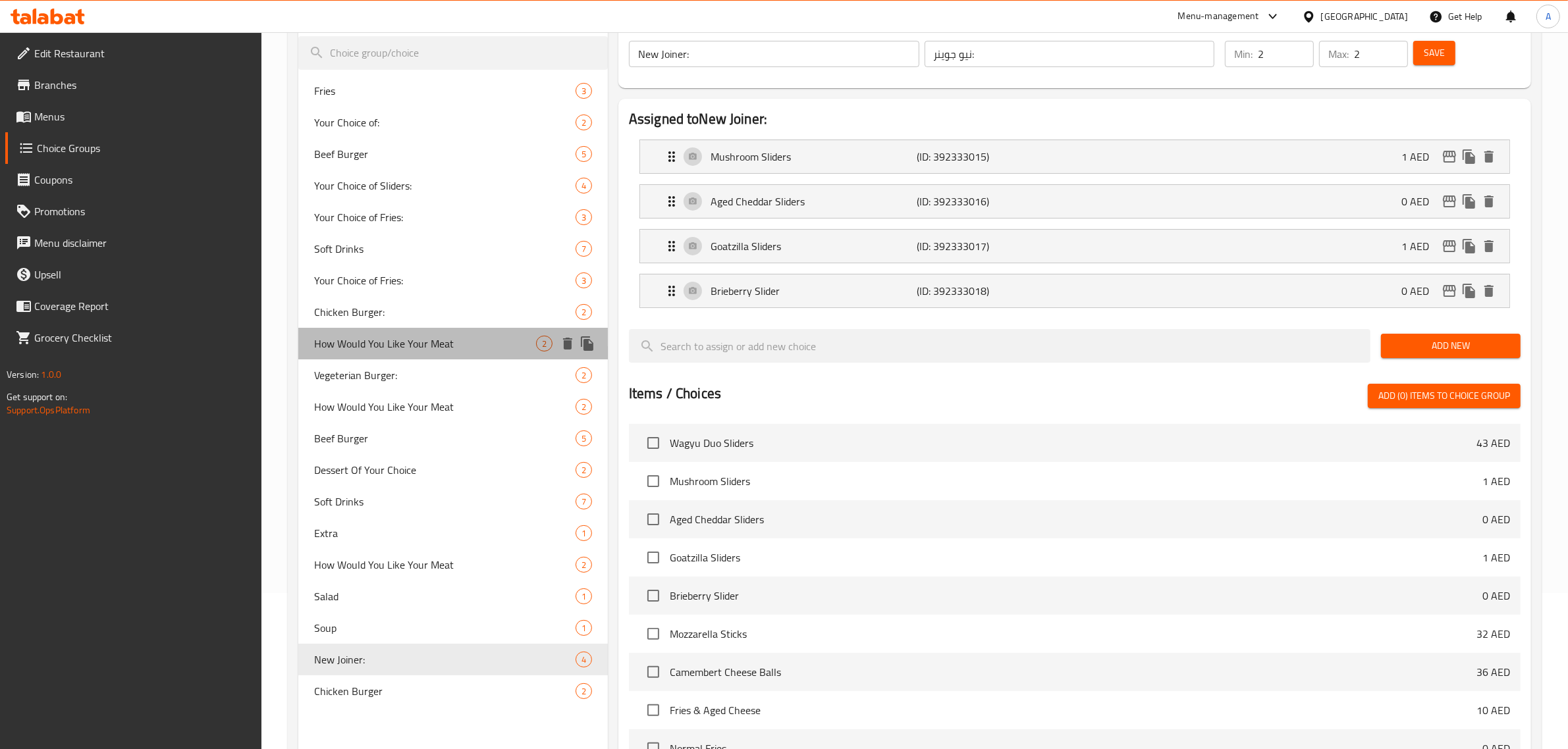
click at [425, 339] on span "How Would You Like Your Meat" at bounding box center [425, 344] width 222 height 16
type input "How Would You Like Your Meat"
type input "كيف تحب اللحم الخاص بك"
type input "1"
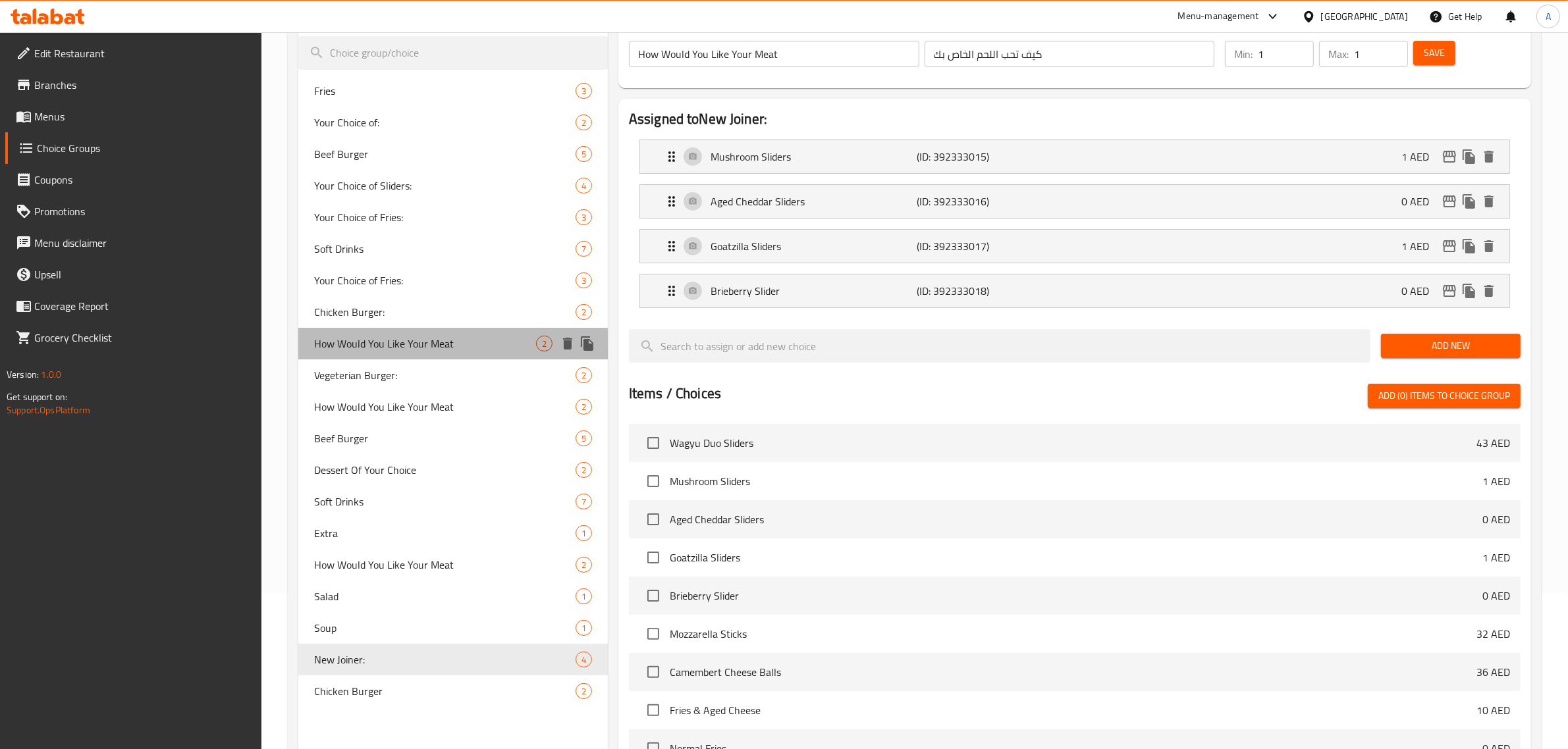
scroll to position [67, 0]
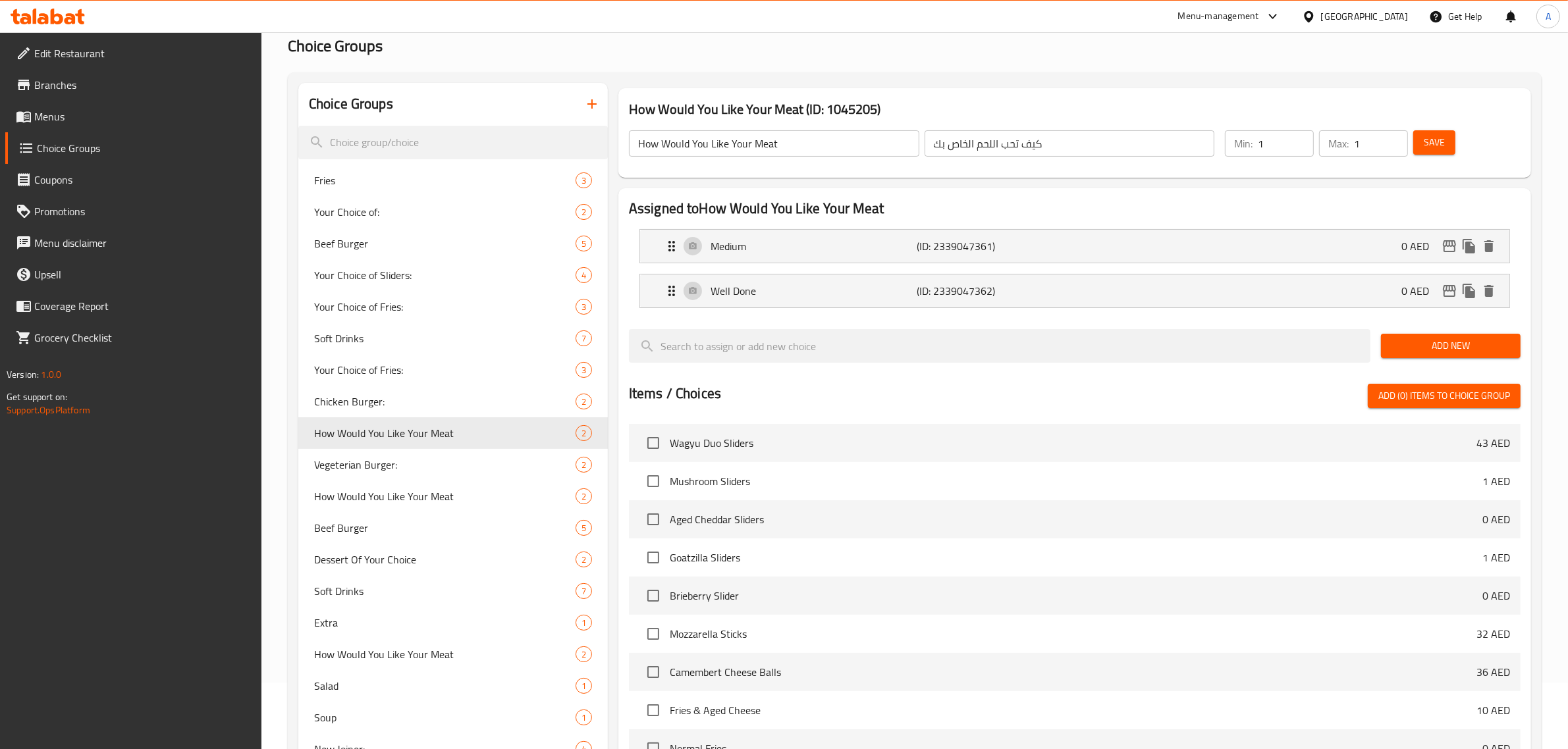
click at [751, 138] on input "How Would You Like Your Meat" at bounding box center [774, 143] width 291 height 26
click at [650, 73] on div "Choice Groups Fries 3 Your Choice of: 2 Beef Burger 5 Your Choice of Sliders: 4…" at bounding box center [915, 529] width 1254 height 914
click at [397, 493] on span "How Would You Like Your Meat" at bounding box center [425, 496] width 222 height 16
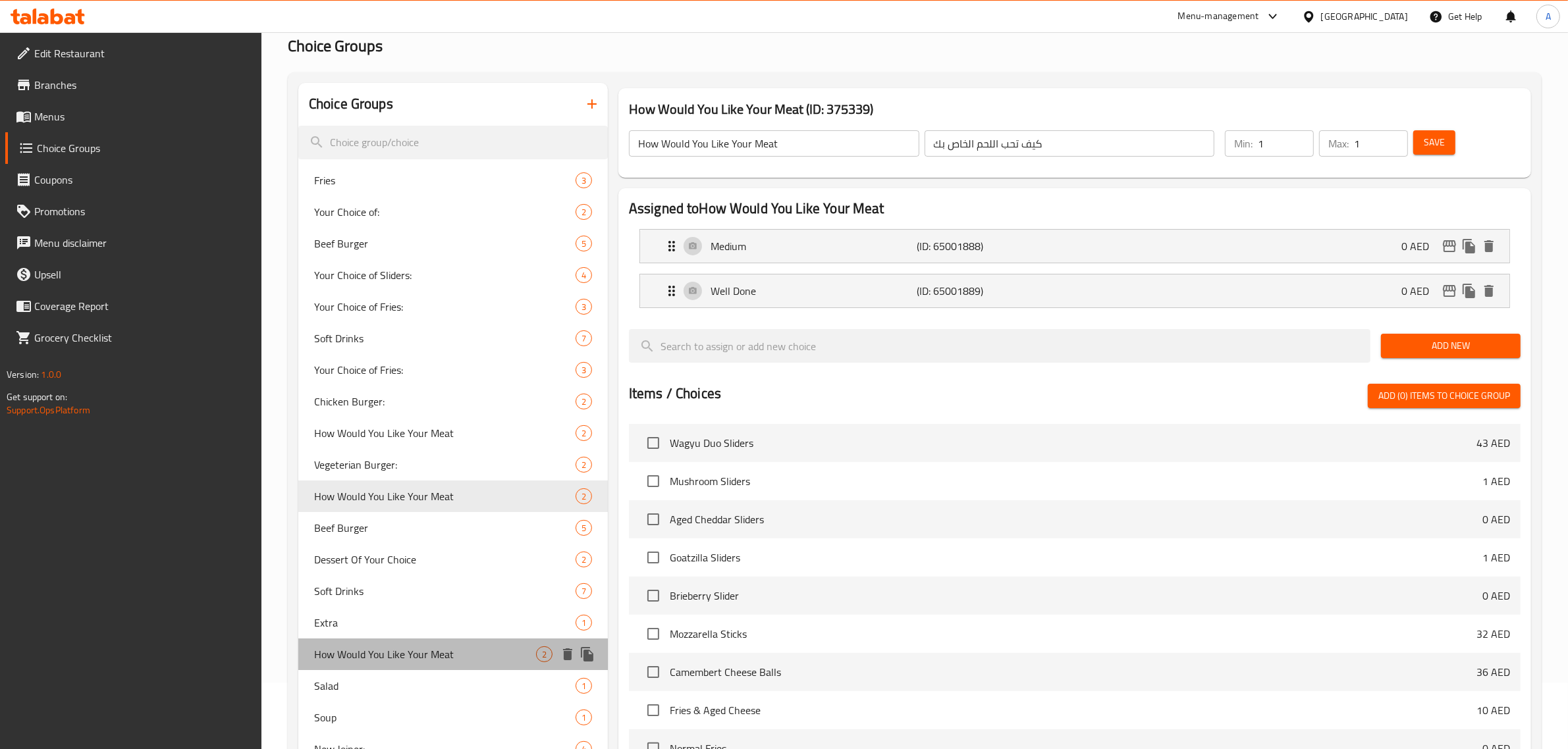
click at [388, 649] on span "How Would You Like Your Meat" at bounding box center [425, 654] width 222 height 16
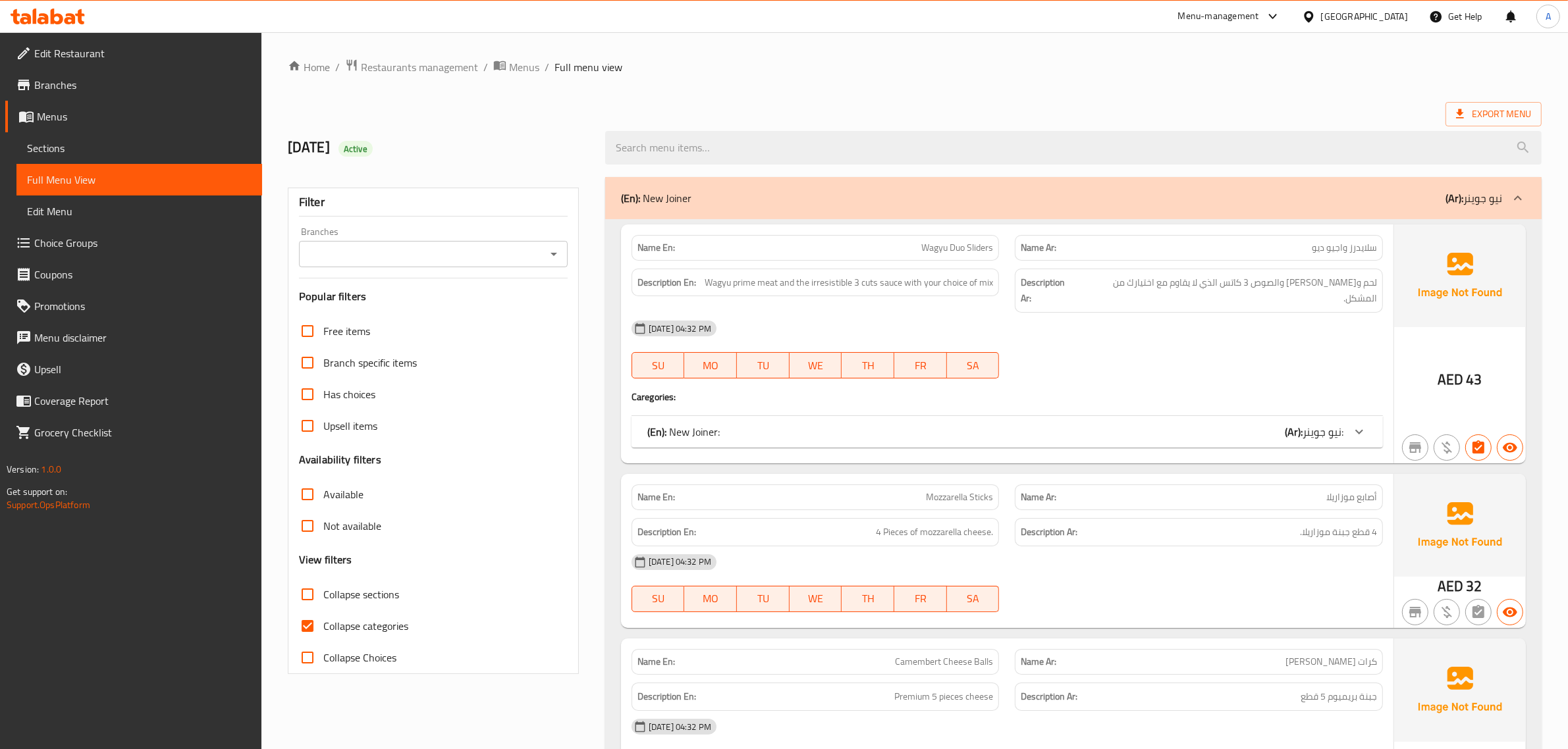
click at [357, 597] on span "Collapse sections" at bounding box center [361, 594] width 76 height 16
click at [323, 597] on input "Collapse sections" at bounding box center [307, 594] width 32 height 32
checkbox input "true"
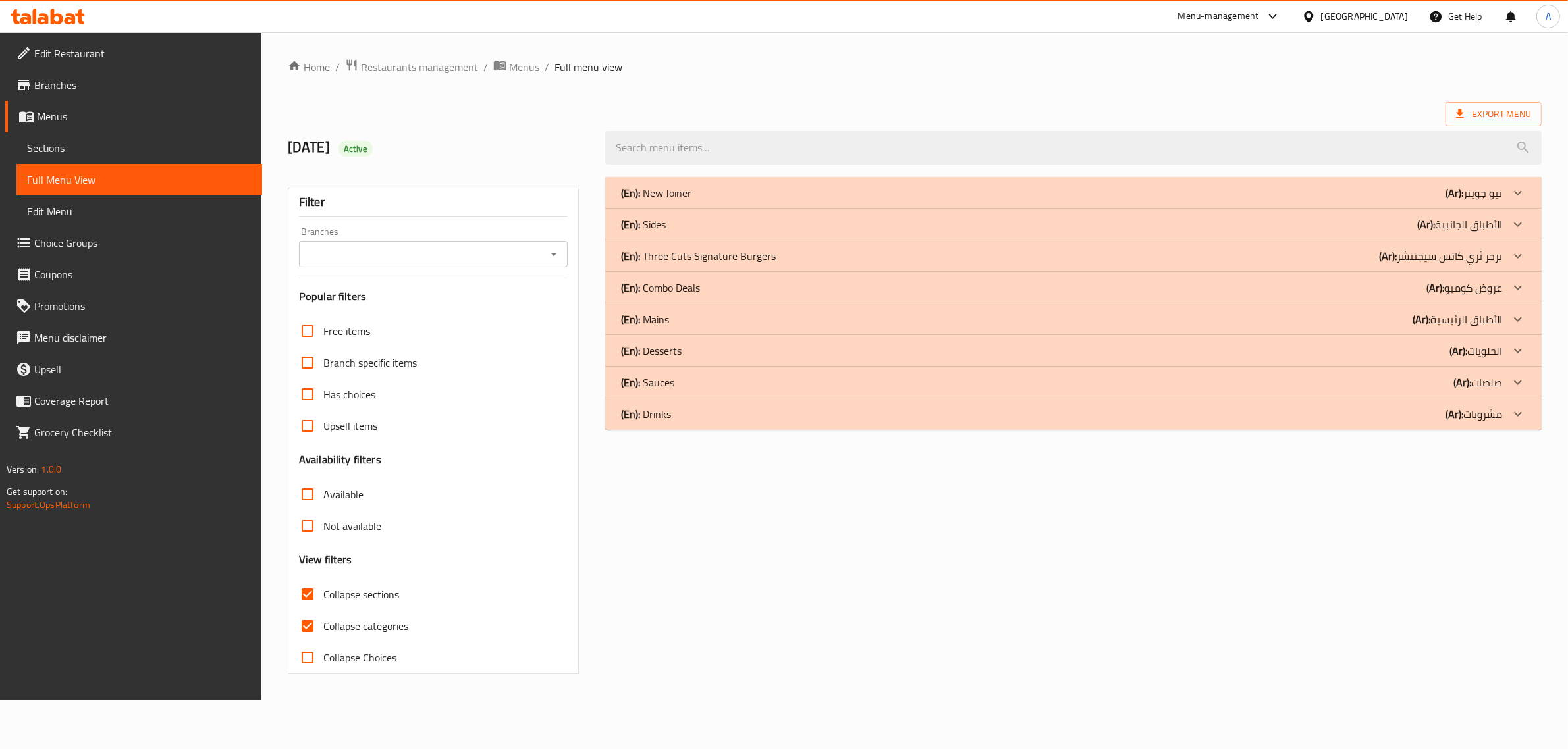
click at [343, 623] on span "Collapse categories" at bounding box center [365, 626] width 85 height 16
click at [323, 623] on input "Collapse categories" at bounding box center [307, 626] width 32 height 32
checkbox input "false"
click at [799, 175] on div "(En): New Joiner (Ar): نيو جوينر Name En: Wagyu Duo Sliders Name Ar: سلايدرز وا…" at bounding box center [1082, 425] width 961 height 513
click at [1117, 183] on div "(En): New Joiner (Ar): نيو جوينر" at bounding box center [1082, 193] width 945 height 32
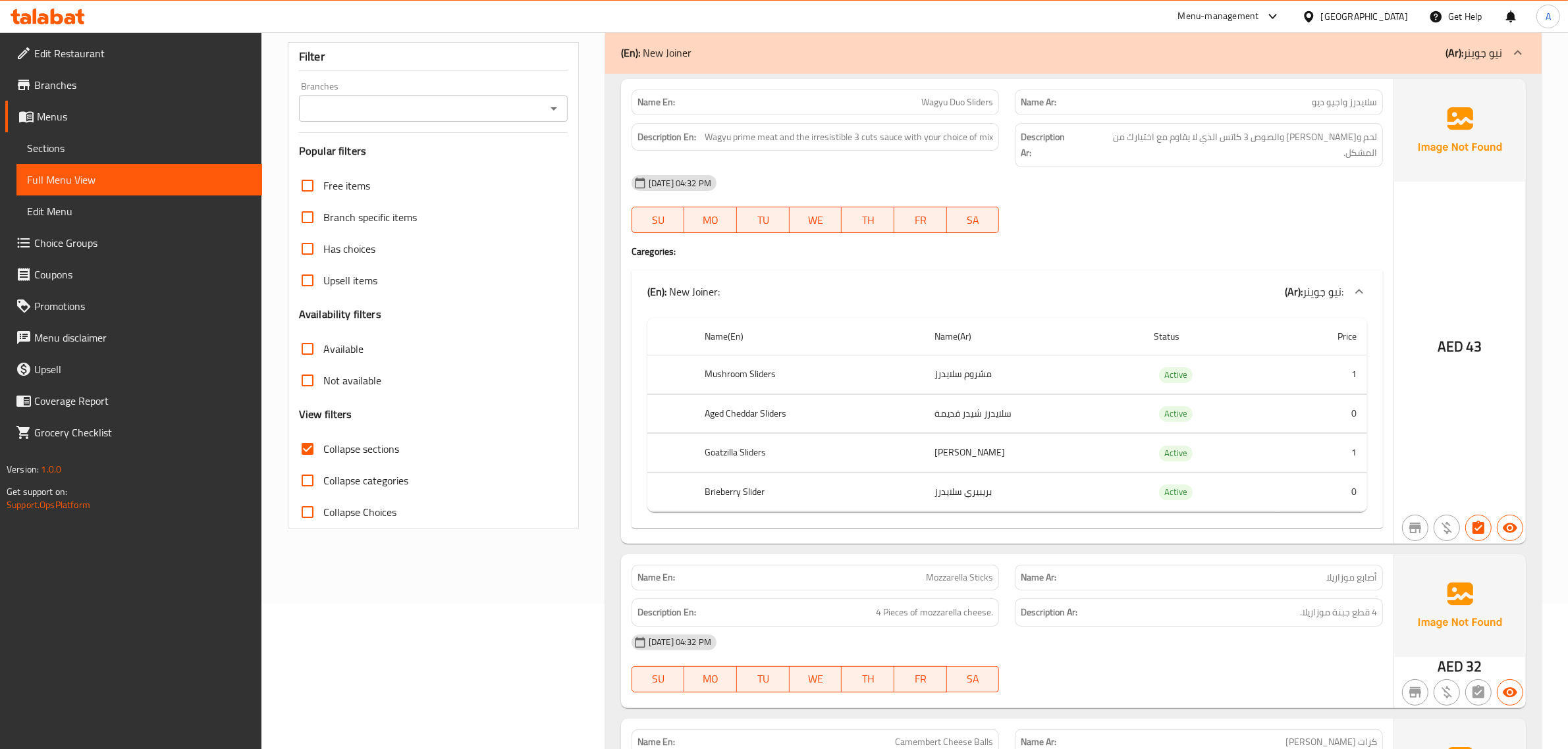
scroll to position [153, 0]
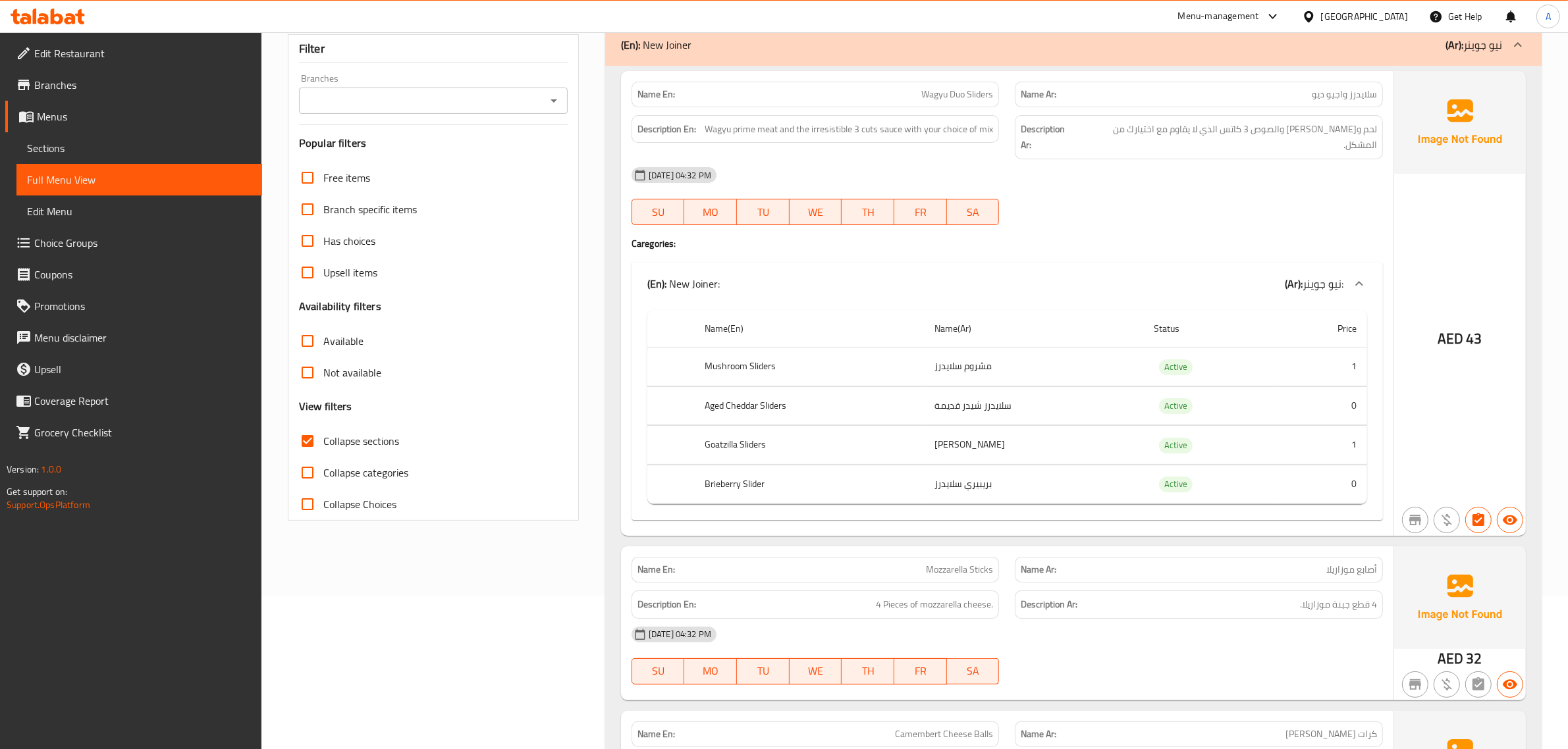
click at [1023, 387] on td "سلايدرز شيدر قديمة" at bounding box center [1034, 406] width 219 height 39
click at [977, 426] on td "[PERSON_NAME]" at bounding box center [1034, 445] width 219 height 39
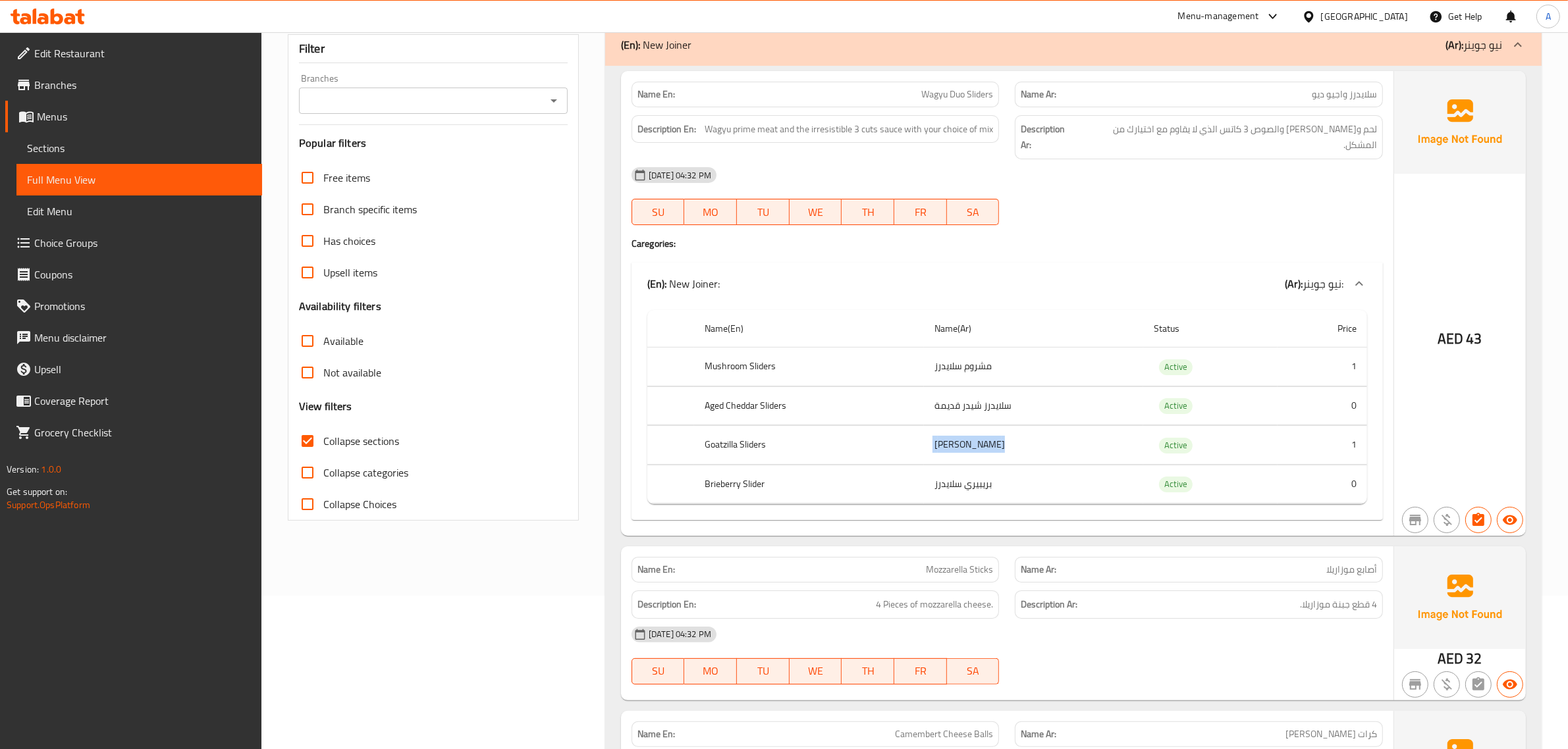
click at [977, 426] on td "[PERSON_NAME]" at bounding box center [1034, 445] width 219 height 39
click at [1023, 465] on td "بريبيري سلايدرز" at bounding box center [1034, 484] width 219 height 39
click at [1026, 465] on td "بريبيري سلايدرز" at bounding box center [1034, 484] width 219 height 39
click at [1036, 474] on td "بريبيري سلايدرز" at bounding box center [1034, 484] width 219 height 39
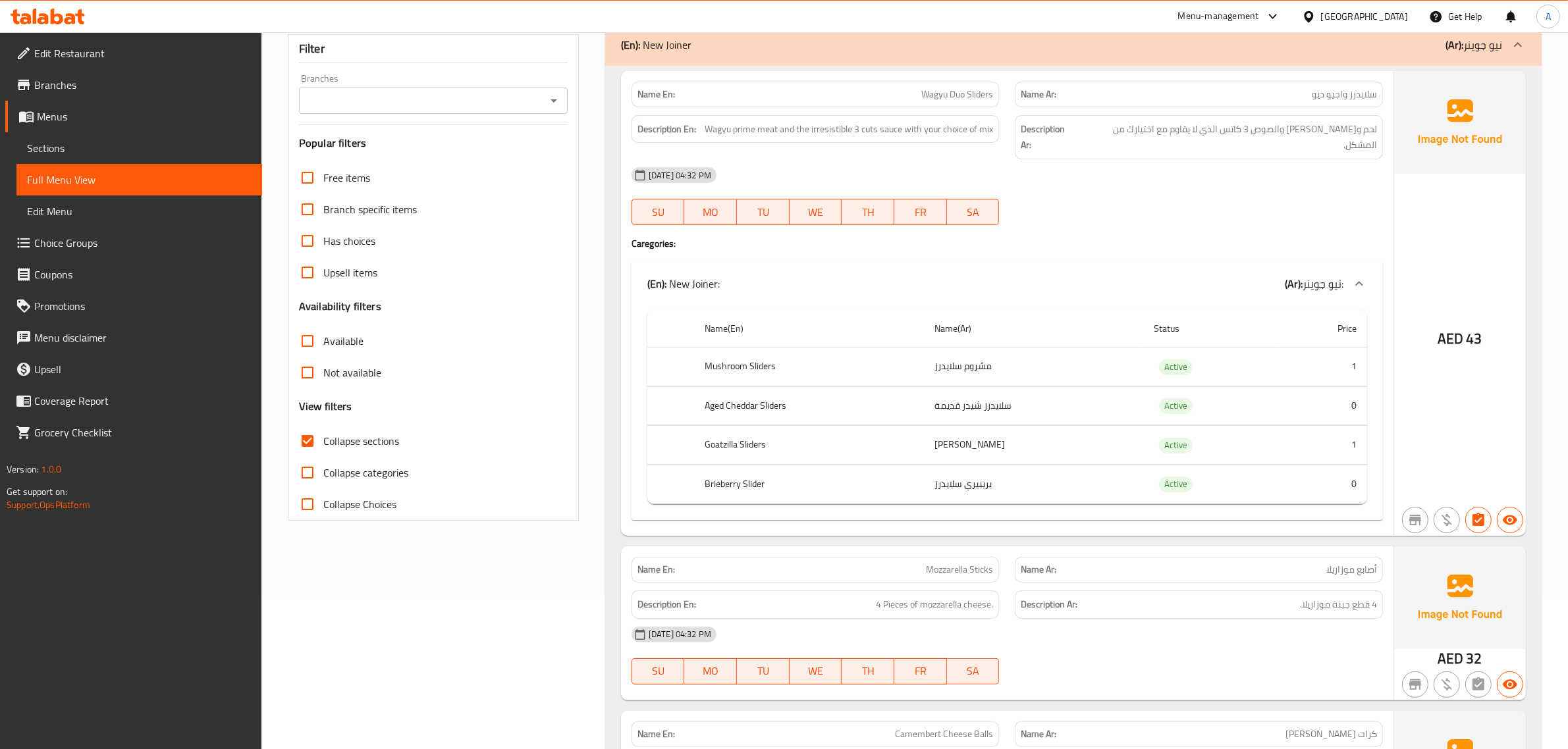
click at [1016, 468] on td "بريبيري سلايدرز" at bounding box center [1034, 484] width 219 height 39
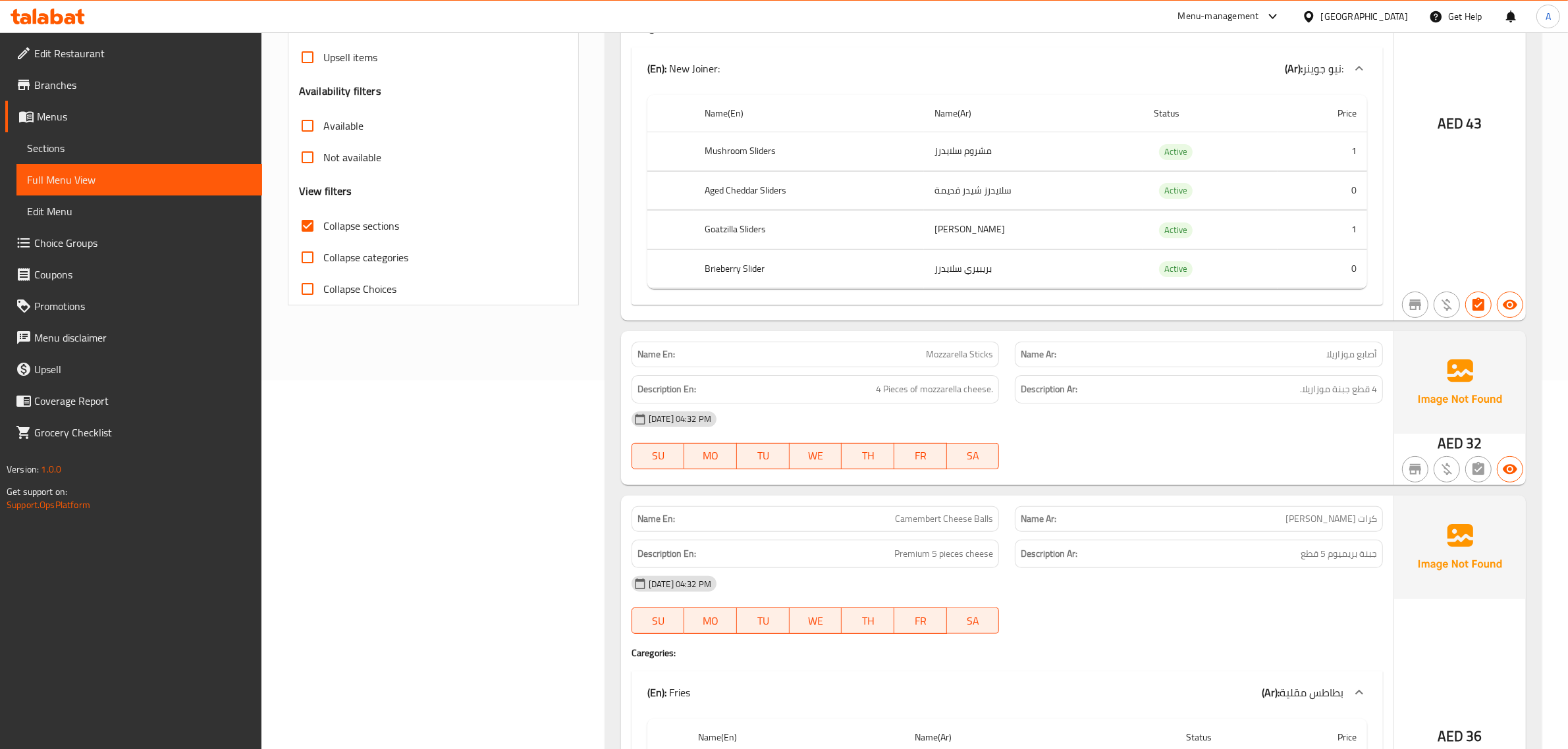
scroll to position [518, 0]
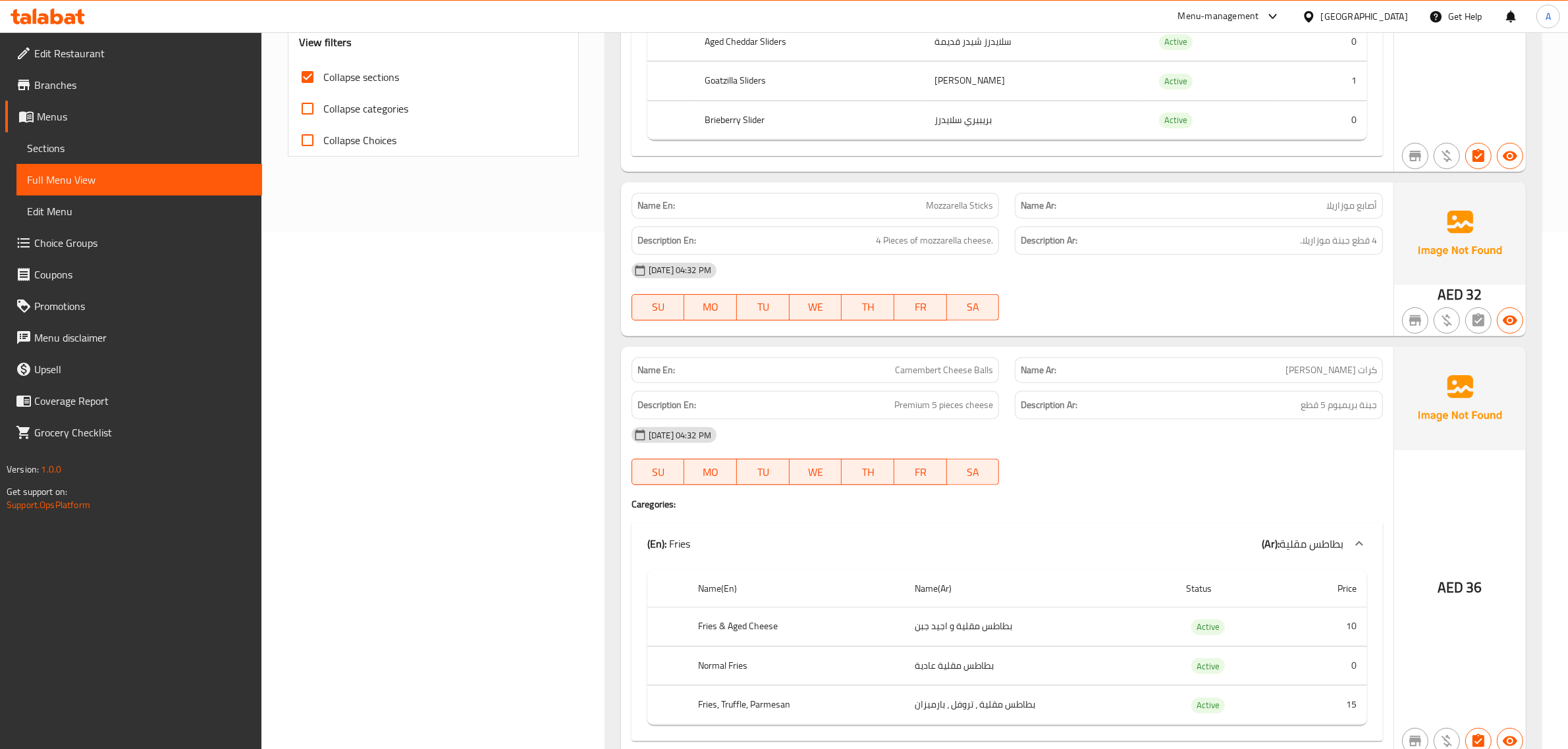
click at [1298, 218] on div "Description Ar: 4 قطع جبنة موزاريلا." at bounding box center [1199, 241] width 384 height 44
click at [1260, 233] on h6 "Description Ar: 4 قطع جبنة موزاريلا." at bounding box center [1198, 241] width 356 height 16
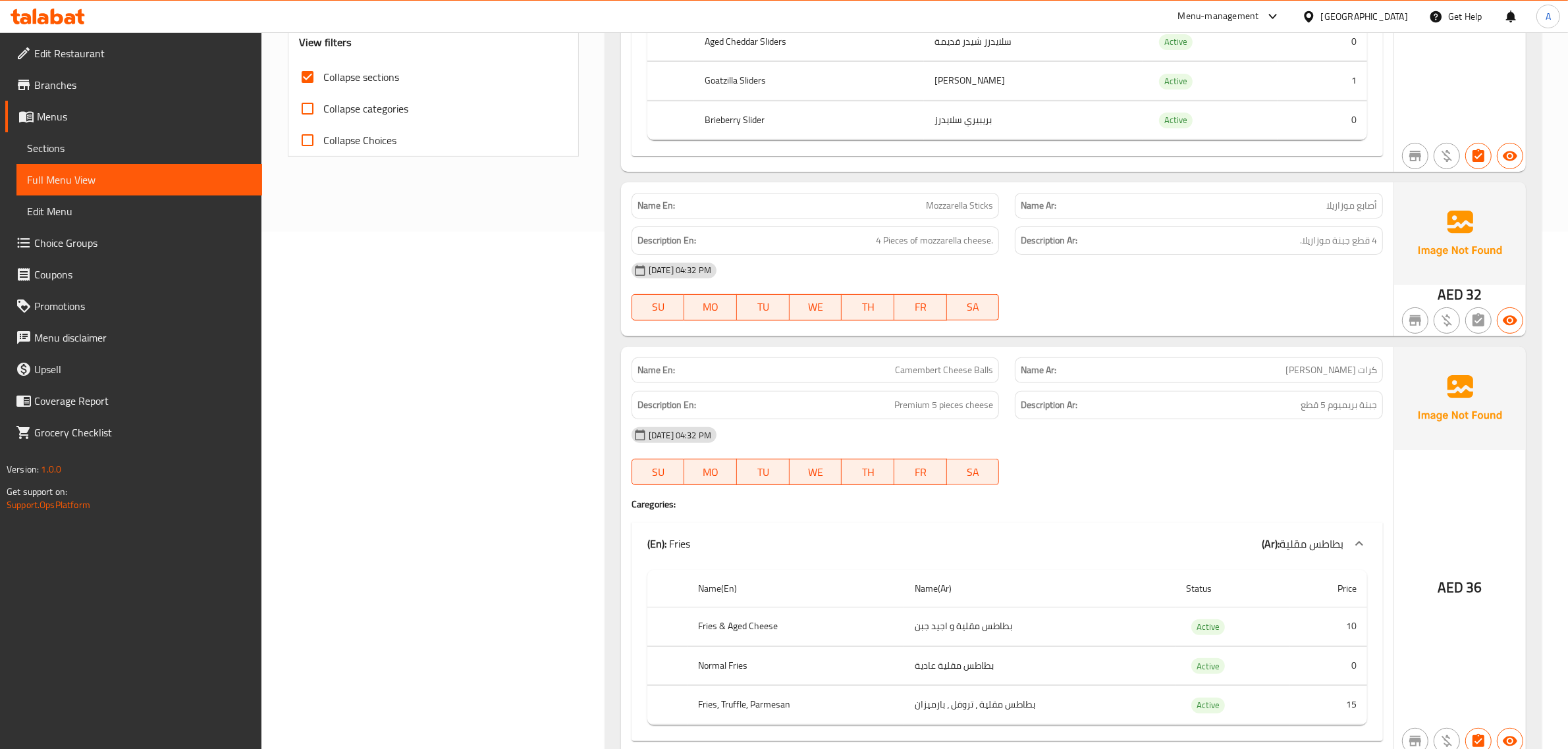
click at [1260, 233] on h6 "Description Ar: 4 قطع جبنة موزاريلا." at bounding box center [1198, 241] width 356 height 16
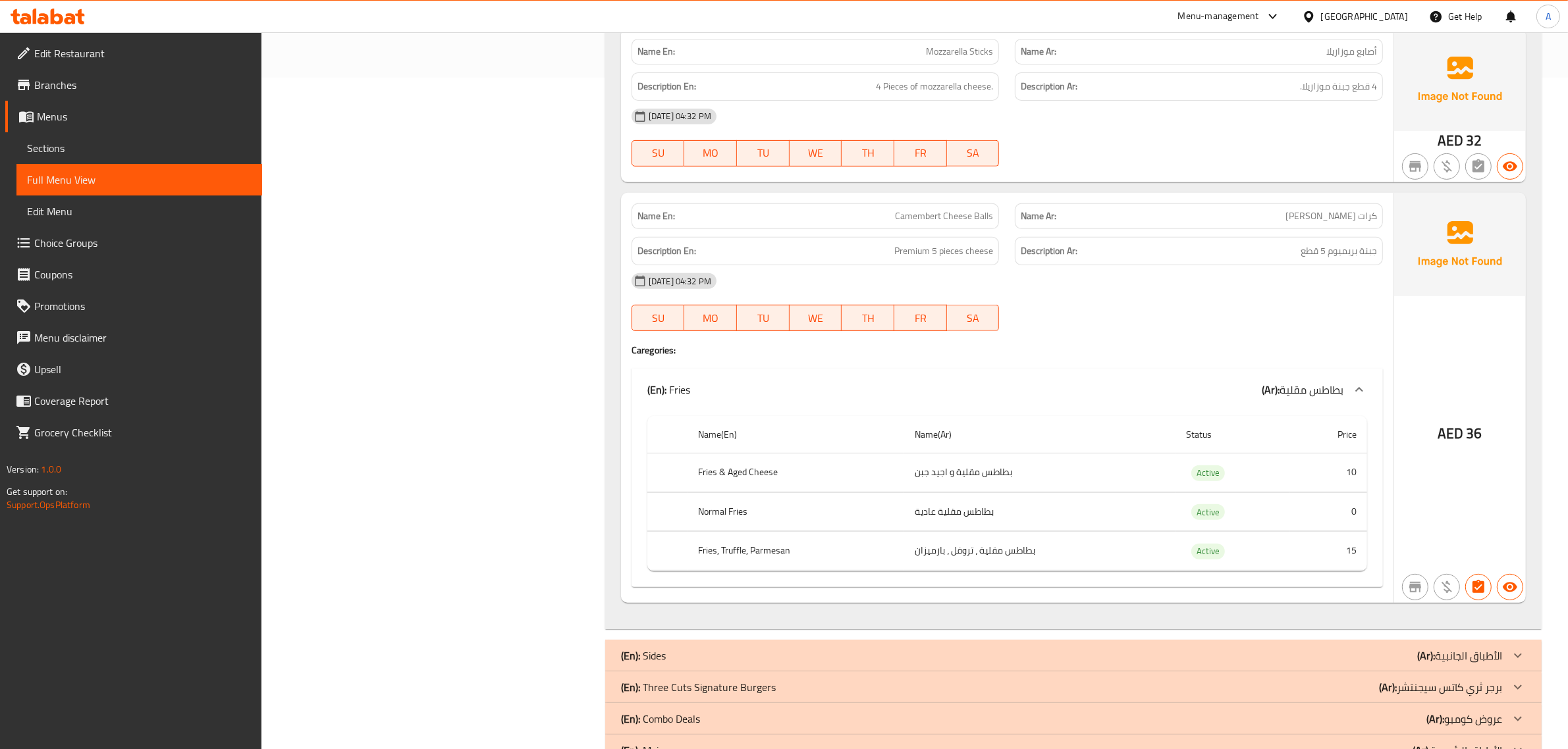
scroll to position [675, 0]
click at [1233, 206] on p "Name Ar: كرات جبن كامامبير" at bounding box center [1198, 213] width 356 height 14
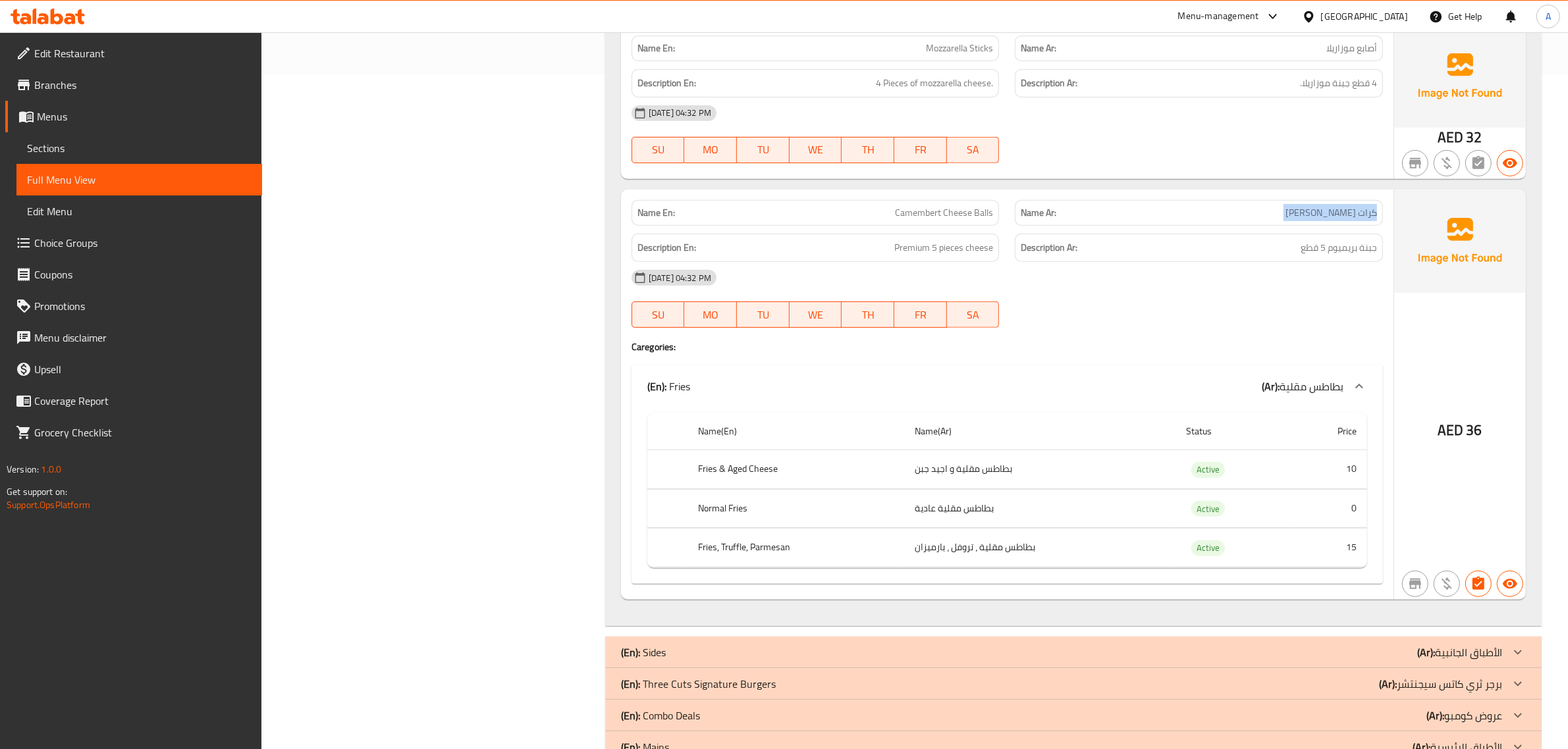
click at [1233, 206] on p "Name Ar: كرات جبن كامامبير" at bounding box center [1198, 213] width 356 height 14
click at [1338, 240] on span "جبنة بريميوم 5 قطع" at bounding box center [1339, 248] width 77 height 16
click at [1339, 240] on span "جبنة بريميوم 5 قطع" at bounding box center [1339, 248] width 77 height 16
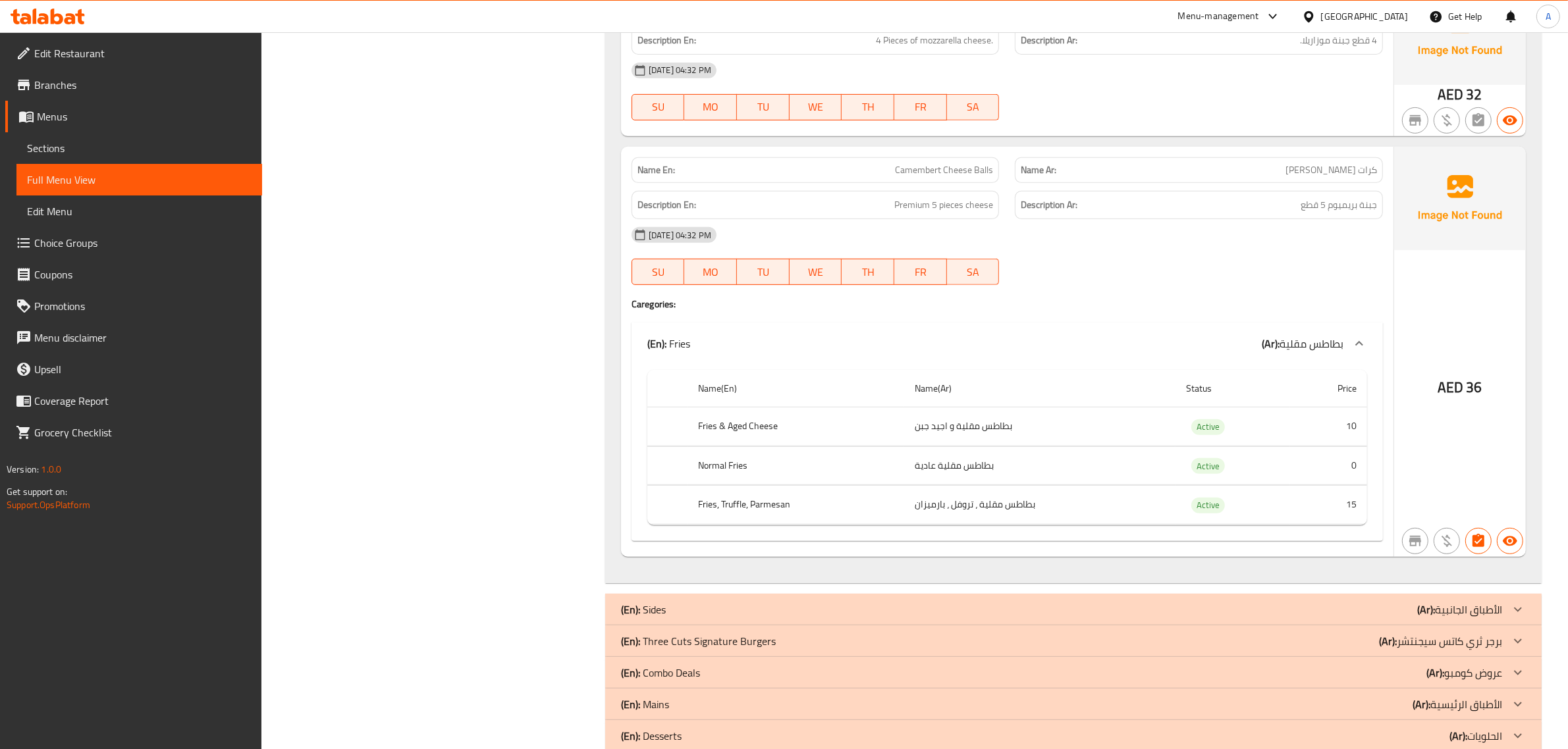
scroll to position [721, 0]
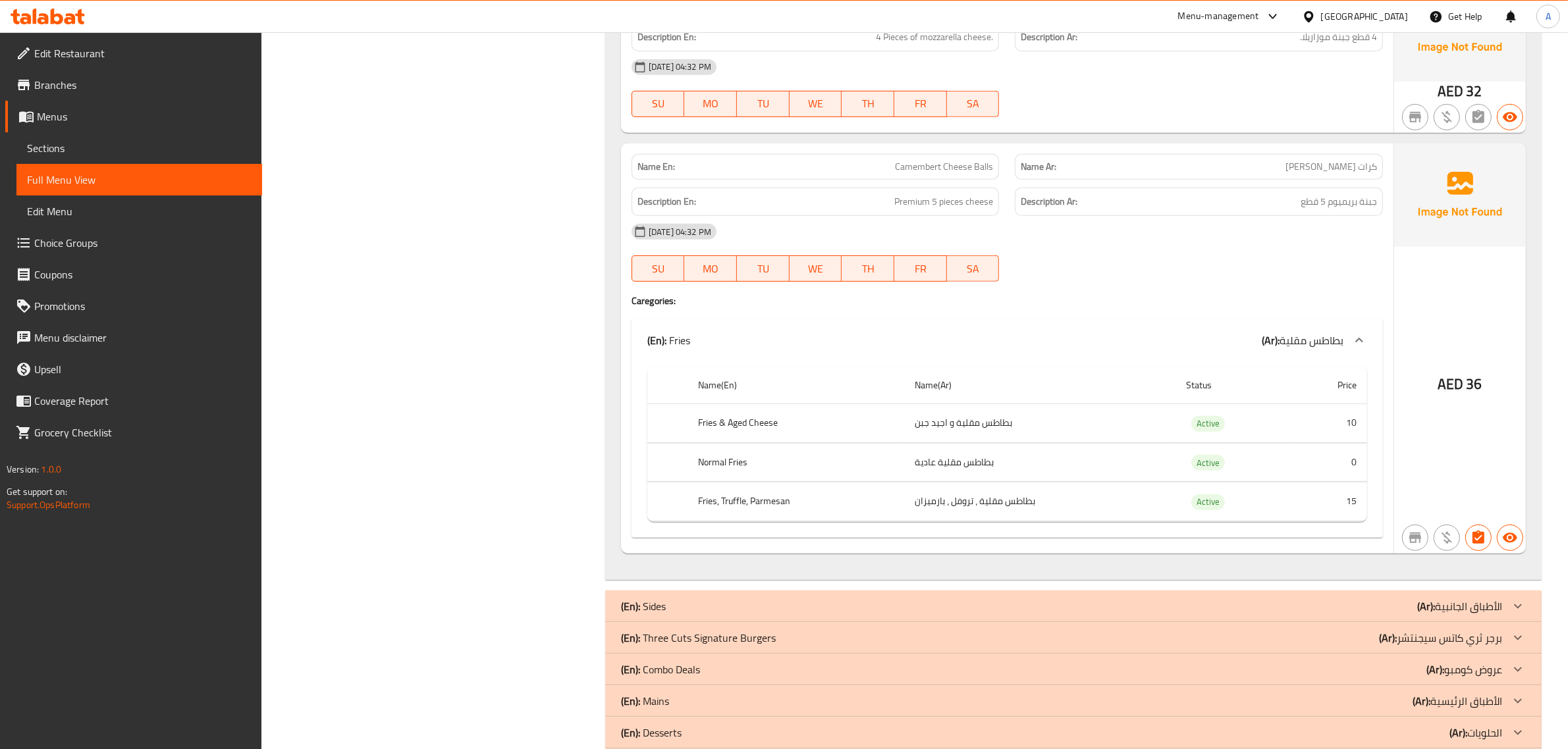
click at [923, 160] on span "Camembert Cheese Balls" at bounding box center [944, 166] width 98 height 14
copy span "Camembert Cheese Balls"
click at [978, 160] on span "Camembert Cheese Balls" at bounding box center [944, 166] width 98 height 14
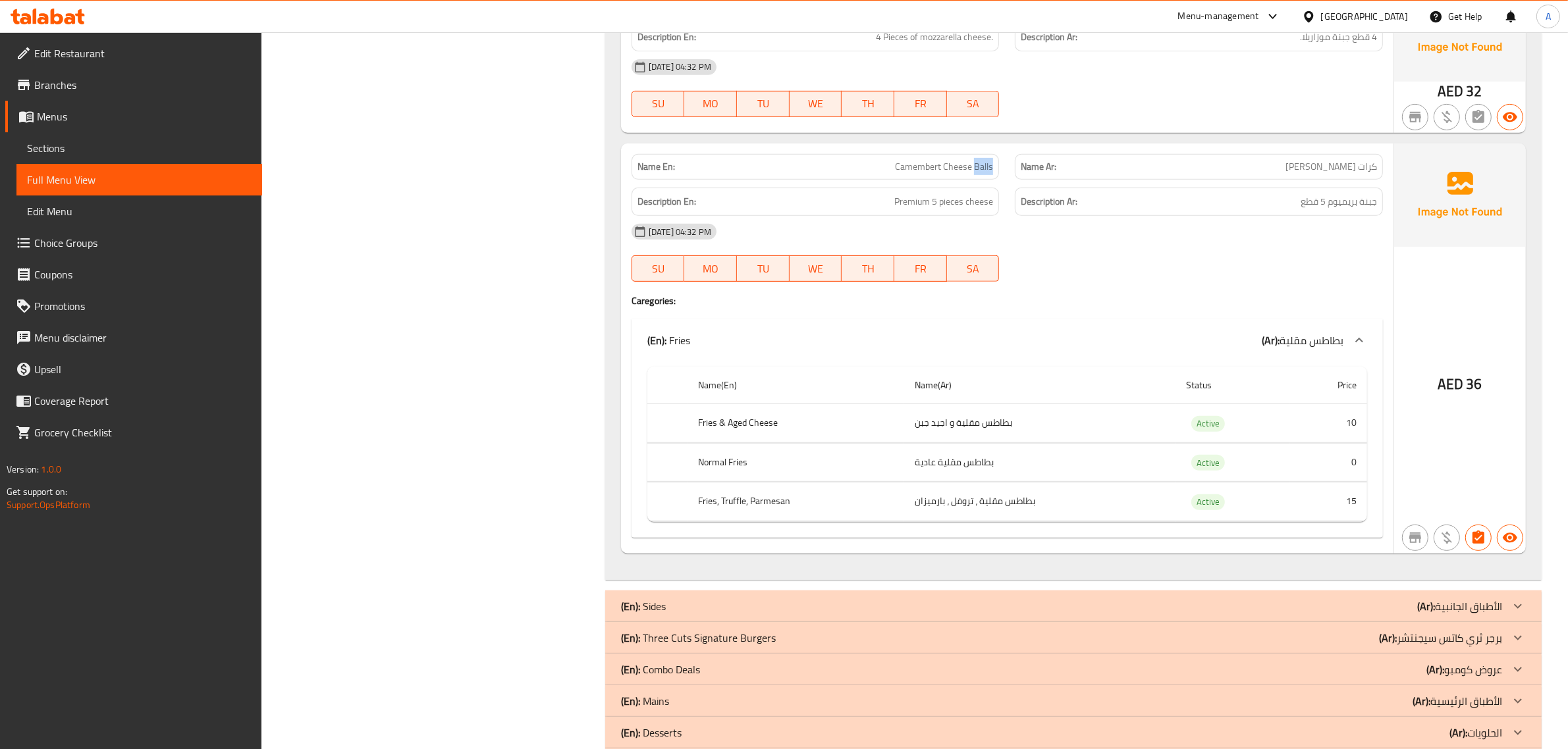
click at [978, 160] on span "Camembert Cheese Balls" at bounding box center [944, 166] width 98 height 14
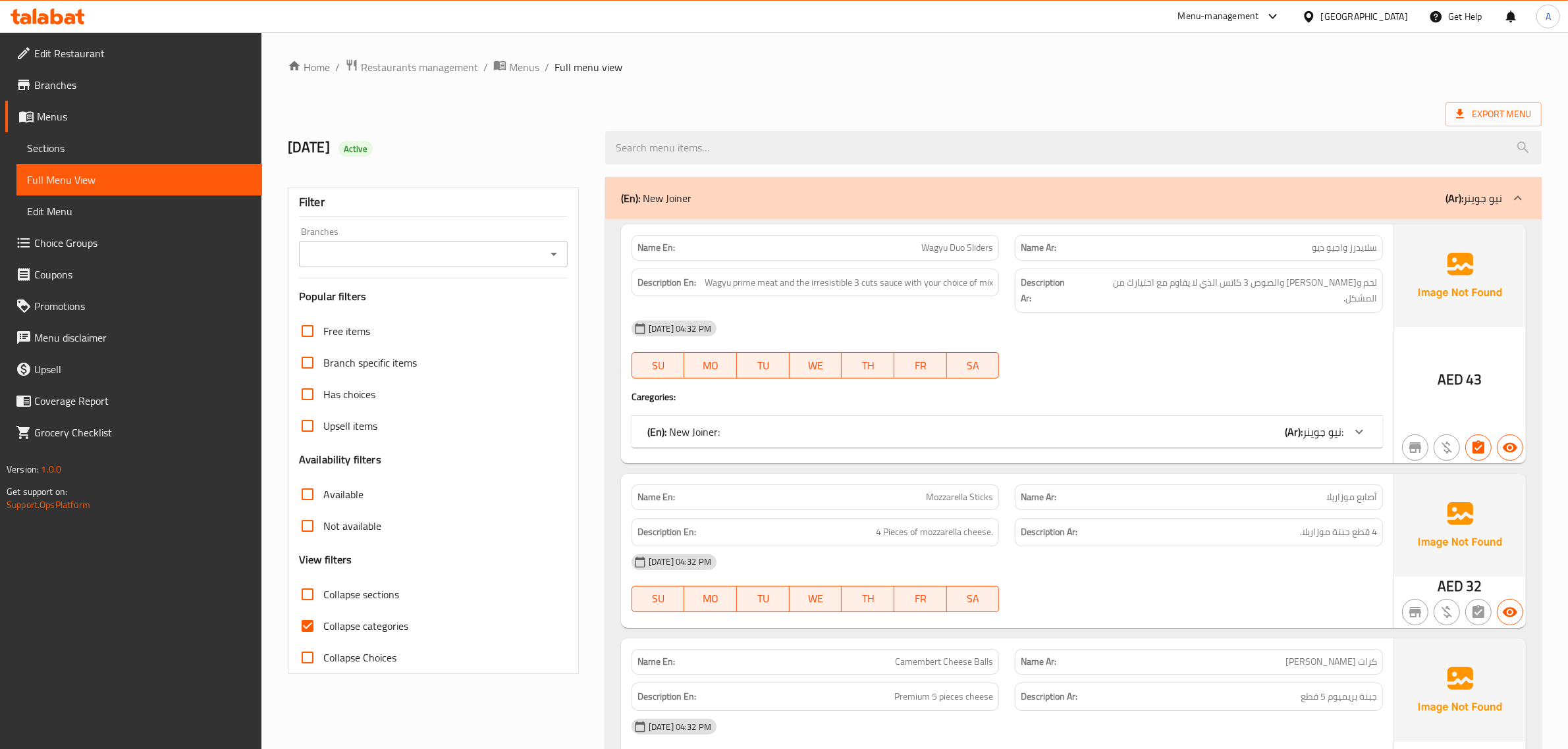
click at [340, 600] on span "Collapse sections" at bounding box center [361, 594] width 76 height 16
click at [323, 600] on input "Collapse sections" at bounding box center [307, 594] width 32 height 32
checkbox input "true"
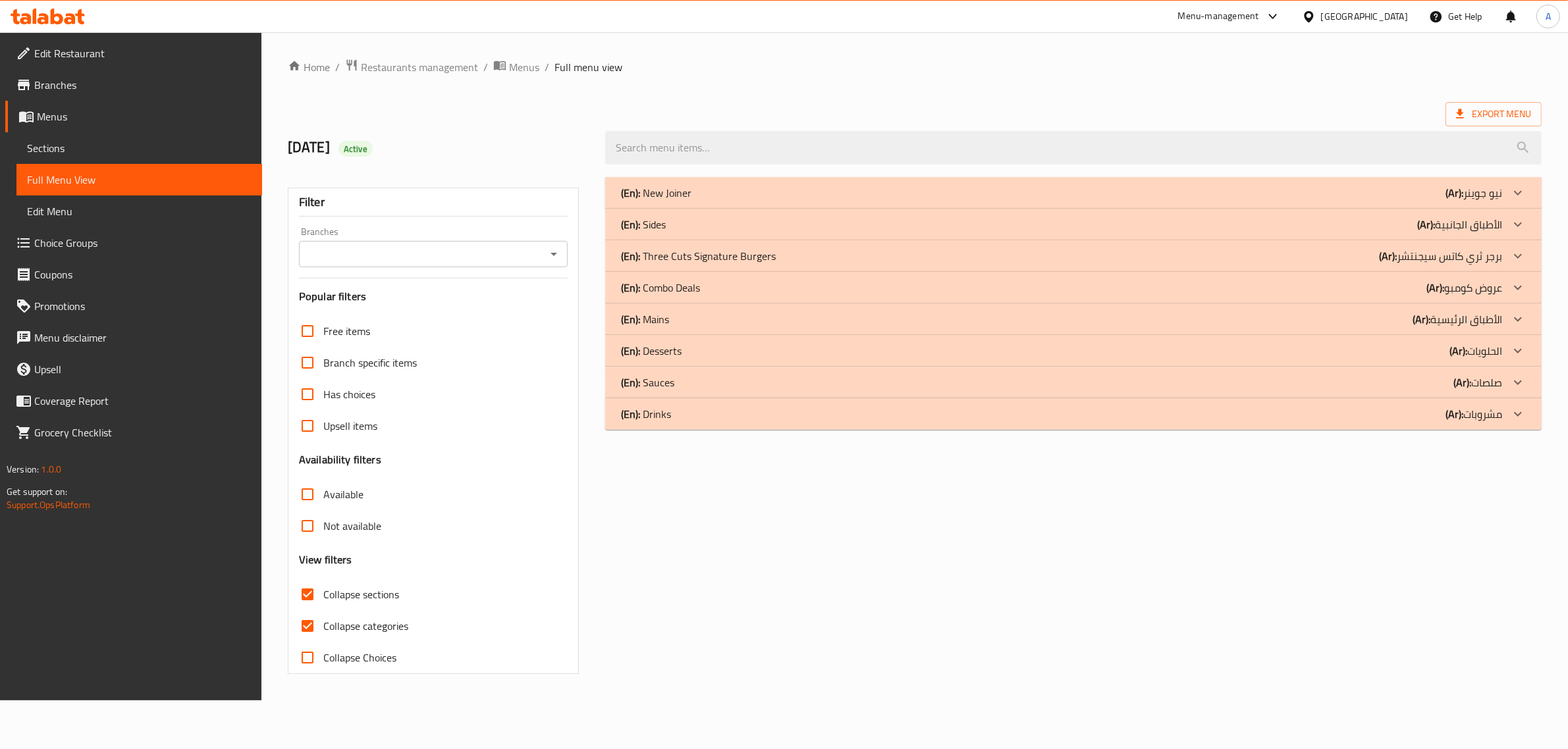
click at [332, 629] on span "Collapse categories" at bounding box center [365, 626] width 85 height 16
click at [323, 629] on input "Collapse categories" at bounding box center [307, 626] width 32 height 32
checkbox input "false"
click at [741, 183] on div "(En): New Joiner (Ar): نيو جوينر" at bounding box center [1082, 193] width 945 height 32
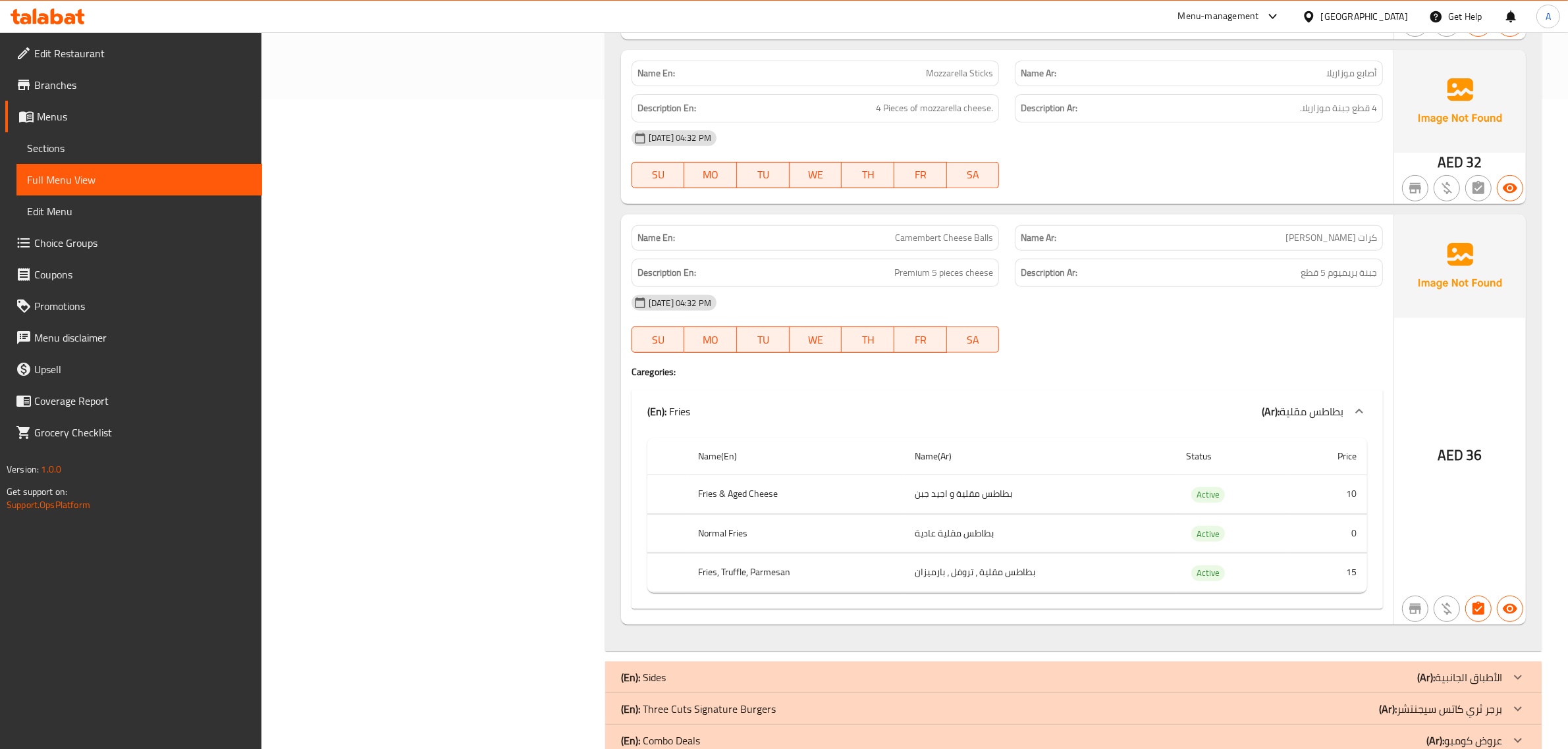
scroll to position [698, 0]
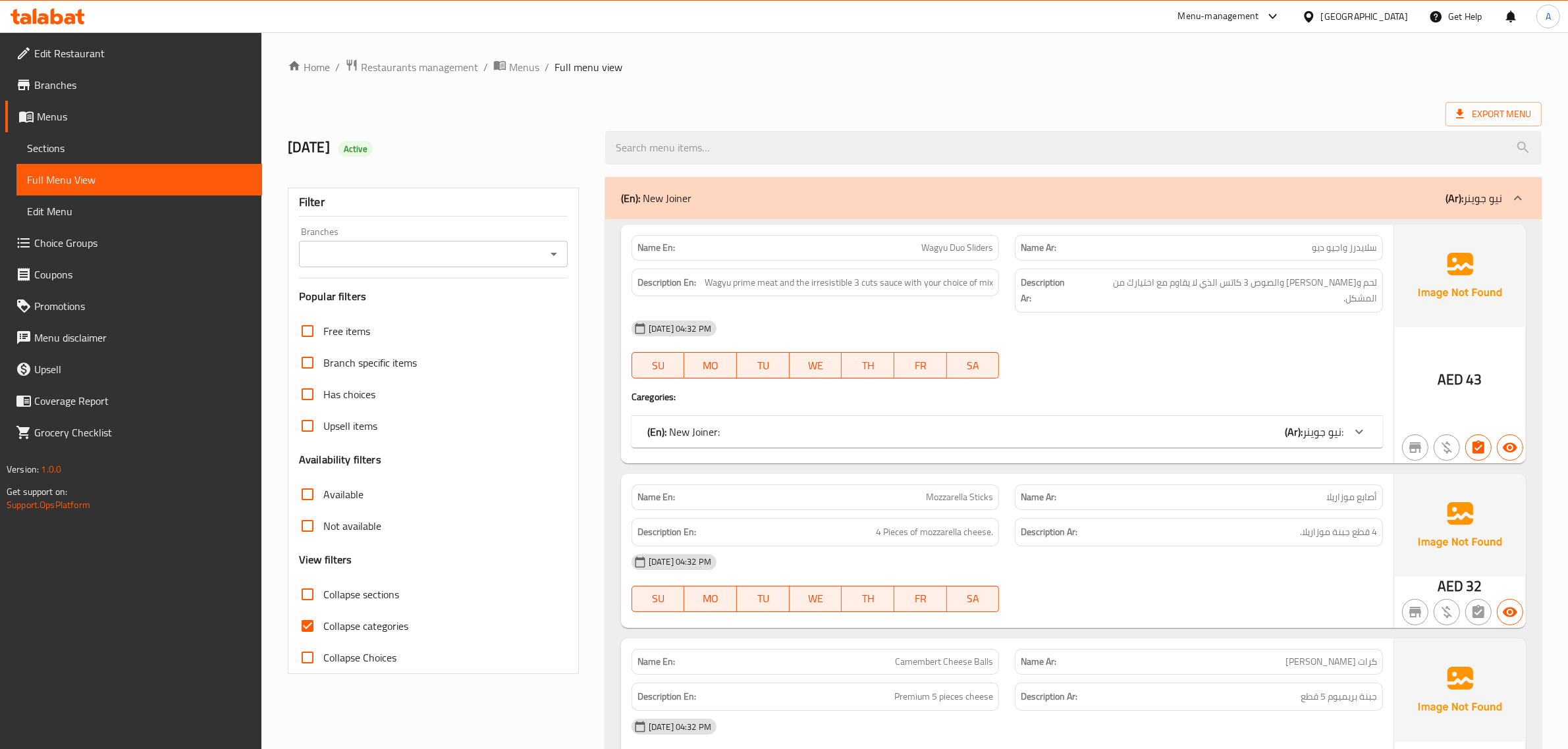
drag, startPoint x: 351, startPoint y: 620, endPoint x: 1029, endPoint y: 405, distance: 711.3
click at [351, 620] on span "Collapse categories" at bounding box center [365, 626] width 85 height 16
click at [323, 620] on input "Collapse categories" at bounding box center [307, 626] width 32 height 32
checkbox input "false"
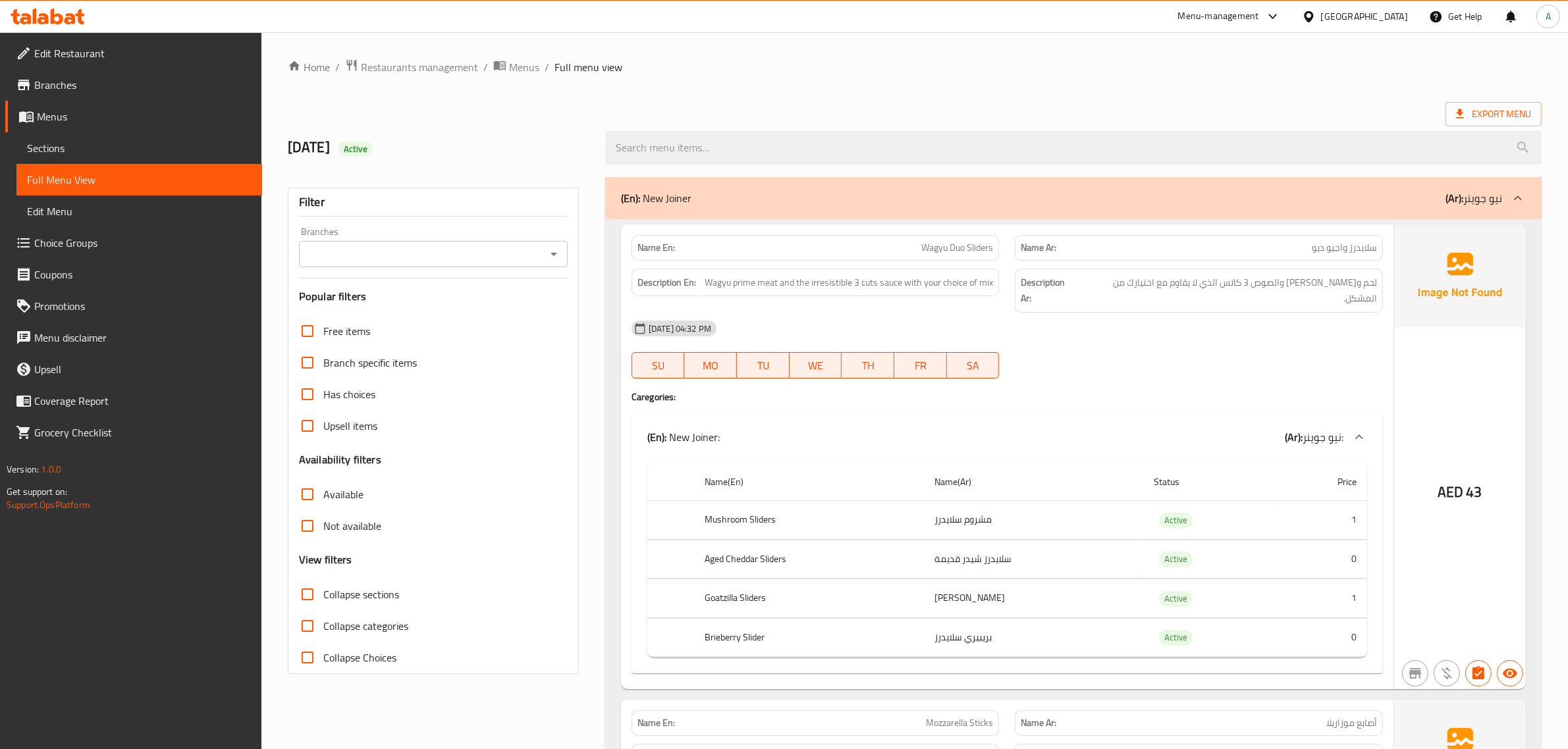
drag, startPoint x: 383, startPoint y: 578, endPoint x: 372, endPoint y: 587, distance: 14.2
click at [382, 579] on div "Free items Branch specific items Has choices Upsell items Availability filters …" at bounding box center [433, 494] width 269 height 358
click at [370, 589] on span "Collapse sections" at bounding box center [361, 594] width 76 height 16
click at [323, 589] on input "Collapse sections" at bounding box center [307, 594] width 32 height 32
checkbox input "true"
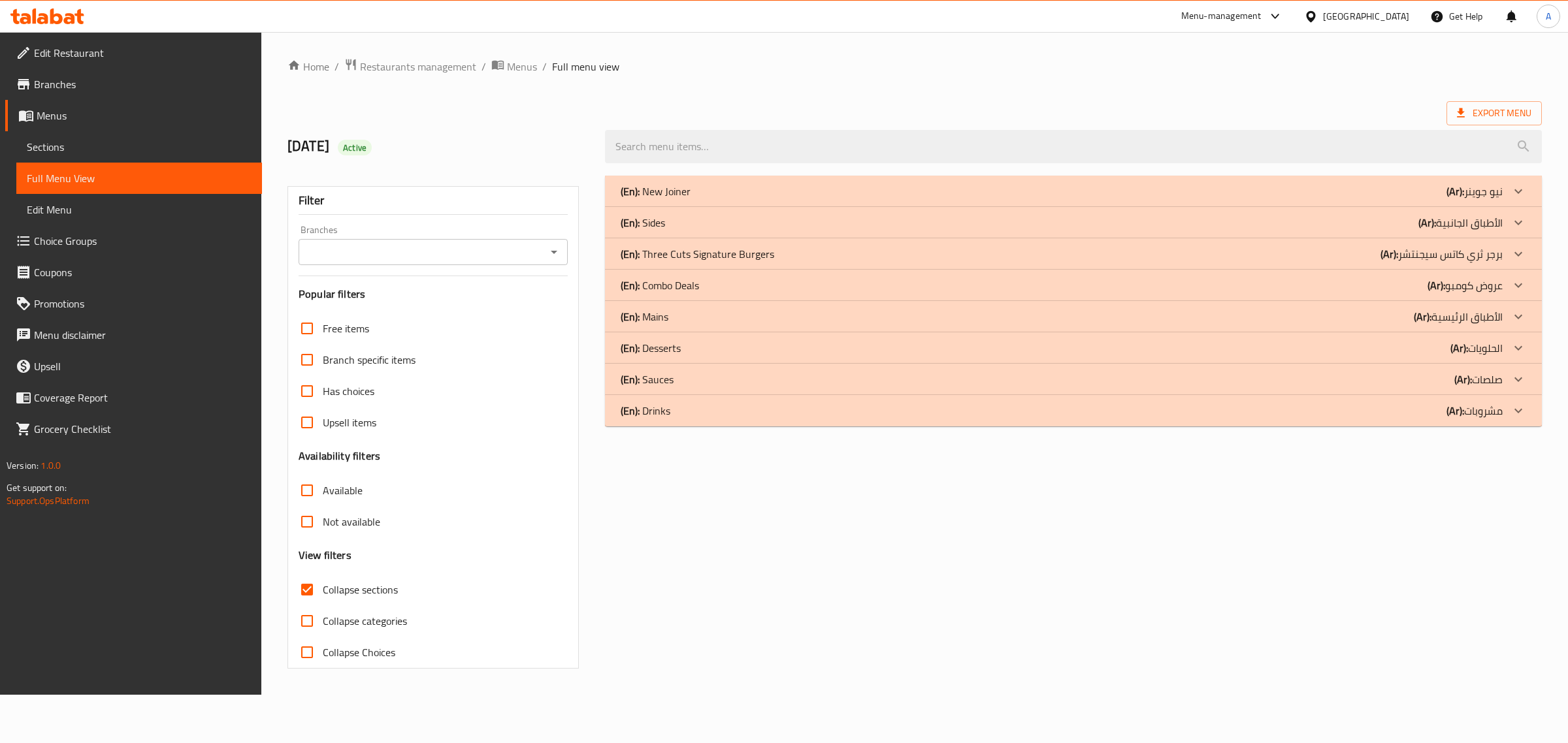
click at [890, 187] on div "(En): New Joiner (Ar): نيو جوينر" at bounding box center [1061, 191] width 882 height 16
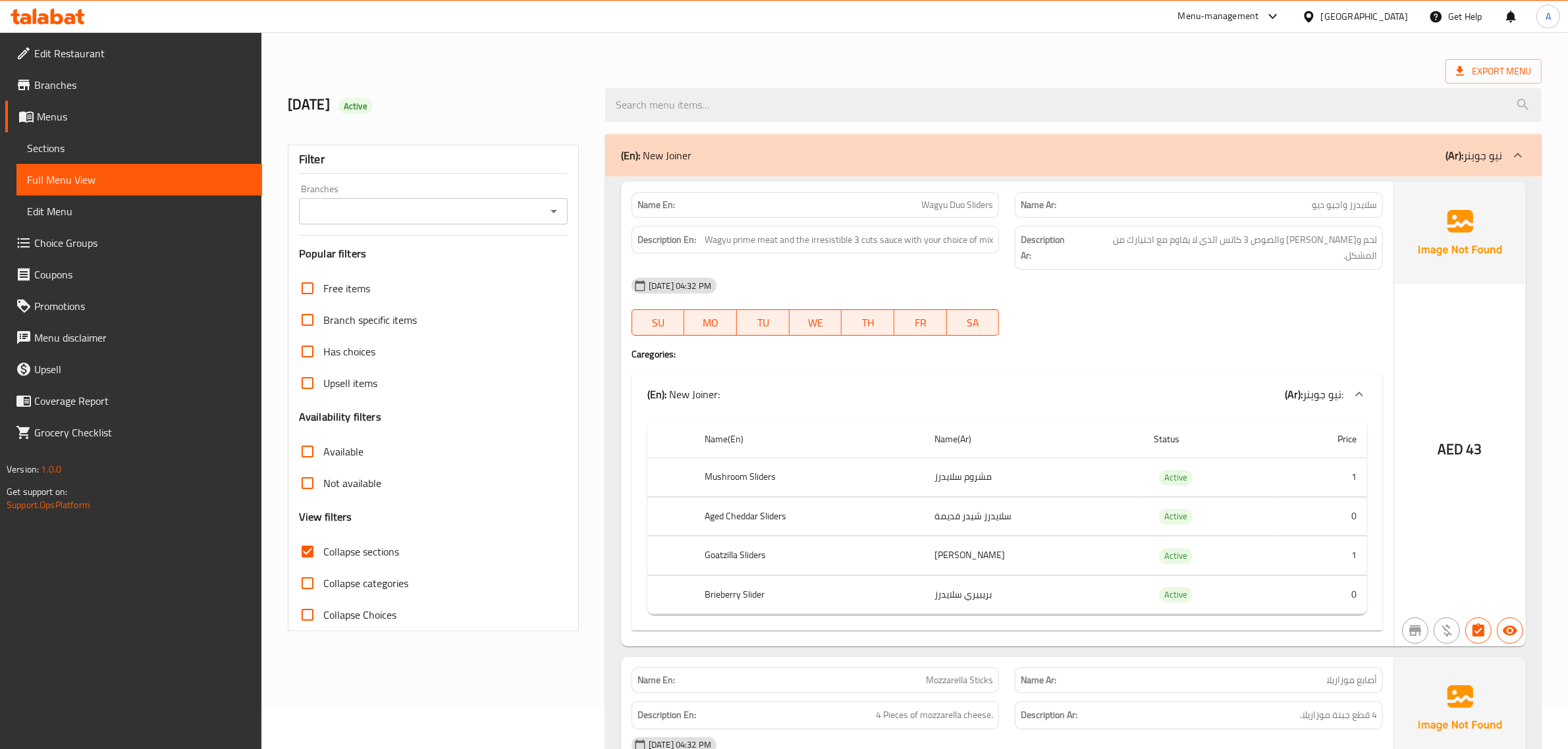
scroll to position [119, 0]
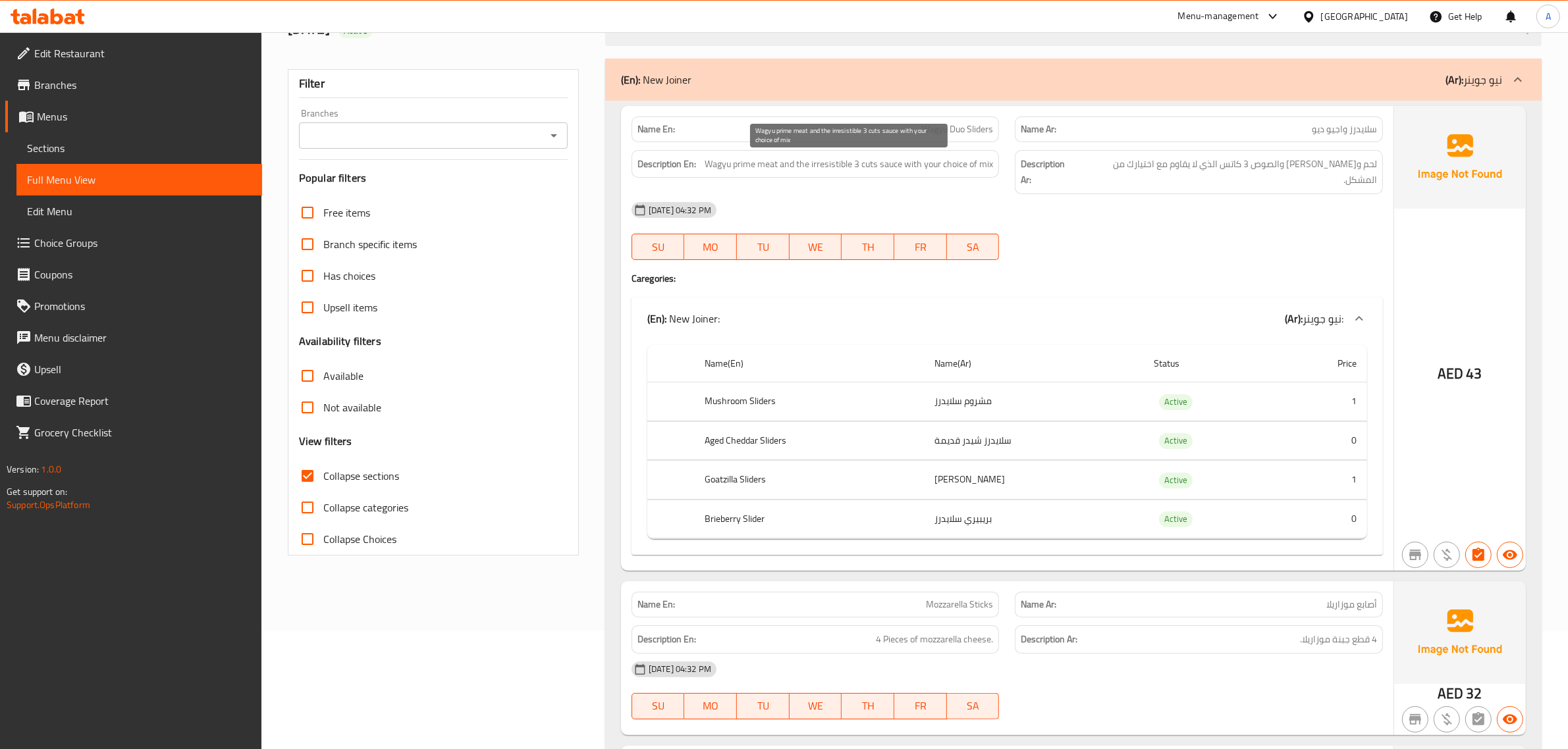
click at [855, 165] on span "Wagyu prime meat and the irresistible 3 cuts sauce with your choice of mix" at bounding box center [849, 164] width 289 height 16
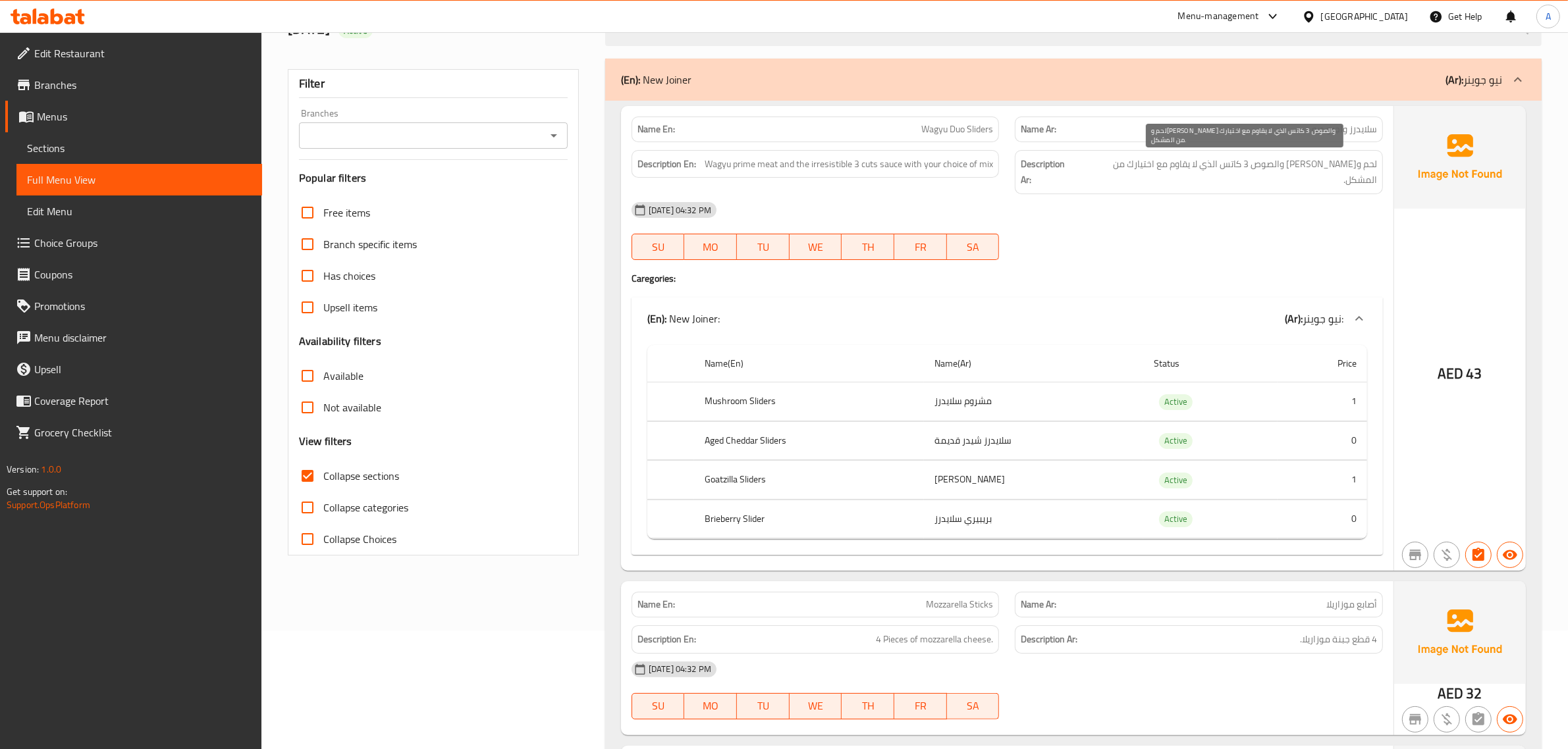
click at [1151, 159] on span "لحم و[PERSON_NAME] والصوص 3 كاتس الذي لا يقاوم مع اختيارك من المشكل." at bounding box center [1228, 172] width 297 height 32
click at [1262, 150] on div "Description Ar: لحم واغيو برايم والصوص 3 كاتس الذي لا يقاوم مع اختيارك من المشك…" at bounding box center [1199, 173] width 384 height 60
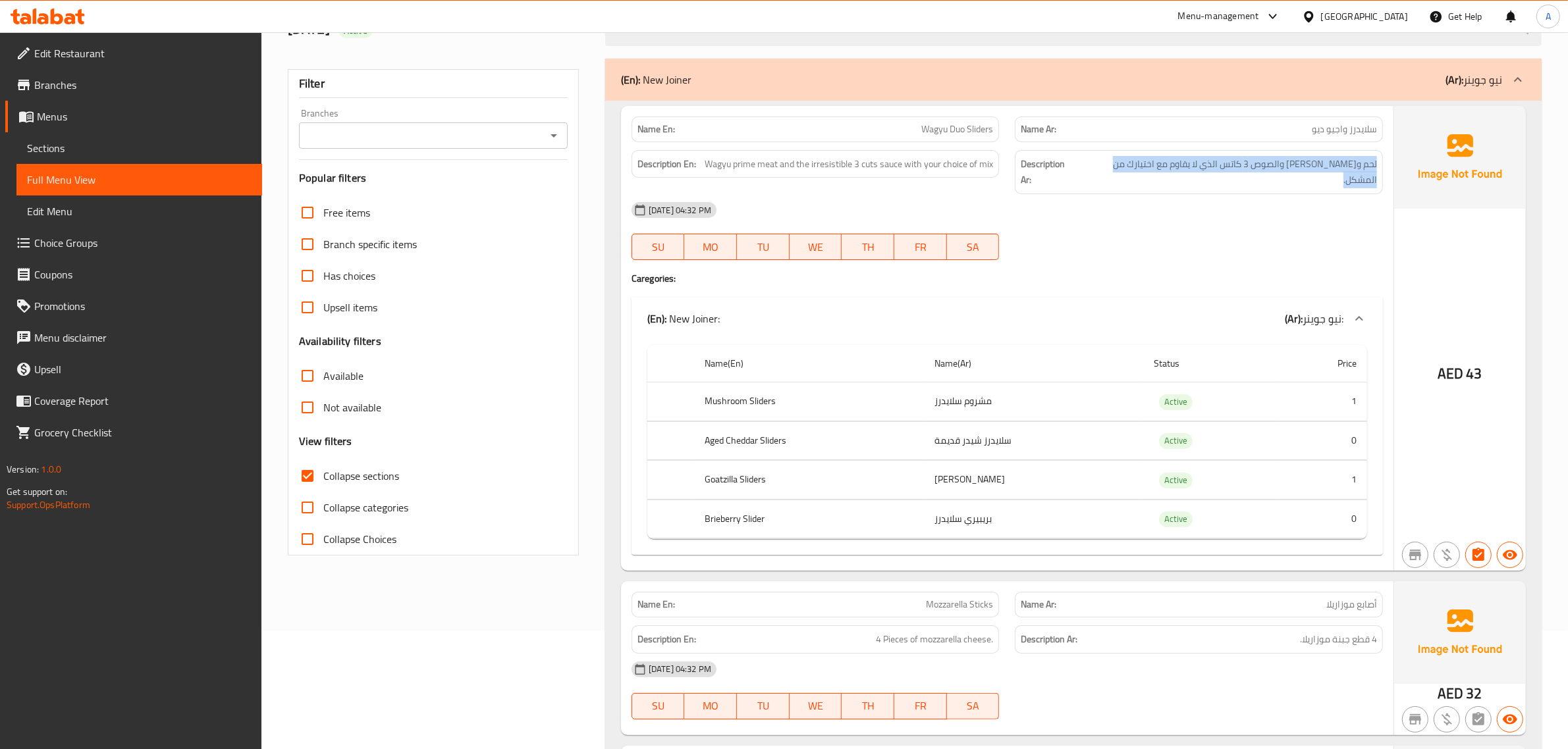
click at [1262, 150] on div "Description Ar: لحم واغيو برايم والصوص 3 كاتس الذي لا يقاوم مع اختيارك من المشك…" at bounding box center [1199, 173] width 384 height 60
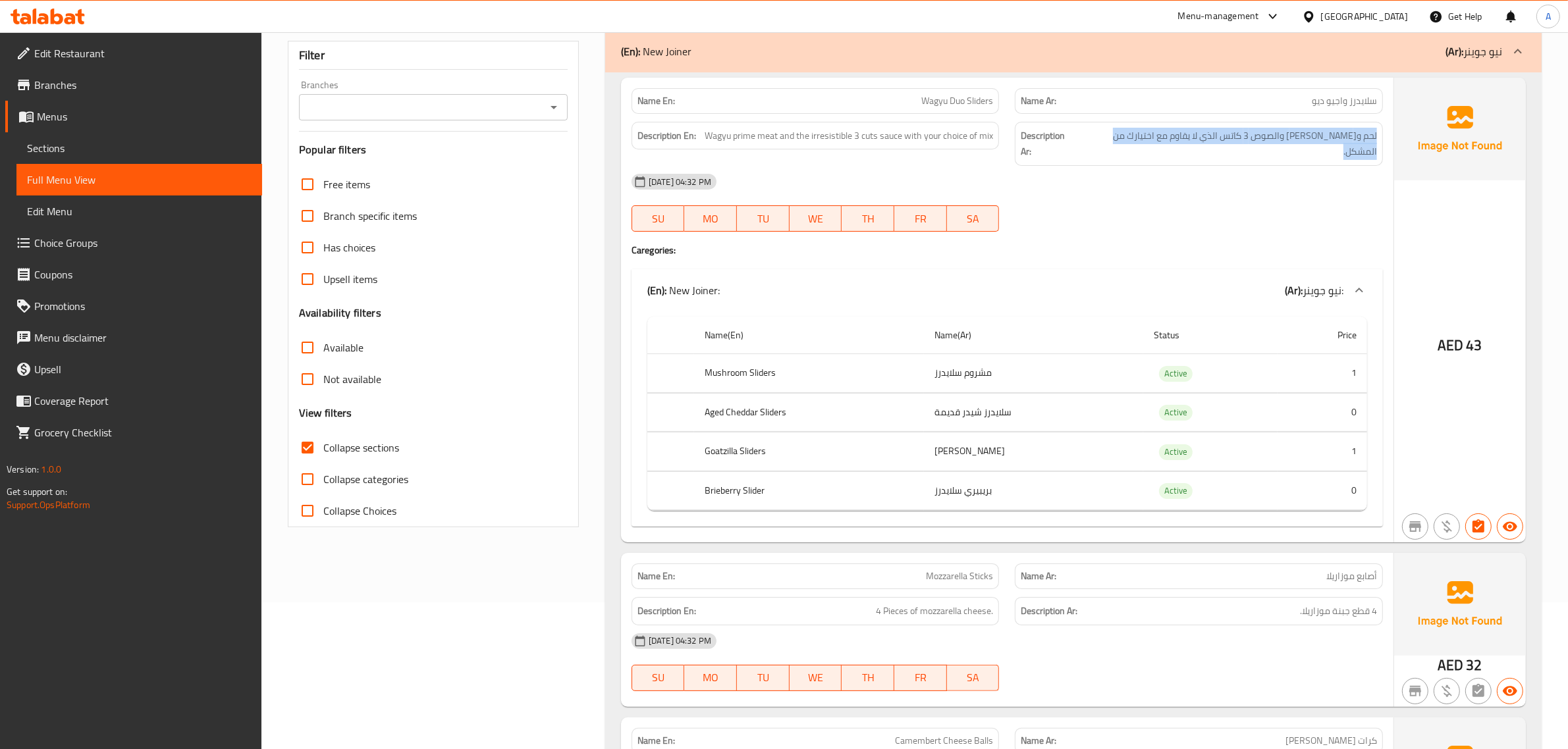
scroll to position [153, 0]
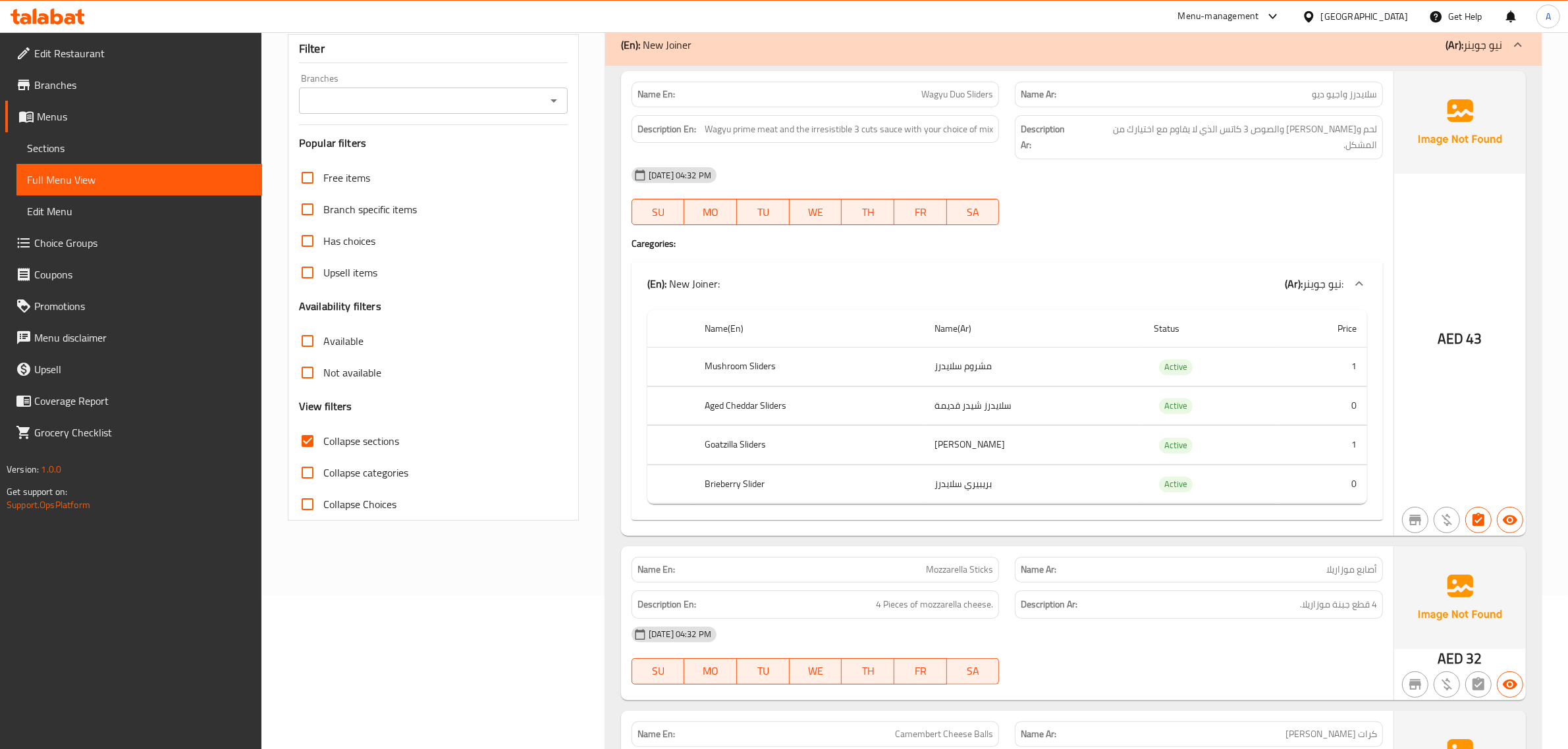
click at [1031, 468] on td "بريبيري سلايدرز" at bounding box center [1034, 484] width 219 height 39
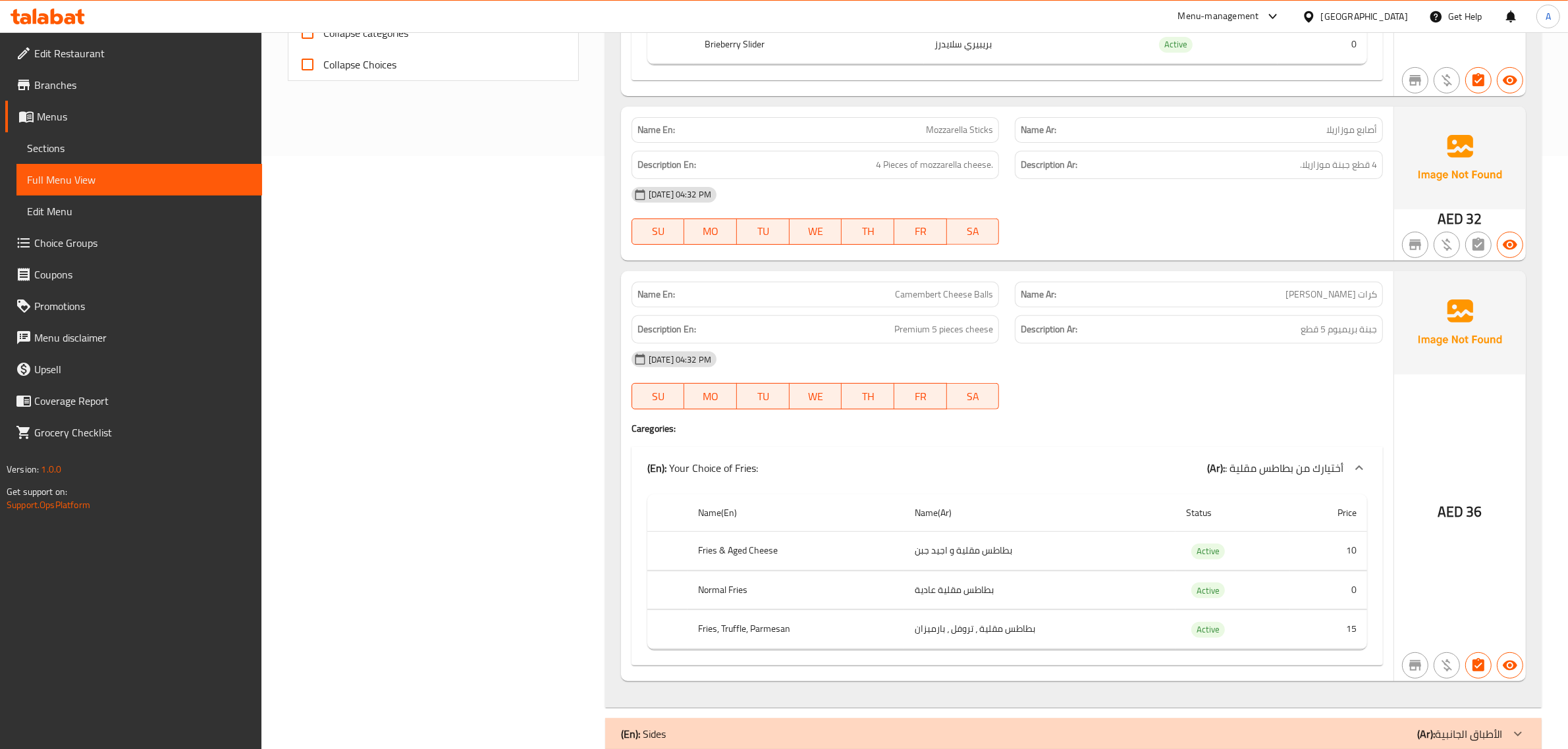
scroll to position [620, 0]
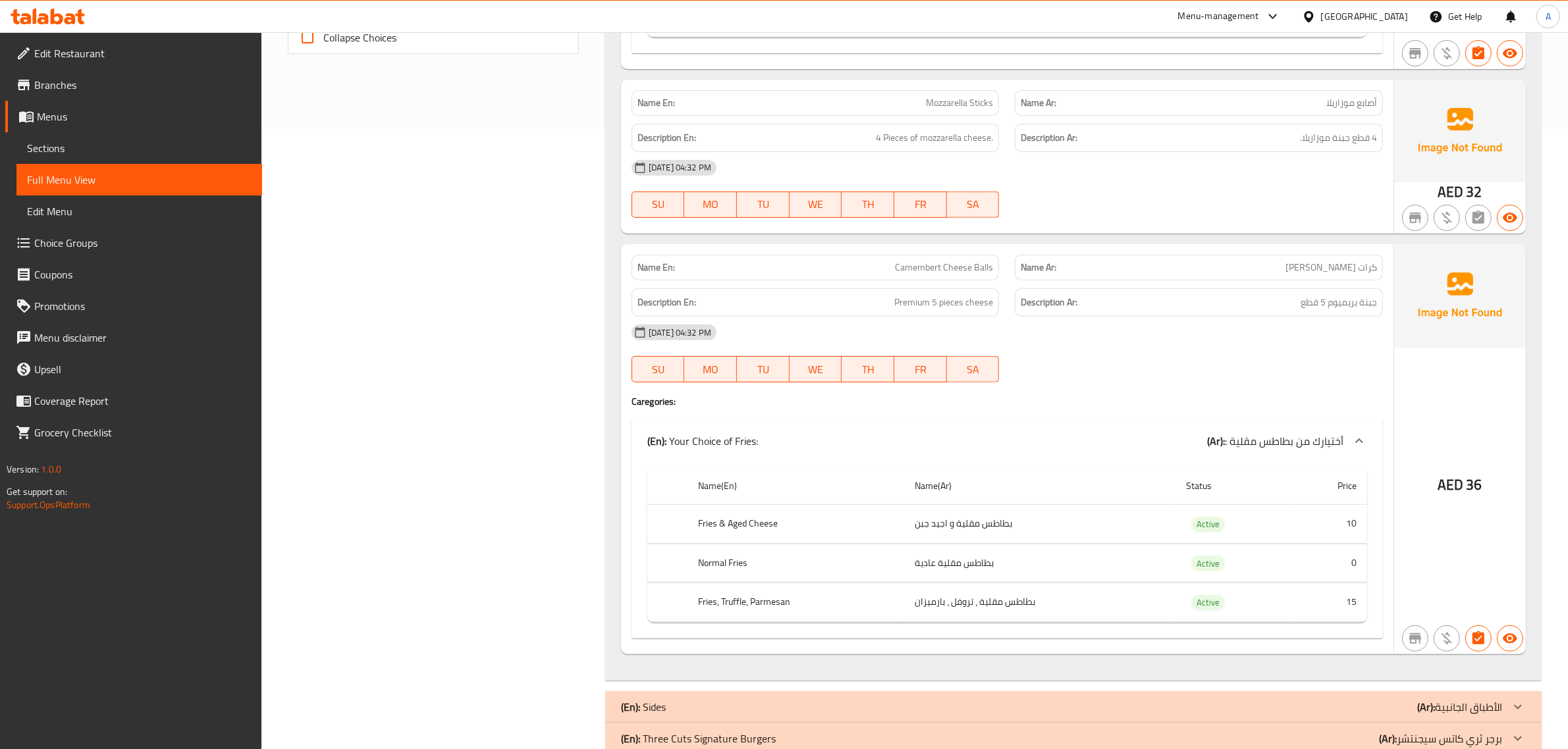
click at [1259, 294] on h6 "Description Ar: جبنة بريميوم 5 قطع" at bounding box center [1198, 302] width 356 height 16
click at [1001, 515] on td "بطاطس مقلية و اجيد جبن" at bounding box center [1040, 524] width 271 height 39
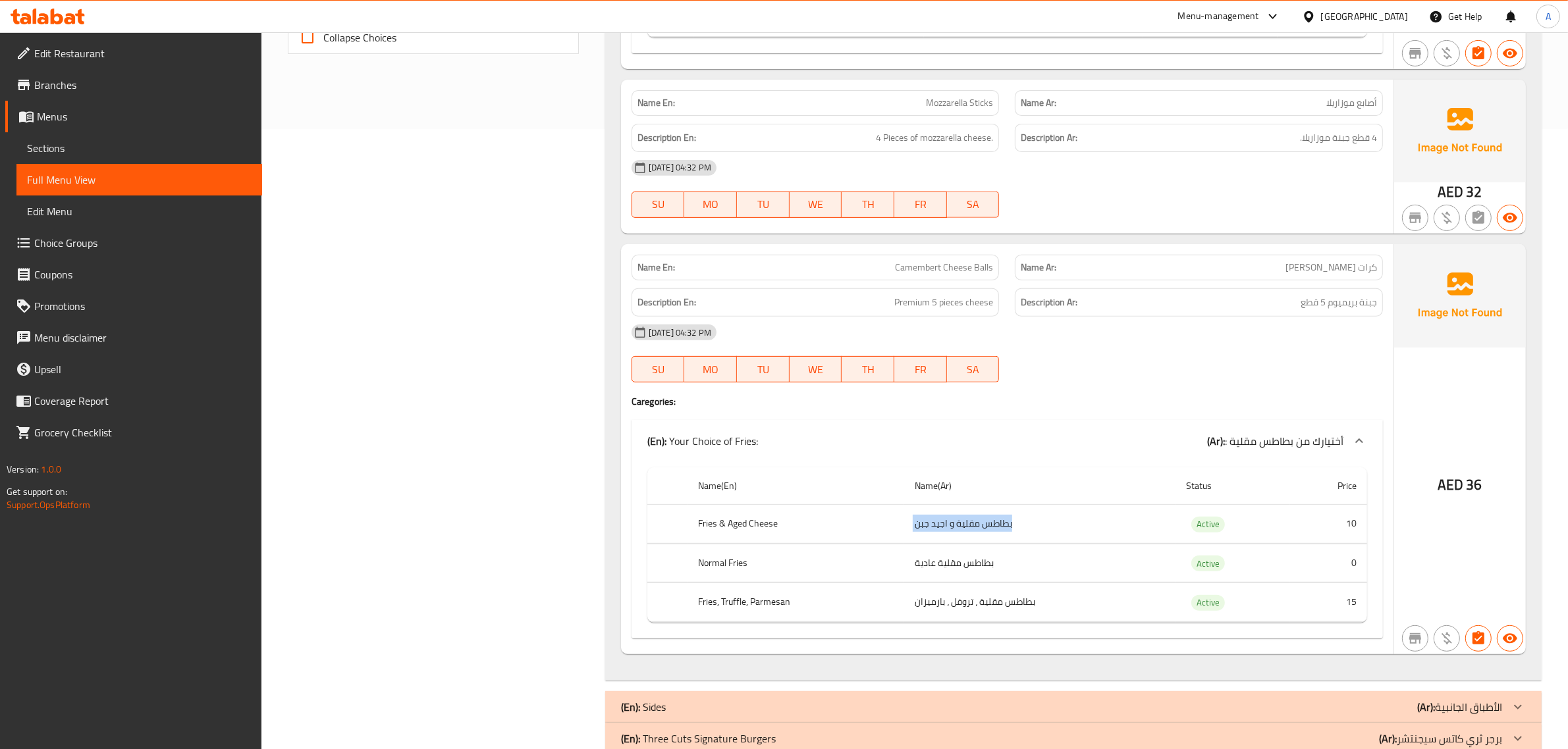
click at [1001, 515] on td "بطاطس مقلية و اجيد جبن" at bounding box center [1040, 524] width 271 height 39
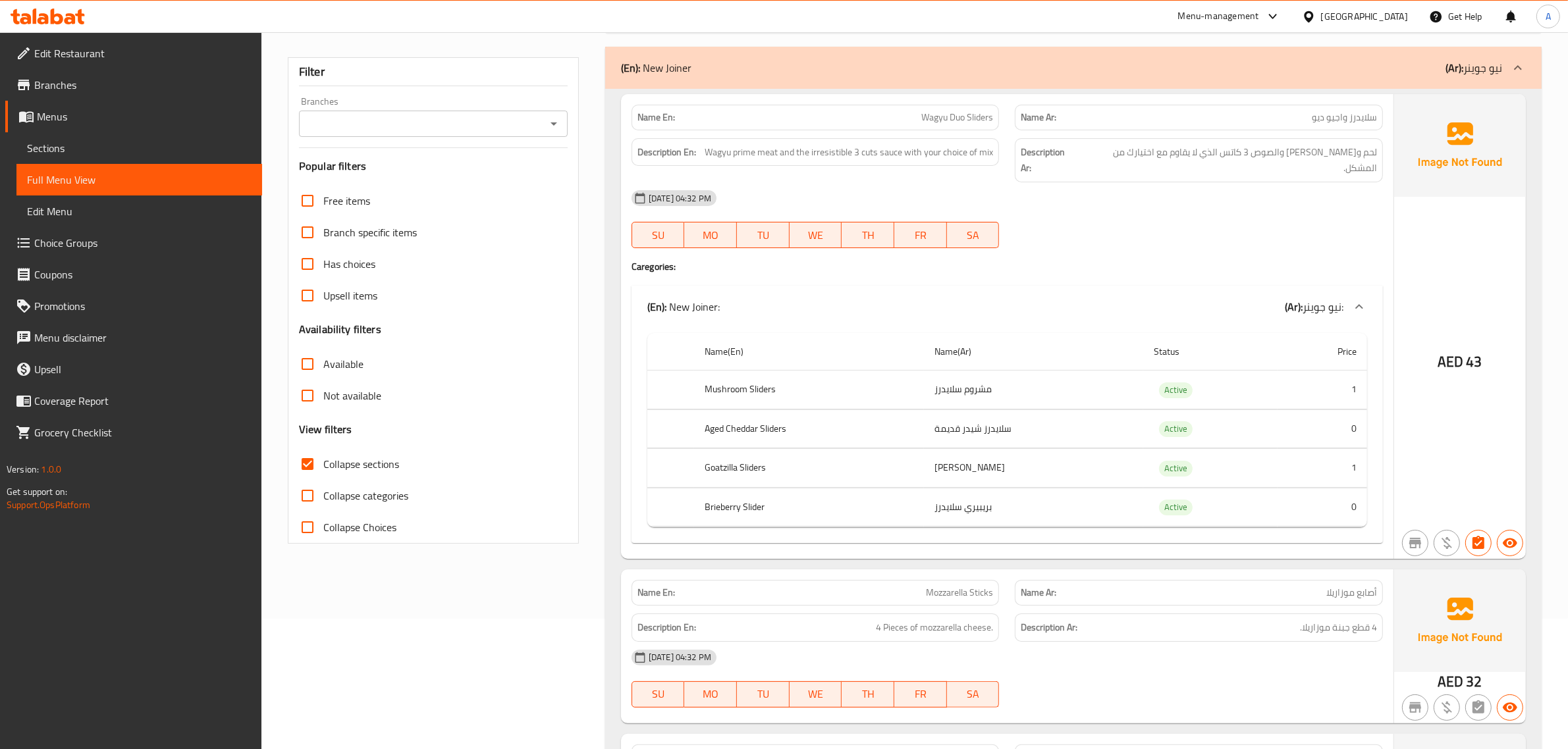
scroll to position [0, 0]
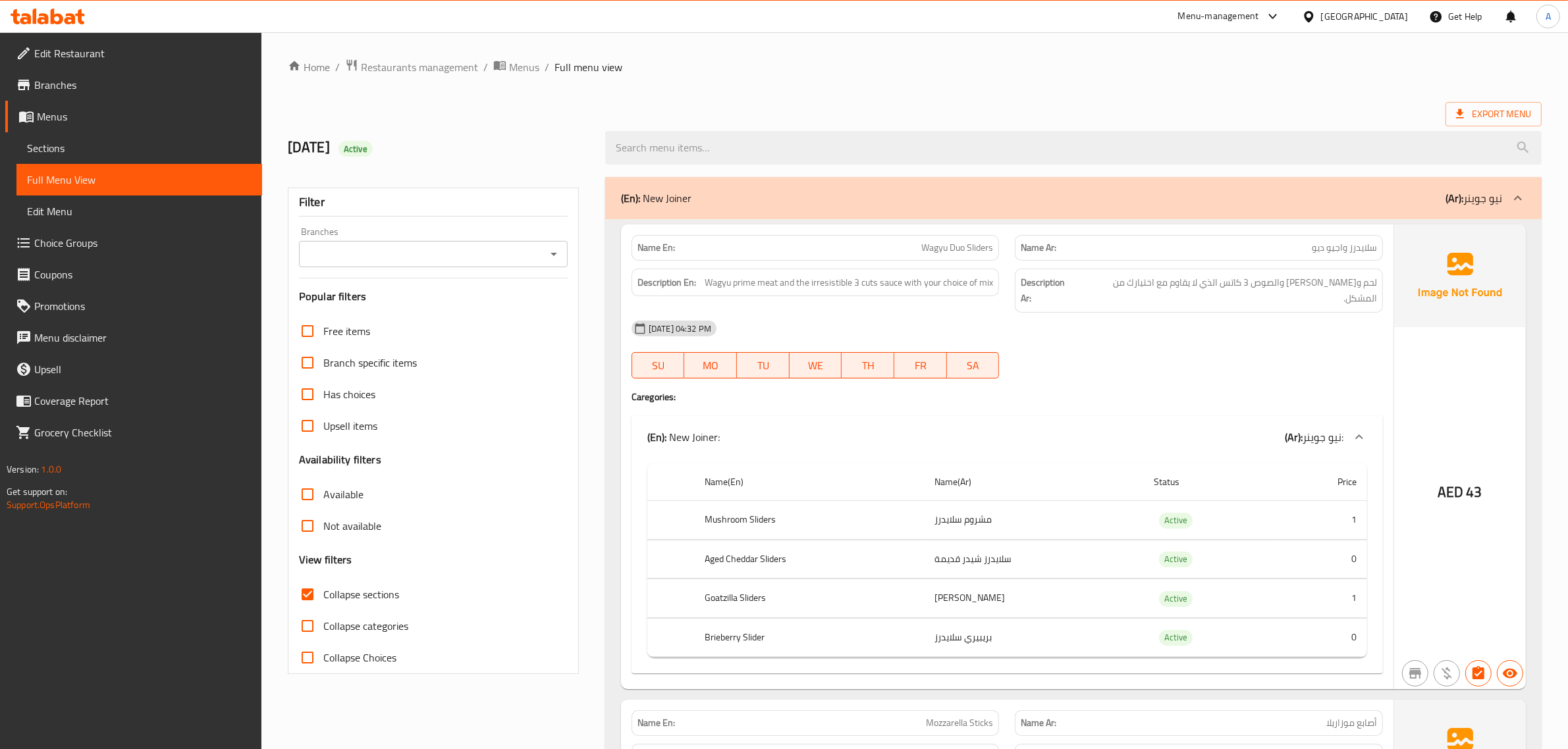
click at [1443, 167] on div at bounding box center [1074, 148] width 953 height 49
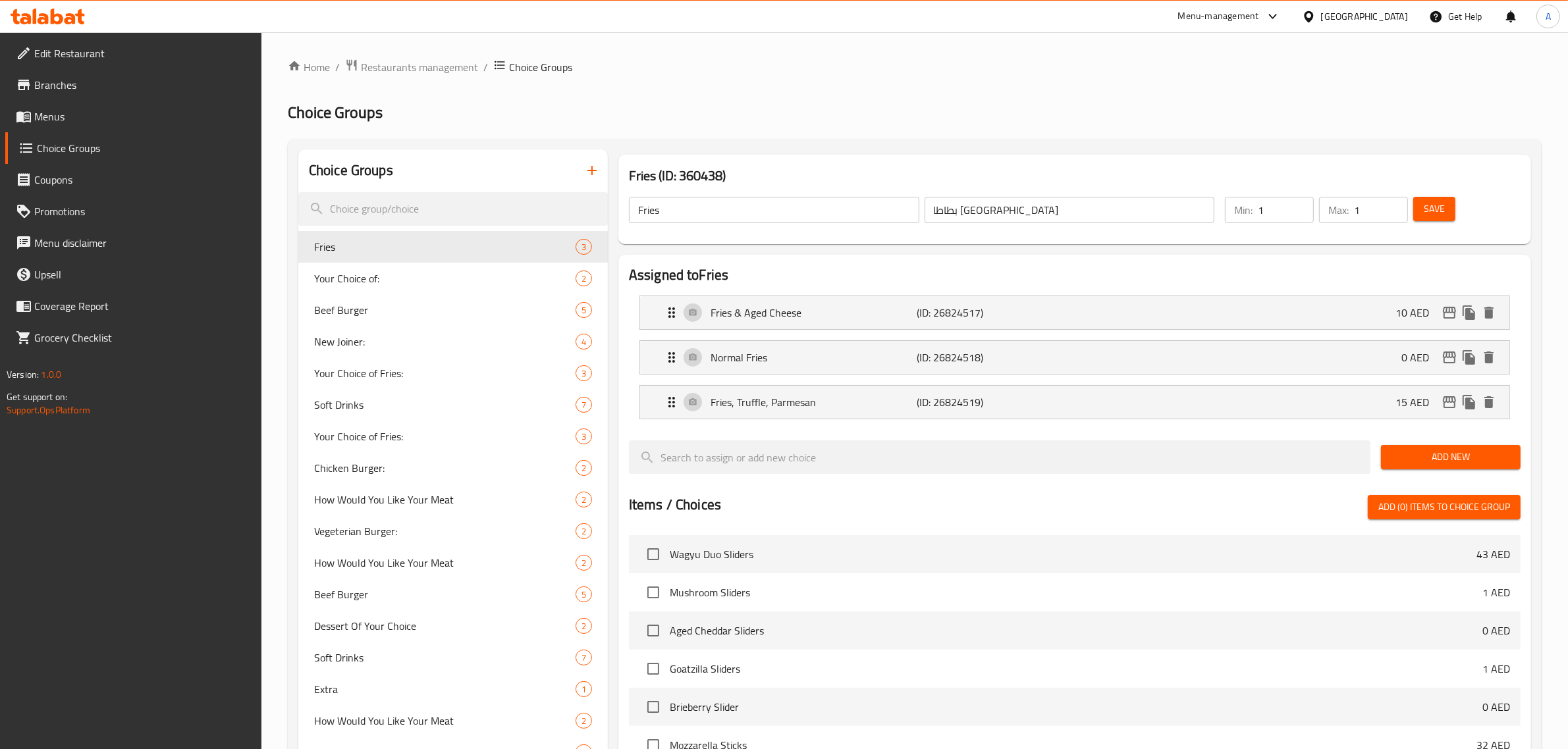
click at [137, 46] on span "Edit Restaurant" at bounding box center [143, 53] width 217 height 16
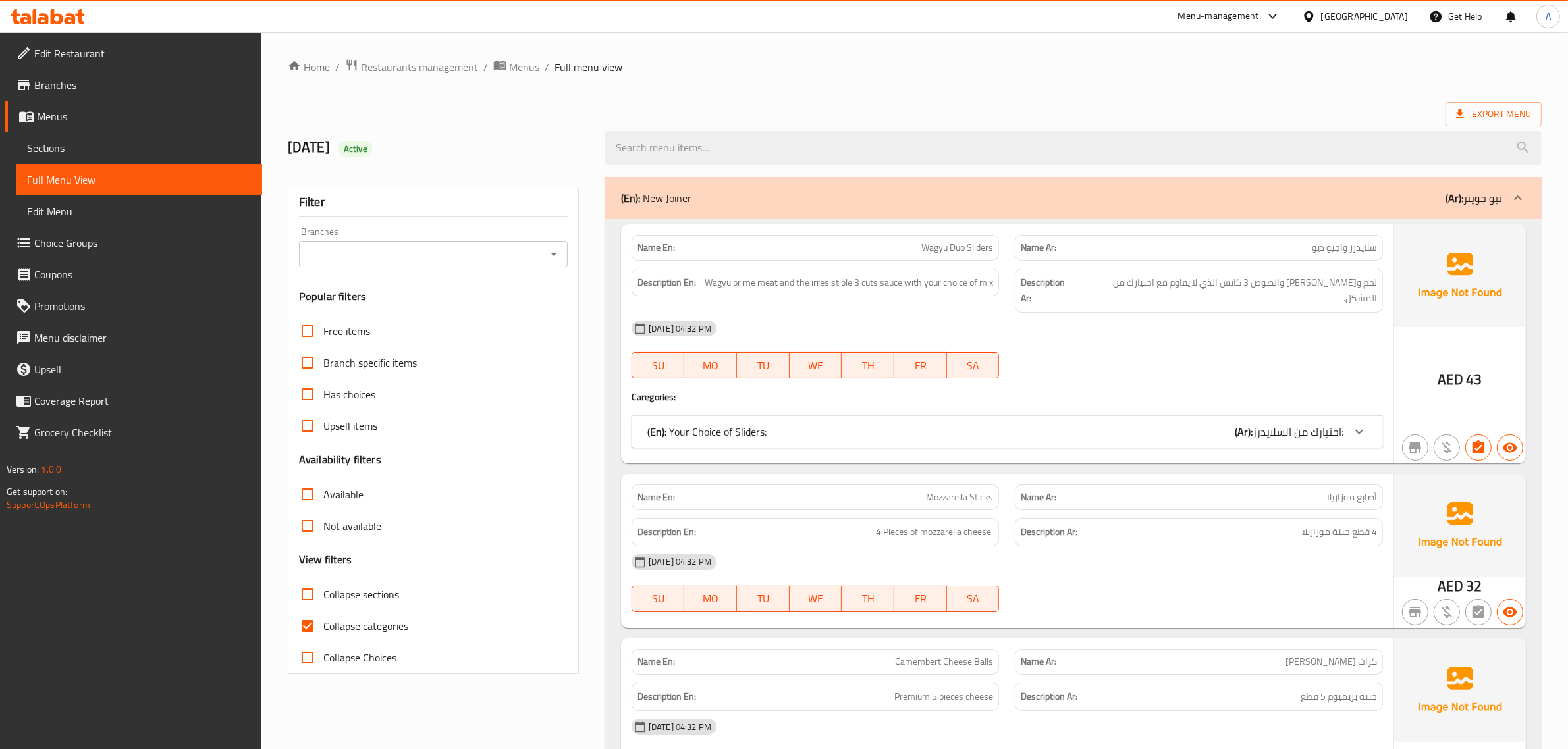
click at [385, 597] on span "Collapse sections" at bounding box center [361, 594] width 76 height 16
click at [323, 597] on input "Collapse sections" at bounding box center [307, 594] width 32 height 32
checkbox input "true"
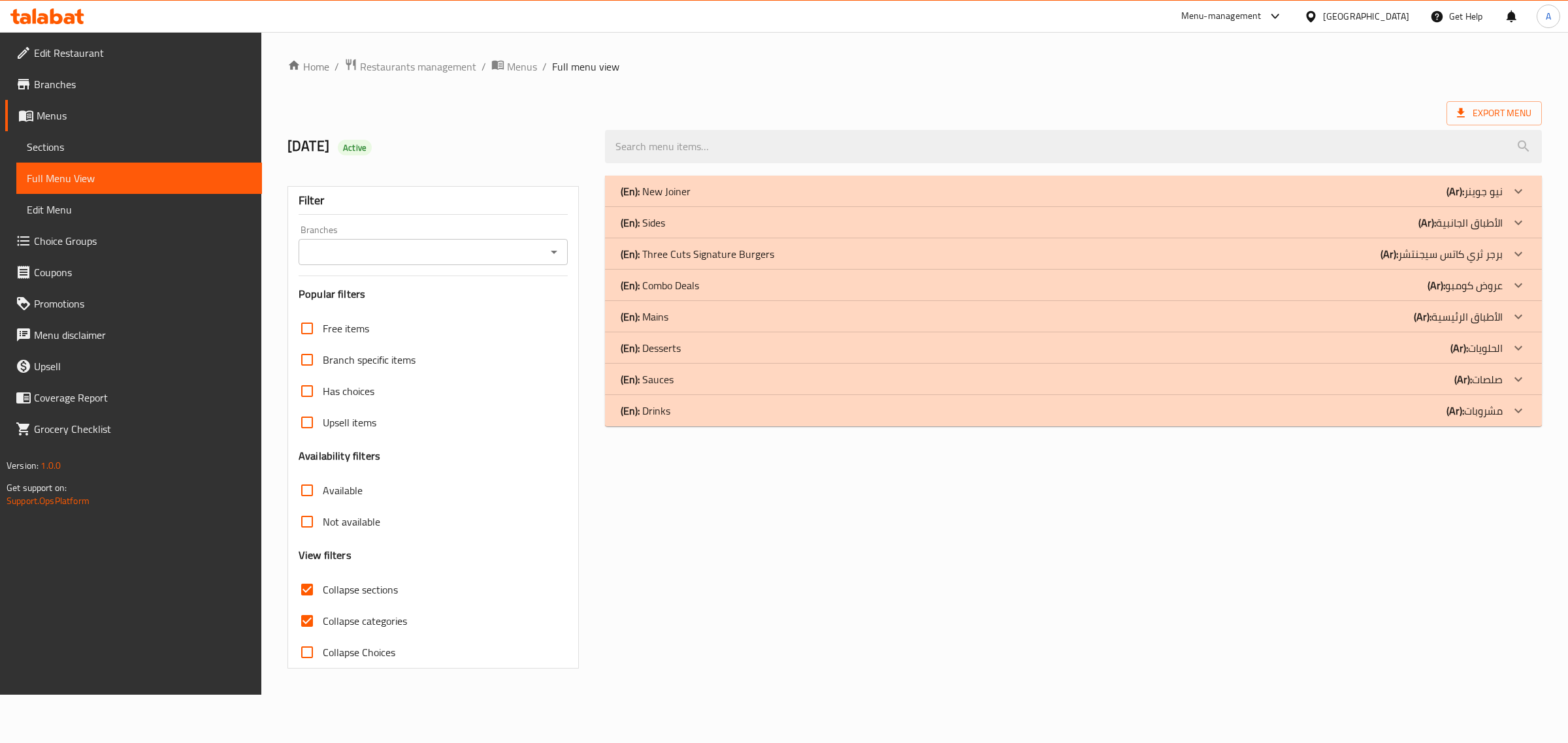
click at [762, 259] on p "(En): Three Cuts Signature Burgers" at bounding box center [698, 254] width 153 height 16
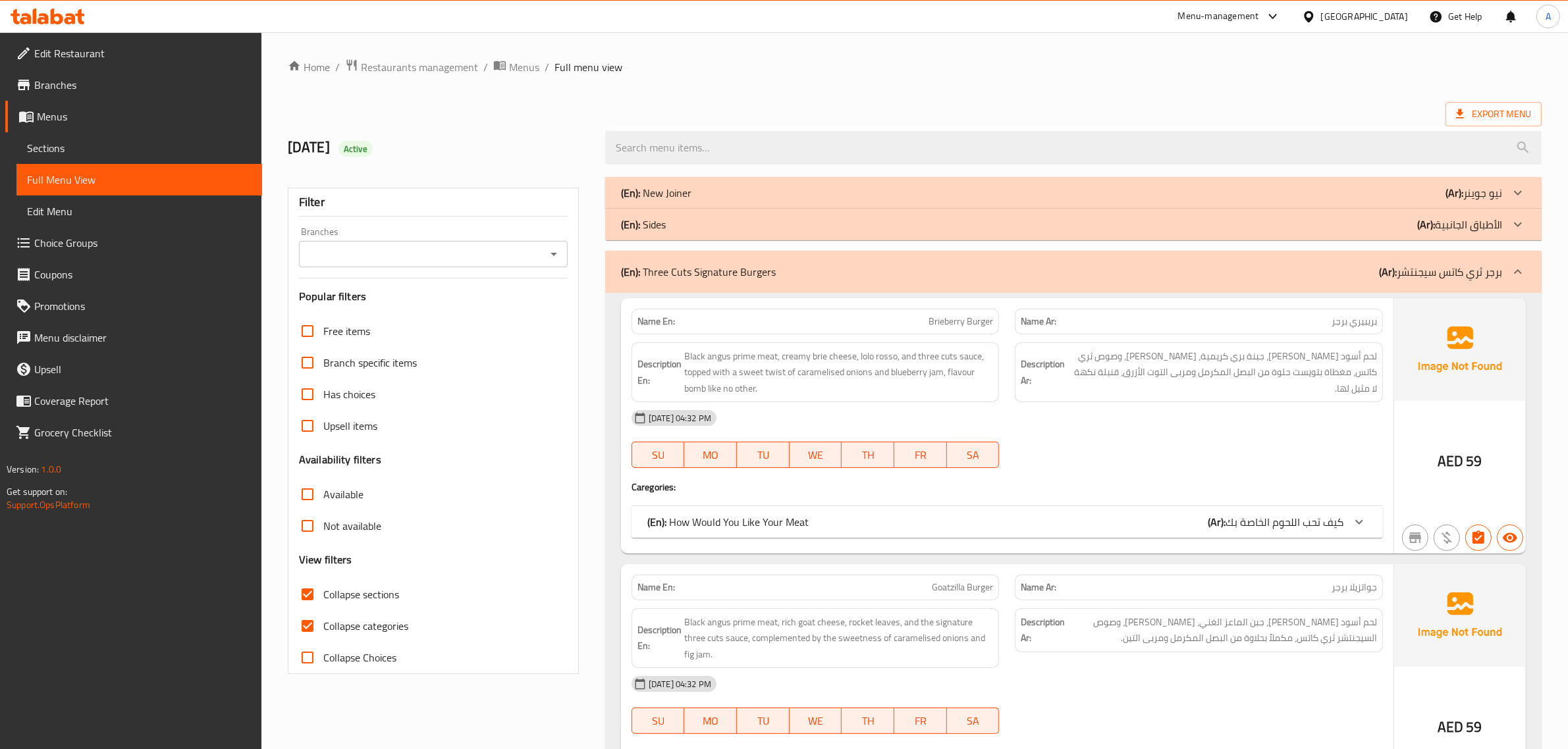
scroll to position [176, 0]
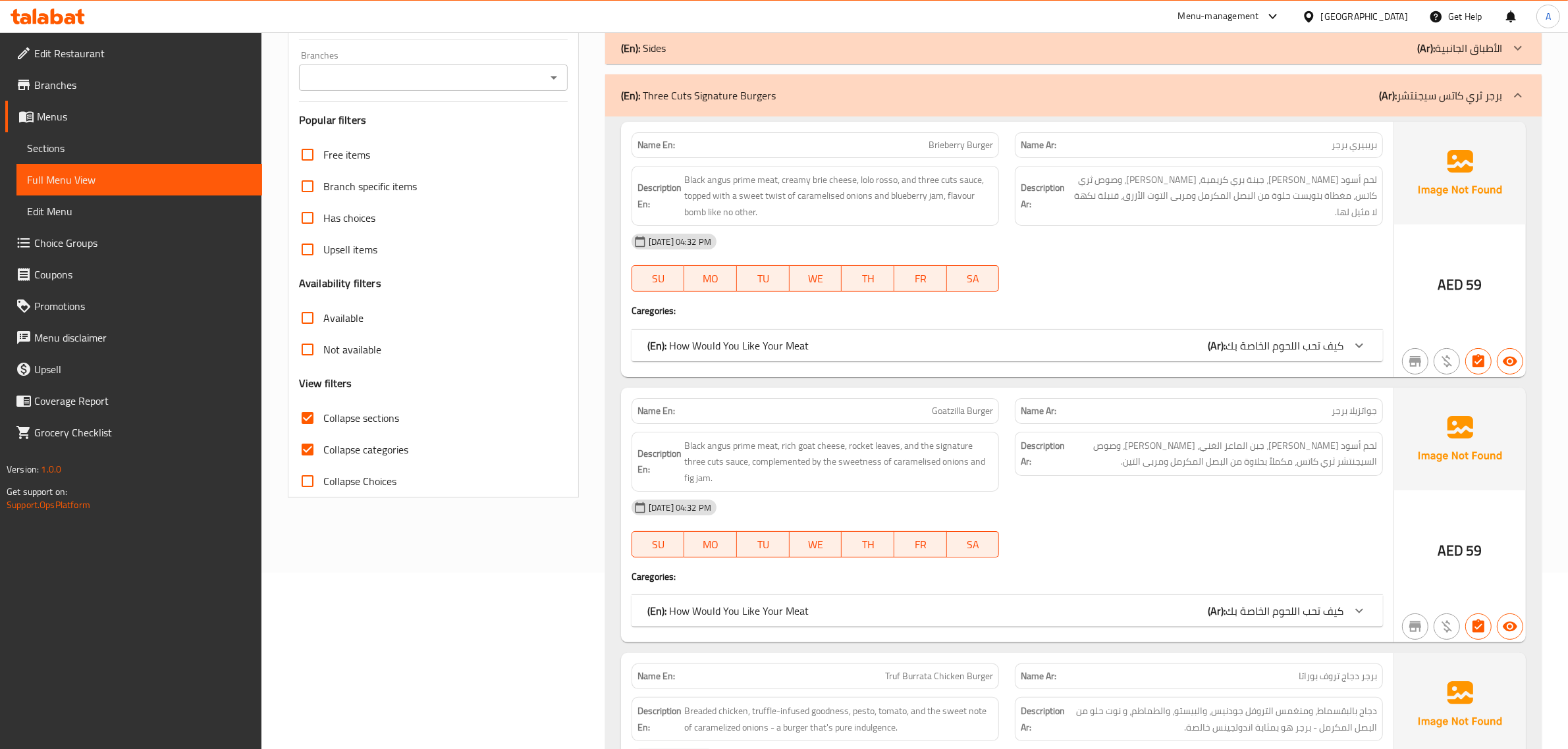
click at [324, 448] on span "Collapse categories" at bounding box center [365, 450] width 85 height 16
click at [323, 448] on input "Collapse categories" at bounding box center [307, 450] width 32 height 32
checkbox input "false"
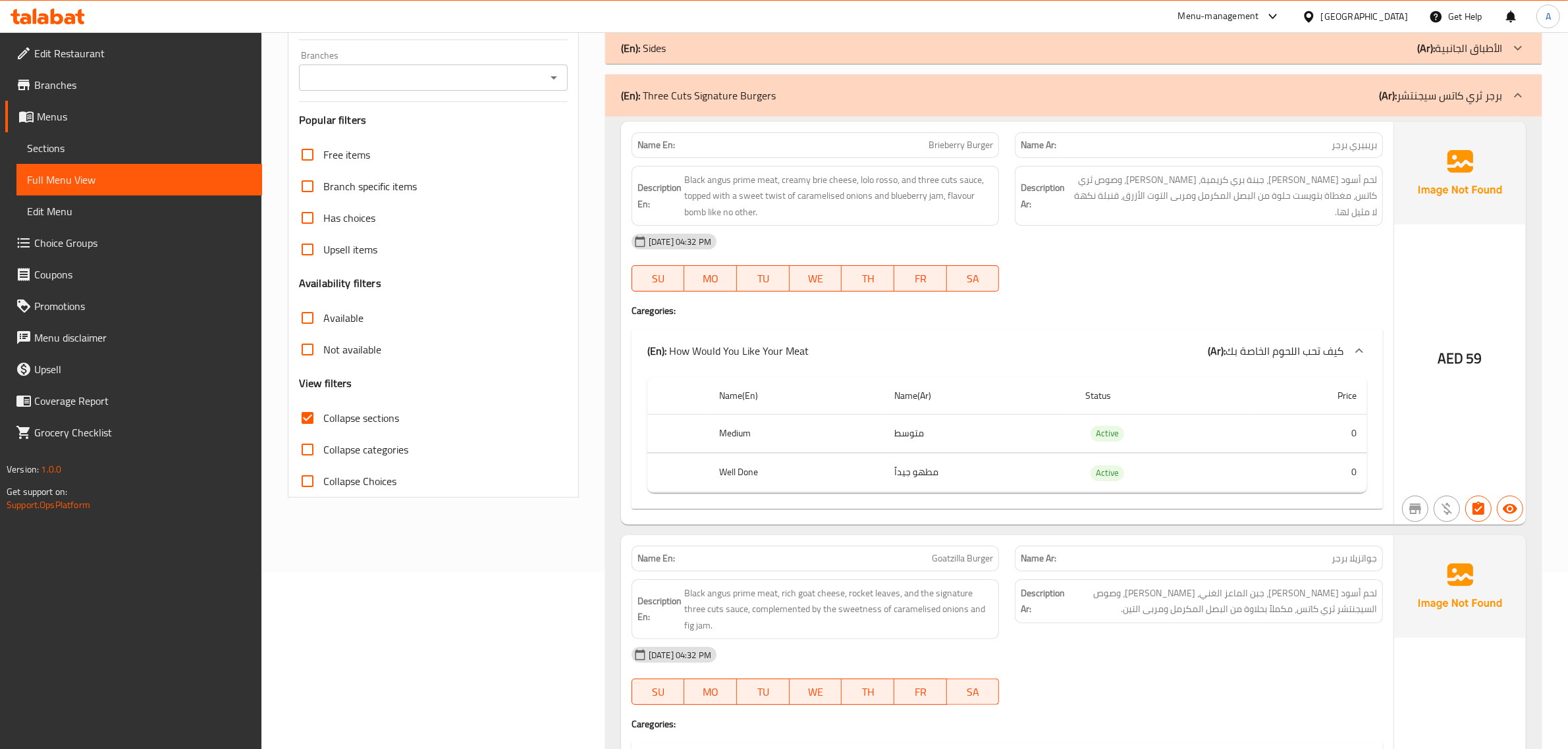
scroll to position [214, 0]
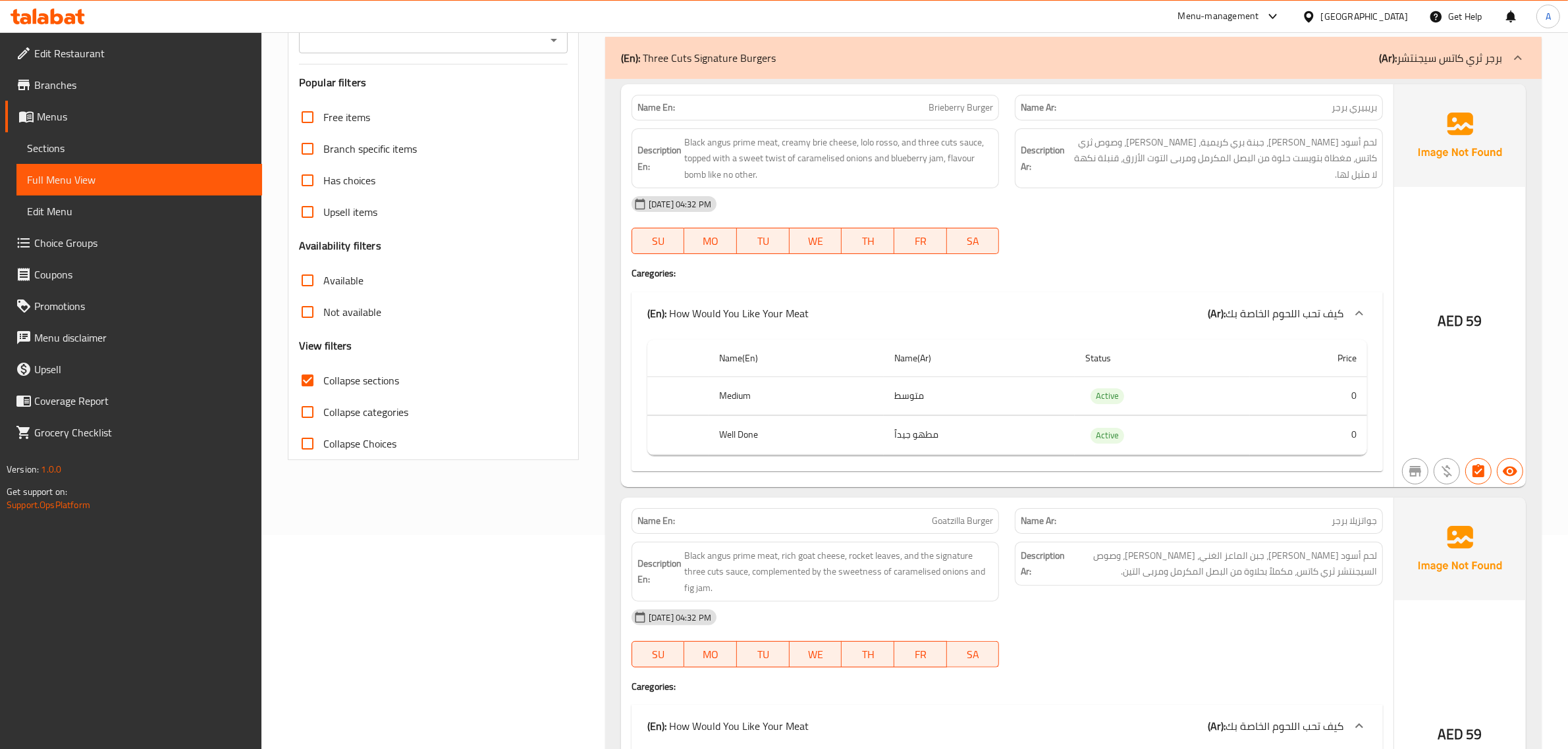
click at [1345, 113] on span "بريبيري برجر" at bounding box center [1354, 107] width 45 height 14
click at [1361, 142] on span "لحم أسود [PERSON_NAME]، جبنة بري كريمية، [PERSON_NAME]، وصوص ثري كاتس، مغطاة بت…" at bounding box center [1223, 159] width 309 height 49
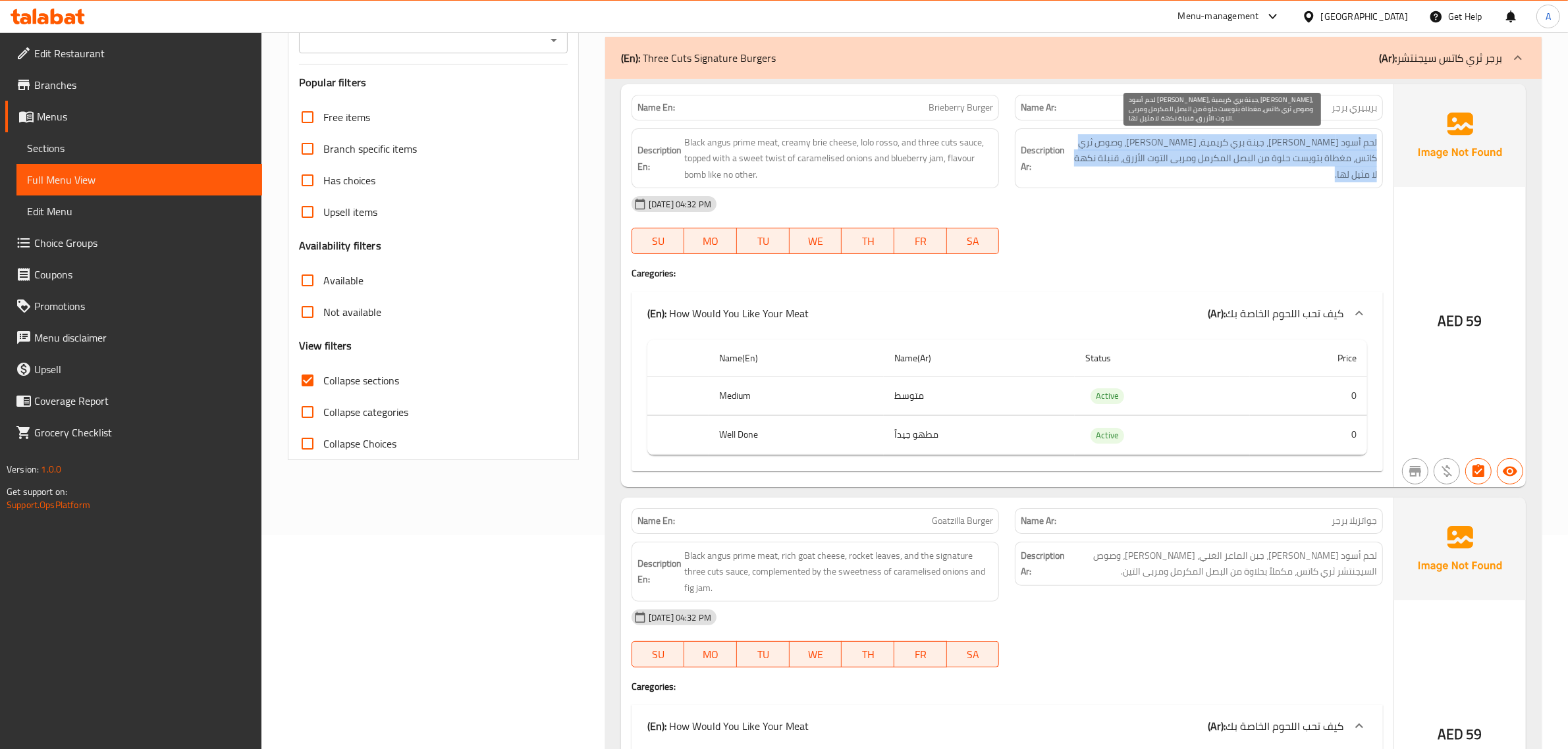
click at [1361, 142] on span "لحم أسود [PERSON_NAME]، جبنة بري كريمية، [PERSON_NAME]، وصوص ثري كاتس، مغطاة بت…" at bounding box center [1223, 159] width 309 height 49
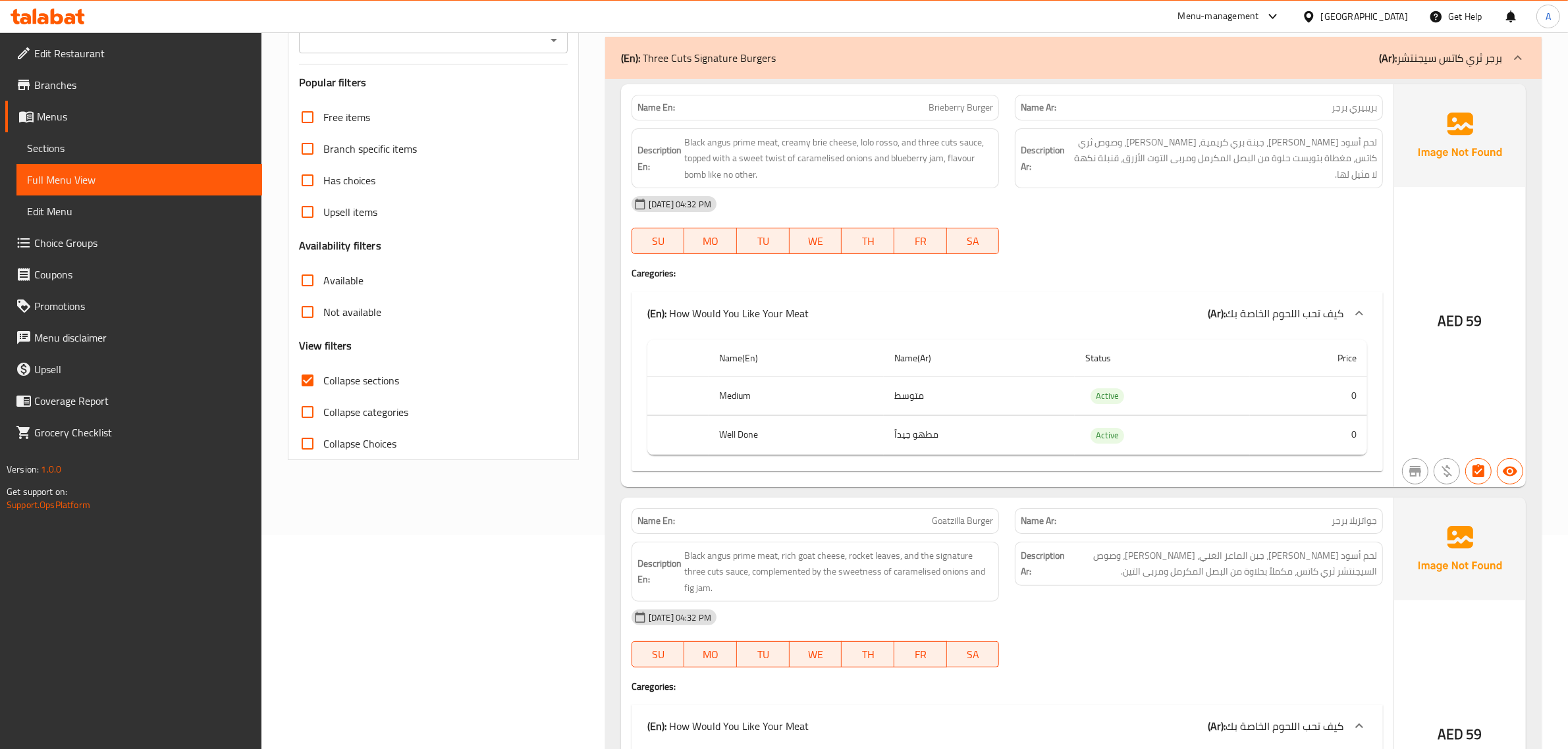
click at [933, 107] on span "Brieberry Burger" at bounding box center [961, 107] width 64 height 14
copy span "Brieberry Burger"
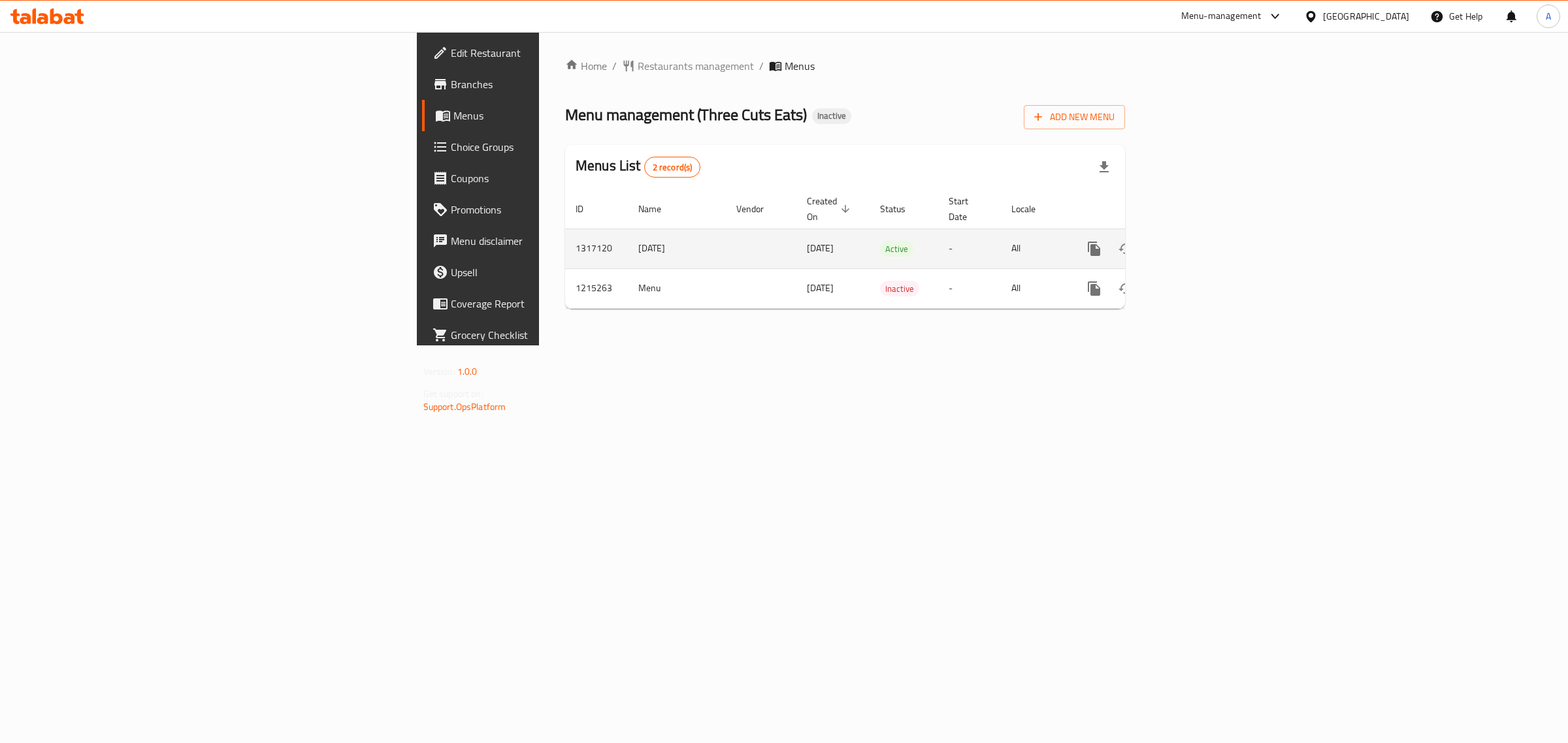
click at [1194, 243] on icon "enhanced table" at bounding box center [1188, 249] width 12 height 12
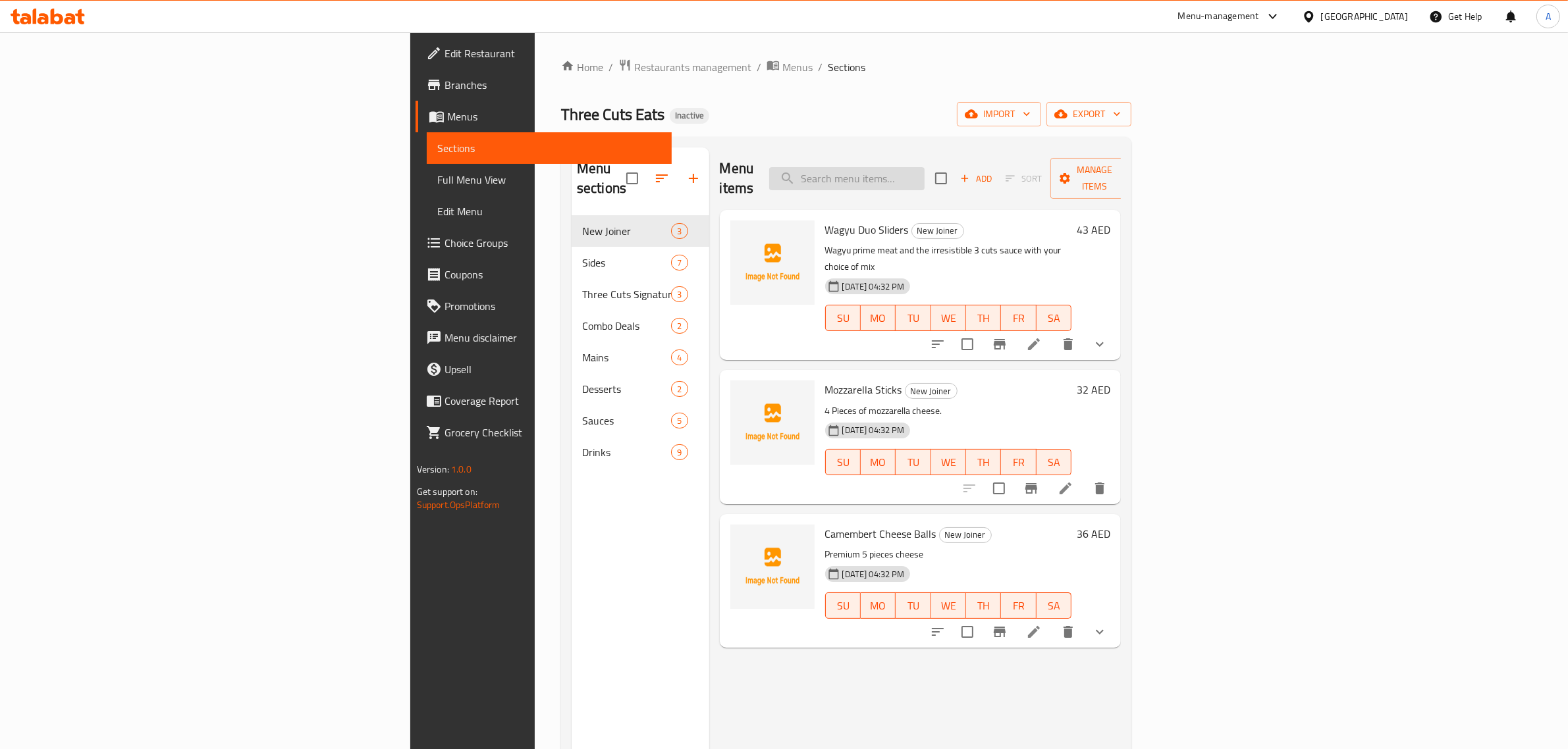
click at [925, 168] on input "search" at bounding box center [847, 179] width 155 height 23
paste input "Brieberry Burger"
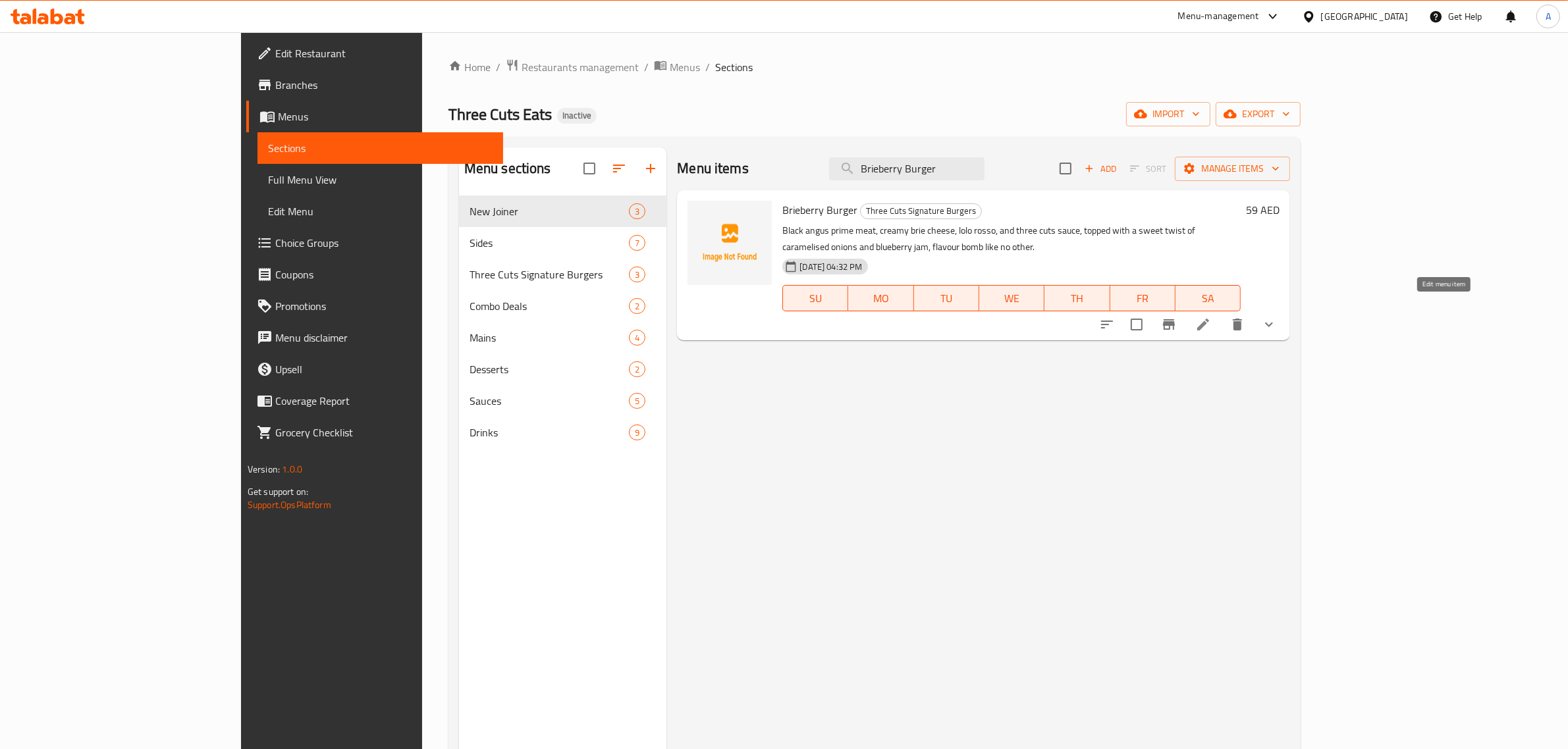
type input "Brieberry Burger"
click at [1209, 319] on icon at bounding box center [1203, 324] width 12 height 12
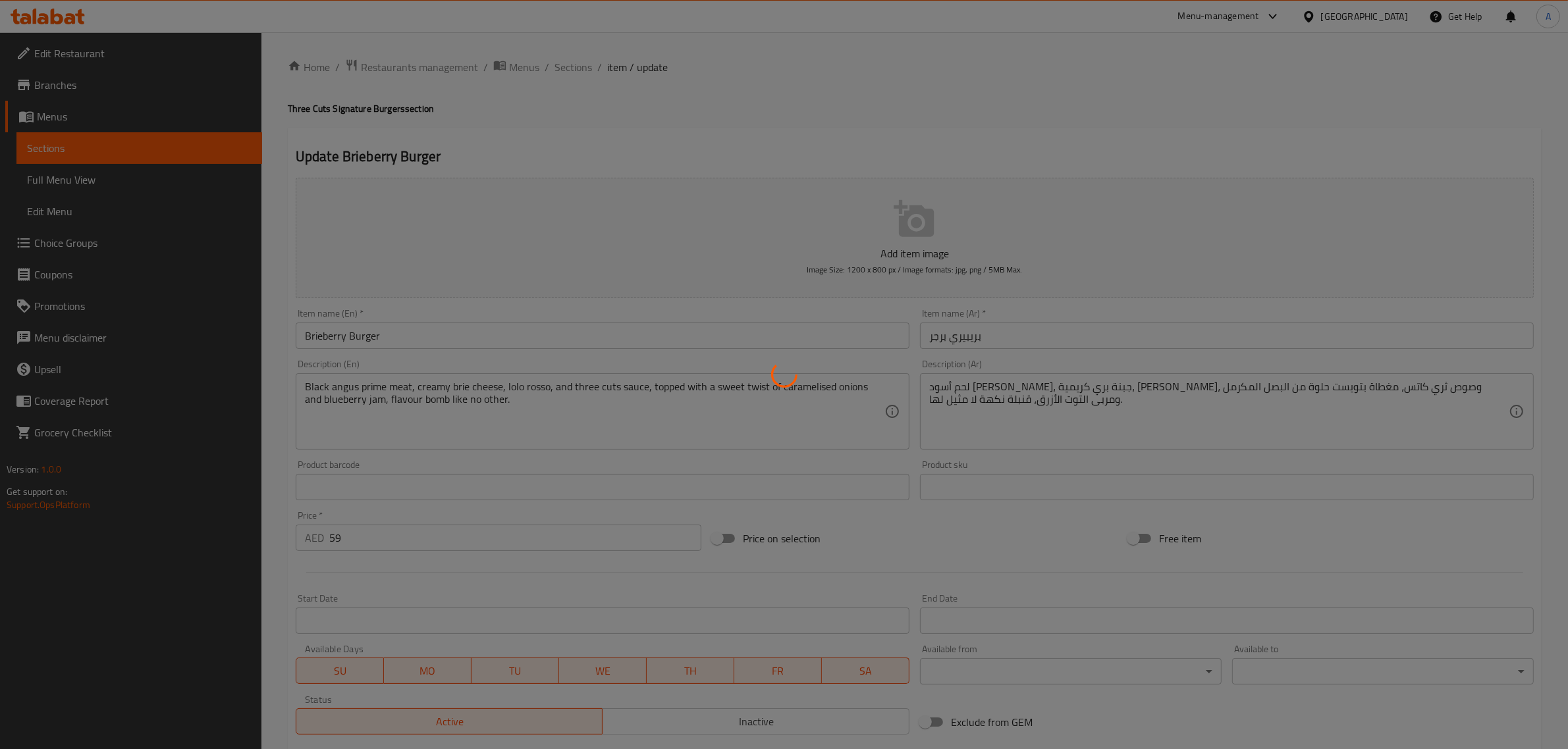
type input "كيف تحب اللحوم الخاصة بك"
type input "1"
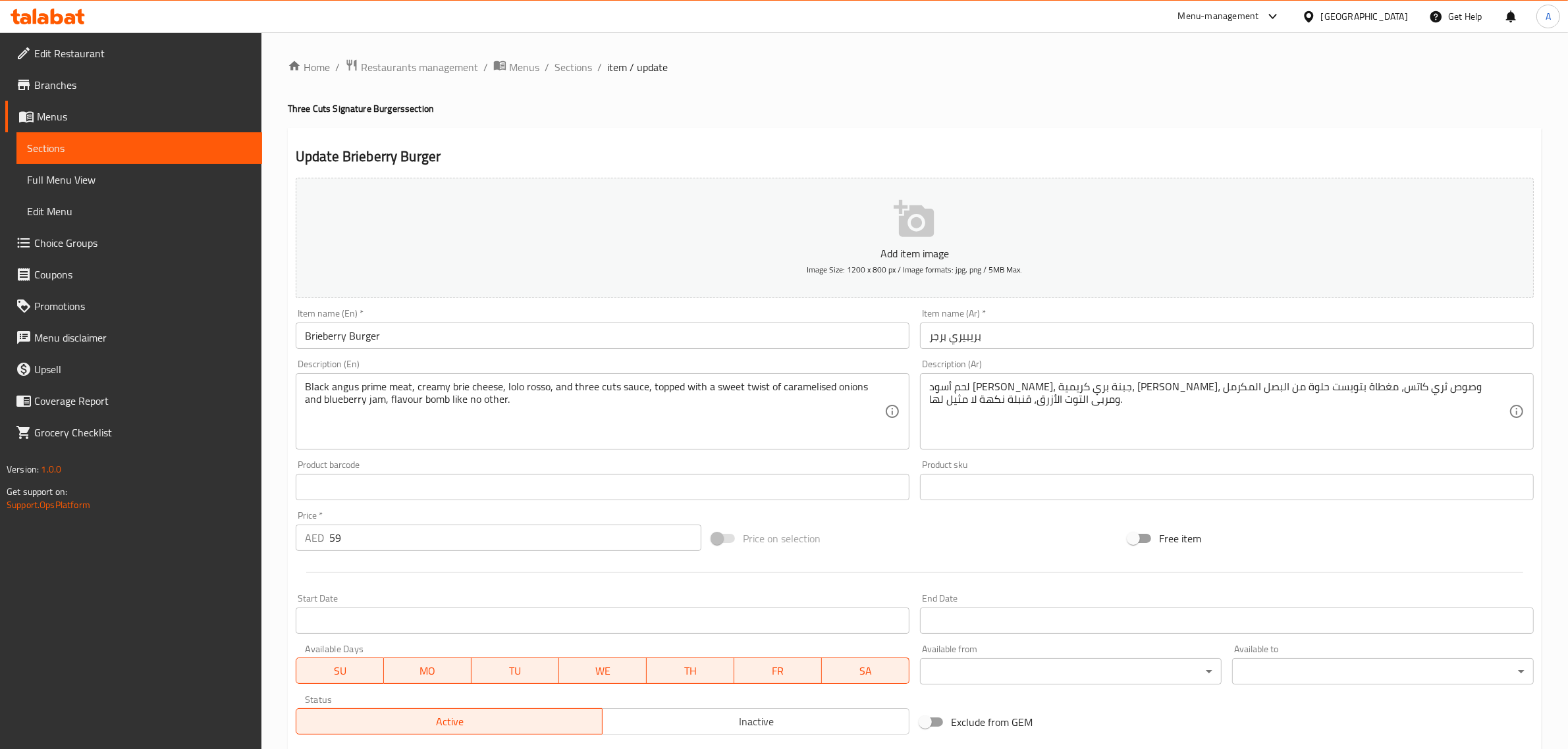
click at [404, 339] on input "Brieberry Burger" at bounding box center [602, 336] width 614 height 26
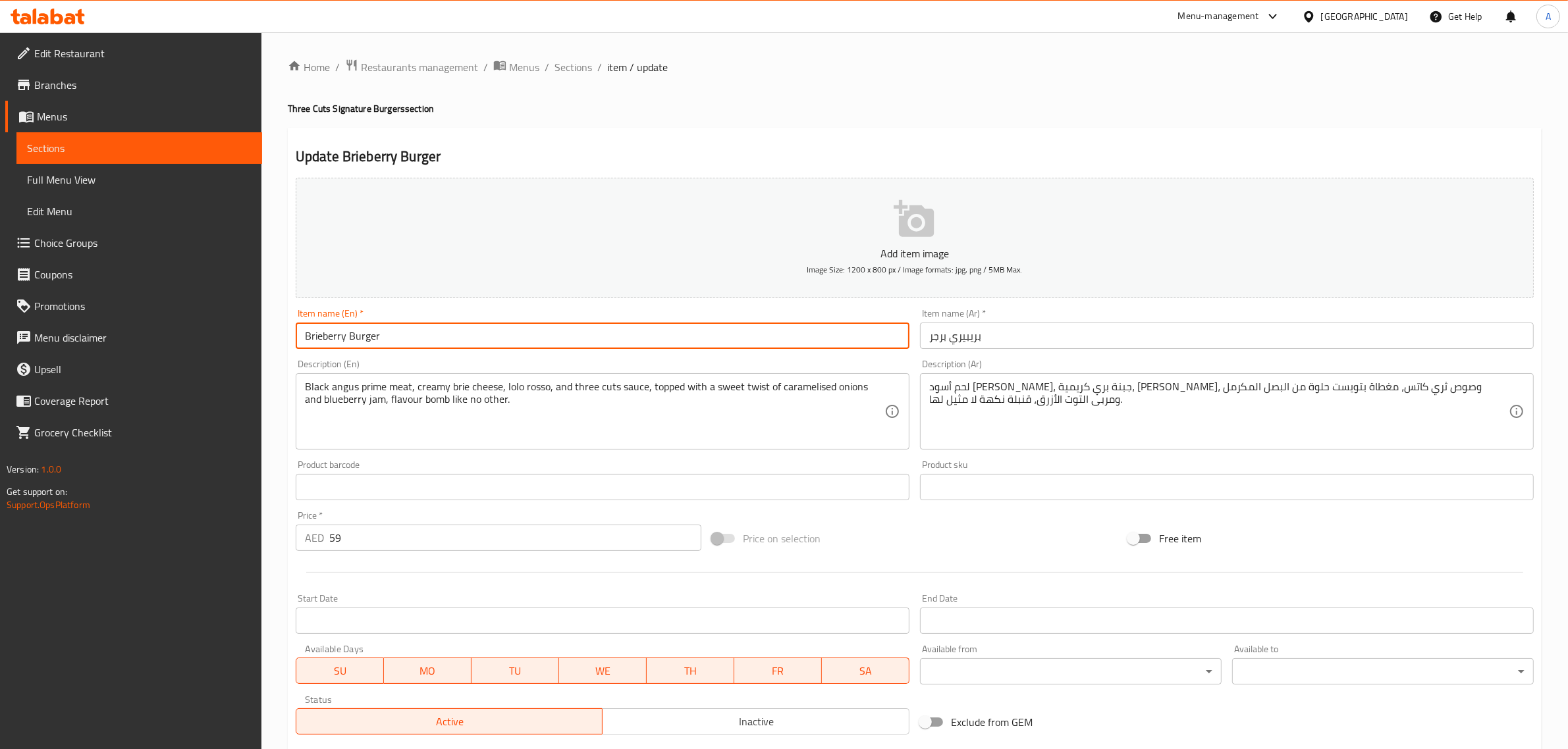
type input "Brieberry Burger"
click at [1042, 327] on input "بريبيري برجر" at bounding box center [1227, 336] width 614 height 26
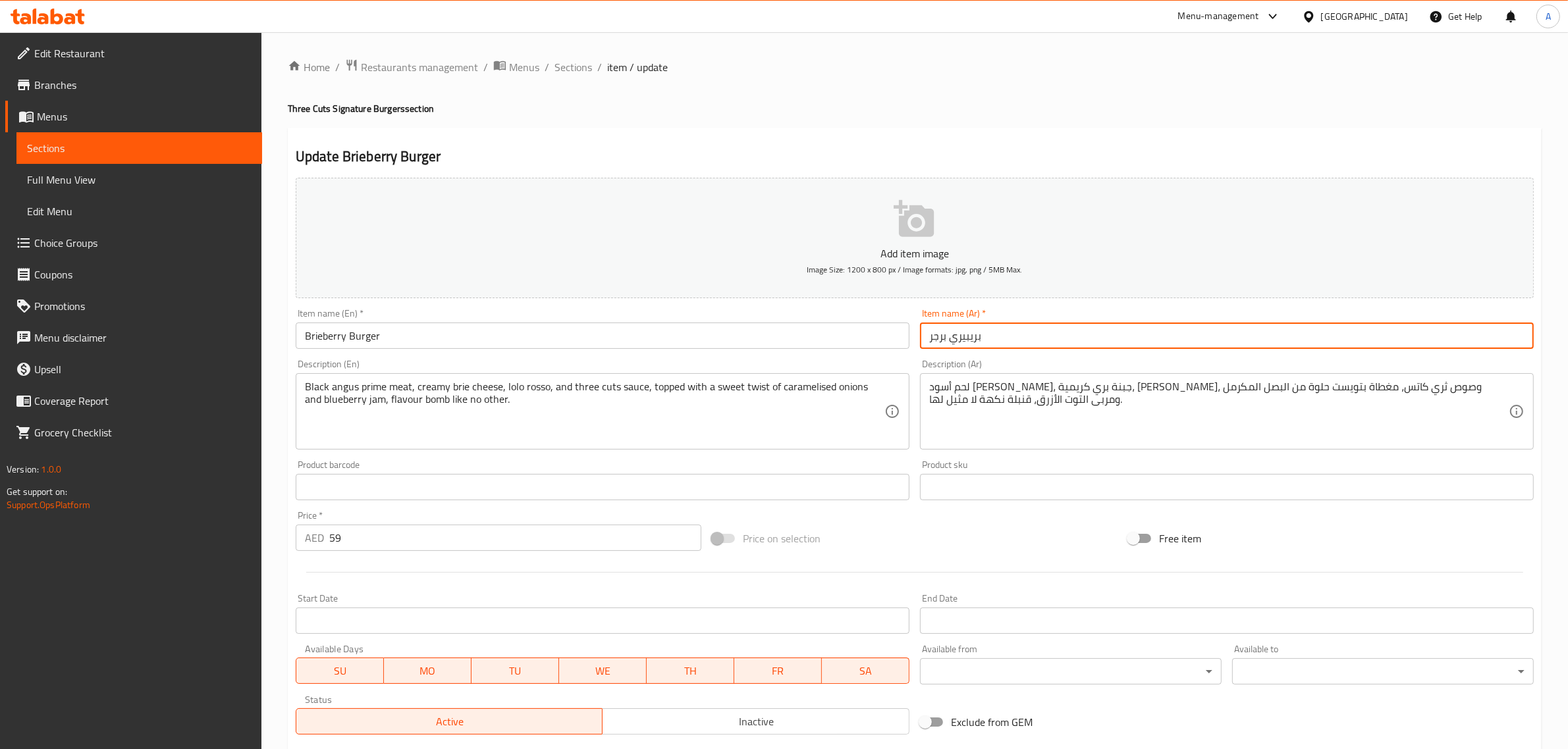
click at [1042, 327] on input "بريبيري برجر" at bounding box center [1227, 336] width 614 height 26
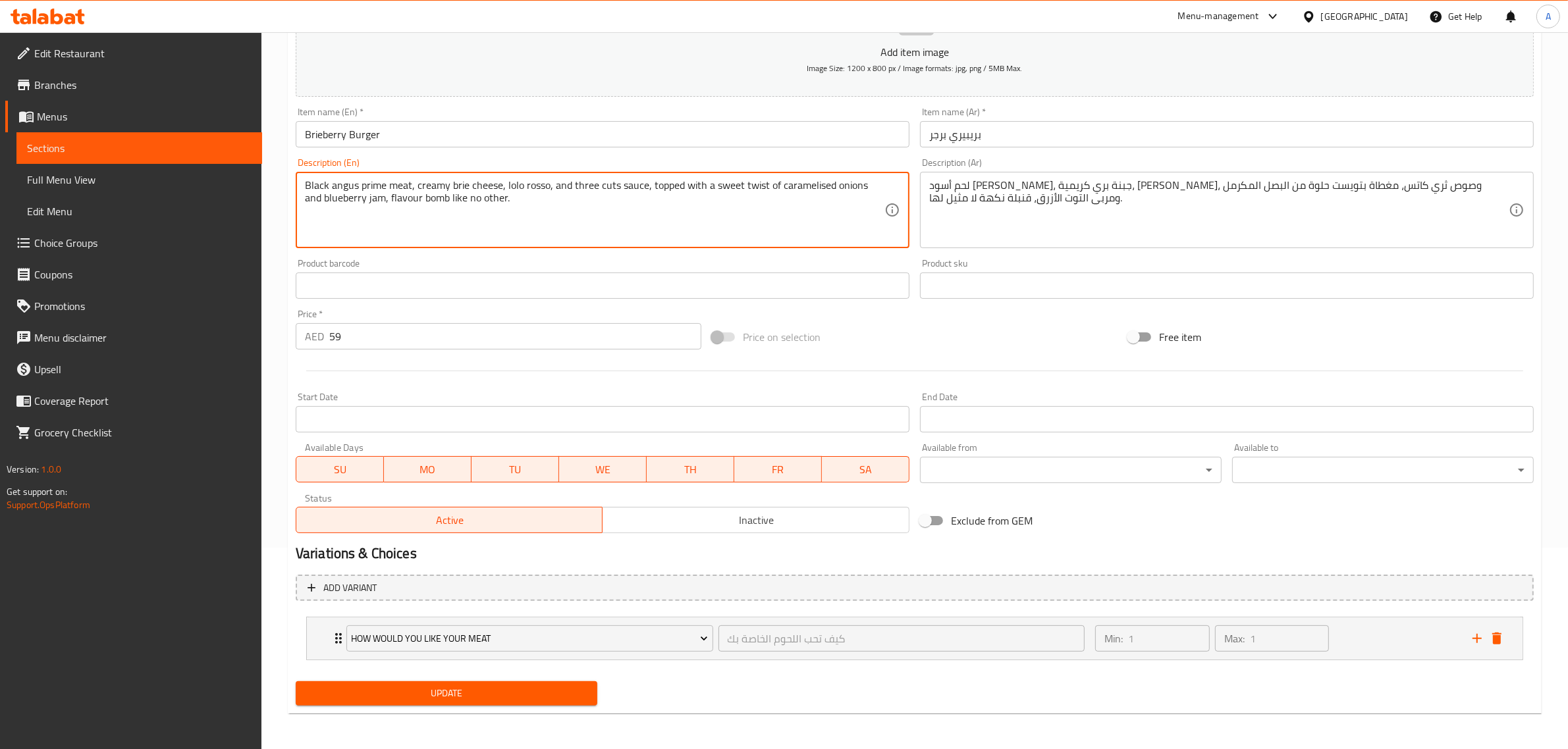
click at [471, 188] on textarea "Black angus prime meat, creamy brie cheese, lolo rosso, and three cuts sauce, t…" at bounding box center [595, 210] width 579 height 62
click at [430, 219] on textarea "Black angus prime meat, creamy brie cheese, lolo rosso, and three cuts sauce, t…" at bounding box center [595, 210] width 579 height 62
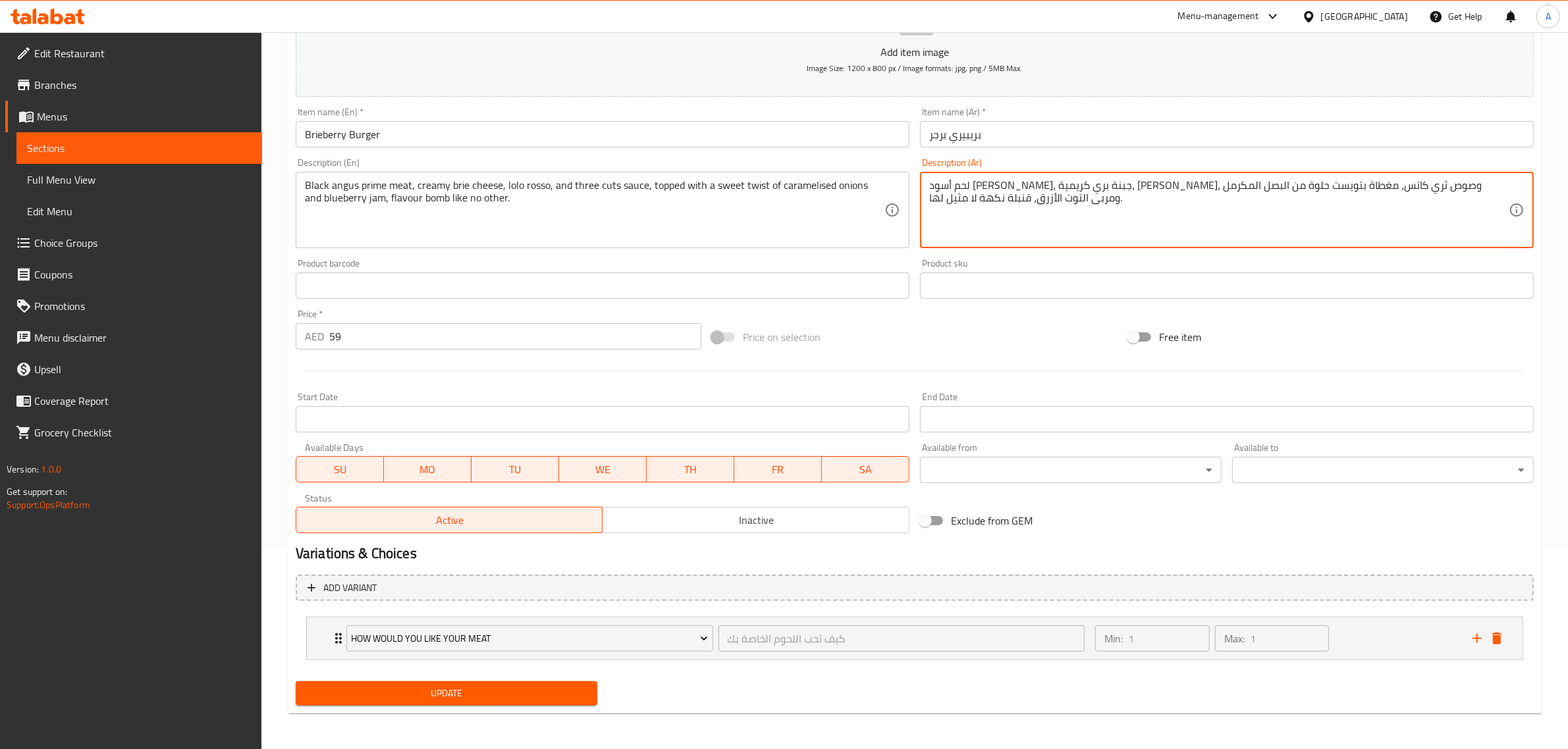
click at [1474, 193] on textarea "لحم أسود أنجوس برايم، جبنة بري كريمية، لولو روسو، وصوص ثري كاتس، مغطاة بتويست ح…" at bounding box center [1218, 210] width 579 height 62
type textarea "لحم بلاك أنجوس برايم، جبنة بري كريمية، لولو روسو، وصوص ثري كاتس، مغطاة بتويست ح…"
click at [509, 687] on span "Update" at bounding box center [447, 693] width 281 height 16
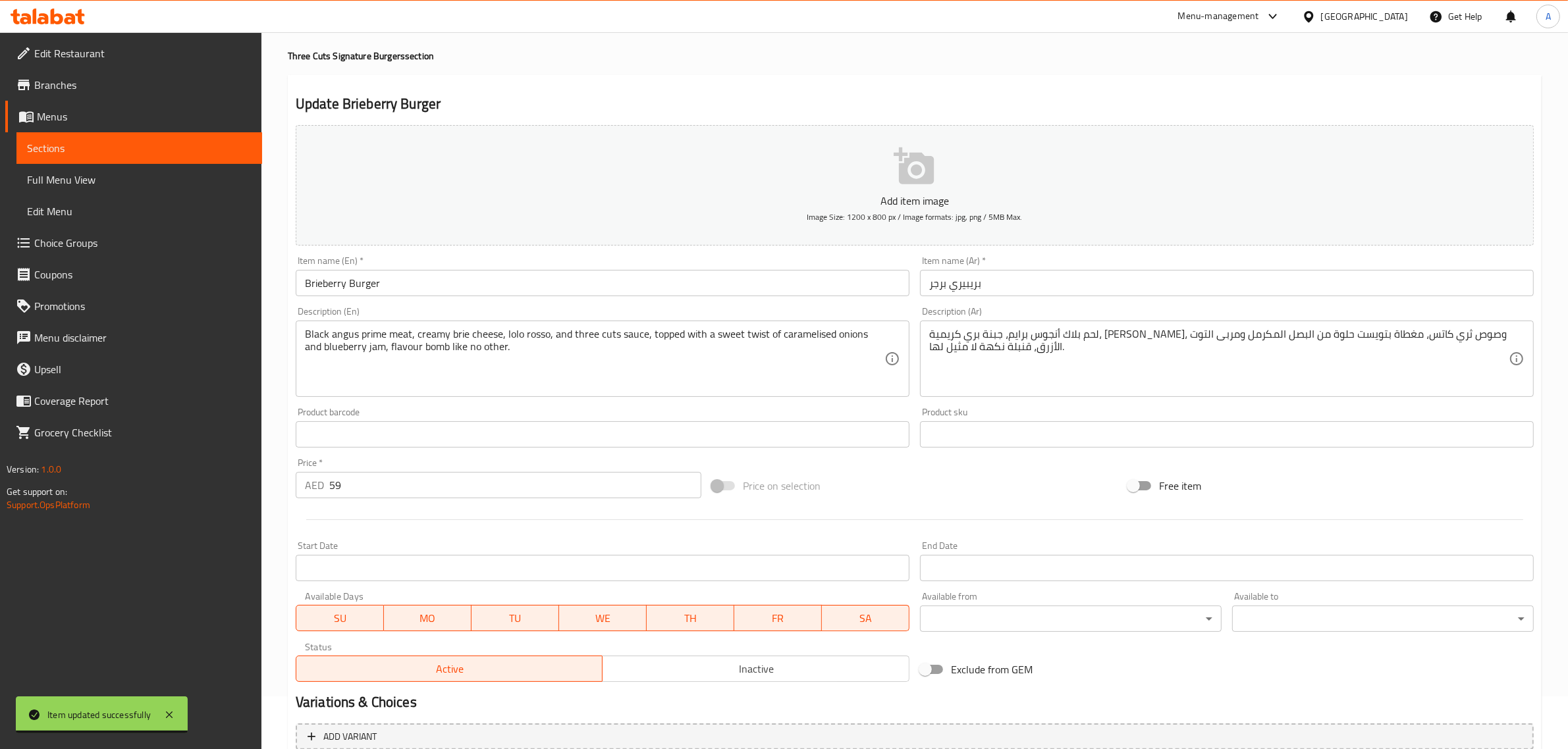
scroll to position [0, 0]
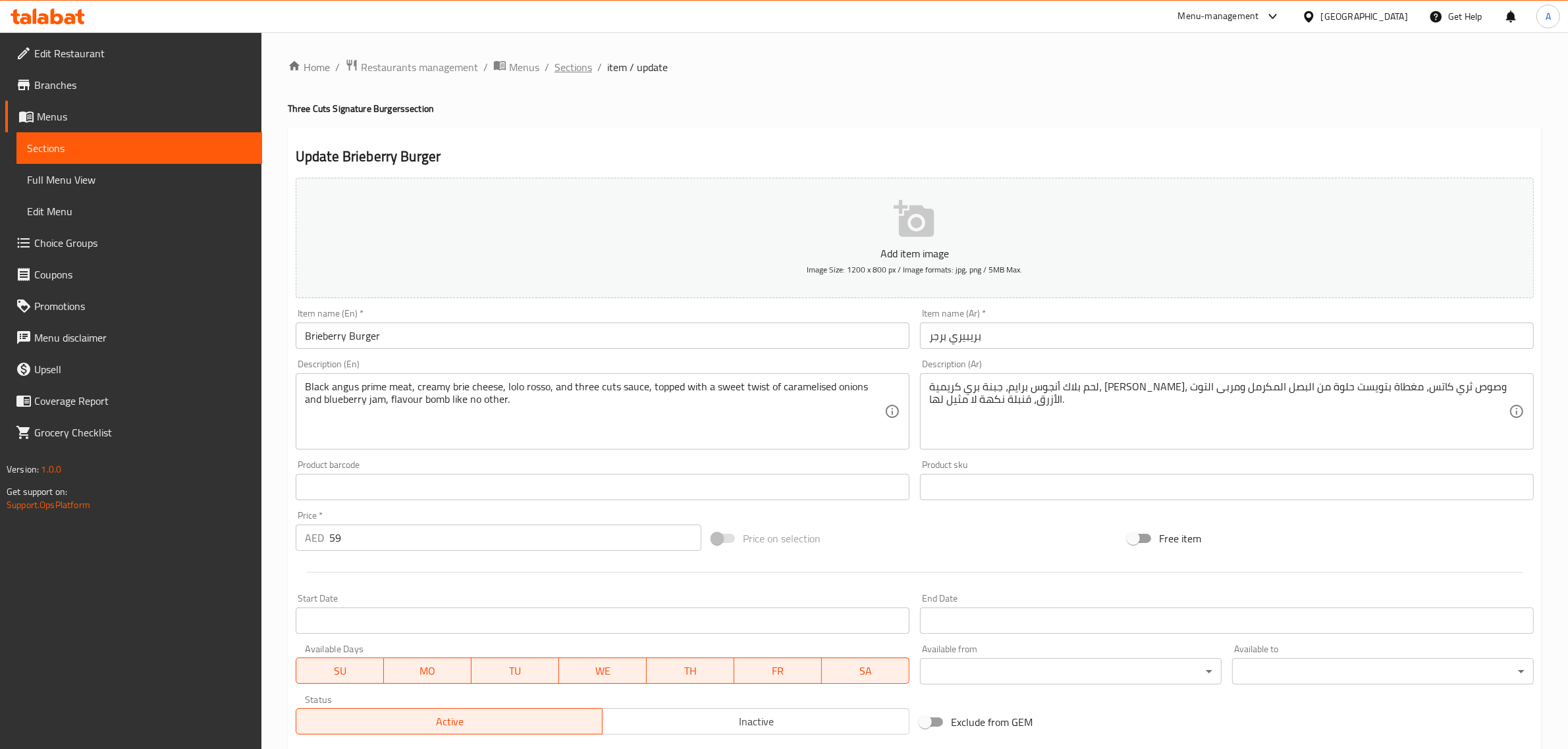
click at [577, 64] on span "Sections" at bounding box center [573, 67] width 37 height 16
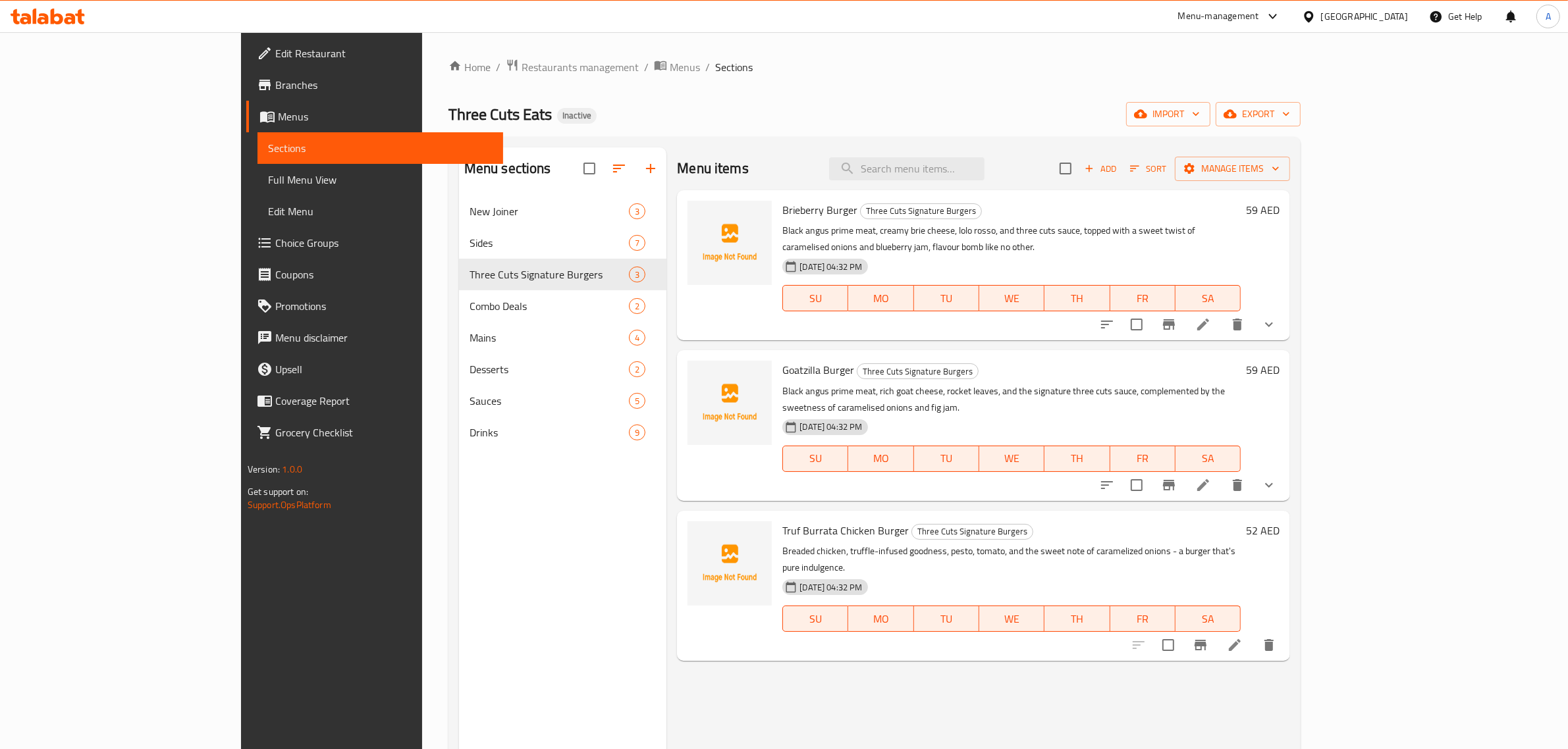
click at [981, 189] on div "Menu items Add Sort Manage items" at bounding box center [983, 169] width 613 height 43
click at [983, 175] on input "search" at bounding box center [907, 169] width 155 height 23
paste input "Goatzilla Burger"
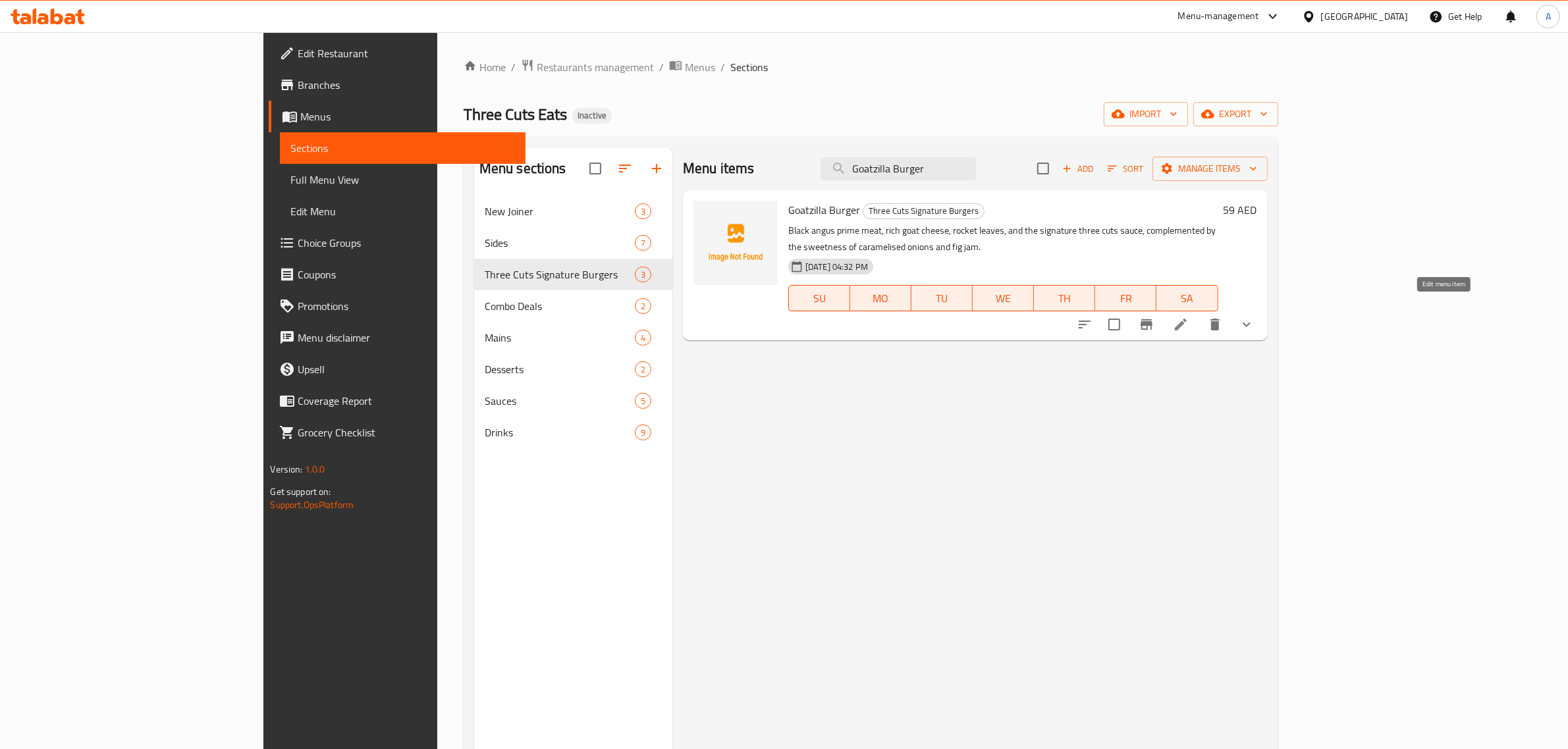
type input "Goatzilla Burger"
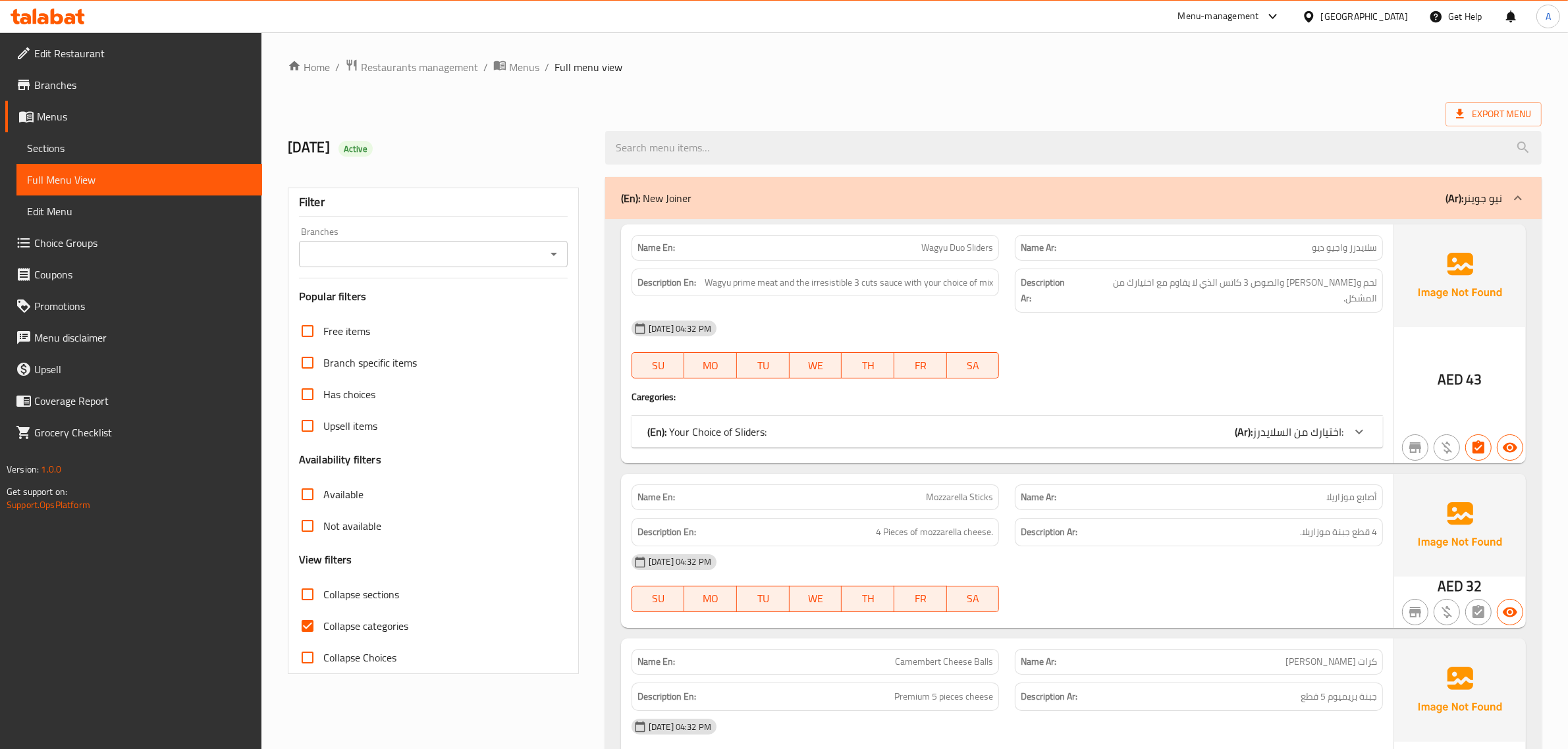
click at [335, 602] on span "Collapse sections" at bounding box center [361, 594] width 76 height 16
click at [323, 603] on input "Collapse sections" at bounding box center [307, 594] width 32 height 32
checkbox input "true"
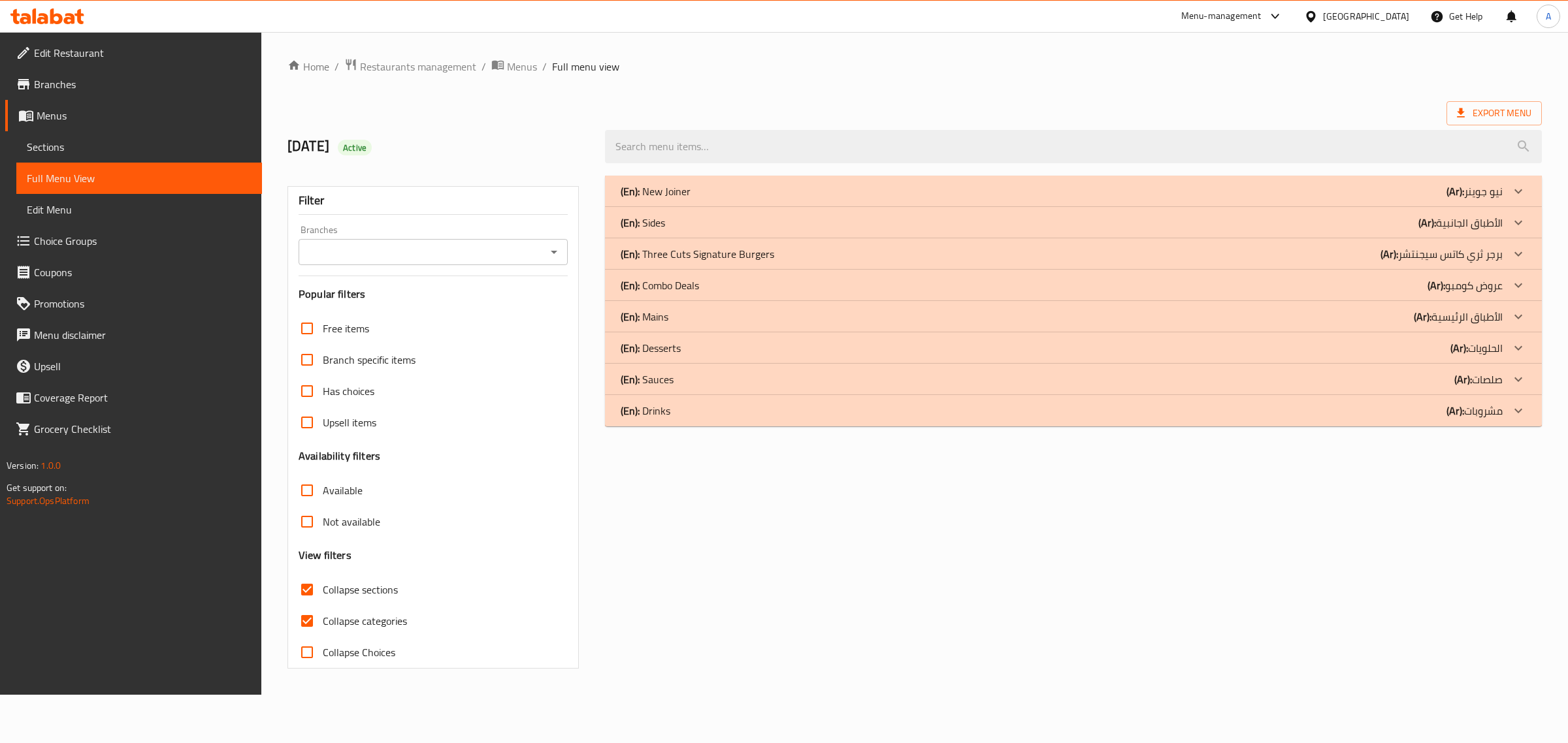
click at [328, 616] on span "Collapse categories" at bounding box center [364, 621] width 85 height 16
click at [323, 616] on input "Collapse categories" at bounding box center [307, 621] width 31 height 31
checkbox input "false"
click at [761, 256] on p "(En): Three Cuts Signature Burgers" at bounding box center [698, 254] width 153 height 16
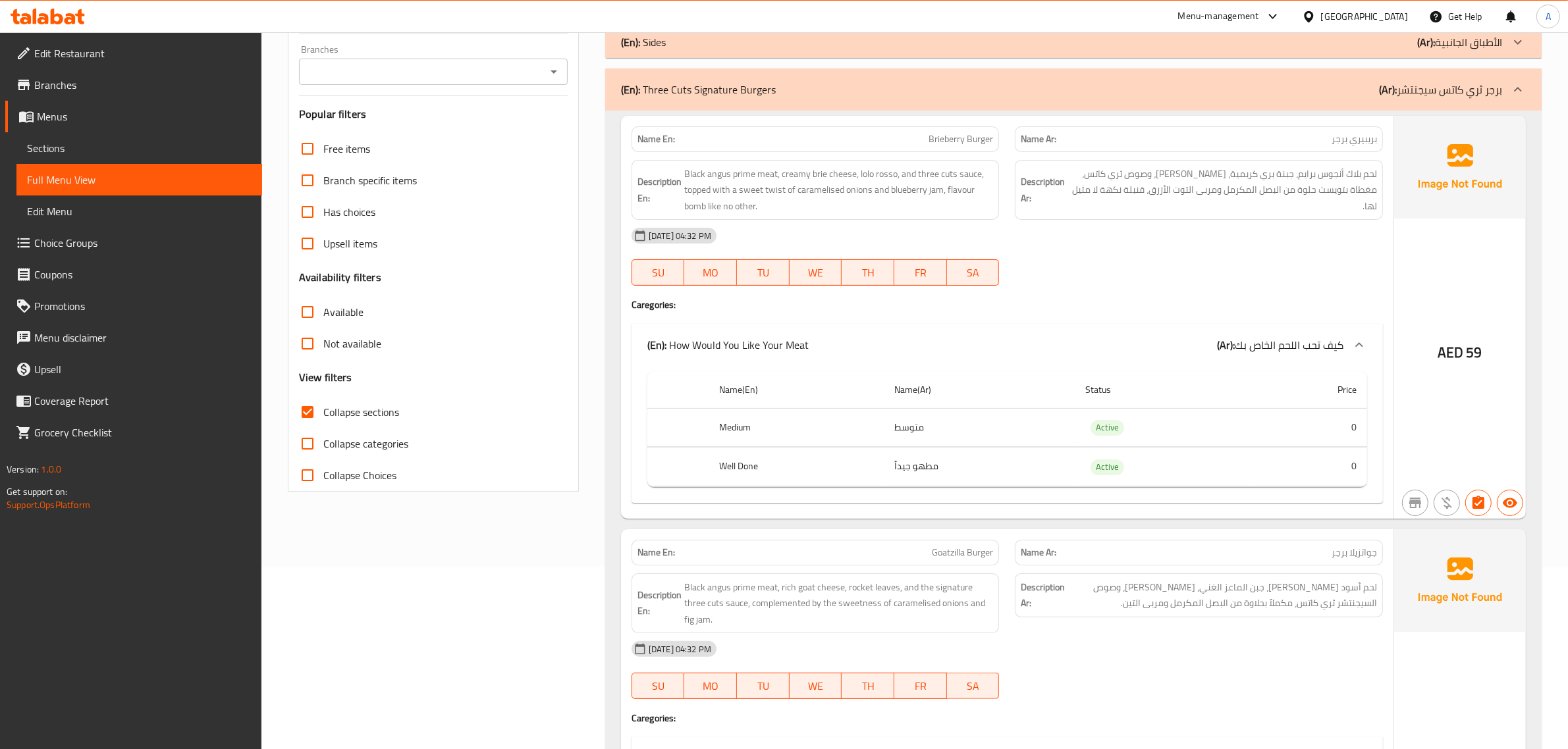
scroll to position [189, 0]
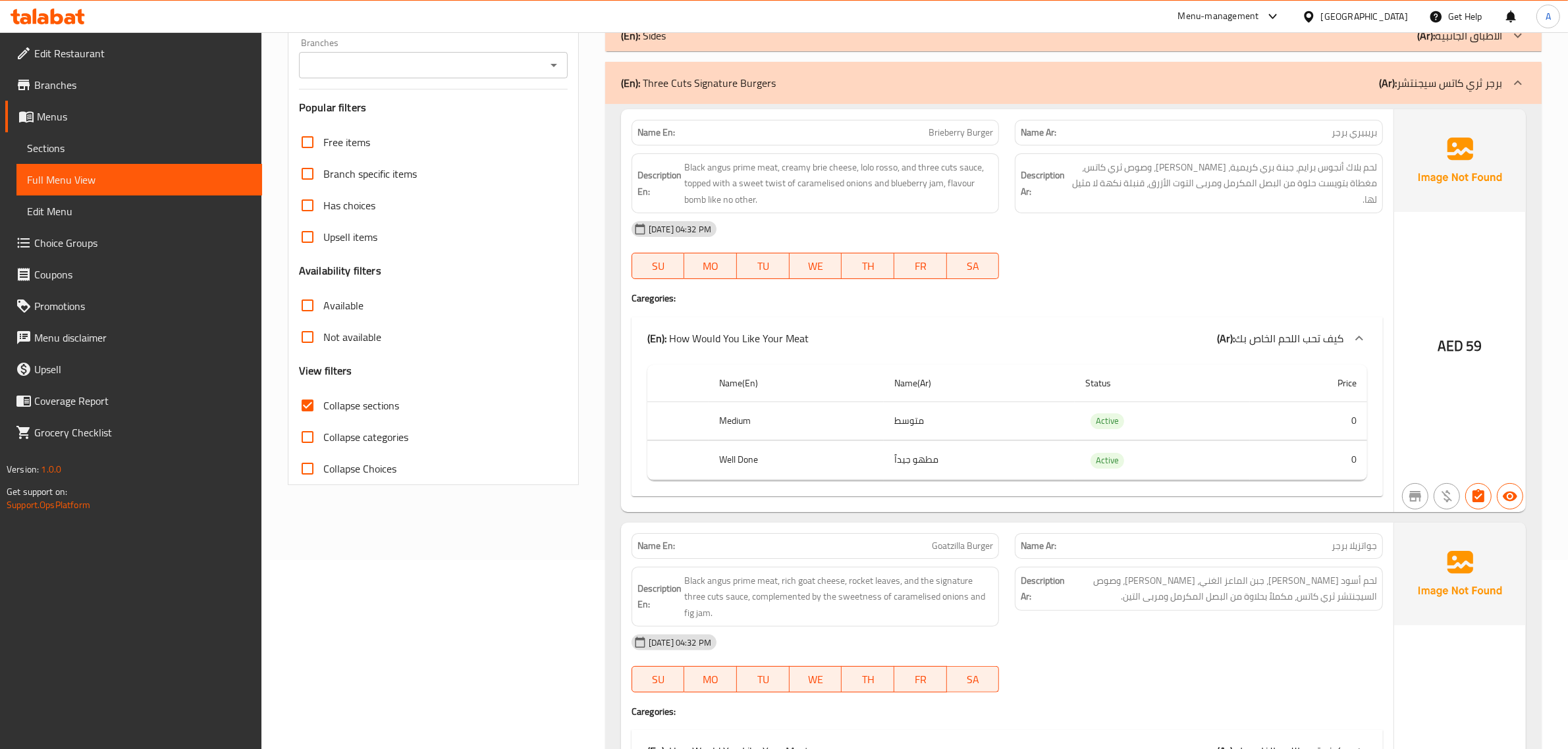
click at [1286, 176] on span "لحم بلاك أنجوس برايم، جبنة بري كريمية، لولو روسو، وصوص ثري كاتس، مغطاة بتويست ح…" at bounding box center [1223, 184] width 309 height 49
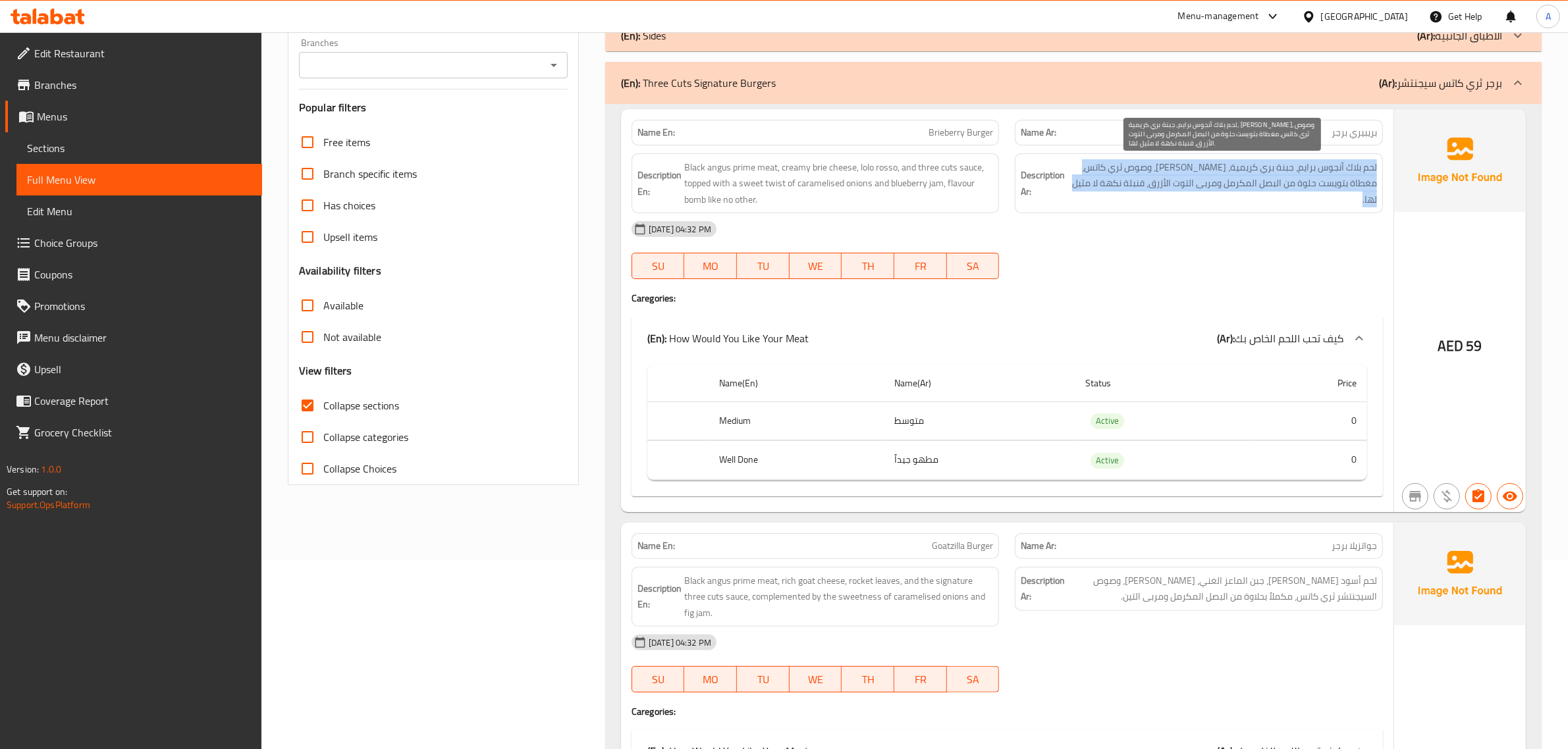
click at [1286, 176] on span "لحم بلاك أنجوس برايم، جبنة بري كريمية، لولو روسو، وصوص ثري كاتس، مغطاة بتويست ح…" at bounding box center [1223, 184] width 309 height 49
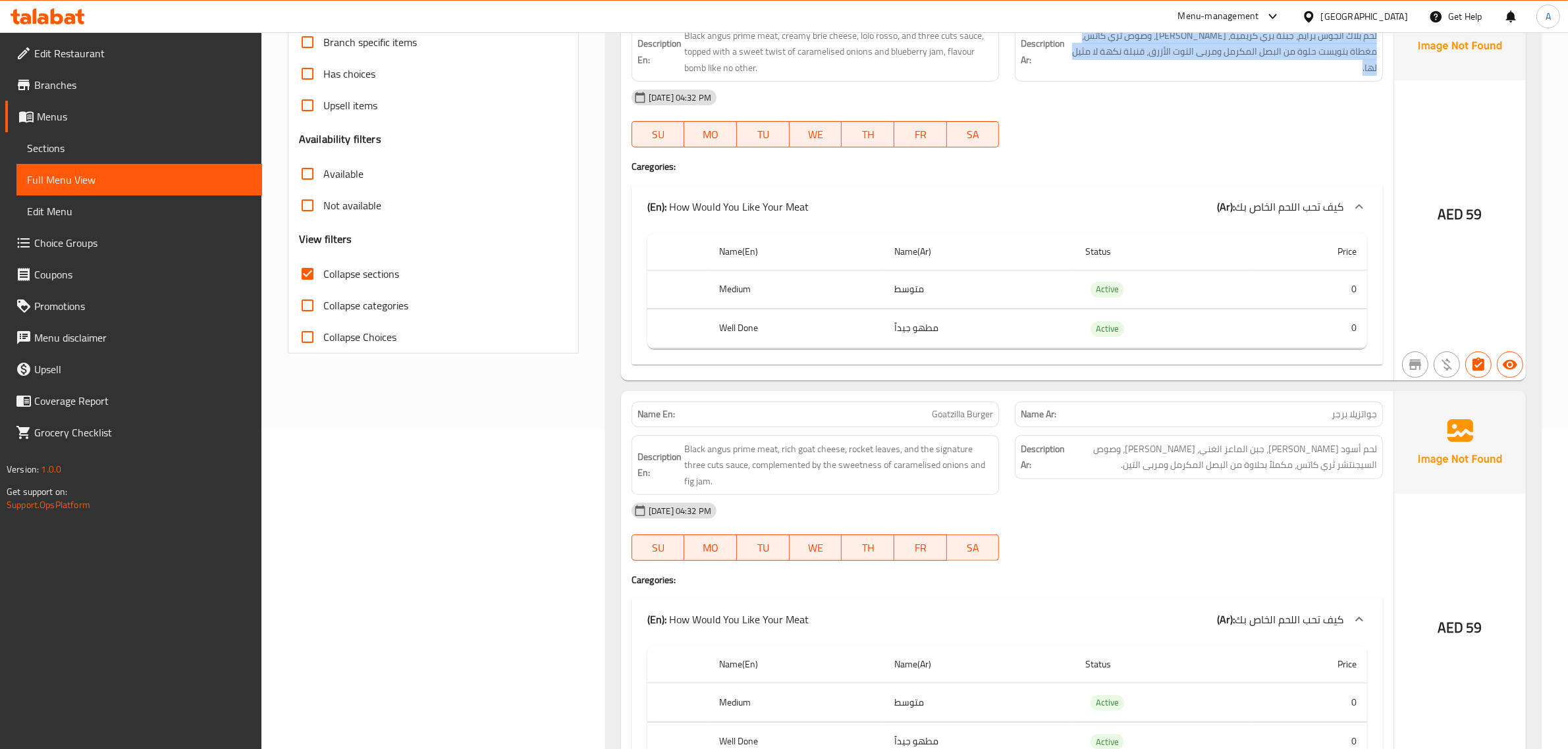
scroll to position [324, 0]
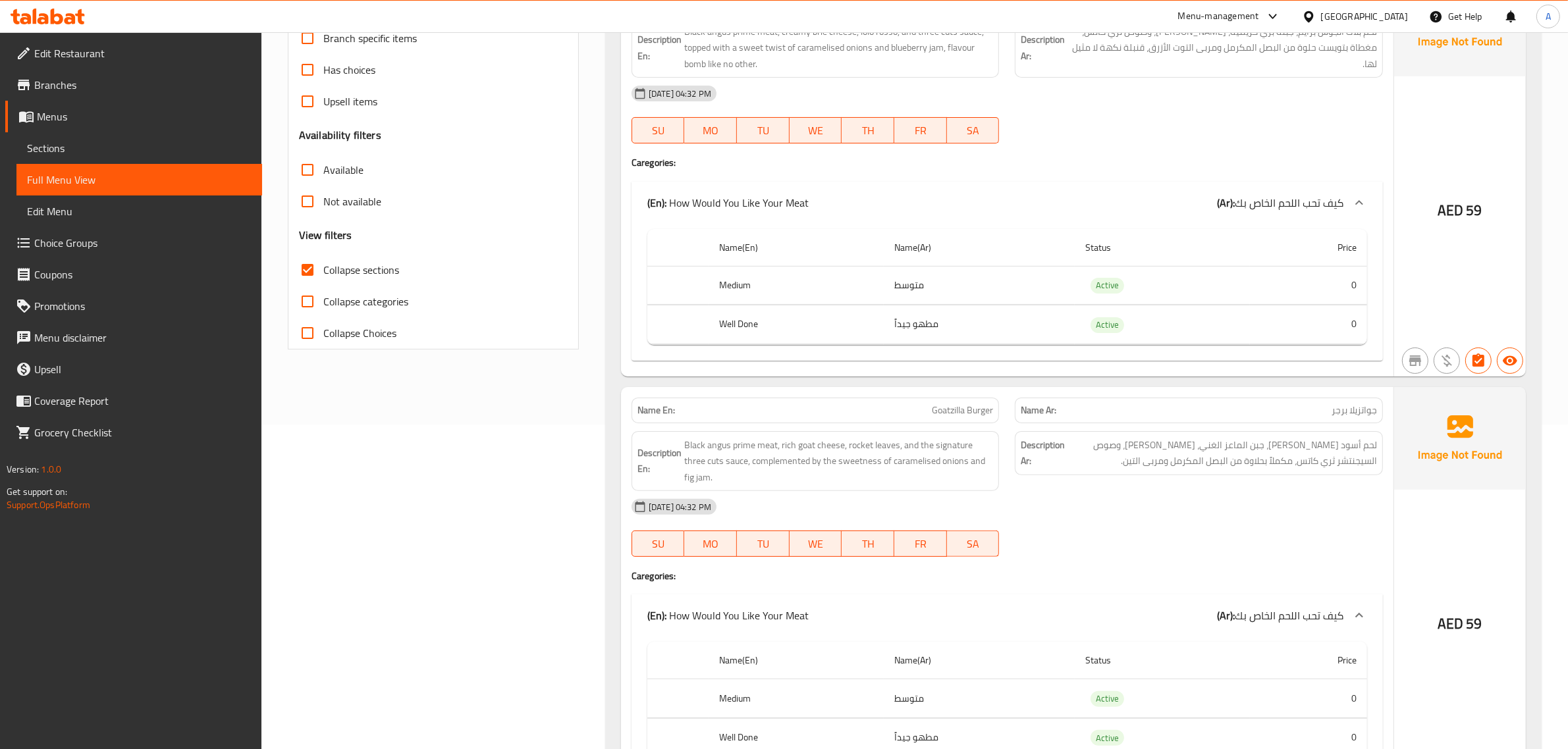
click at [953, 299] on td "متوسط" at bounding box center [979, 285] width 191 height 39
drag, startPoint x: 953, startPoint y: 299, endPoint x: 946, endPoint y: 338, distance: 39.6
click at [956, 298] on td "متوسط" at bounding box center [979, 285] width 191 height 39
click at [944, 339] on td "مطهو جيداً" at bounding box center [979, 325] width 191 height 39
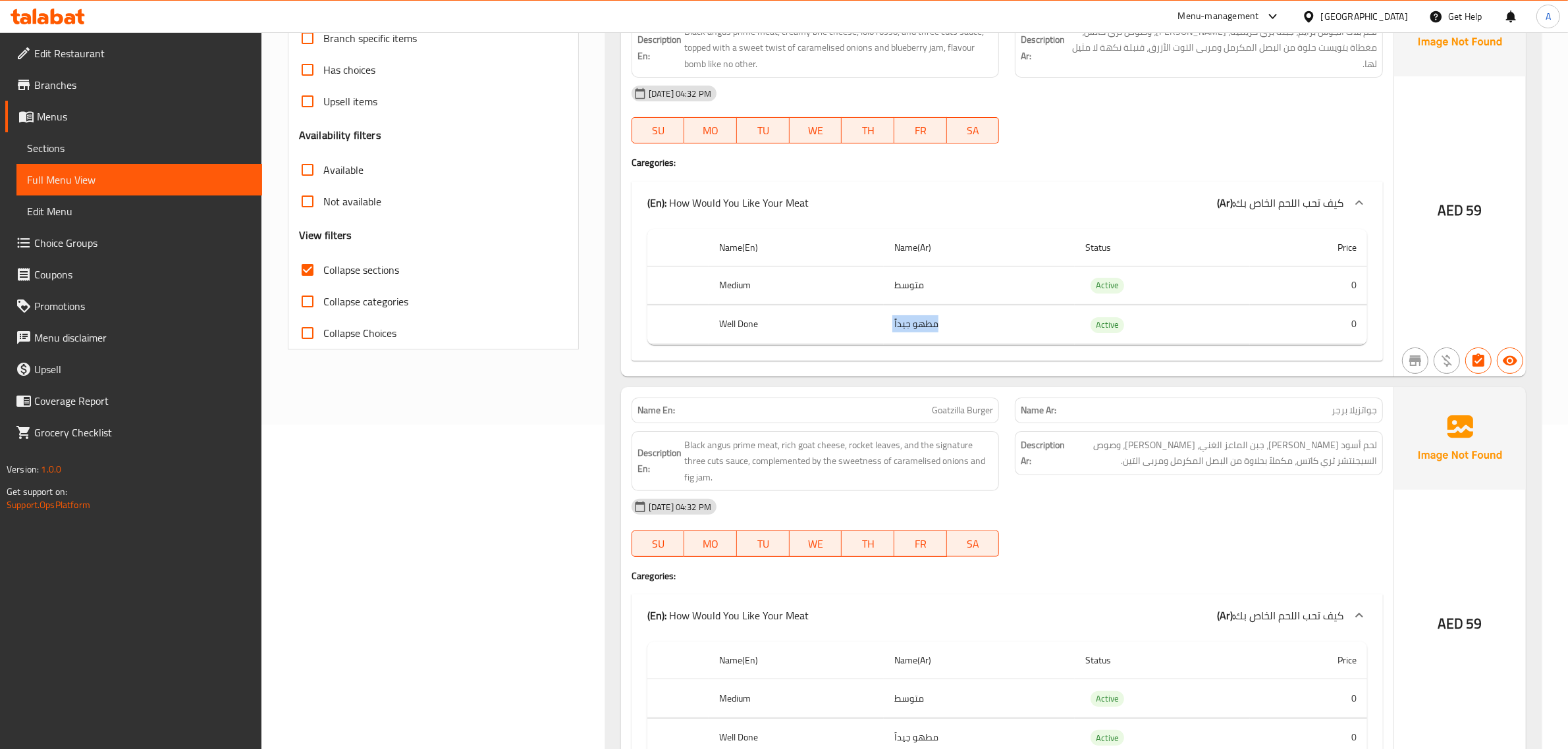
click at [944, 339] on td "مطهو جيداً" at bounding box center [979, 325] width 191 height 39
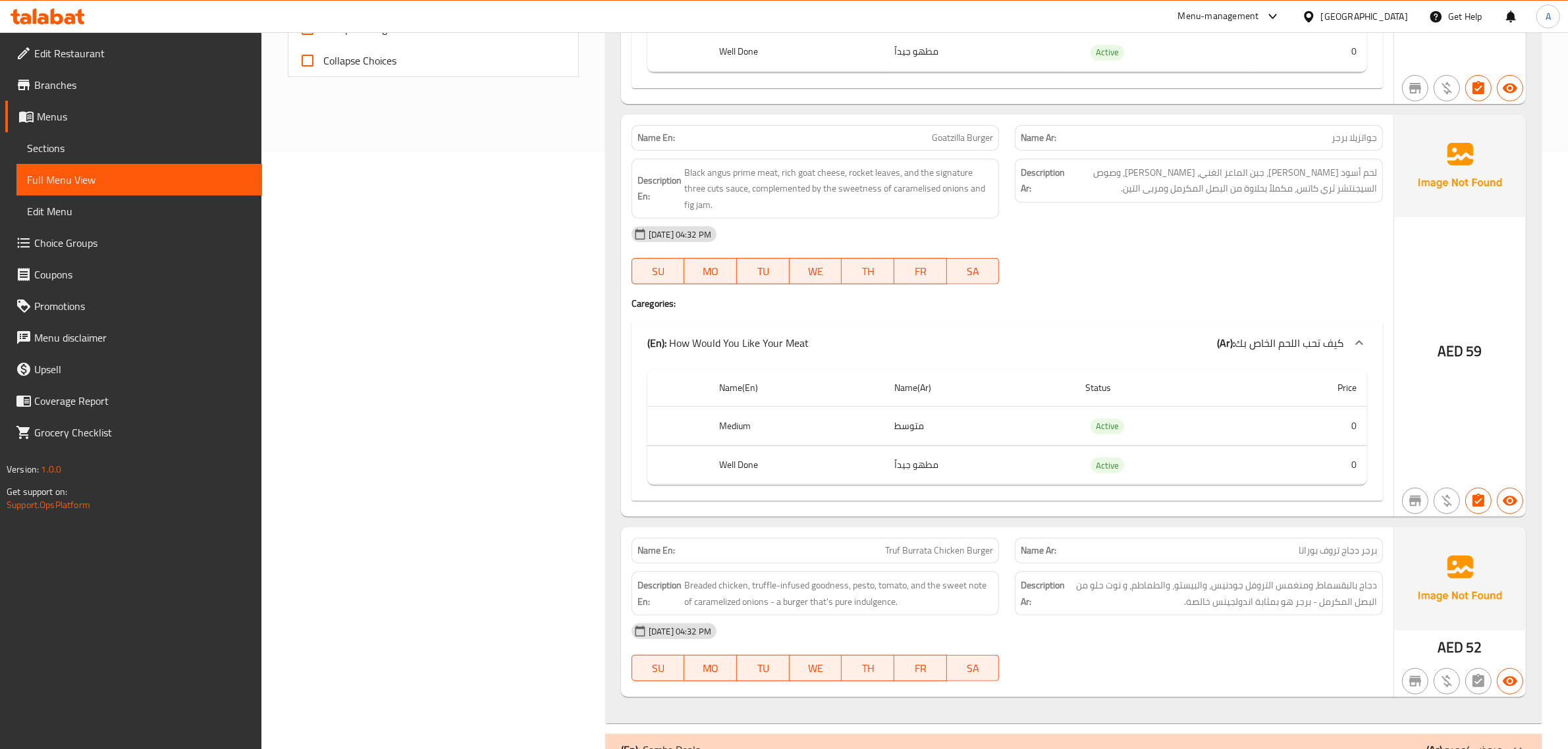
scroll to position [599, 0]
click at [1295, 132] on p "Name Ar: جواتزيلا برجر" at bounding box center [1198, 135] width 356 height 14
copy span "جواتزيلا برجر"
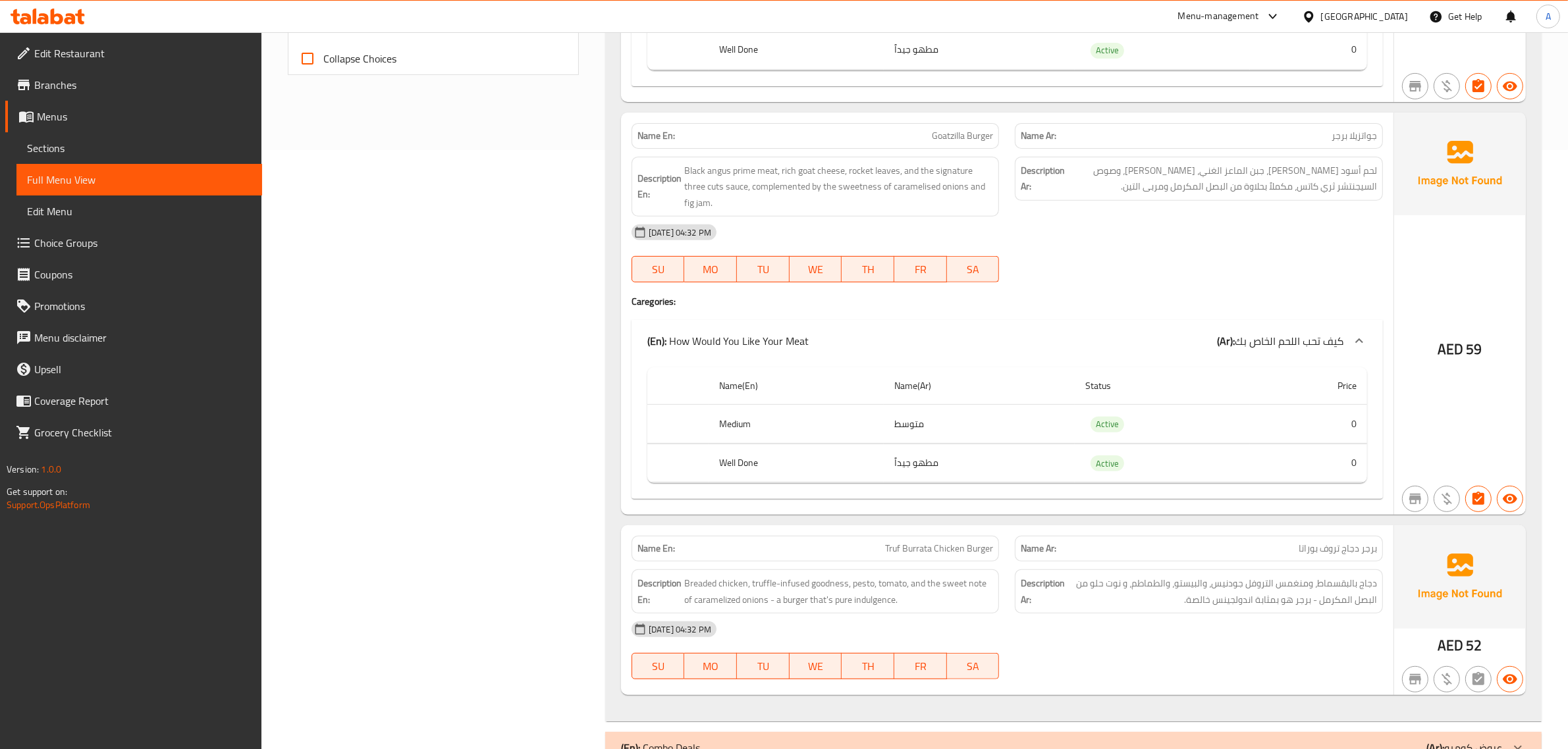
click at [943, 137] on span "Goatzilla Burger" at bounding box center [963, 135] width 62 height 14
copy span "Goatzilla Burger"
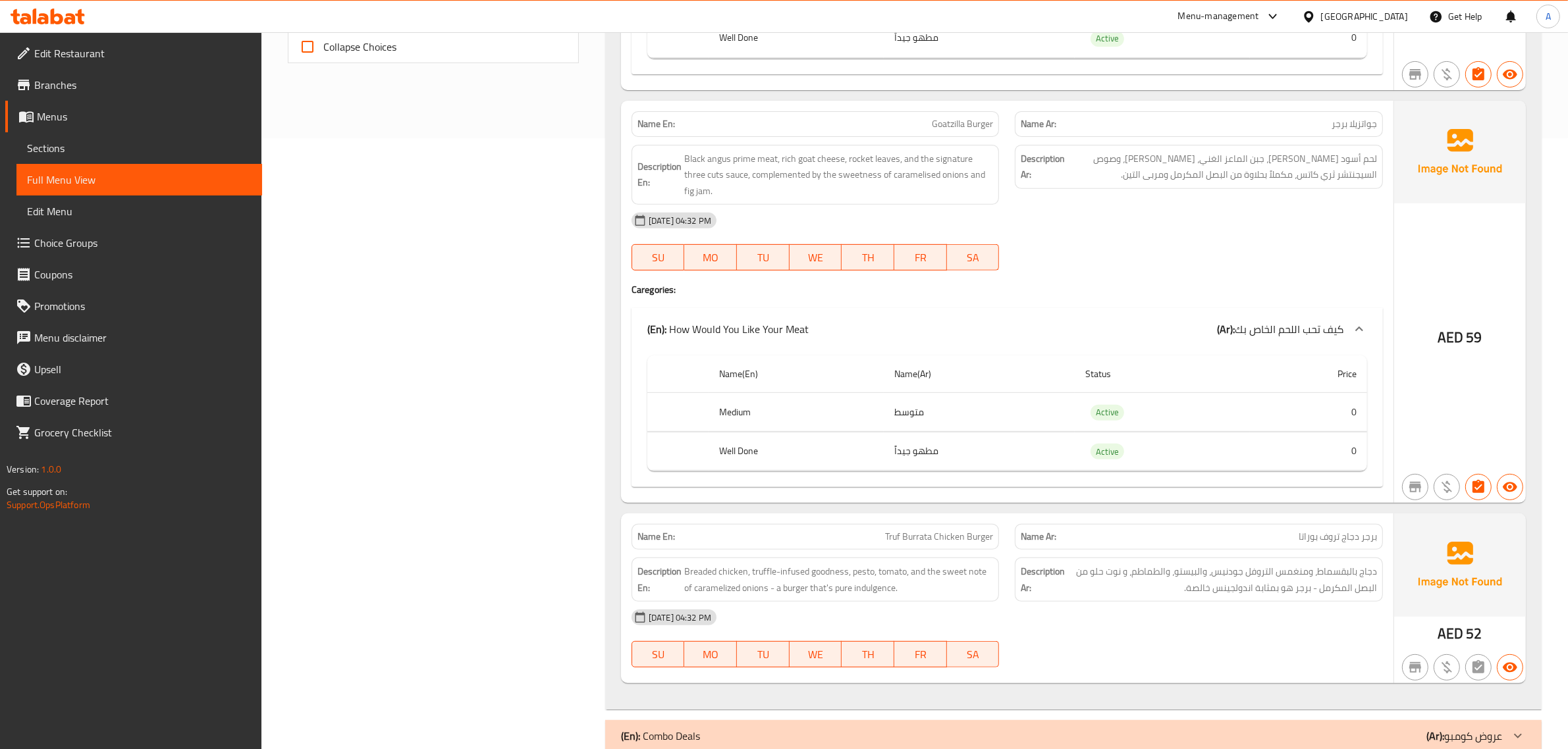
scroll to position [613, 0]
click at [952, 119] on span "Goatzilla Burger" at bounding box center [963, 122] width 62 height 14
copy span "Goatzilla Burger"
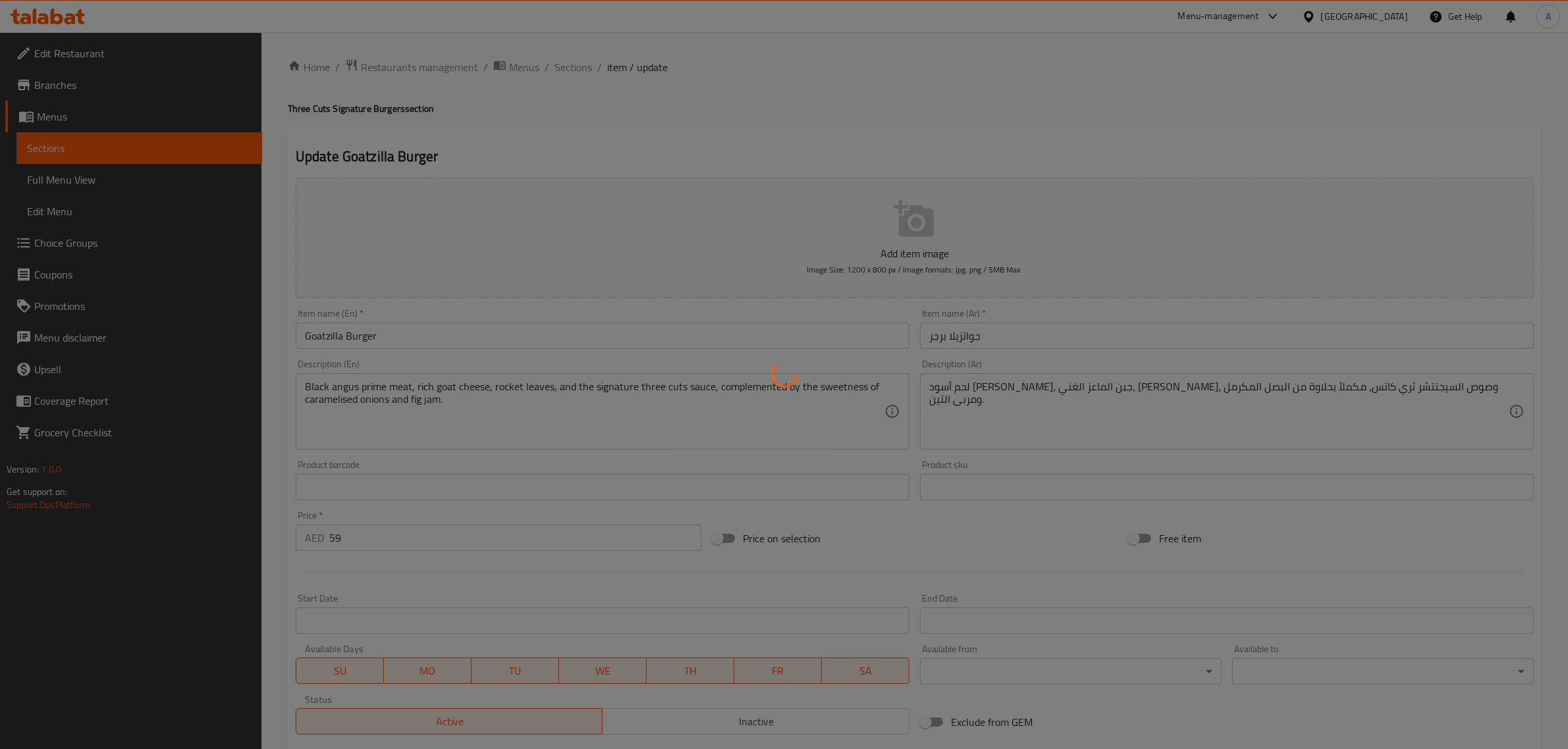
type input "كيف تحب اللحم الخاص بك"
type input "1"
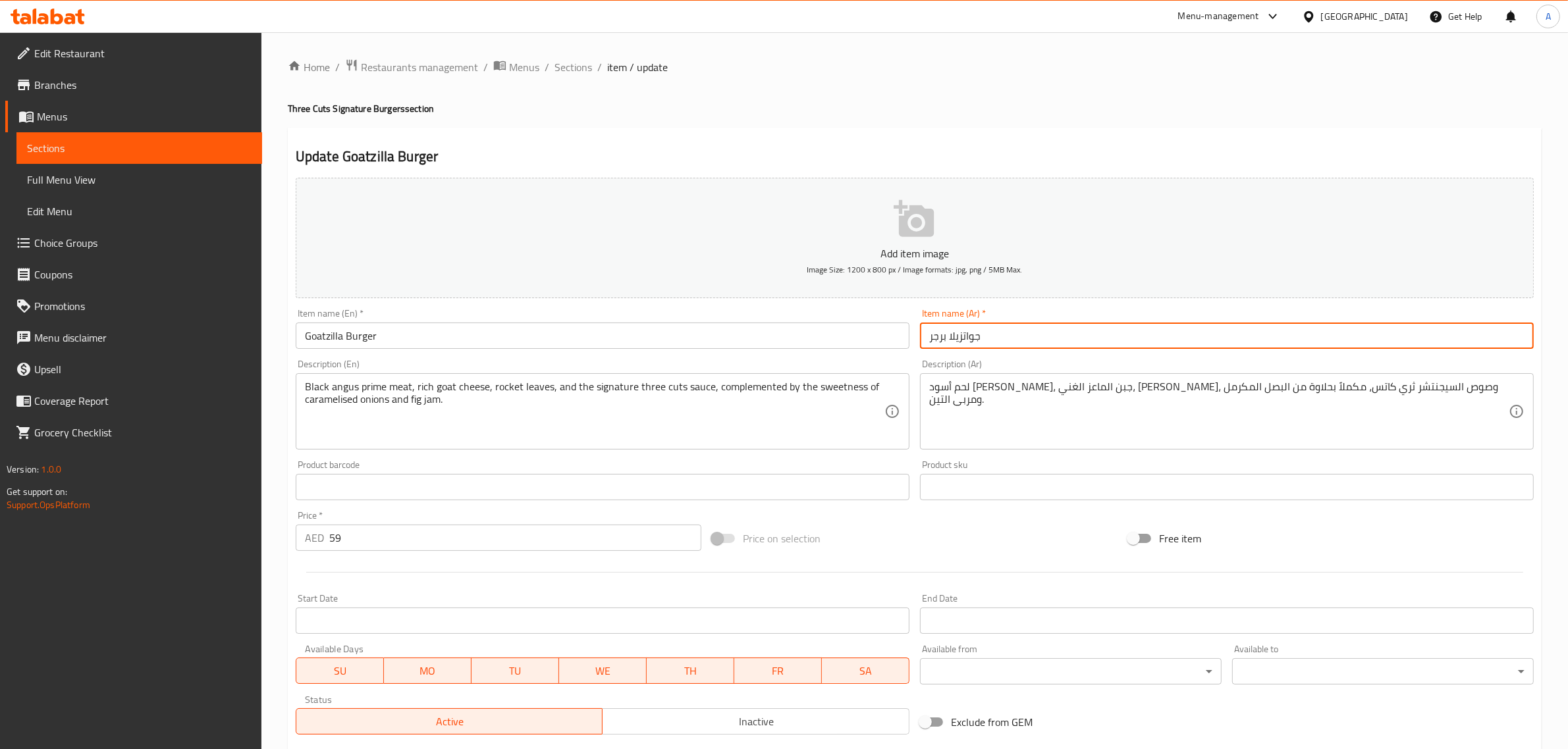
drag, startPoint x: 965, startPoint y: 332, endPoint x: 968, endPoint y: 398, distance: 66.1
click at [968, 339] on input "جواتزيلا برجر" at bounding box center [1227, 336] width 614 height 26
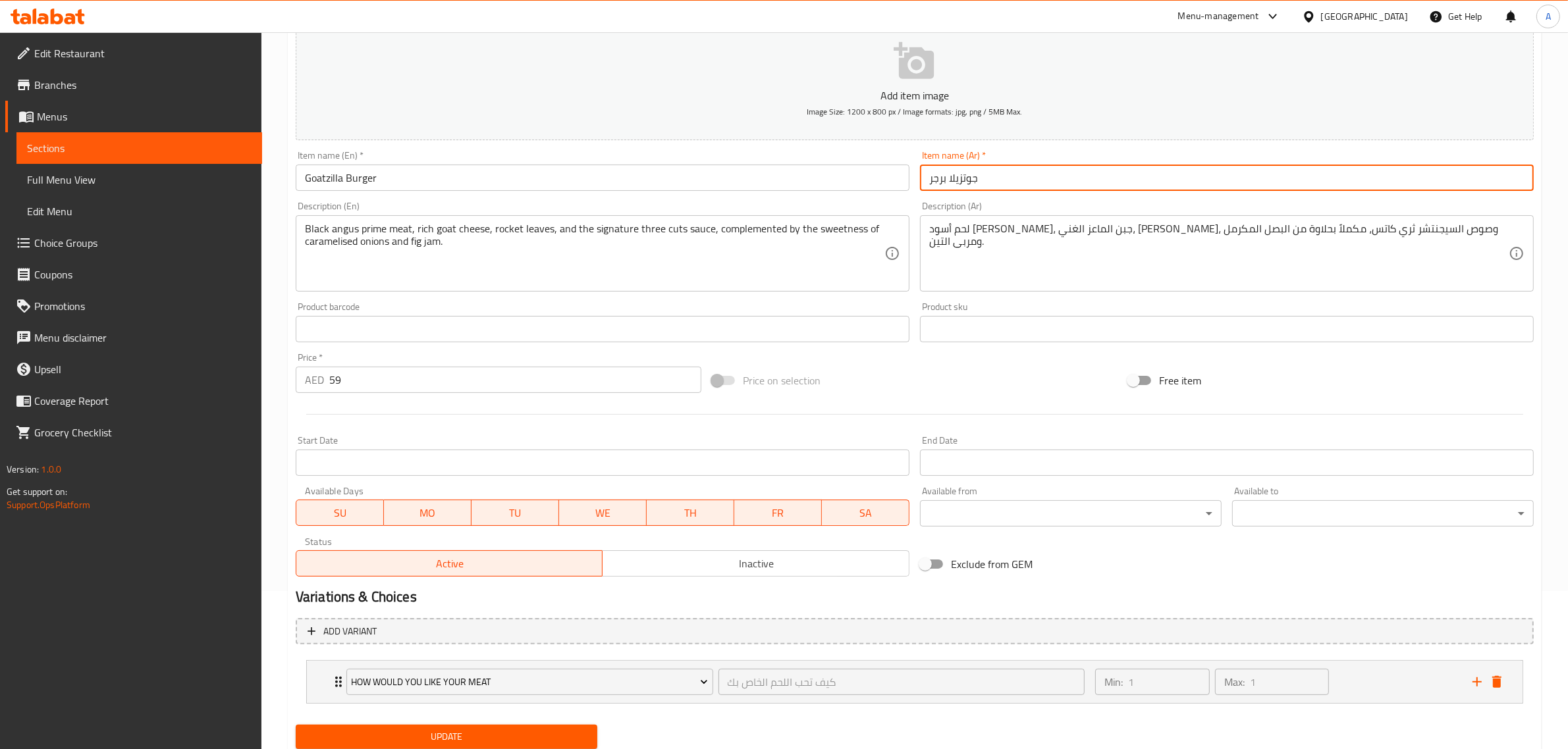
scroll to position [201, 0]
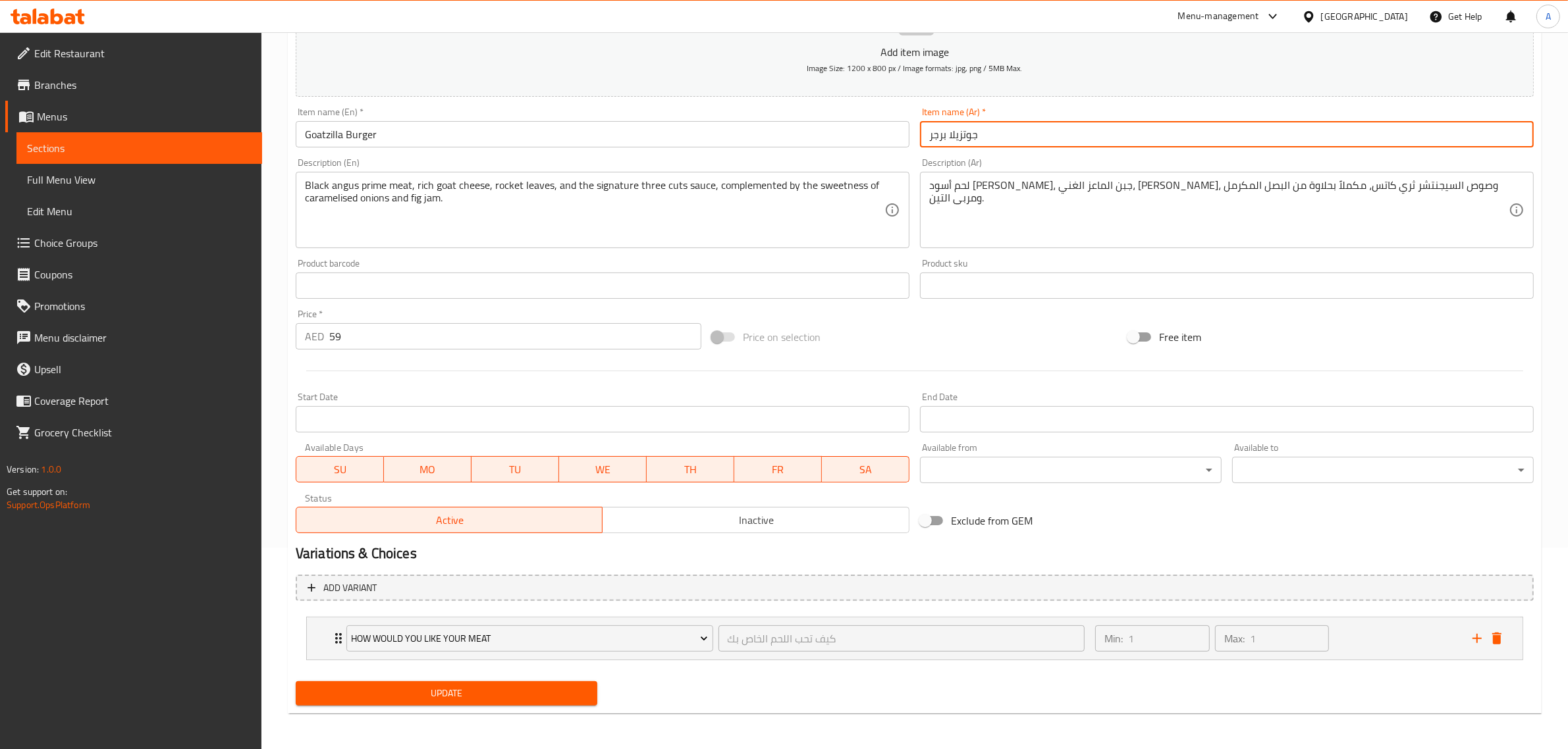
type input "جوتزيلا برجر"
click at [486, 692] on span "Update" at bounding box center [447, 693] width 281 height 16
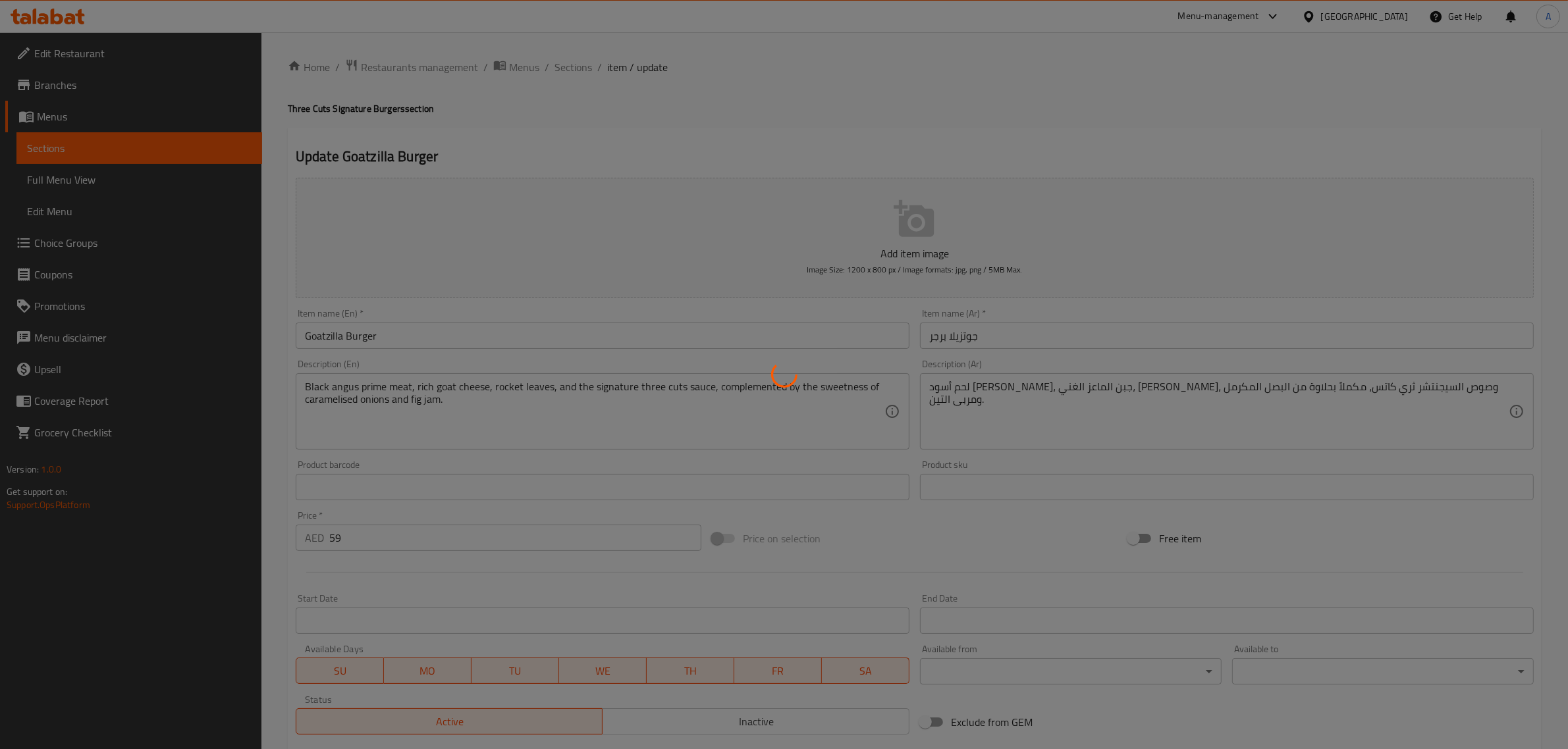
type input "كيف تحب اللحم الخاص بك"
type input "1"
